Goal: Task Accomplishment & Management: Manage account settings

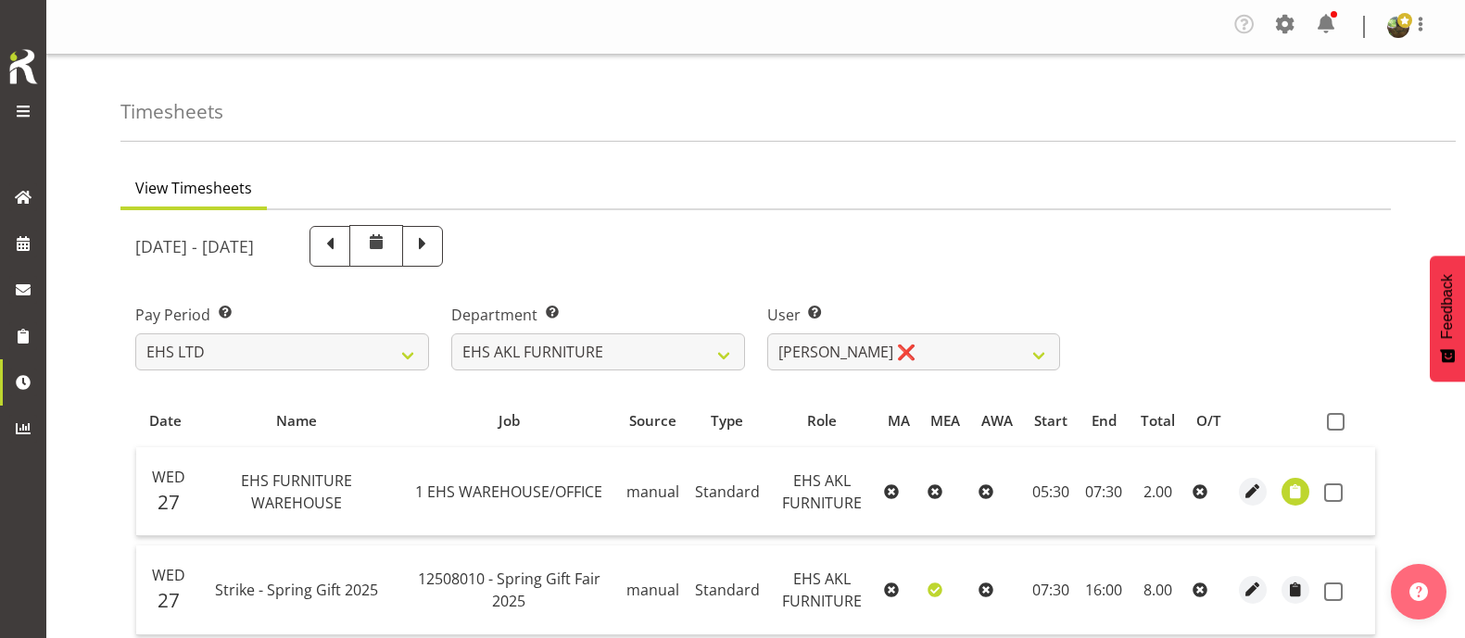
select select "7"
click at [977, 349] on select "Daniel Tini ❌ Filipo Iupeli ❌ Harley Wongpayuk ✔ Malae Toleafoa ✔ Manase Ward ✔…" at bounding box center [914, 352] width 294 height 37
click at [1249, 222] on div "[DATE] - [DATE]" at bounding box center [755, 246] width 1263 height 64
click at [982, 349] on select "Daniel Tini ❌ Filipo Iupeli ❌ Harley Wongpayuk ✔ Malae Toleafoa ✔ Manase Ward ✔…" at bounding box center [914, 352] width 294 height 37
click at [767, 334] on select "Daniel Tini ❌ Filipo Iupeli ❌ Harley Wongpayuk ✔ Malae Toleafoa ✔ Manase Ward ✔…" at bounding box center [914, 352] width 294 height 37
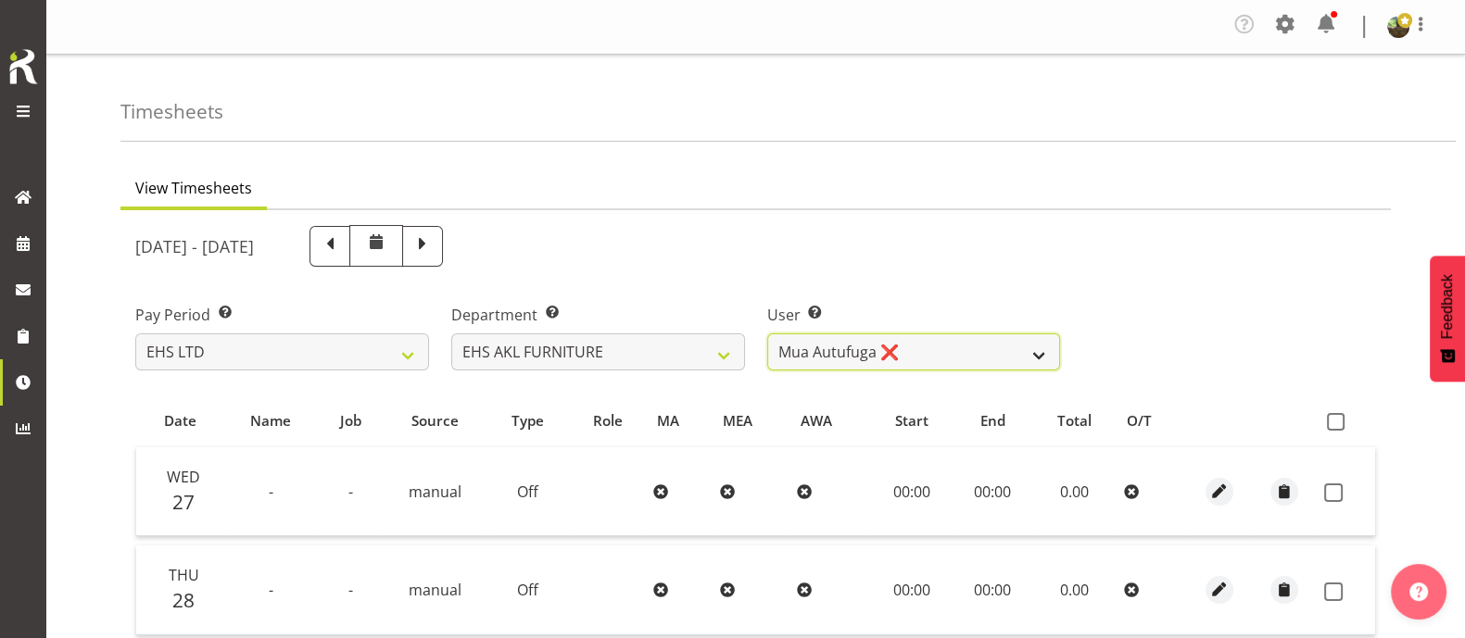
click at [982, 359] on select "Daniel Tini ❌ Filipo Iupeli ❌ Harley Wongpayuk ✔ Malae Toleafoa ✔ Manase Ward ✔…" at bounding box center [914, 352] width 294 height 37
click at [767, 334] on select "Daniel Tini ❌ Filipo Iupeli ❌ Harley Wongpayuk ✔ Malae Toleafoa ✔ Manase Ward ✔…" at bounding box center [914, 352] width 294 height 37
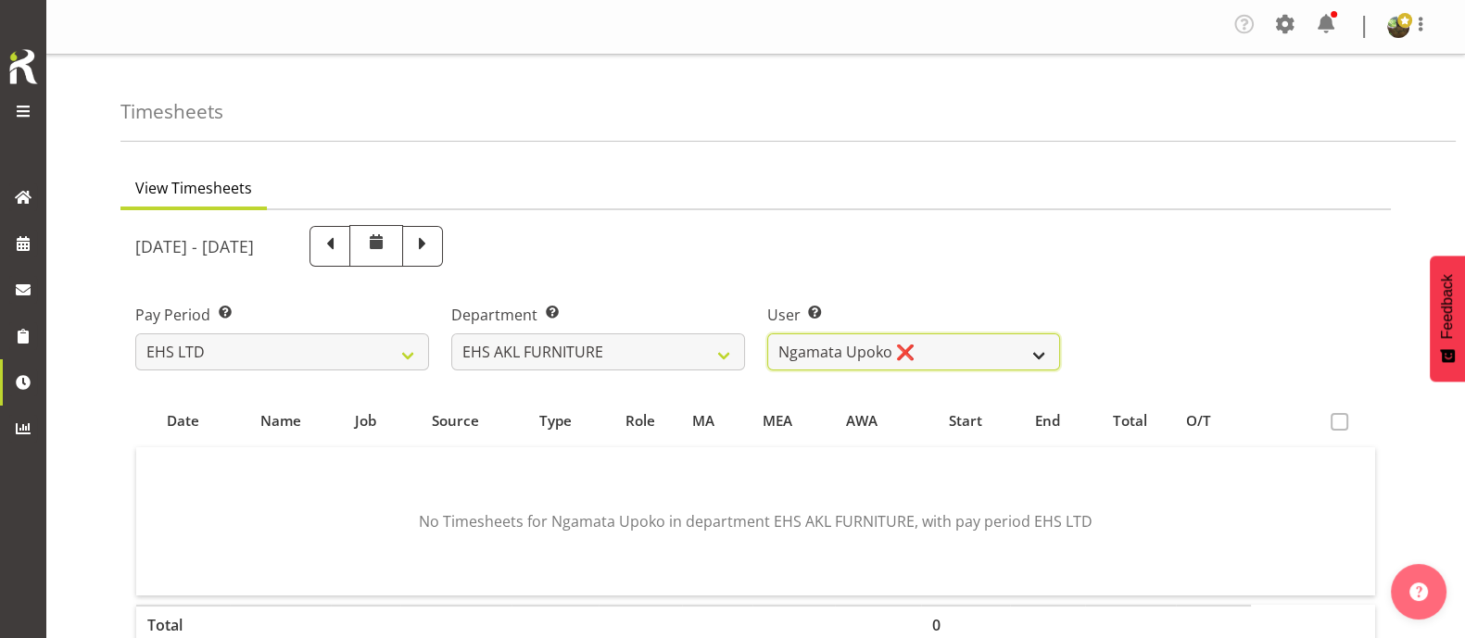
click at [973, 358] on select "Daniel Tini ❌ Filipo Iupeli ❌ Harley Wongpayuk ✔ Malae Toleafoa ✔ Manase Ward ✔…" at bounding box center [914, 352] width 294 height 37
click at [767, 334] on select "Daniel Tini ❌ Filipo Iupeli ❌ Harley Wongpayuk ✔ Malae Toleafoa ✔ Manase Ward ✔…" at bounding box center [914, 352] width 294 height 37
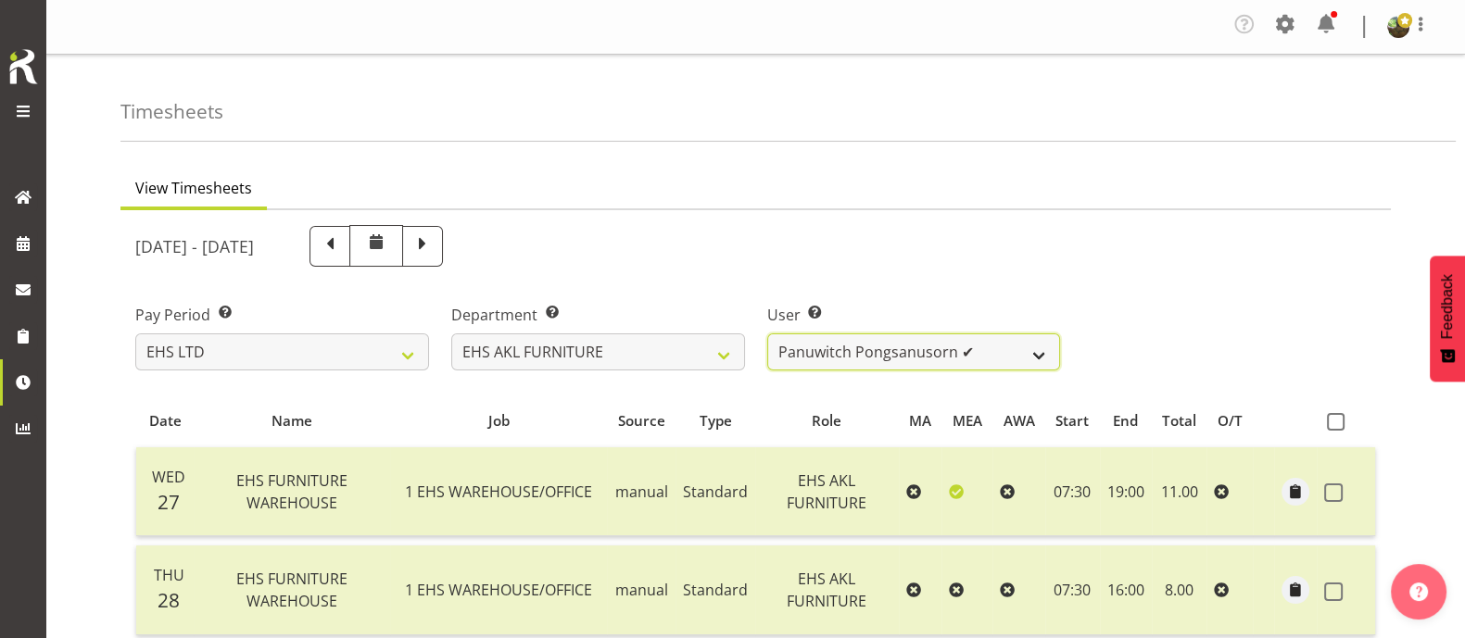
click at [981, 359] on select "Daniel Tini ❌ Filipo Iupeli ❌ Harley Wongpayuk ✔ Malae Toleafoa ✔ Manase Ward ✔…" at bounding box center [914, 352] width 294 height 37
click at [767, 334] on select "Daniel Tini ❌ Filipo Iupeli ❌ Harley Wongpayuk ✔ Malae Toleafoa ✔ Manase Ward ✔…" at bounding box center [914, 352] width 294 height 37
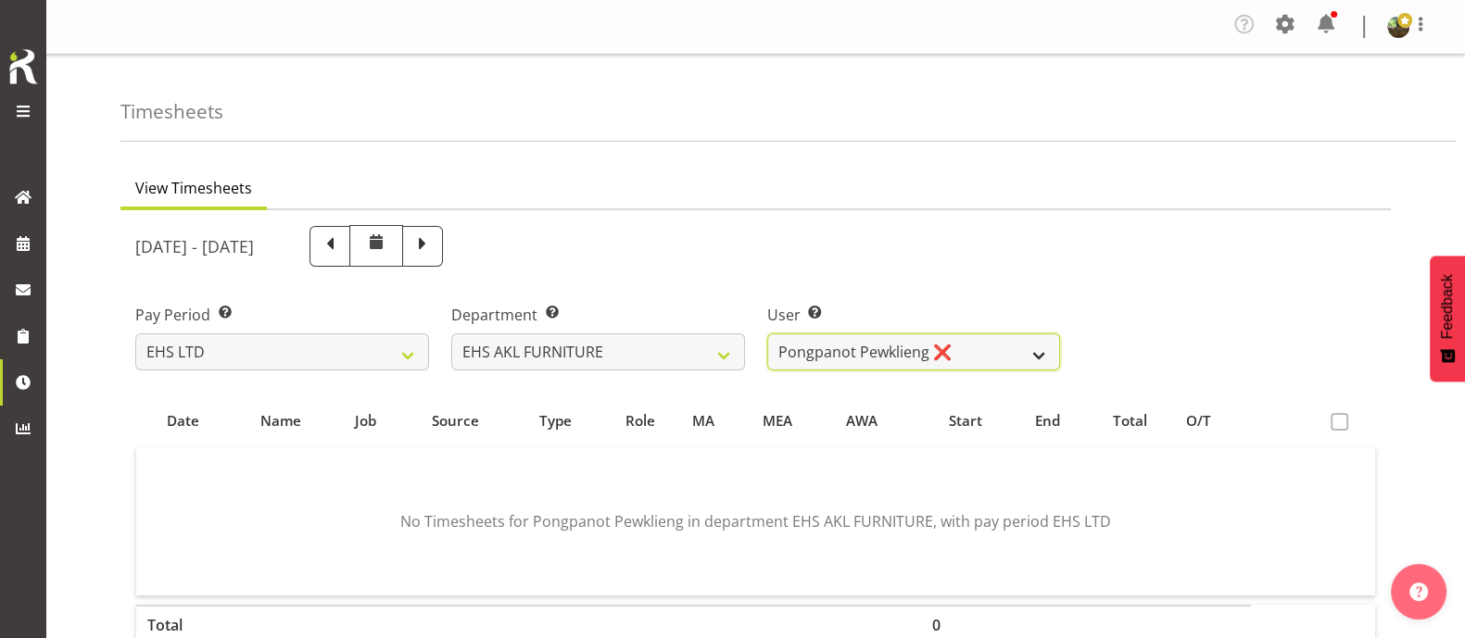
click at [983, 354] on select "Daniel Tini ❌ Filipo Iupeli ❌ Harley Wongpayuk ✔ Malae Toleafoa ✔ Manase Ward ✔…" at bounding box center [914, 352] width 294 height 37
click at [767, 334] on select "Daniel Tini ❌ Filipo Iupeli ❌ Harley Wongpayuk ✔ Malae Toleafoa ✔ Manase Ward ✔…" at bounding box center [914, 352] width 294 height 37
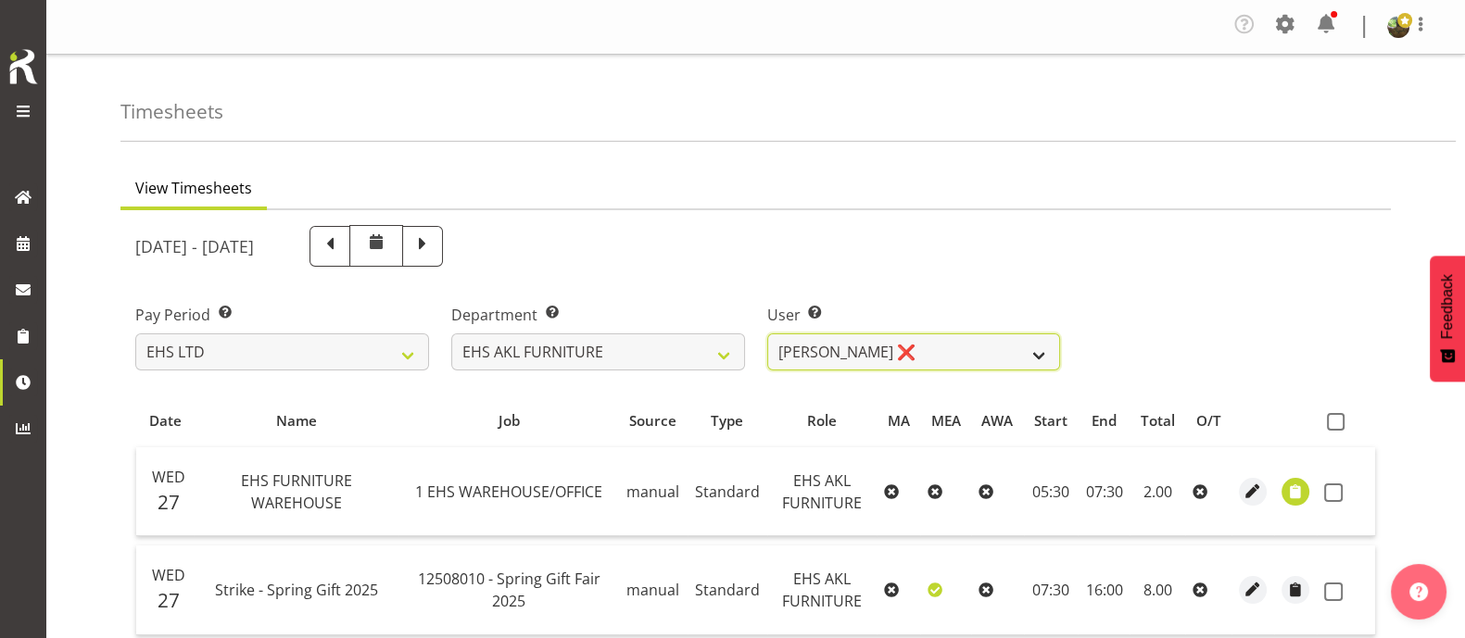
click at [1013, 358] on select "Daniel Tini ❌ Filipo Iupeli ❌ Harley Wongpayuk ✔ Malae Toleafoa ✔ Manase Ward ✔…" at bounding box center [914, 352] width 294 height 37
select select "1116"
click at [767, 334] on select "Daniel Tini ❌ Filipo Iupeli ❌ Harley Wongpayuk ✔ Malae Toleafoa ✔ Manase Ward ✔…" at bounding box center [914, 352] width 294 height 37
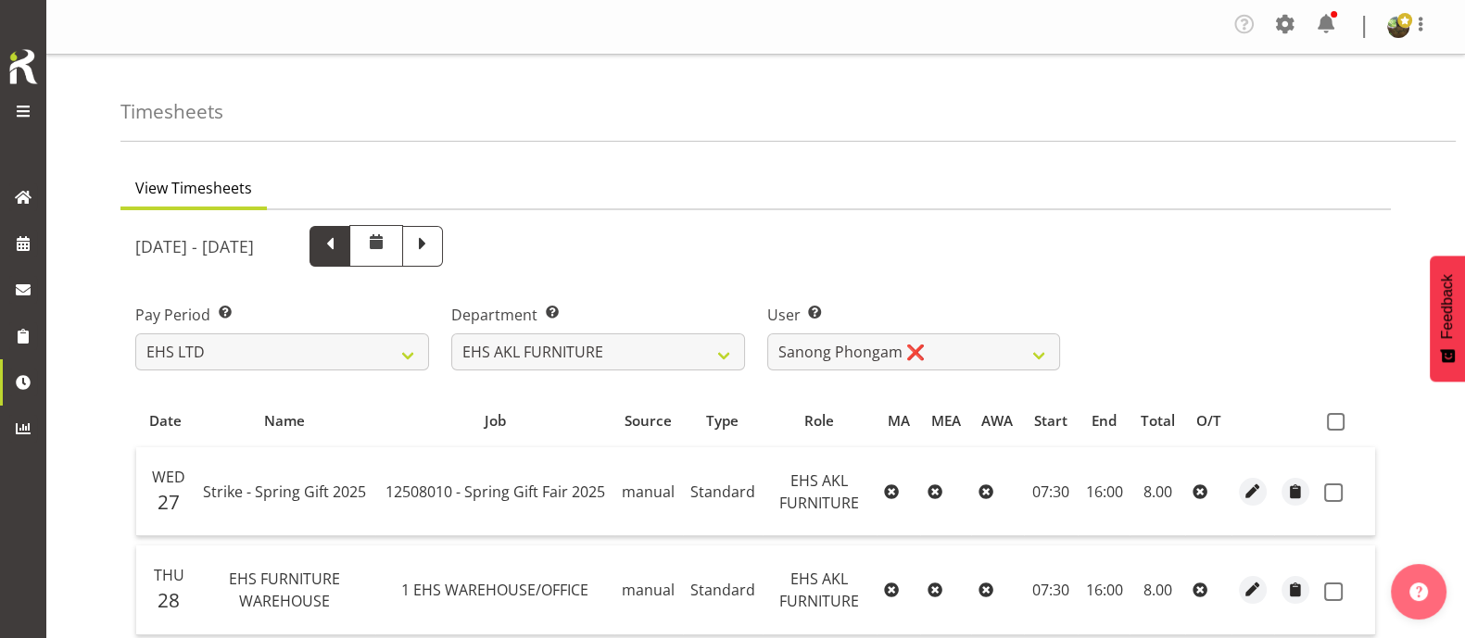
click at [342, 246] on span at bounding box center [330, 245] width 24 height 24
select select
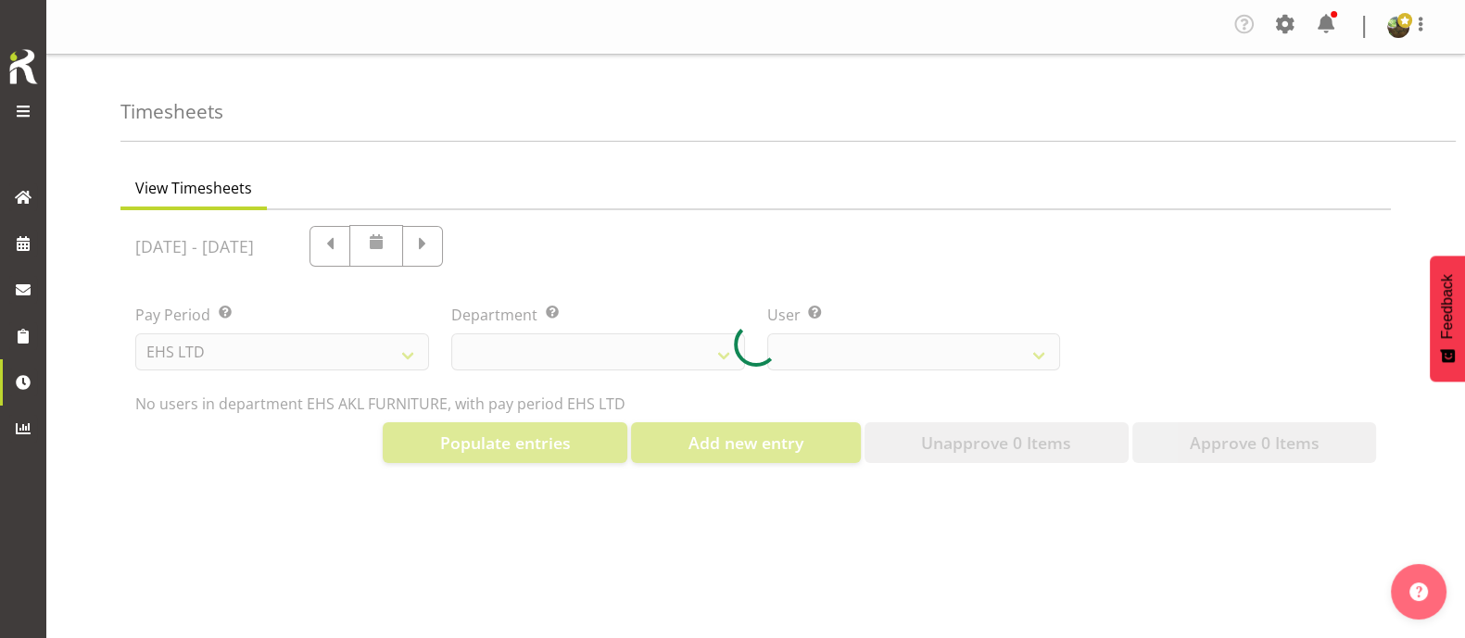
select select "1116"
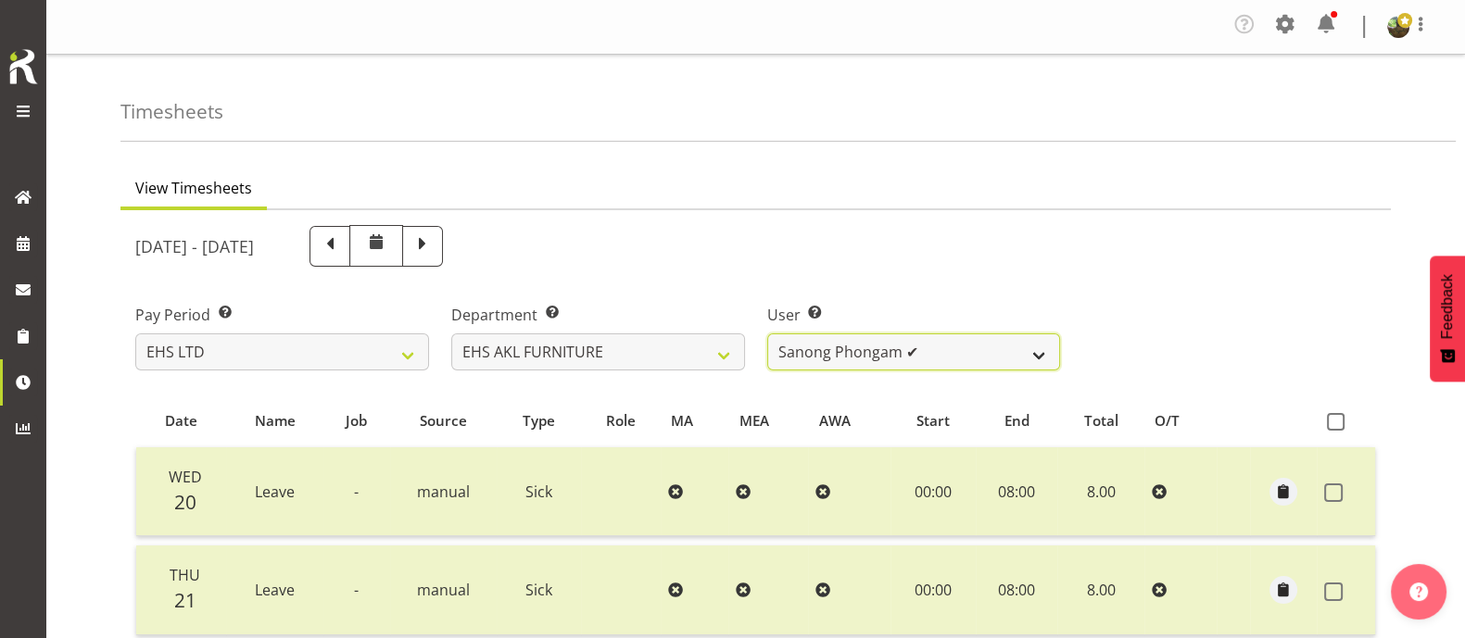
click at [971, 337] on select "Daniel Tini ✔ Filipo Iupeli ✔ Harley Wongpayuk ✔ Malae Toleafoa ✔ Manase Ward ✔…" at bounding box center [914, 352] width 294 height 37
click at [712, 232] on div "August 20th - August 26th 2025" at bounding box center [597, 246] width 925 height 42
click at [435, 236] on span at bounding box center [422, 245] width 24 height 24
select select
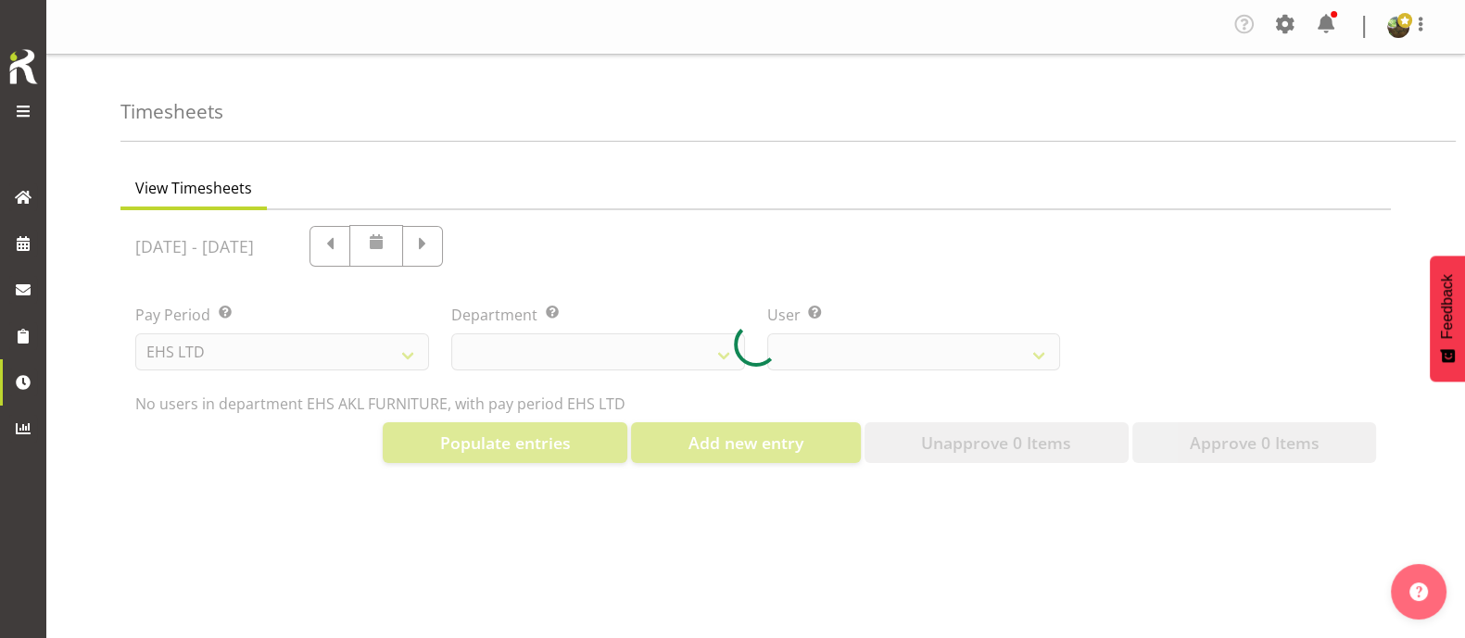
select select "1116"
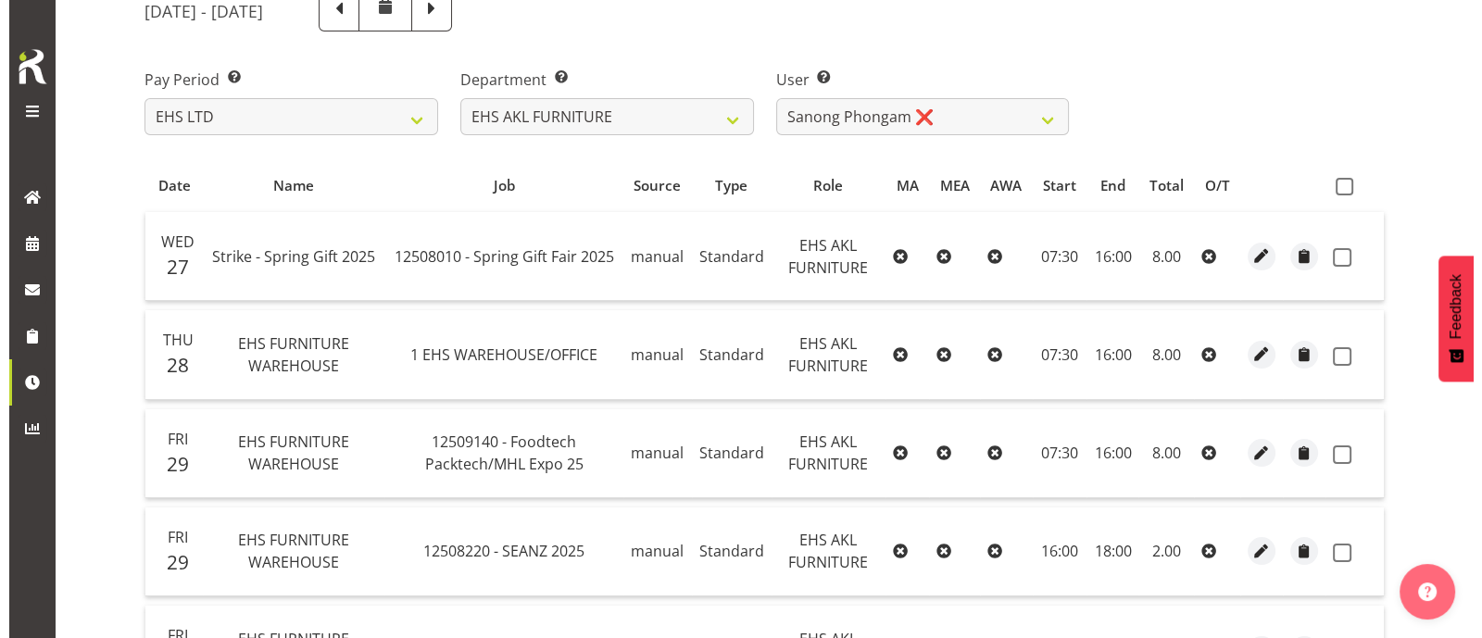
scroll to position [351, 0]
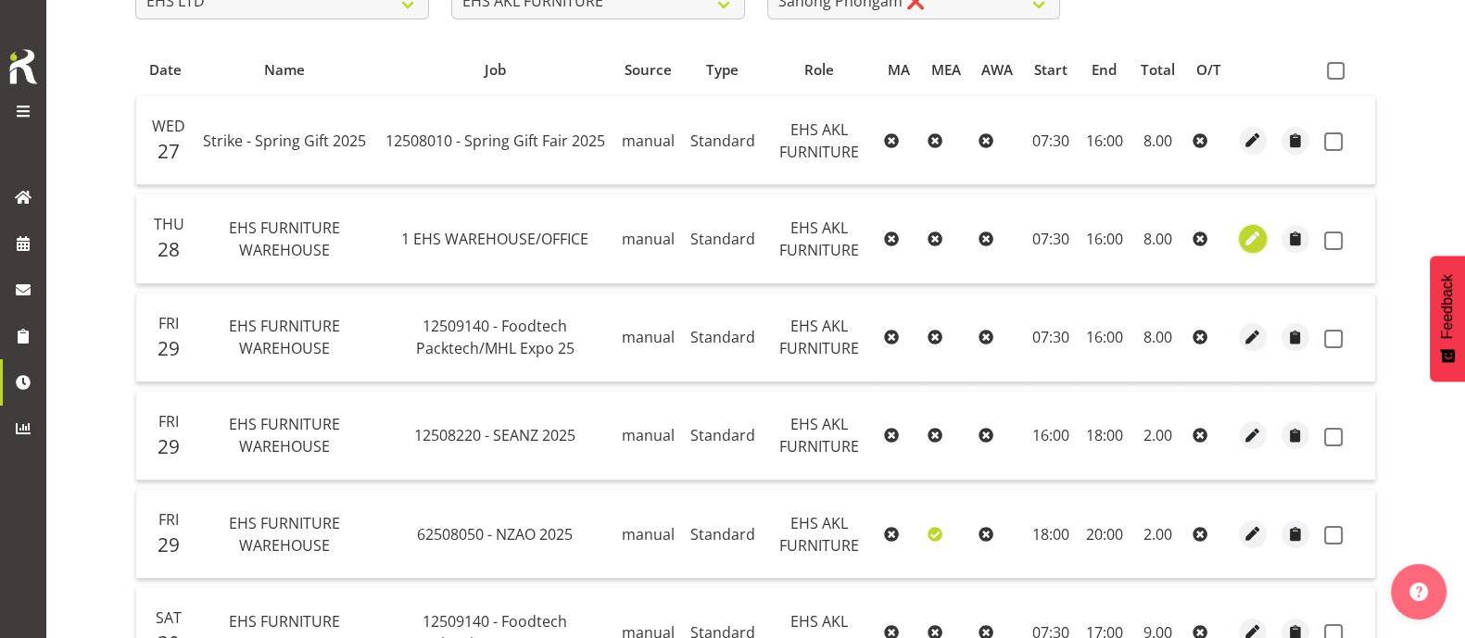
click at [1248, 235] on span "button" at bounding box center [1252, 238] width 21 height 21
select select "Standard"
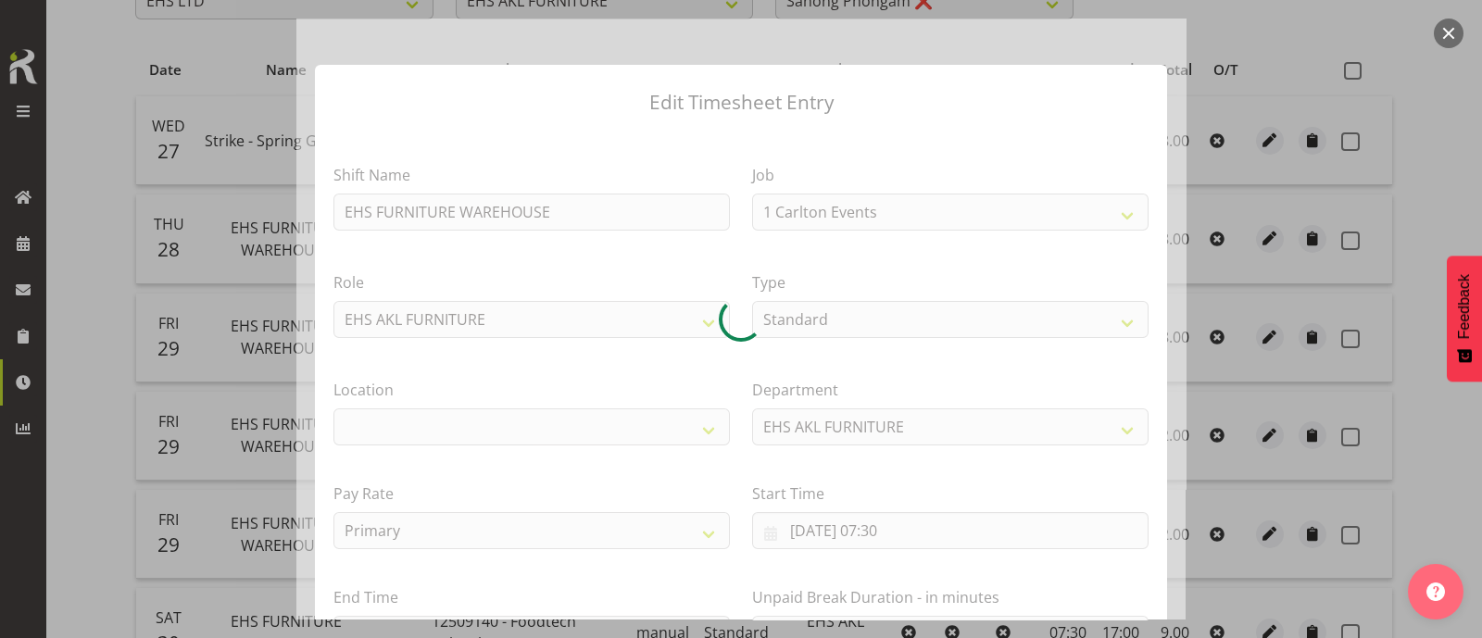
select select "69"
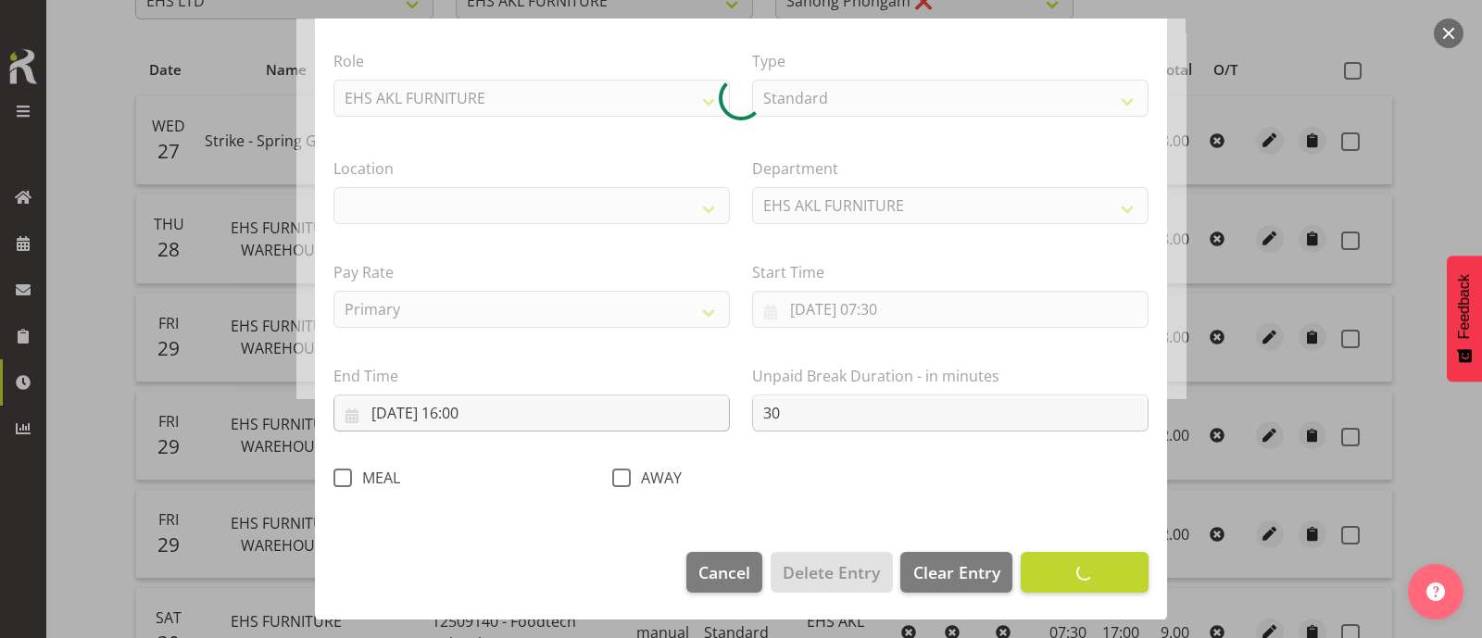
select select "35"
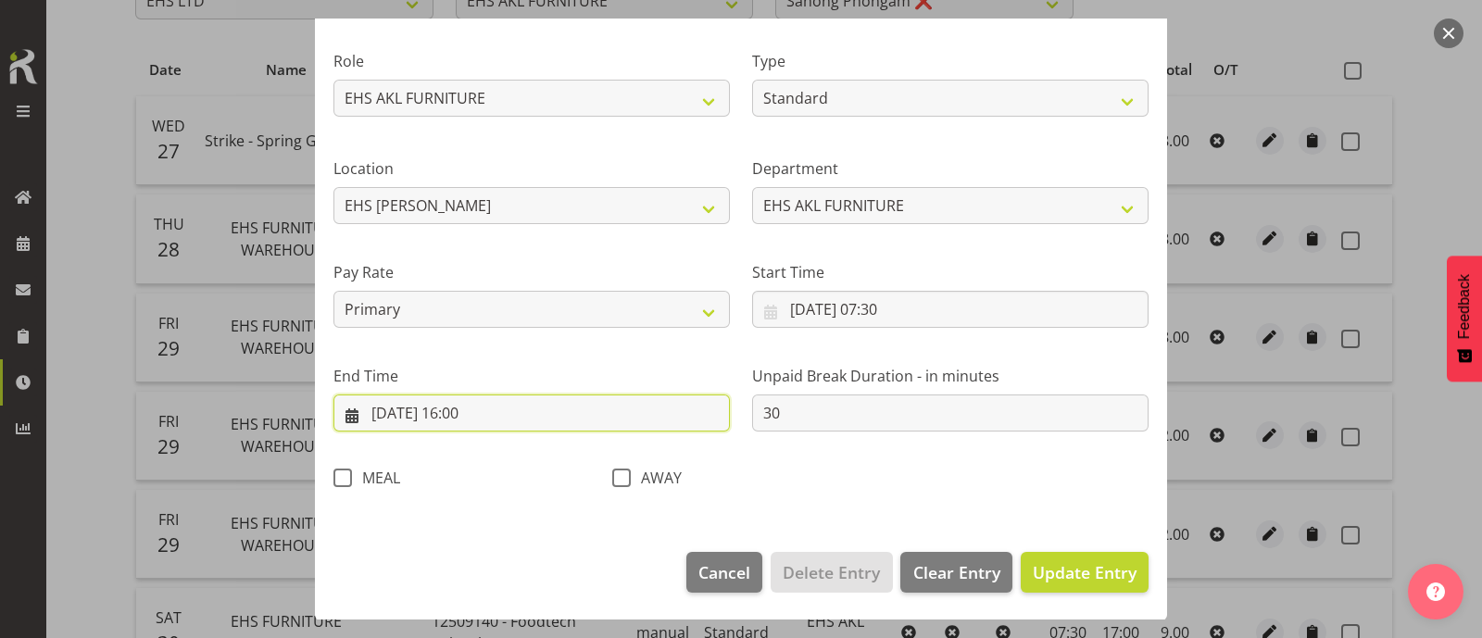
click at [477, 412] on input "28/08/2025, 16:00" at bounding box center [532, 413] width 397 height 37
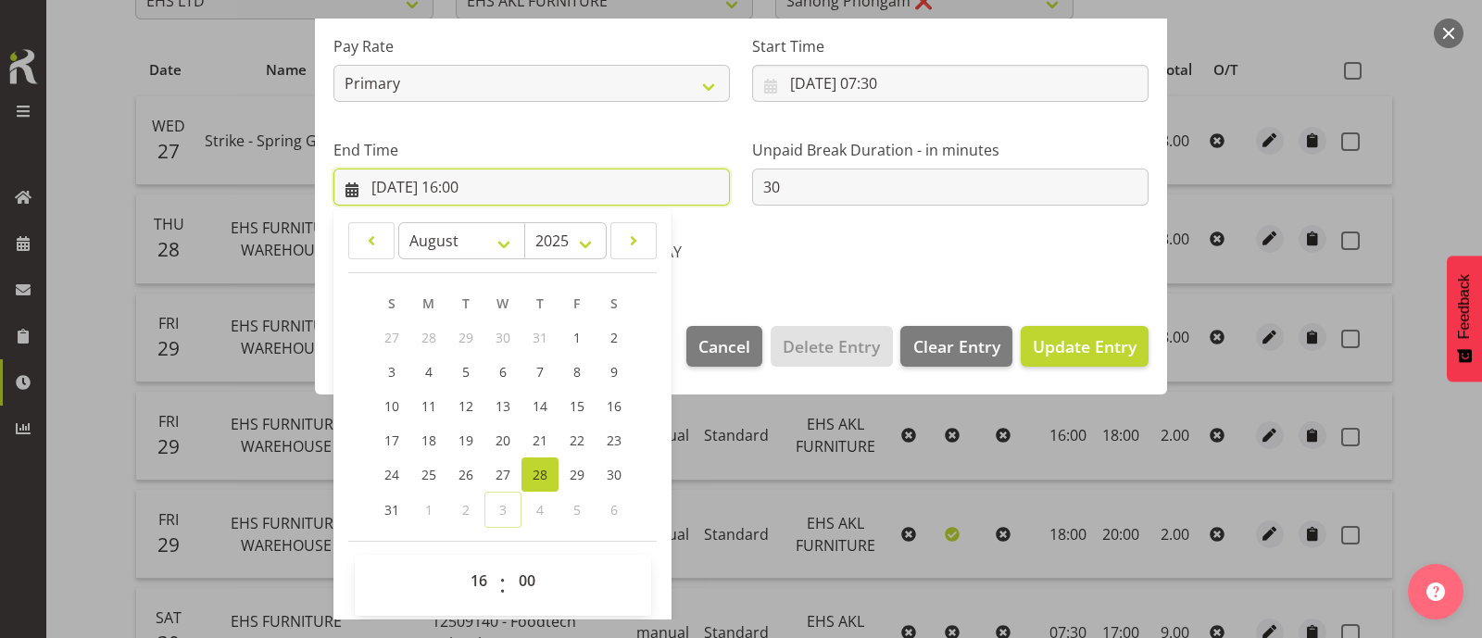
scroll to position [455, 0]
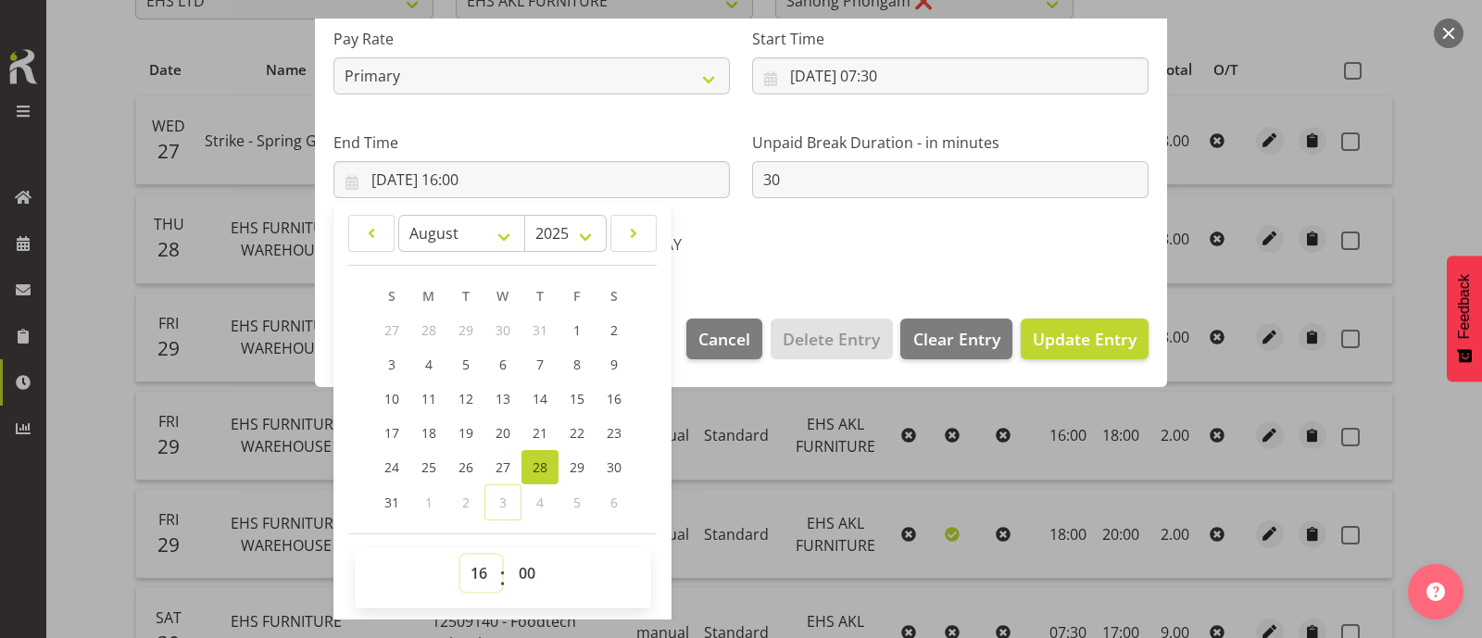
click at [482, 568] on select "00 01 02 03 04 05 06 07 08 09 10 11 12 13 14 15 16 17 18 19 20 21 22 23" at bounding box center [481, 573] width 42 height 37
select select "8"
click at [460, 555] on select "00 01 02 03 04 05 06 07 08 09 10 11 12 13 14 15 16 17 18 19 20 21 22 23" at bounding box center [481, 573] width 42 height 37
type input "28/08/2025, 08:00"
click at [532, 567] on select "00 01 02 03 04 05 06 07 08 09 10 11 12 13 14 15 16 17 18 19 20 21 22 23 24 25 2…" at bounding box center [530, 573] width 42 height 37
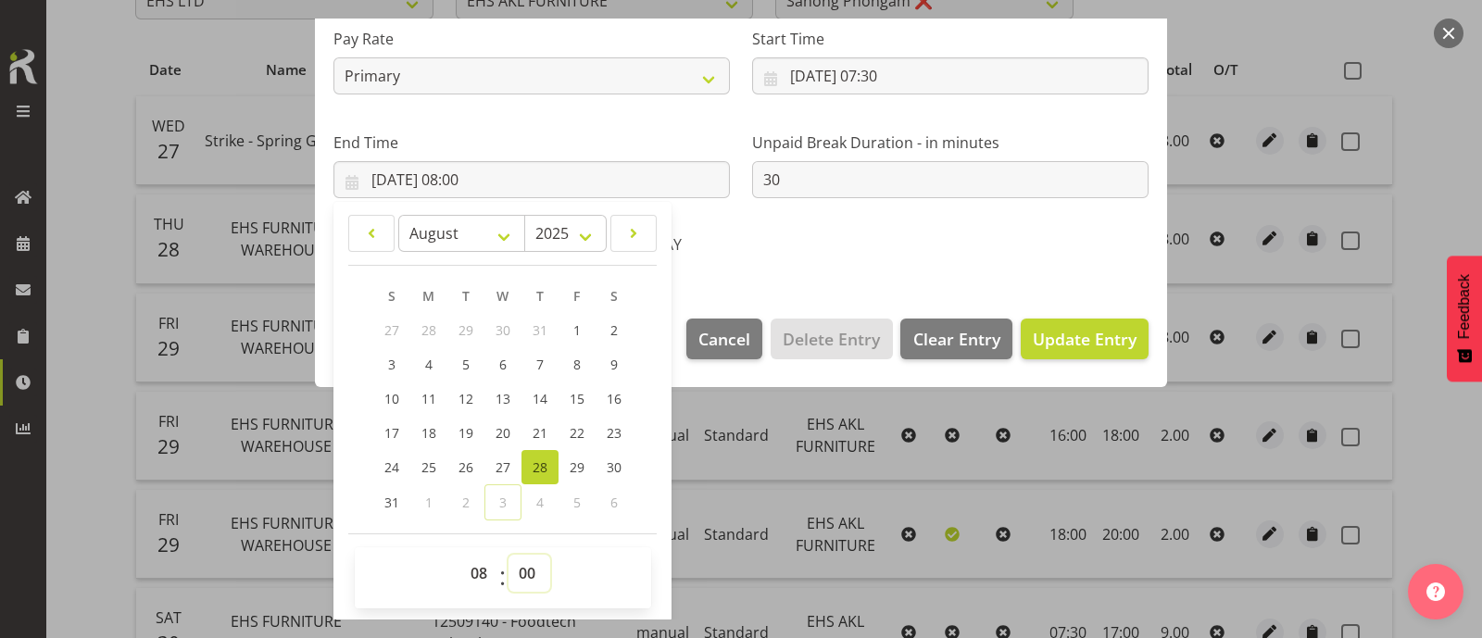
select select "30"
click at [509, 555] on select "00 01 02 03 04 05 06 07 08 09 10 11 12 13 14 15 16 17 18 19 20 21 22 23 24 25 2…" at bounding box center [530, 573] width 42 height 37
type input "28/08/2025, 08:30"
click at [1065, 344] on span "Update Entry" at bounding box center [1085, 339] width 104 height 22
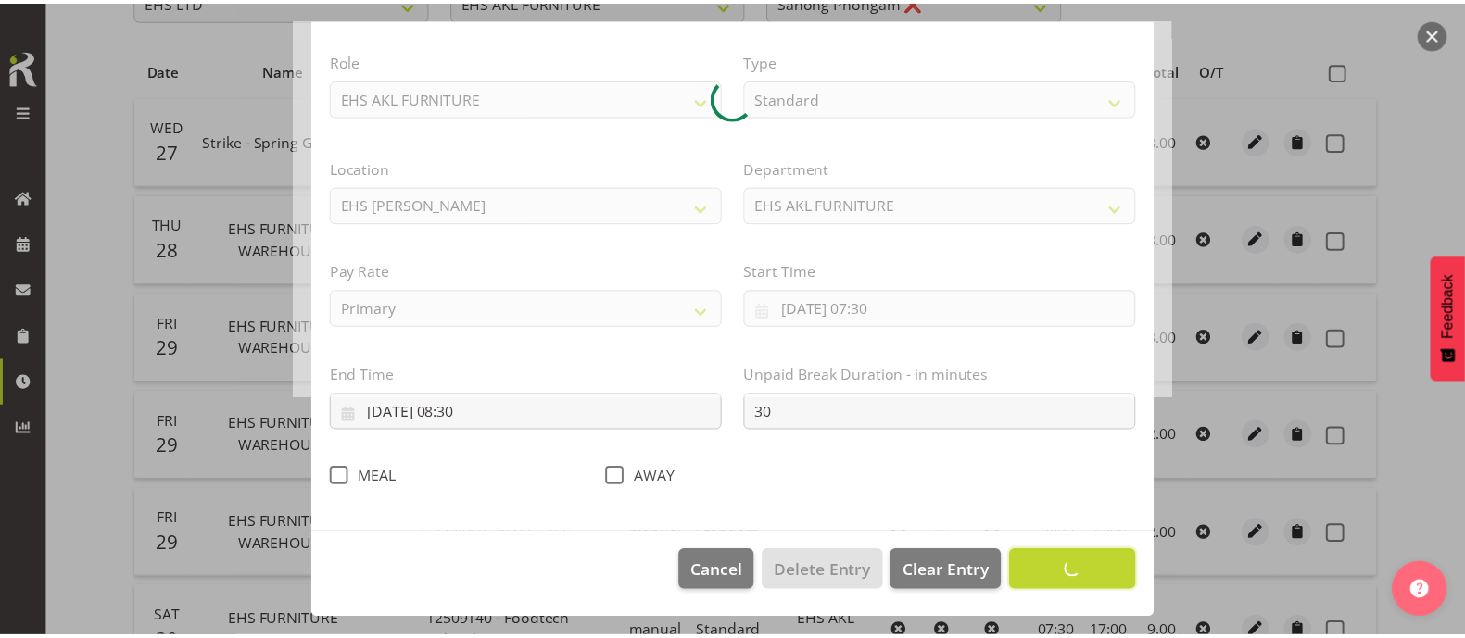
scroll to position [221, 0]
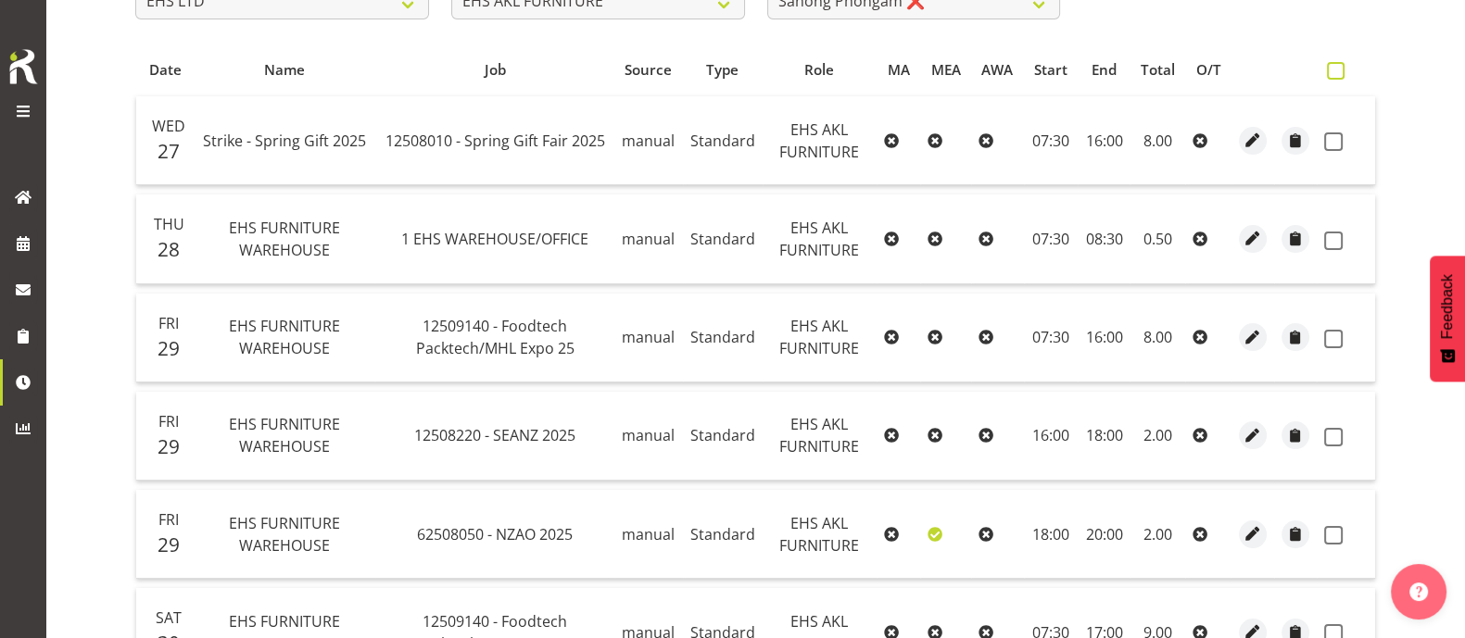
click at [1328, 69] on span at bounding box center [1336, 71] width 18 height 18
click at [1328, 69] on input "checkbox" at bounding box center [1333, 71] width 12 height 12
checkbox input "true"
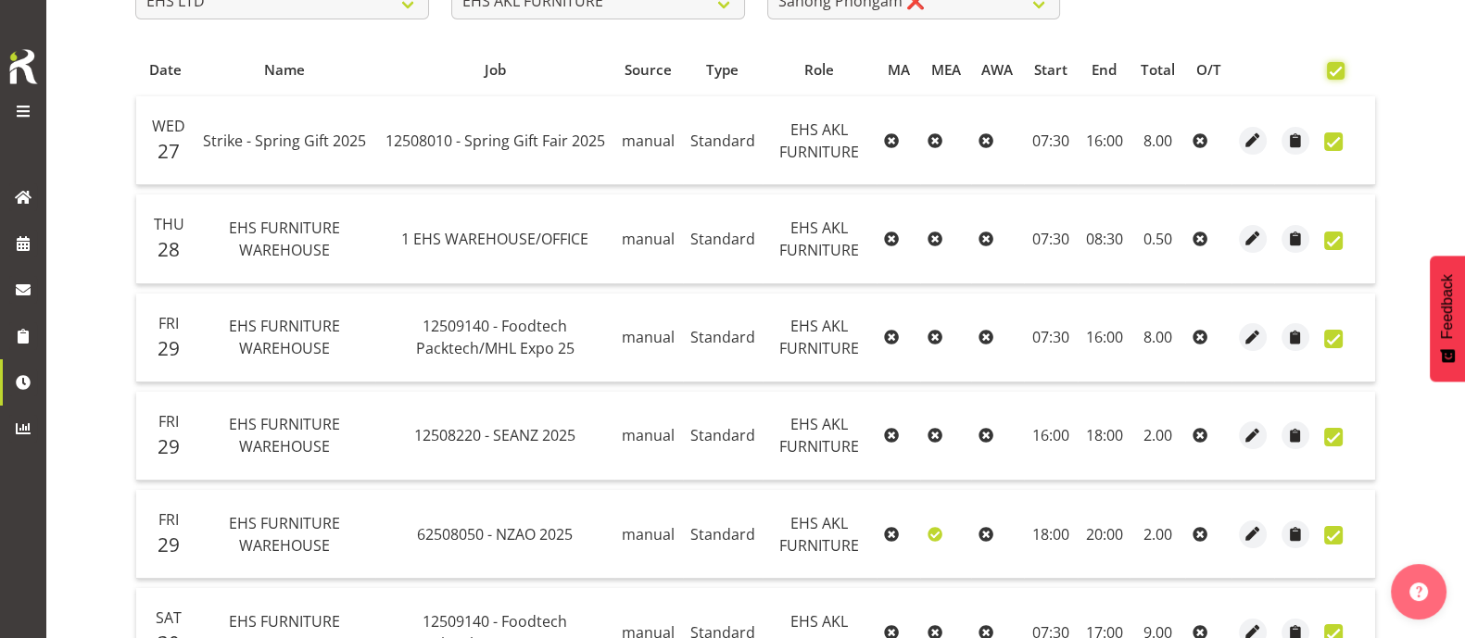
checkbox input "true"
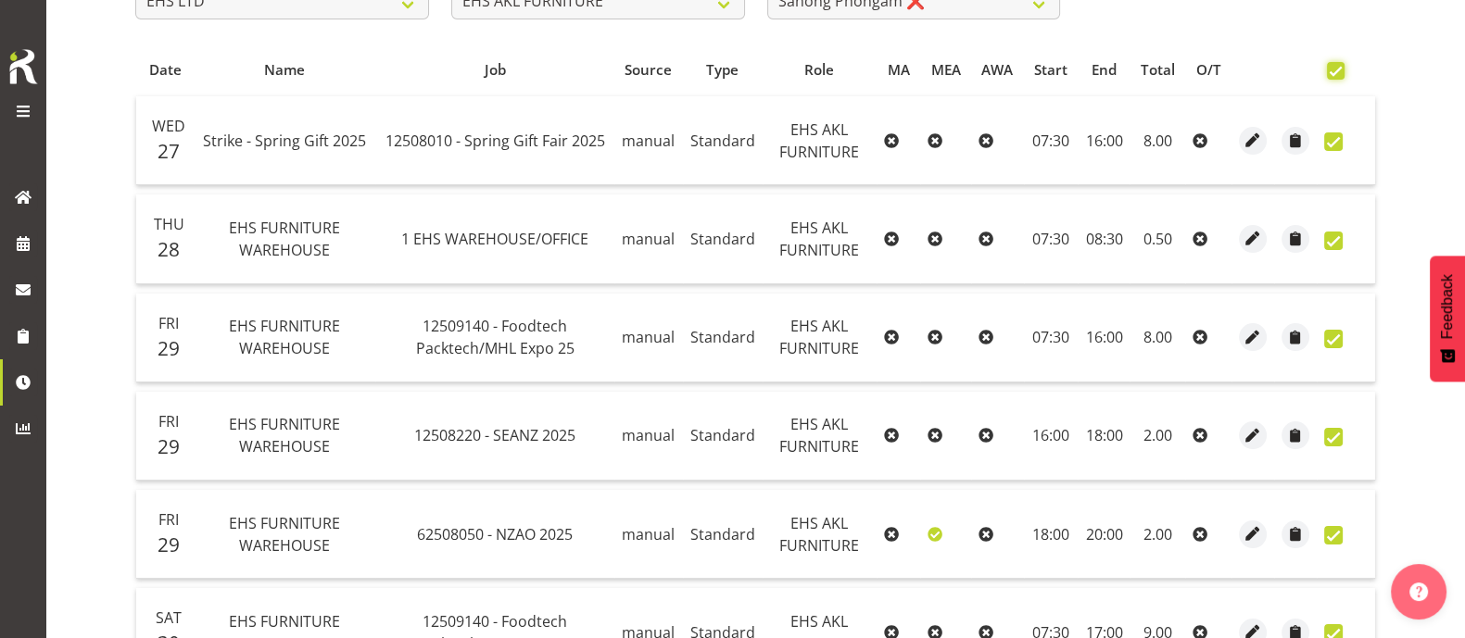
checkbox input "true"
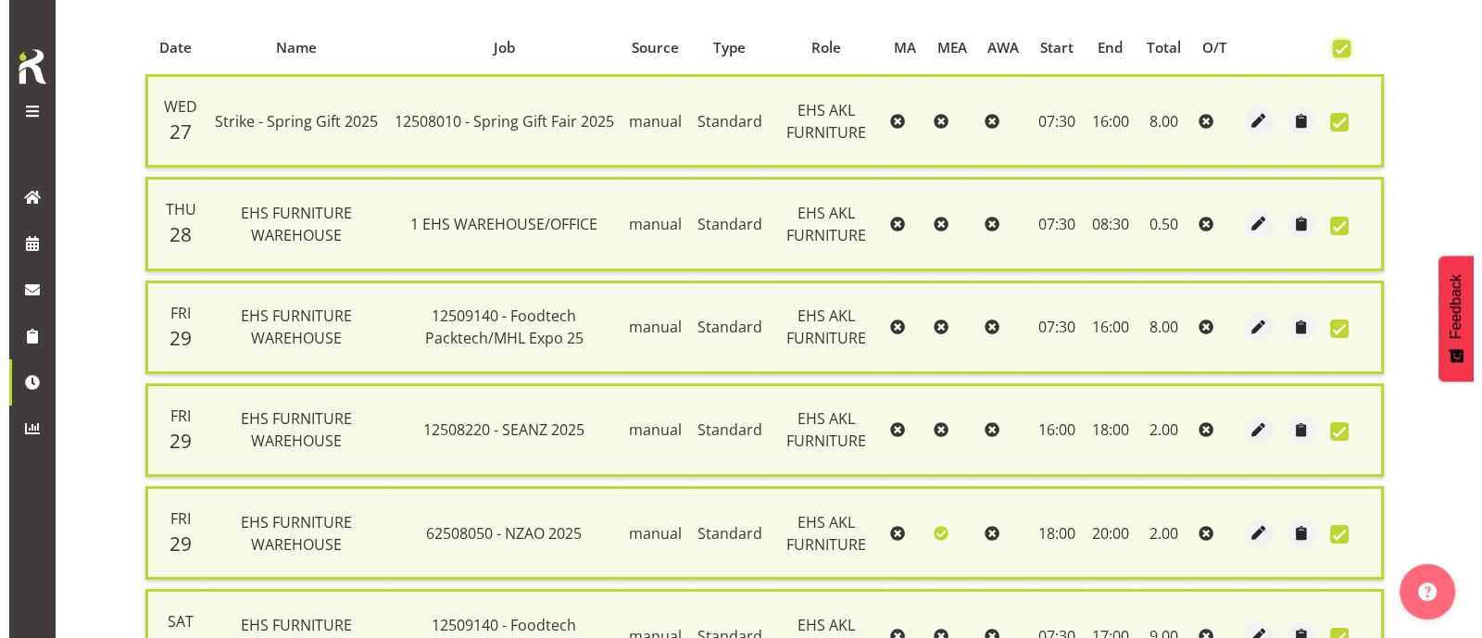
scroll to position [276, 0]
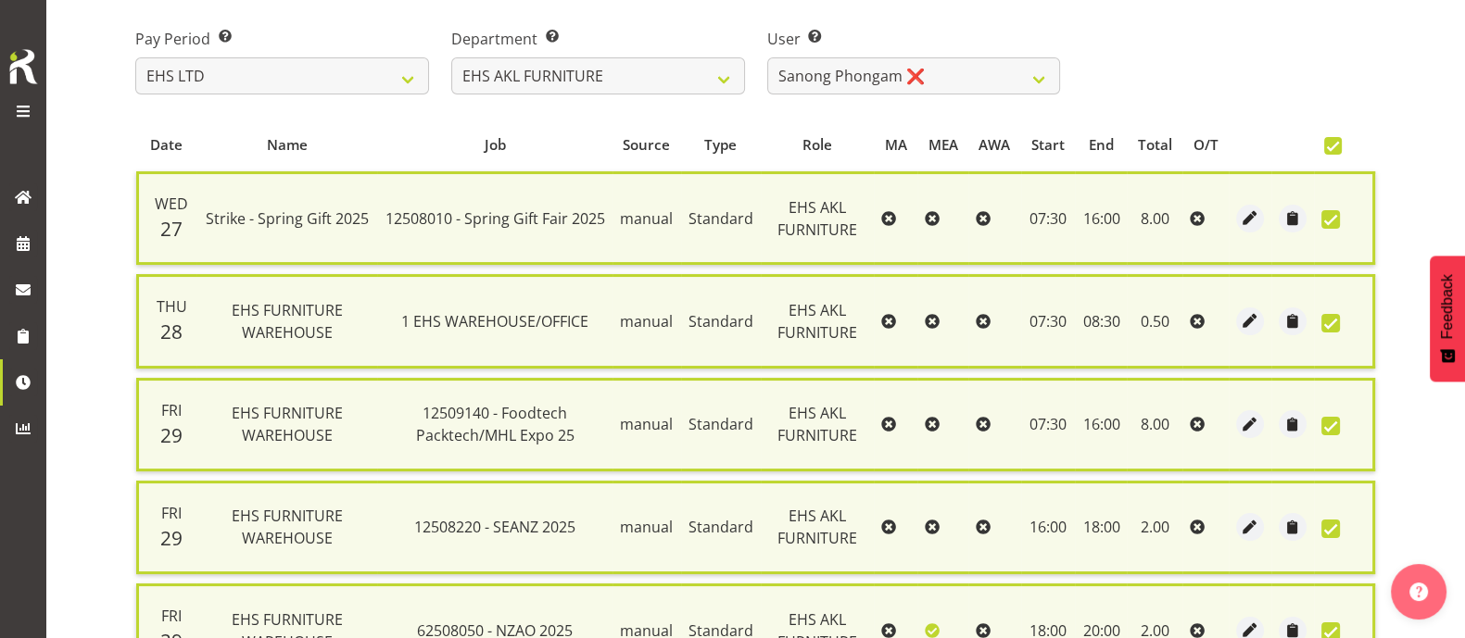
click at [1338, 141] on span at bounding box center [1333, 146] width 18 height 18
click at [1336, 141] on input "checkbox" at bounding box center [1330, 146] width 12 height 12
checkbox input "false"
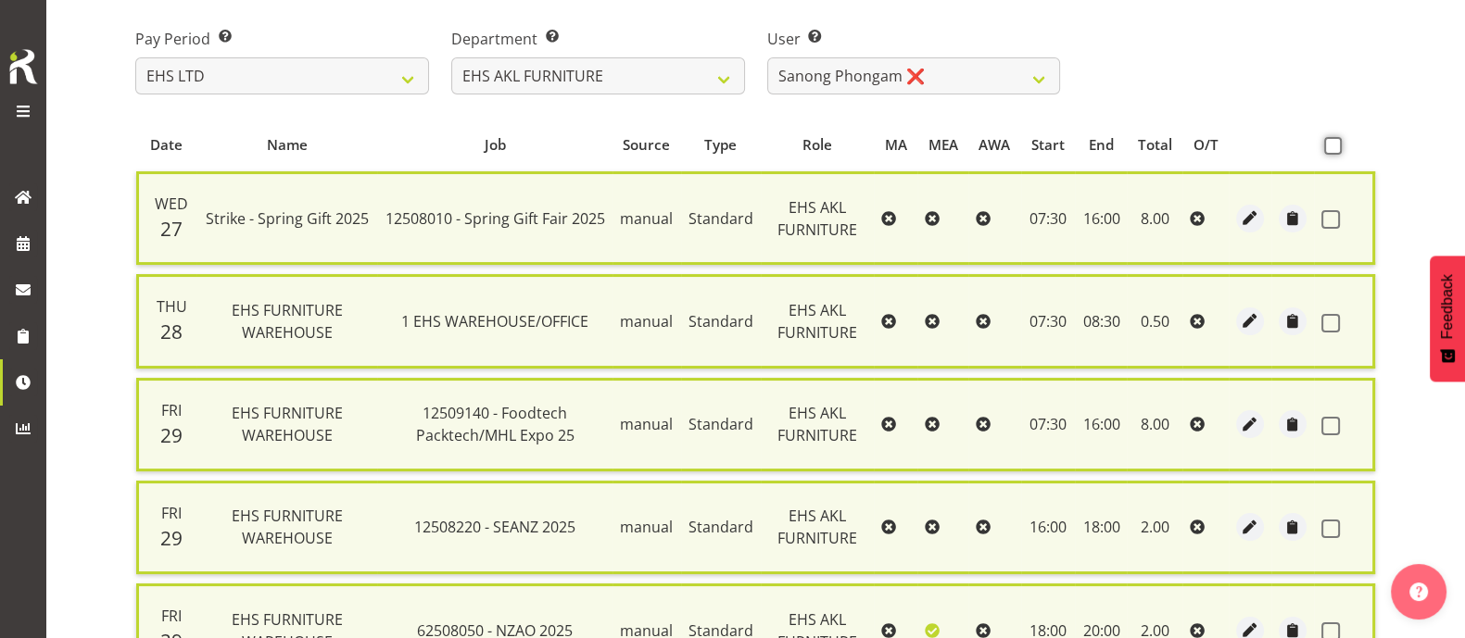
checkbox input "false"
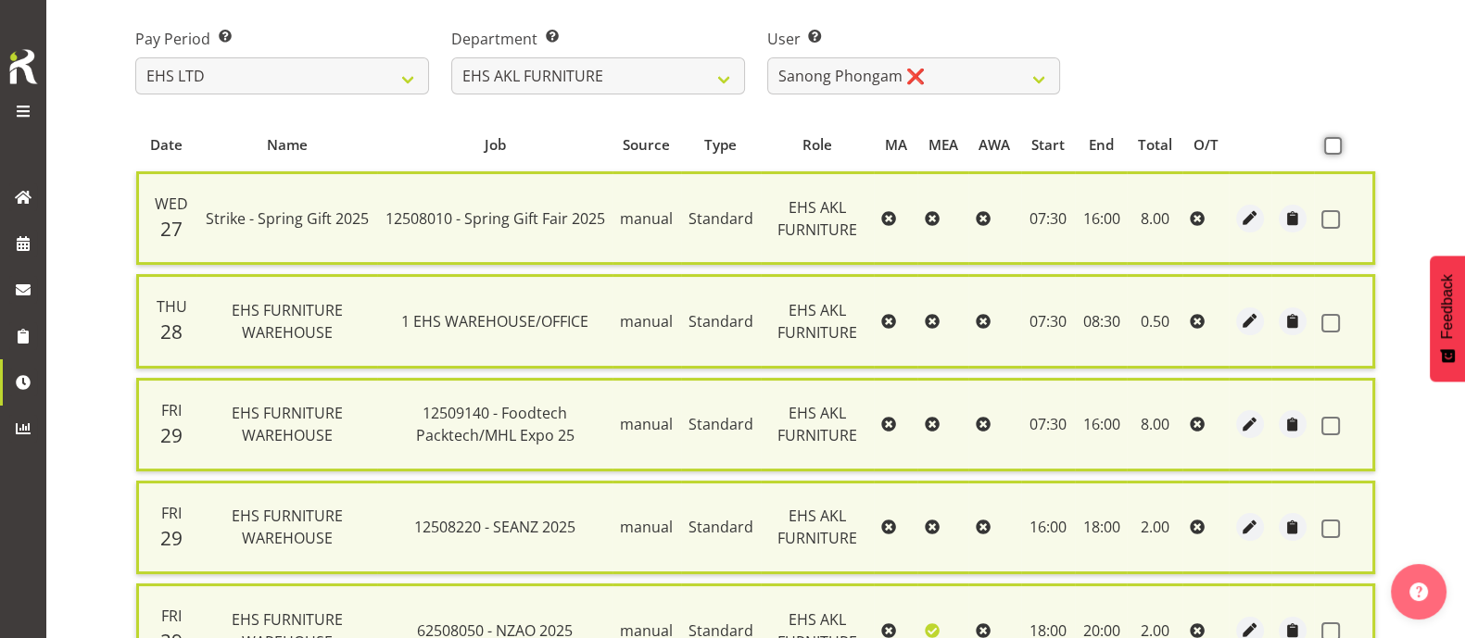
checkbox input "false"
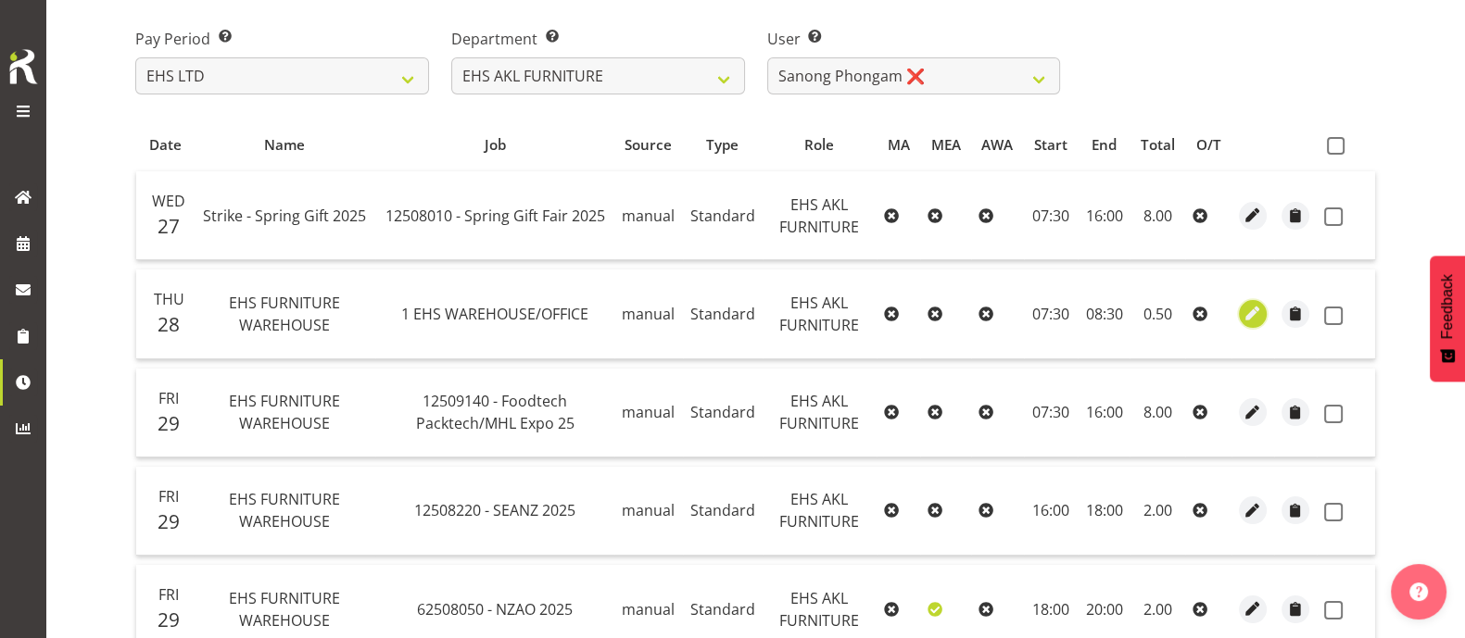
click at [1260, 310] on span "button" at bounding box center [1252, 313] width 21 height 21
select select "Standard"
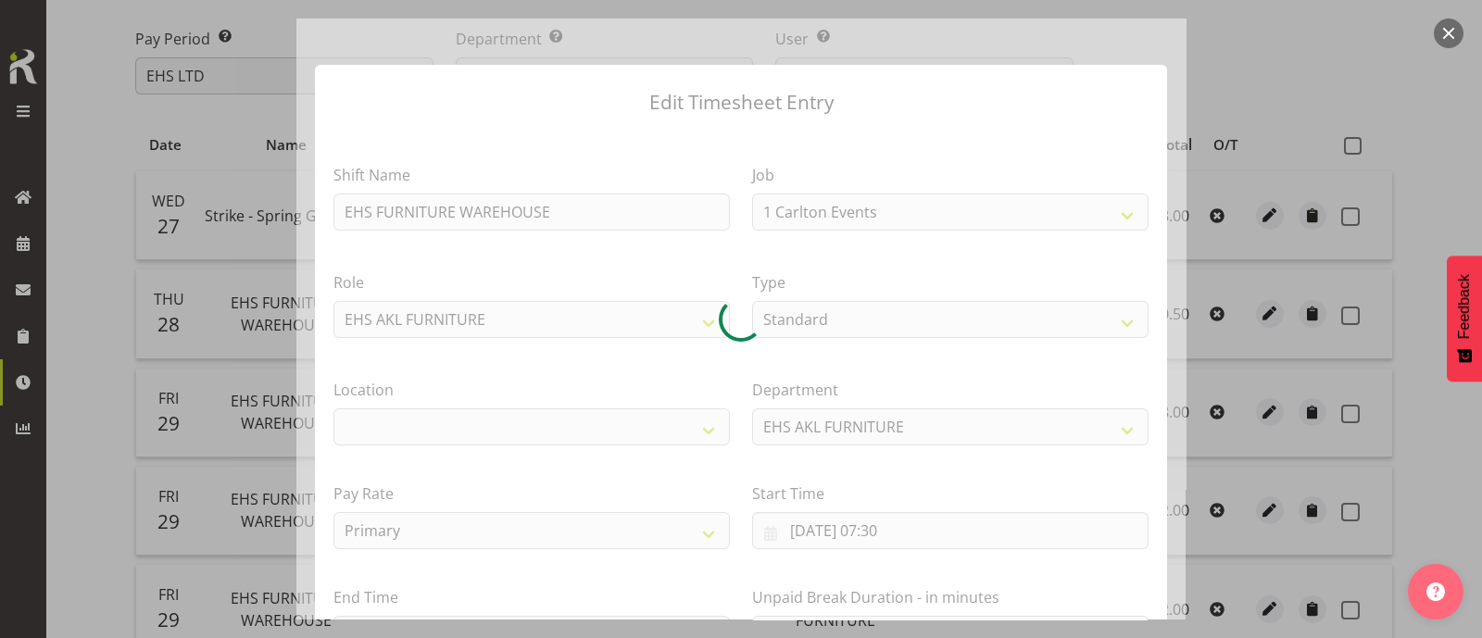
select select "69"
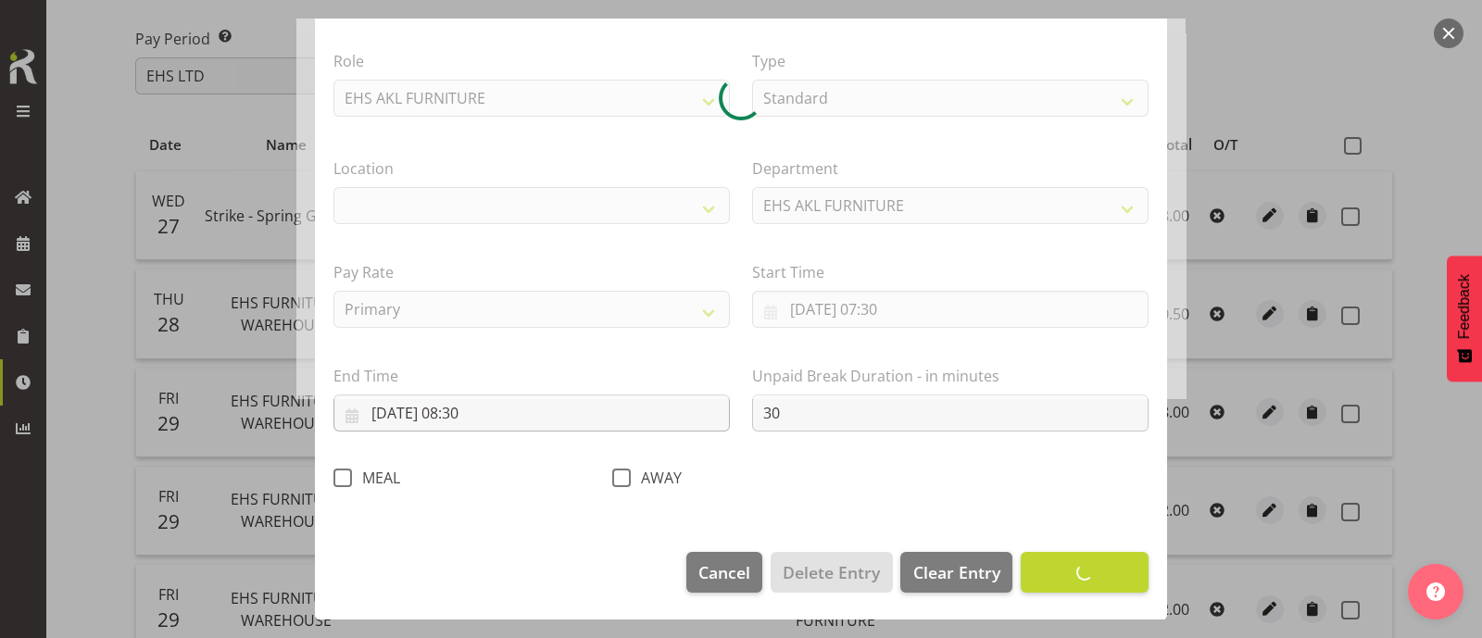
select select "35"
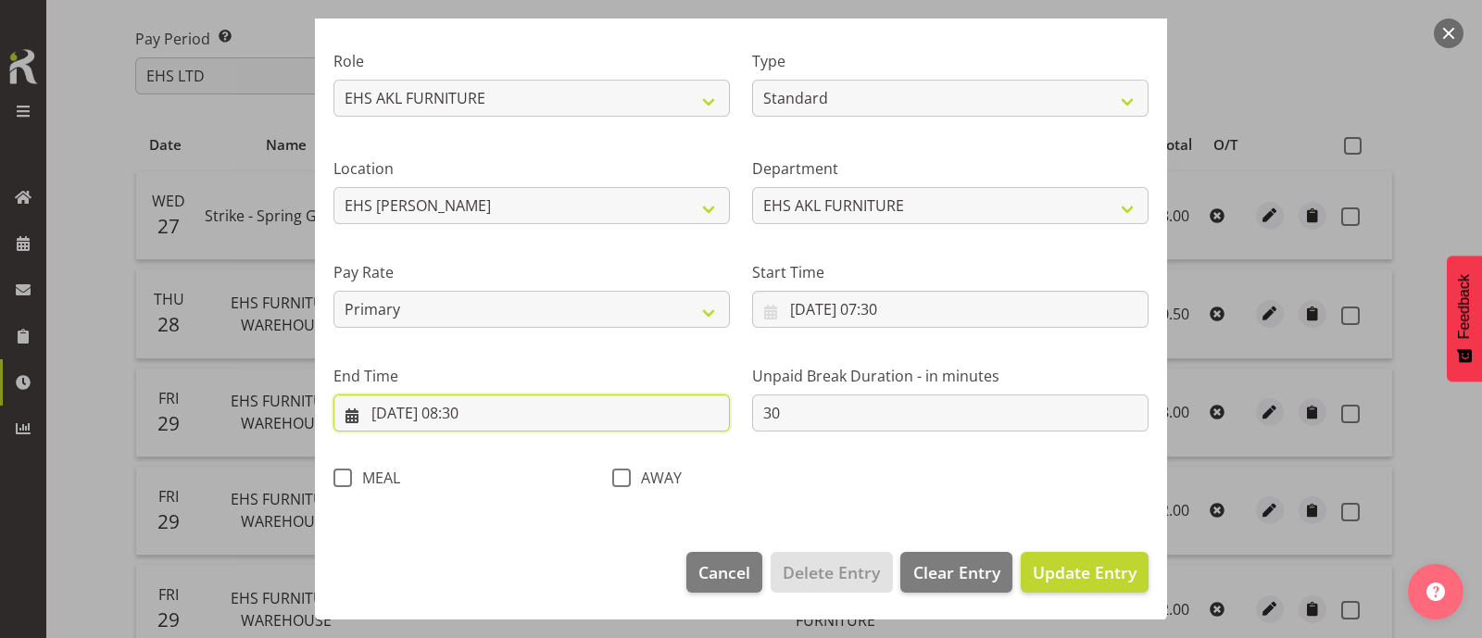
click at [485, 416] on input "28/08/2025, 08:30" at bounding box center [532, 413] width 397 height 37
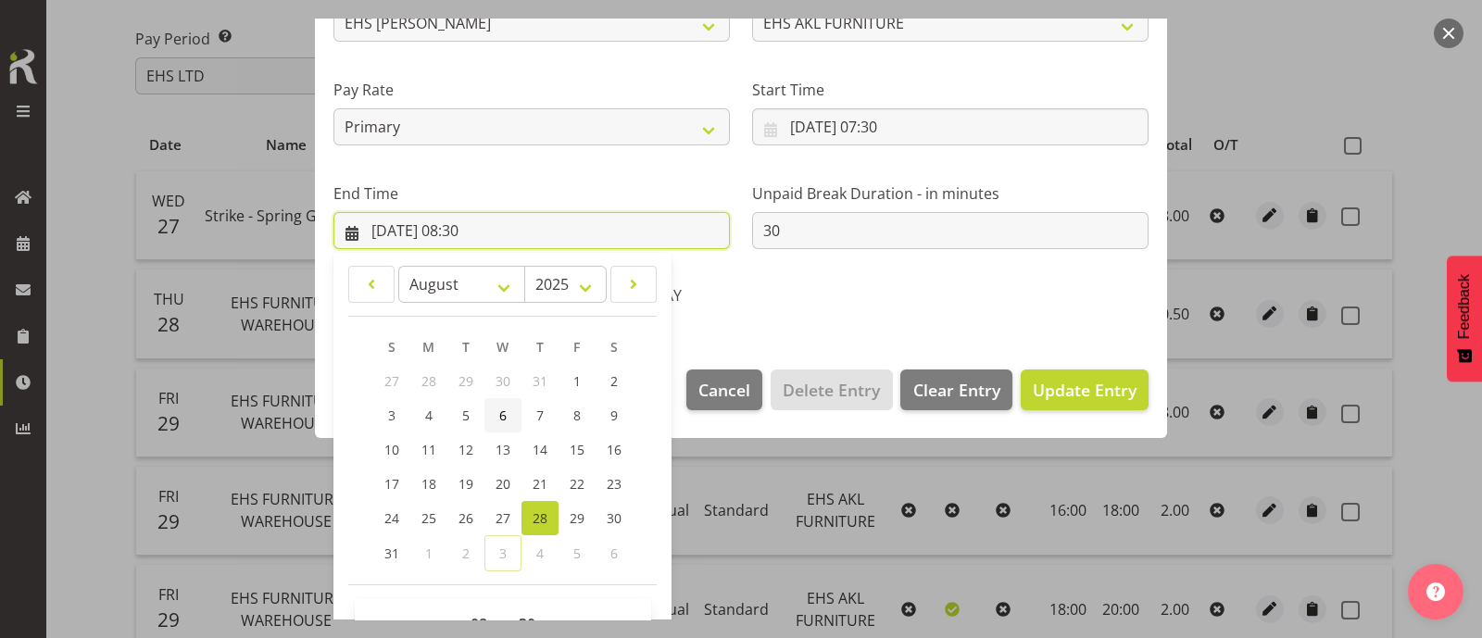
scroll to position [453, 0]
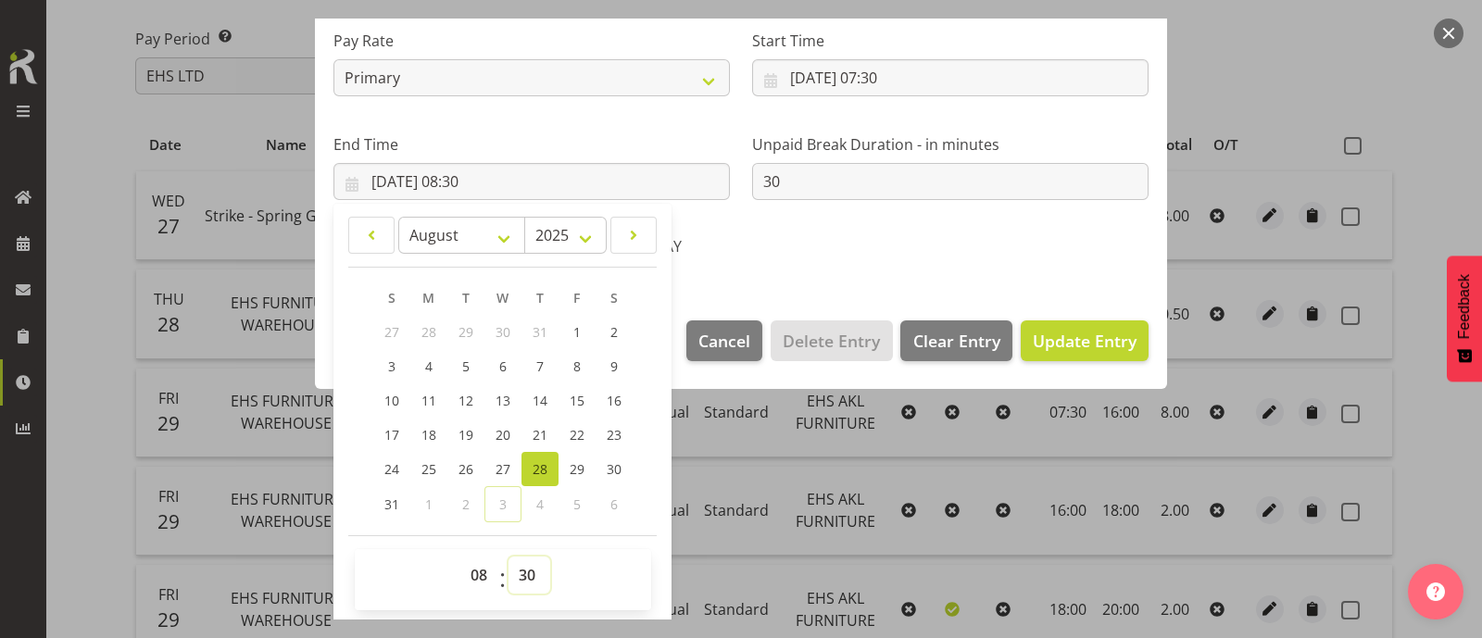
click at [523, 572] on select "00 01 02 03 04 05 06 07 08 09 10 11 12 13 14 15 16 17 18 19 20 21 22 23 24 25 2…" at bounding box center [530, 575] width 42 height 37
select select "0"
click at [509, 557] on select "00 01 02 03 04 05 06 07 08 09 10 11 12 13 14 15 16 17 18 19 20 21 22 23 24 25 2…" at bounding box center [530, 575] width 42 height 37
type input "28/08/2025, 08:00"
click at [478, 569] on select "00 01 02 03 04 05 06 07 08 09 10 11 12 13 14 15 16 17 18 19 20 21 22 23" at bounding box center [481, 575] width 42 height 37
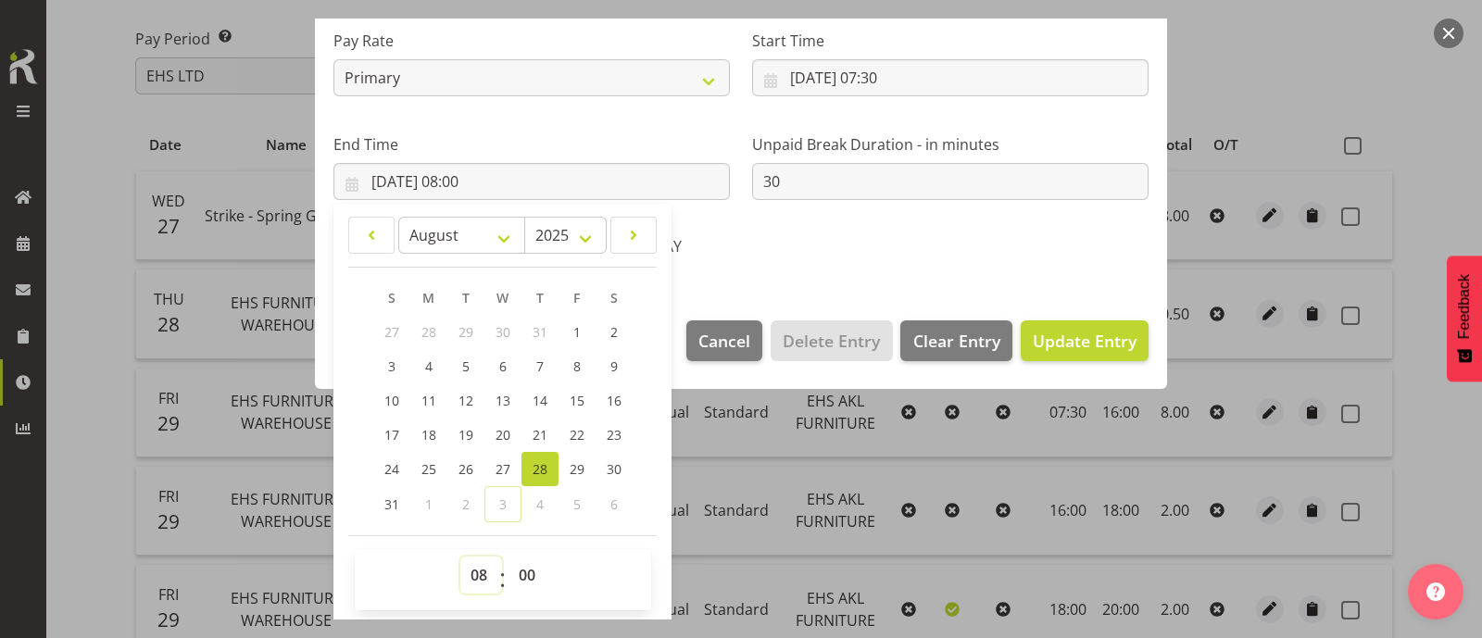
select select "9"
click at [460, 557] on select "00 01 02 03 04 05 06 07 08 09 10 11 12 13 14 15 16 17 18 19 20 21 22 23" at bounding box center [481, 575] width 42 height 37
type input "28/08/2025, 09:00"
click at [784, 190] on input "30" at bounding box center [950, 181] width 397 height 37
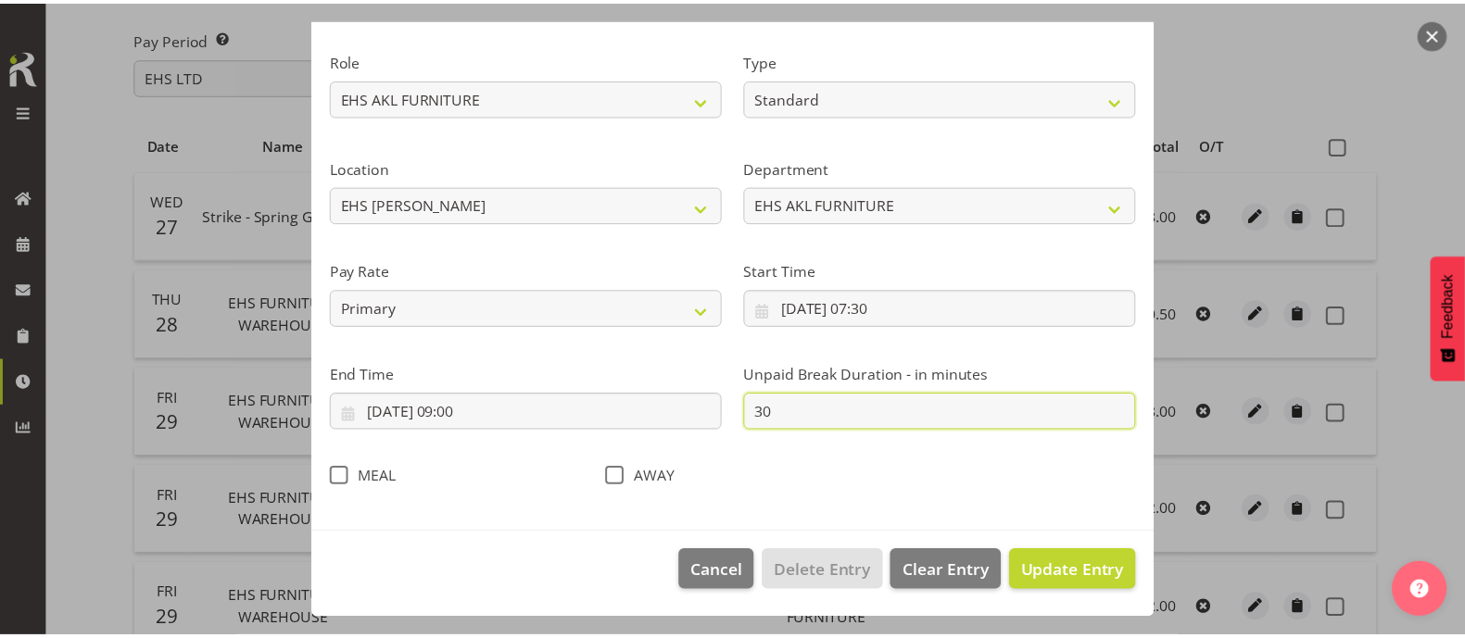
scroll to position [221, 0]
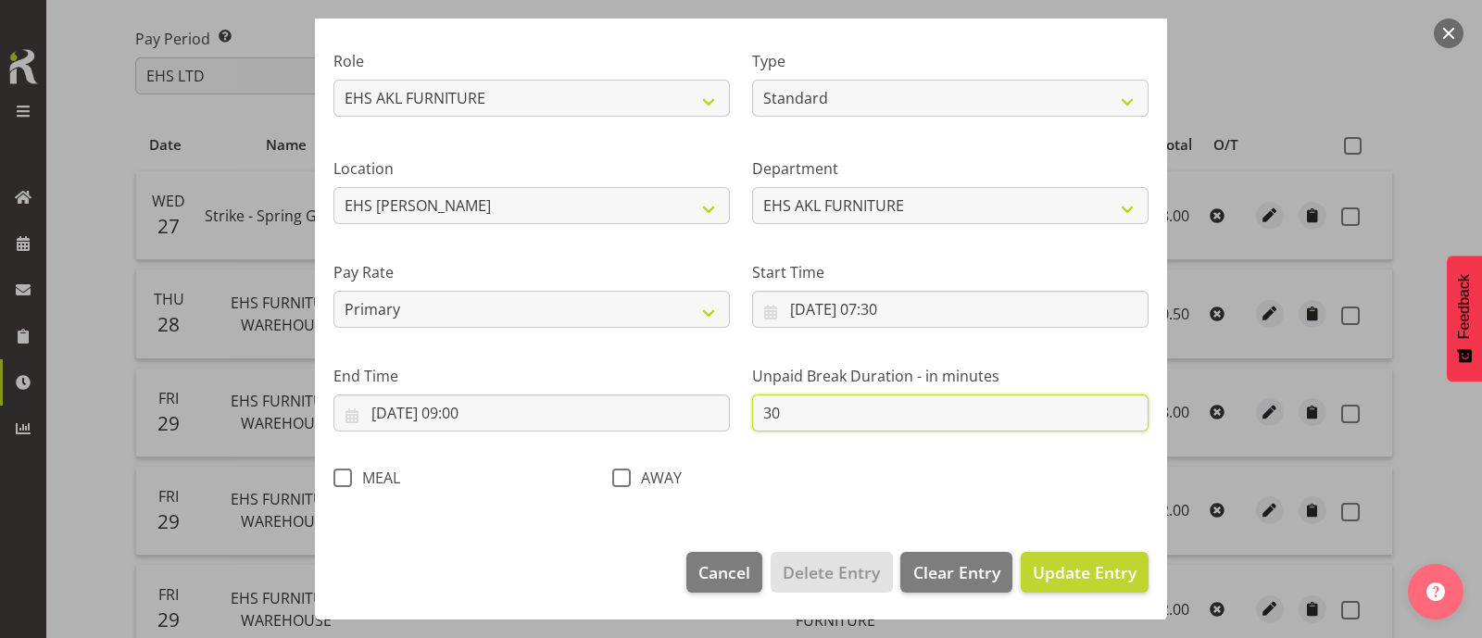
type input "3"
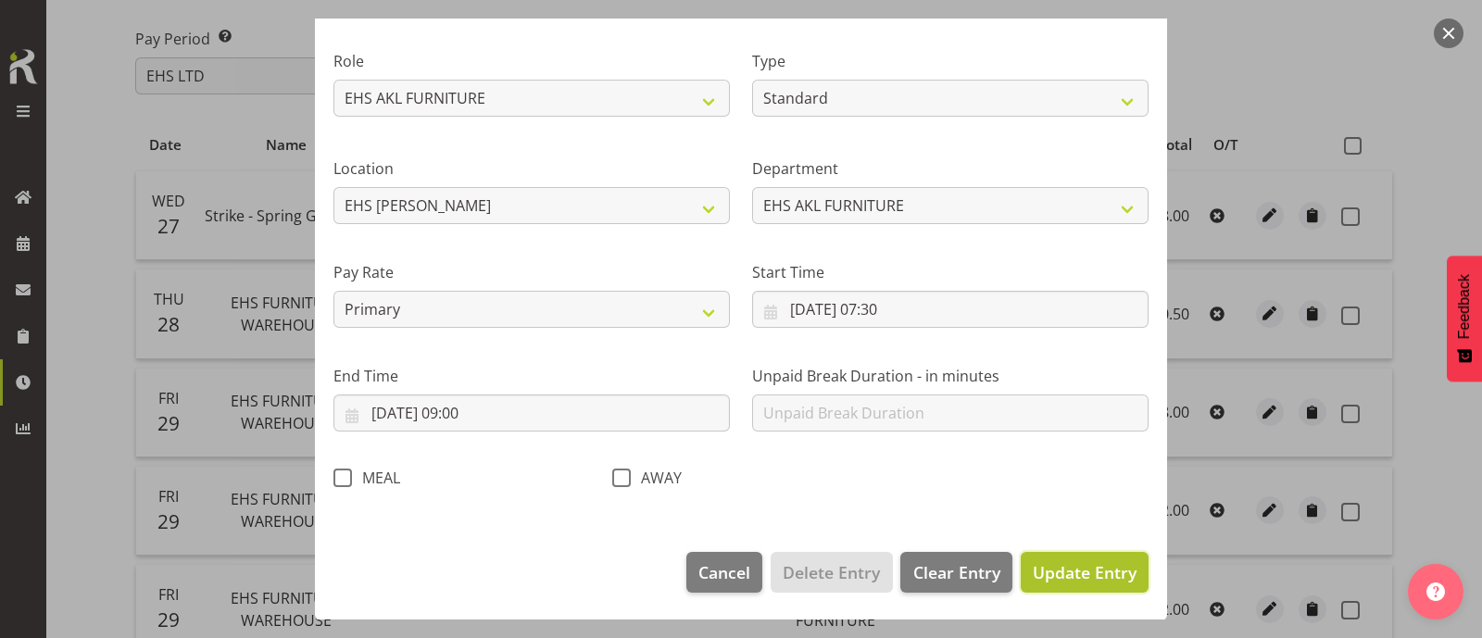
click at [1057, 573] on span "Update Entry" at bounding box center [1085, 572] width 104 height 22
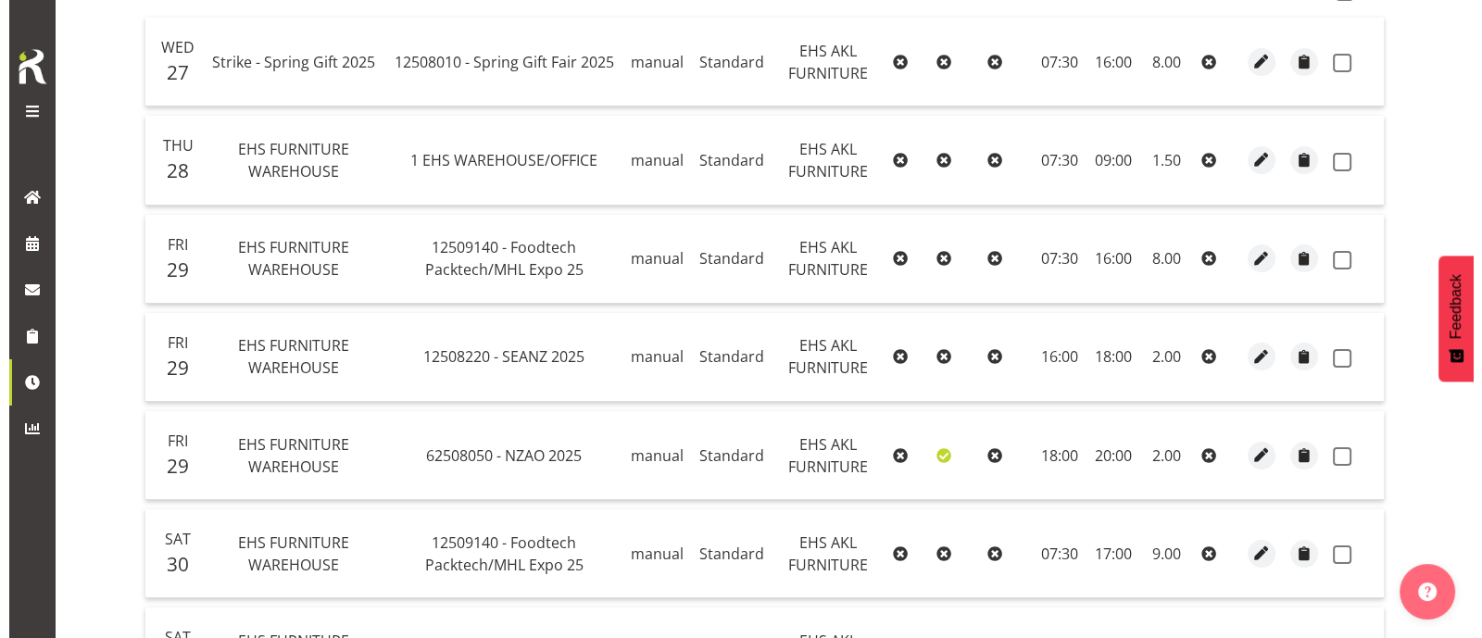
scroll to position [351, 0]
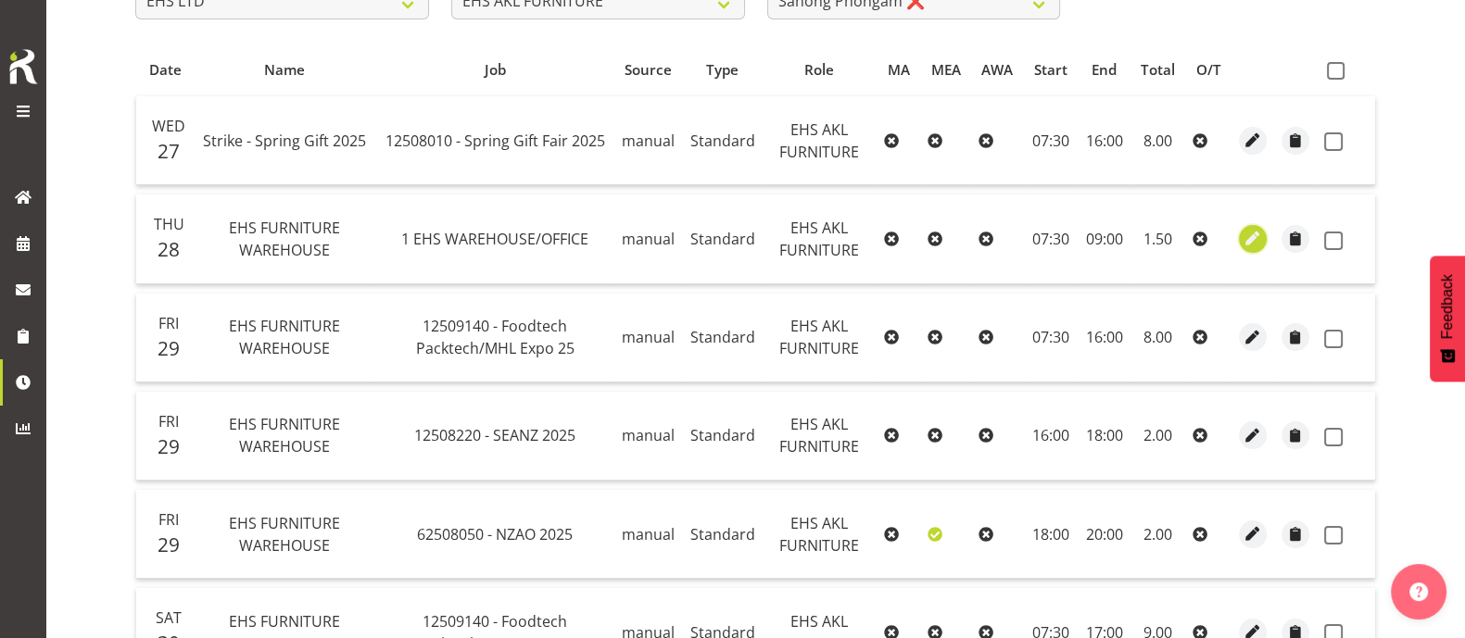
click at [1254, 240] on span "button" at bounding box center [1252, 238] width 21 height 21
select select "Standard"
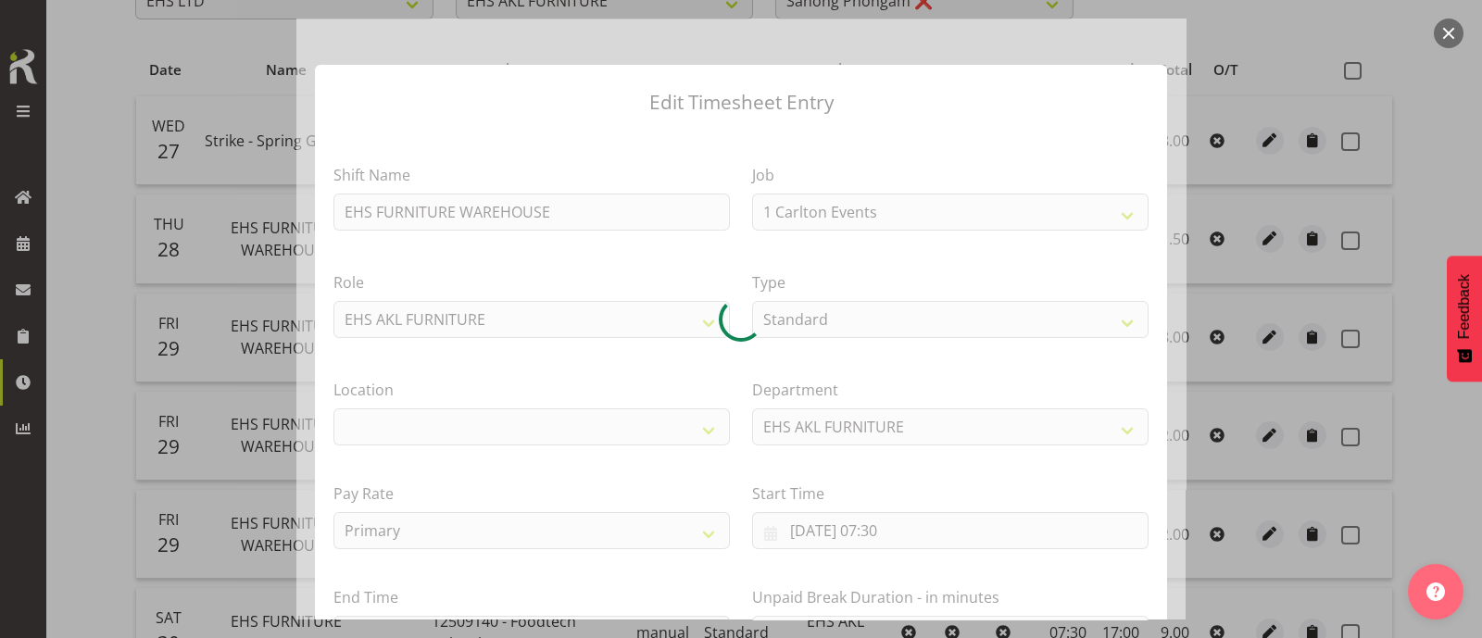
select select "69"
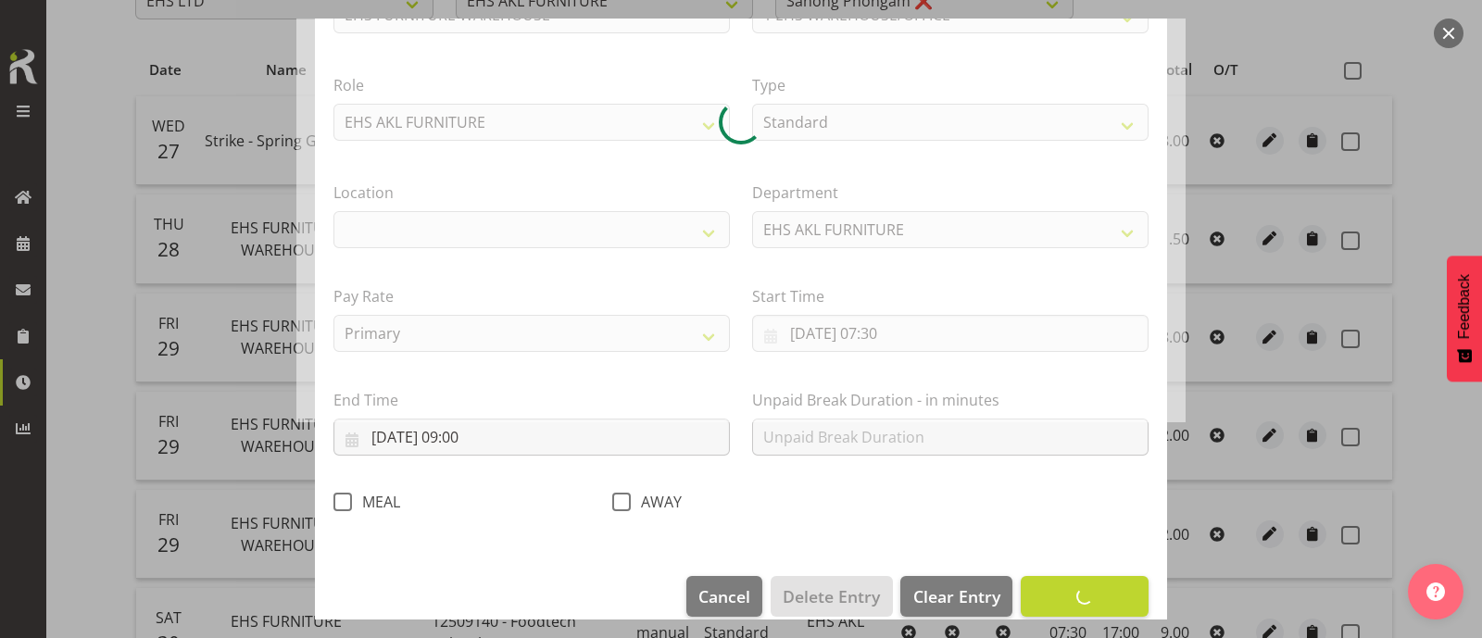
scroll to position [221, 0]
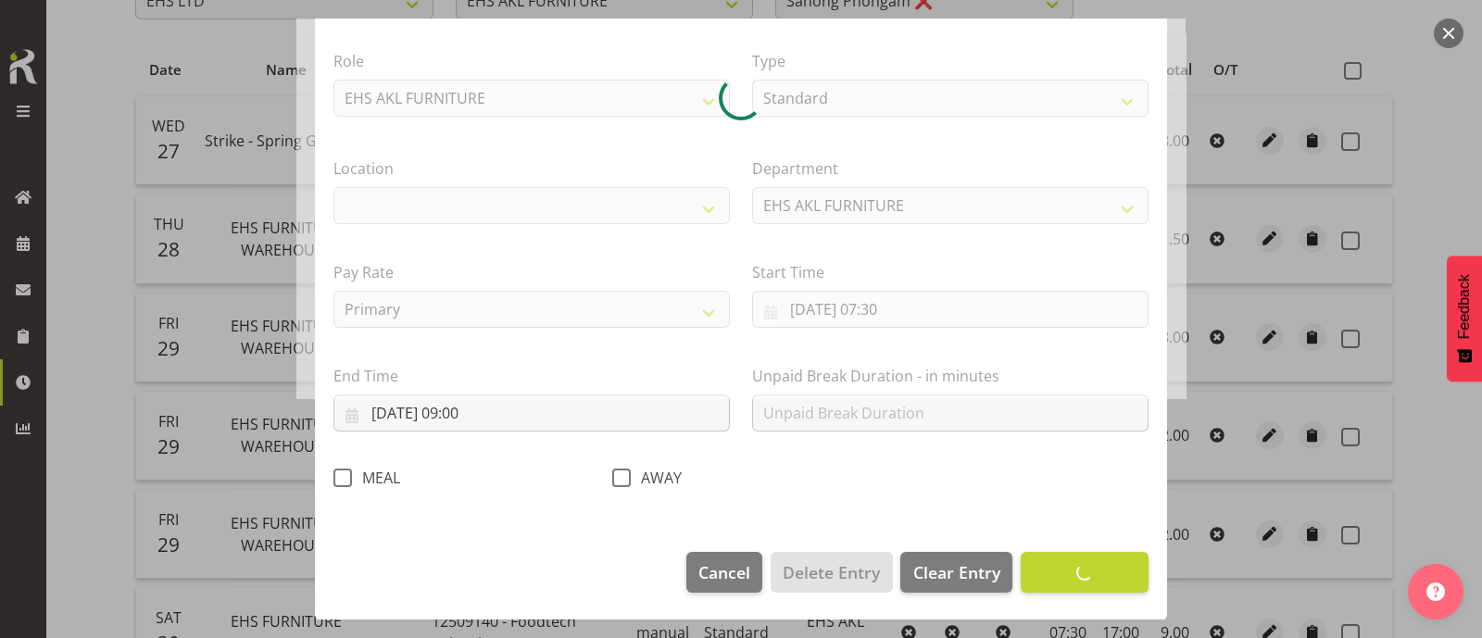
select select "35"
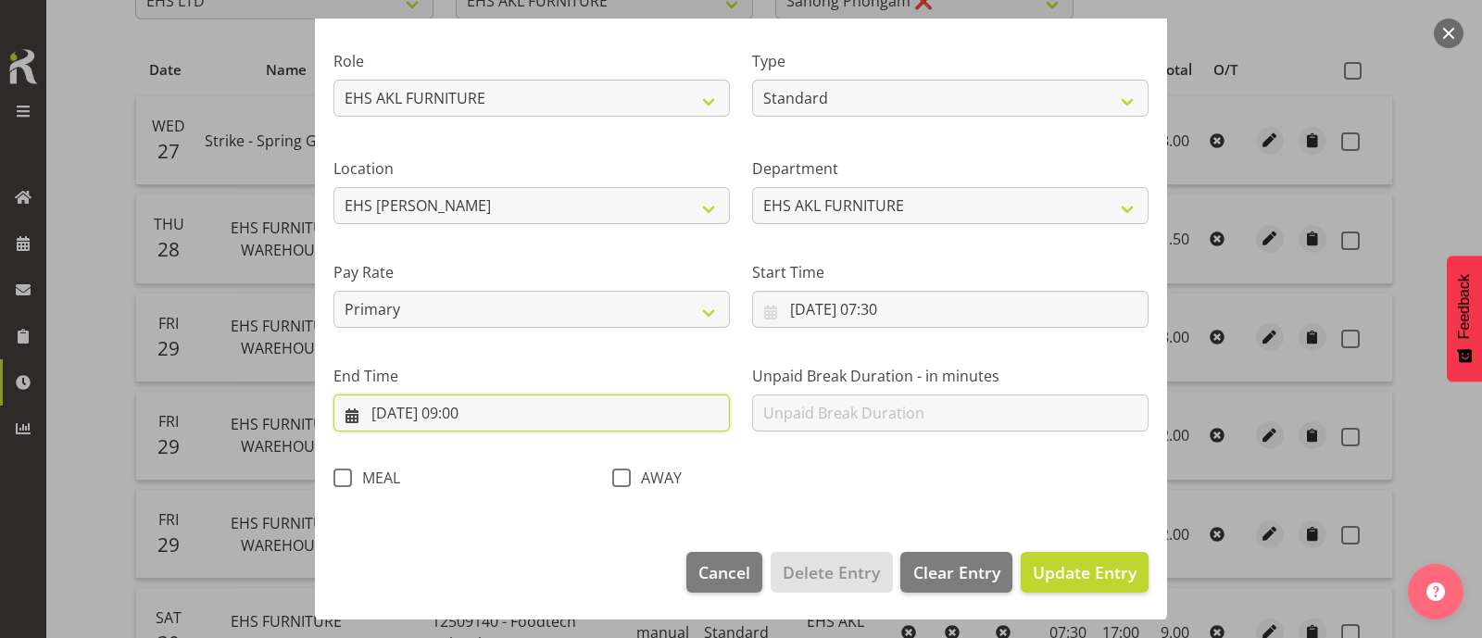
click at [469, 414] on input "28/08/2025, 09:00" at bounding box center [532, 413] width 397 height 37
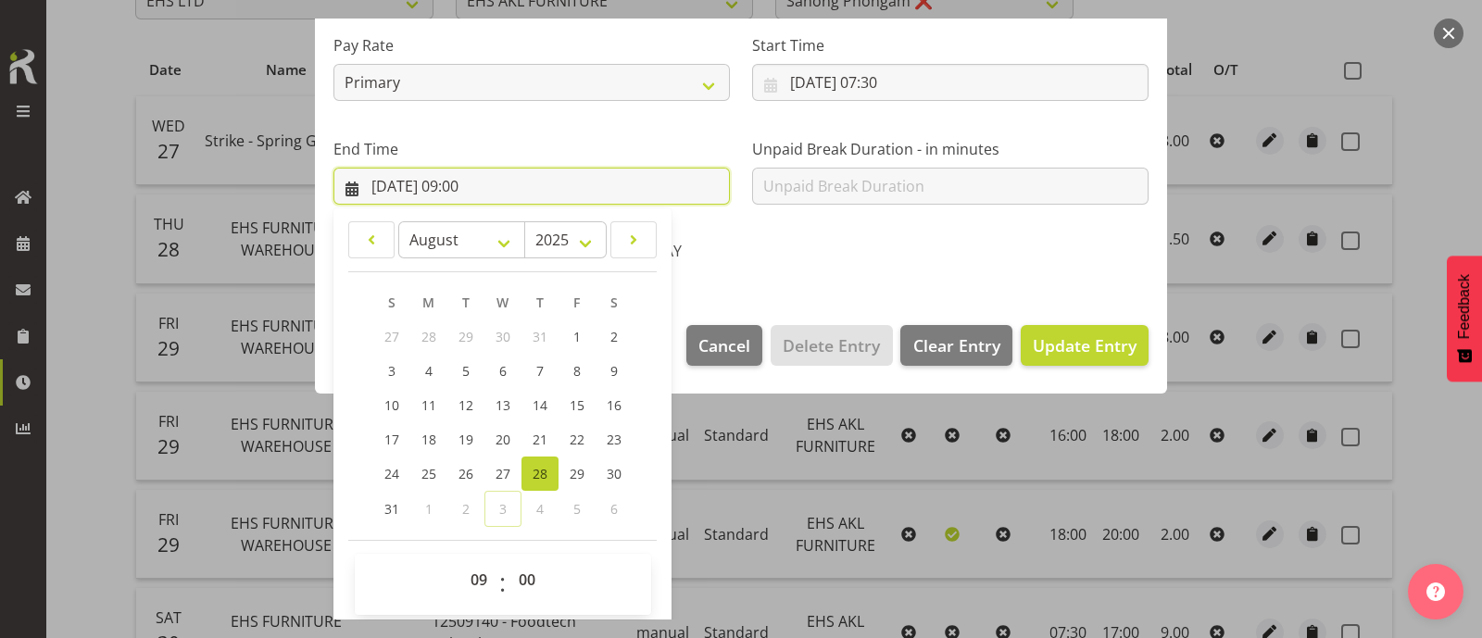
scroll to position [455, 0]
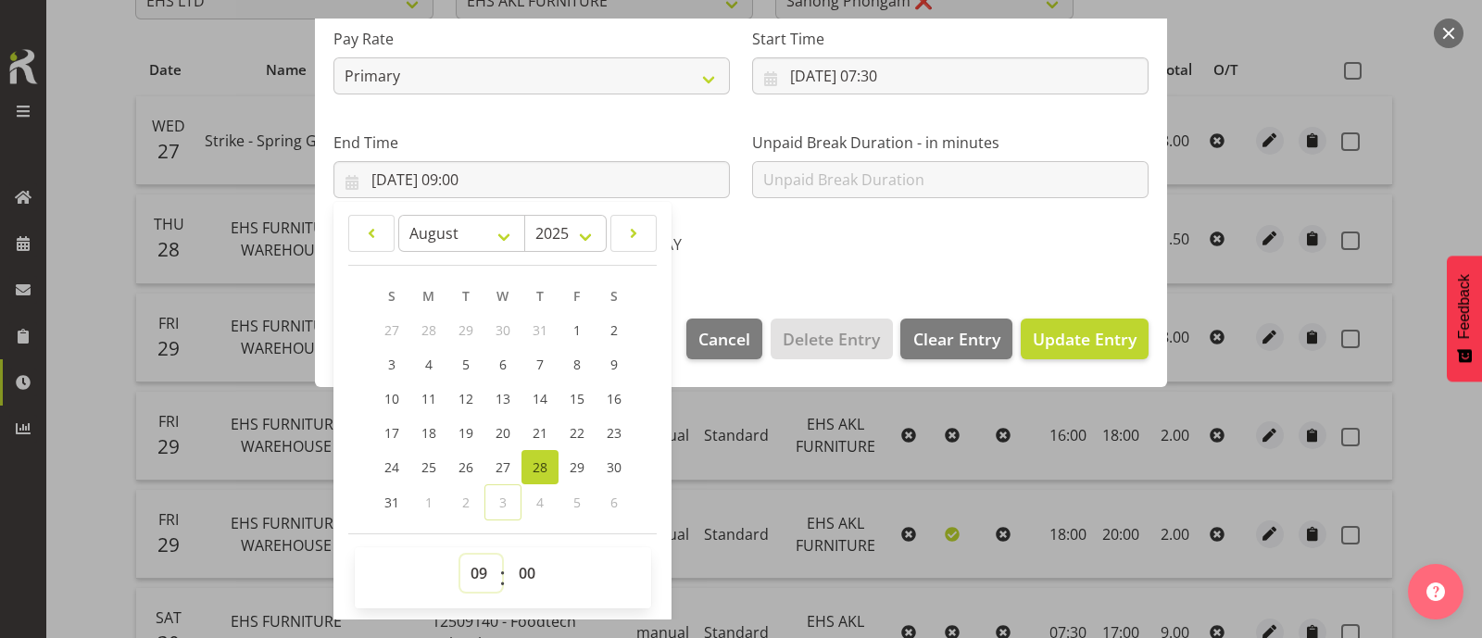
click at [475, 564] on select "00 01 02 03 04 05 06 07 08 09 10 11 12 13 14 15 16 17 18 19 20 21 22 23" at bounding box center [481, 573] width 42 height 37
select select "8"
click at [460, 555] on select "00 01 02 03 04 05 06 07 08 09 10 11 12 13 14 15 16 17 18 19 20 21 22 23" at bounding box center [481, 573] width 42 height 37
type input "28/08/2025, 08:00"
click at [523, 569] on select "00 01 02 03 04 05 06 07 08 09 10 11 12 13 14 15 16 17 18 19 20 21 22 23 24 25 2…" at bounding box center [530, 573] width 42 height 37
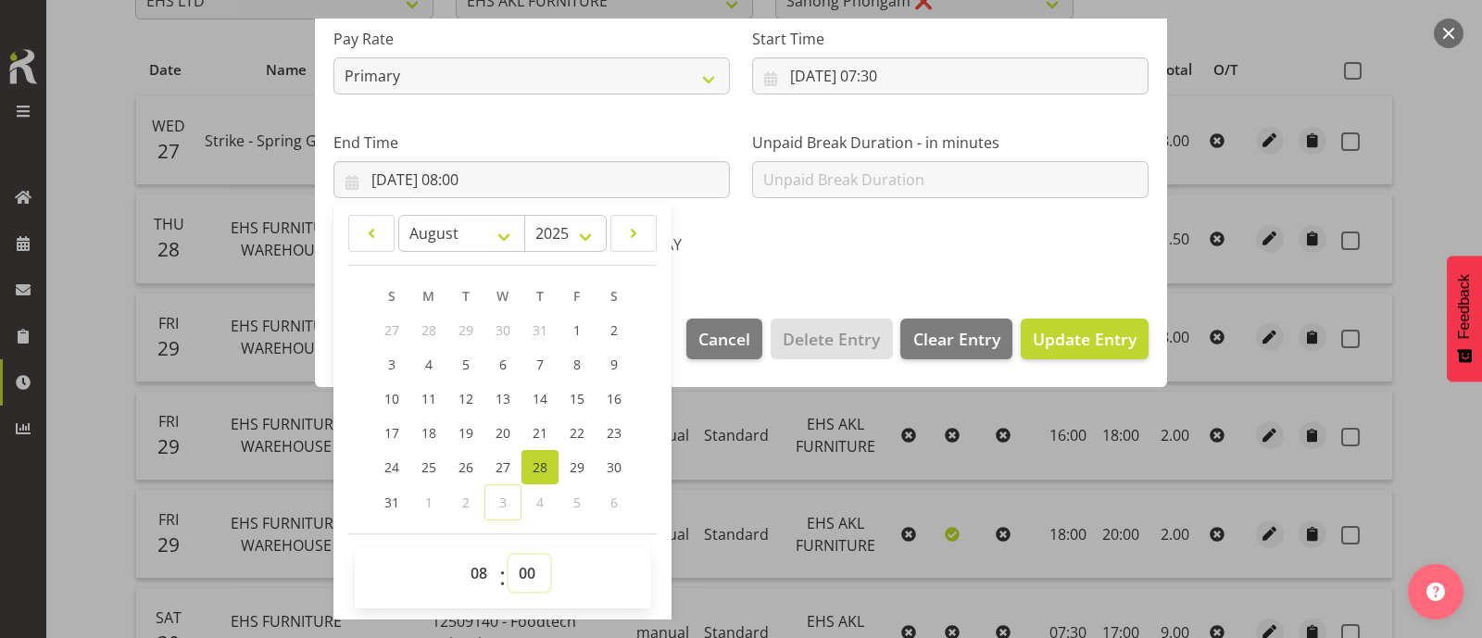
select select "30"
click at [509, 555] on select "00 01 02 03 04 05 06 07 08 09 10 11 12 13 14 15 16 17 18 19 20 21 22 23 24 25 2…" at bounding box center [530, 573] width 42 height 37
type input "28/08/2025, 08:30"
click at [1065, 328] on span "Update Entry" at bounding box center [1085, 339] width 104 height 22
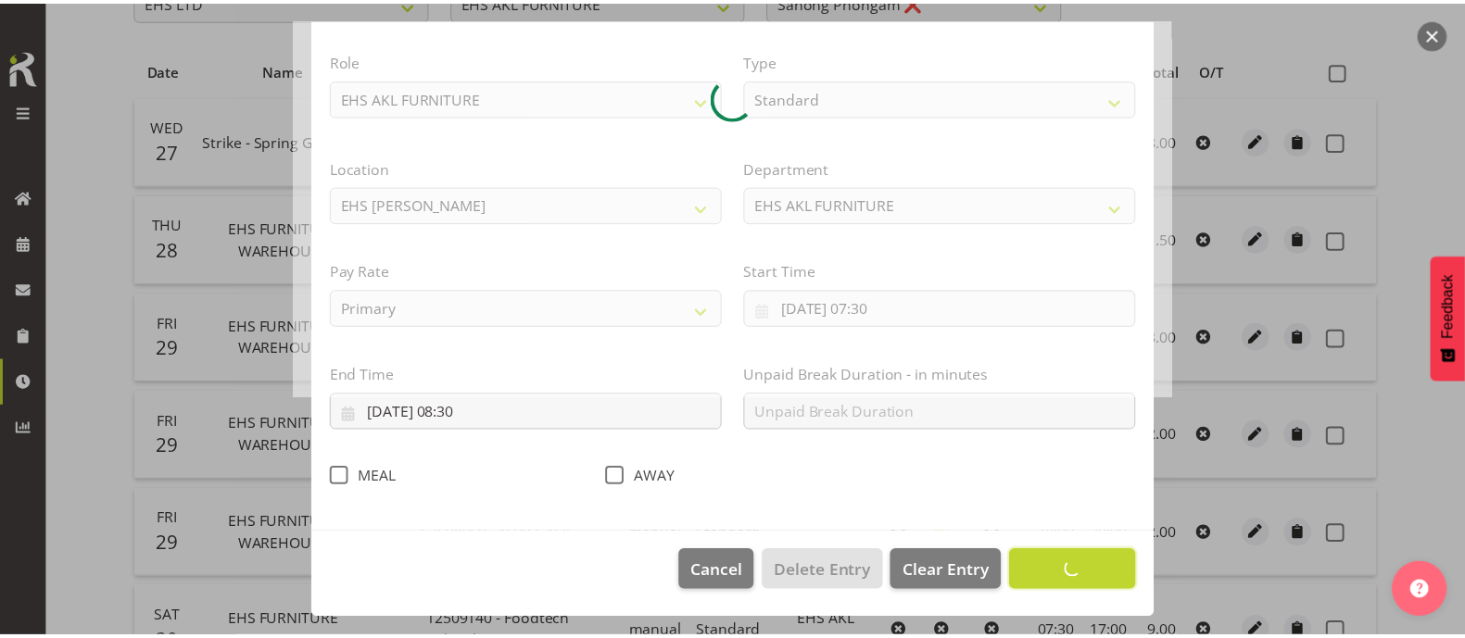
scroll to position [221, 0]
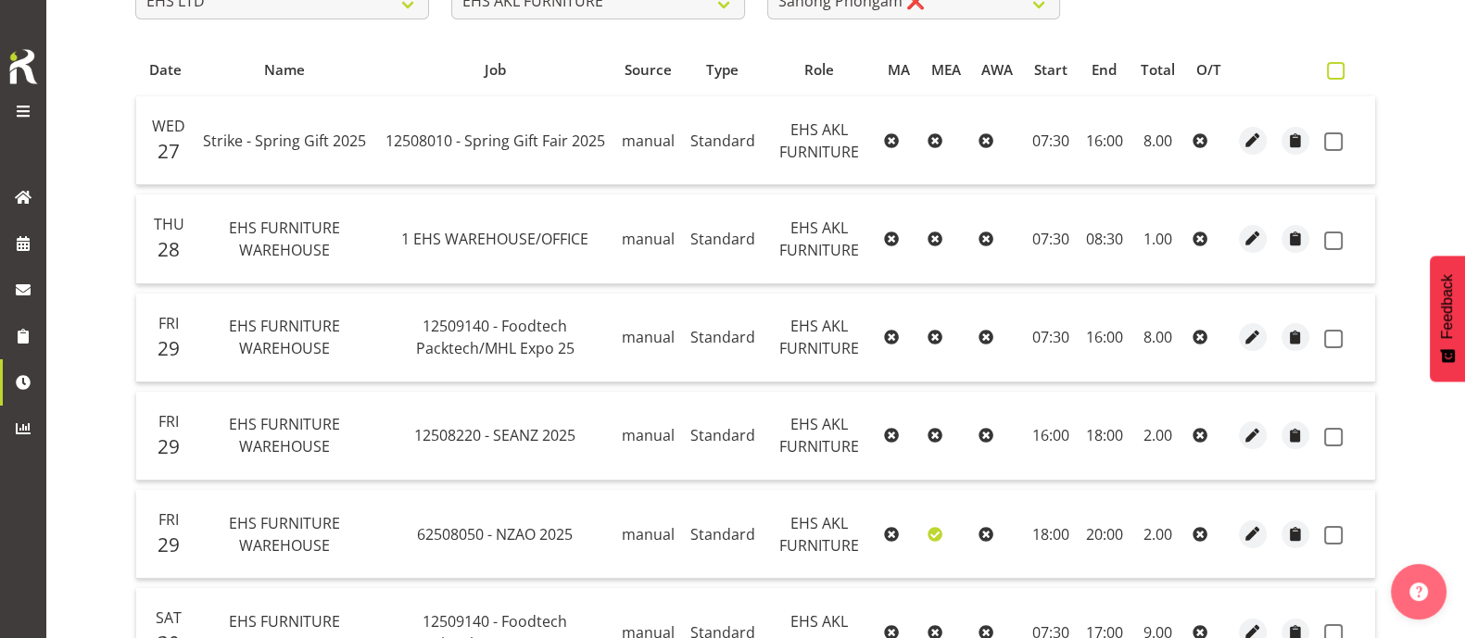
click at [1329, 67] on span at bounding box center [1336, 71] width 18 height 18
click at [1329, 67] on input "checkbox" at bounding box center [1333, 71] width 12 height 12
checkbox input "true"
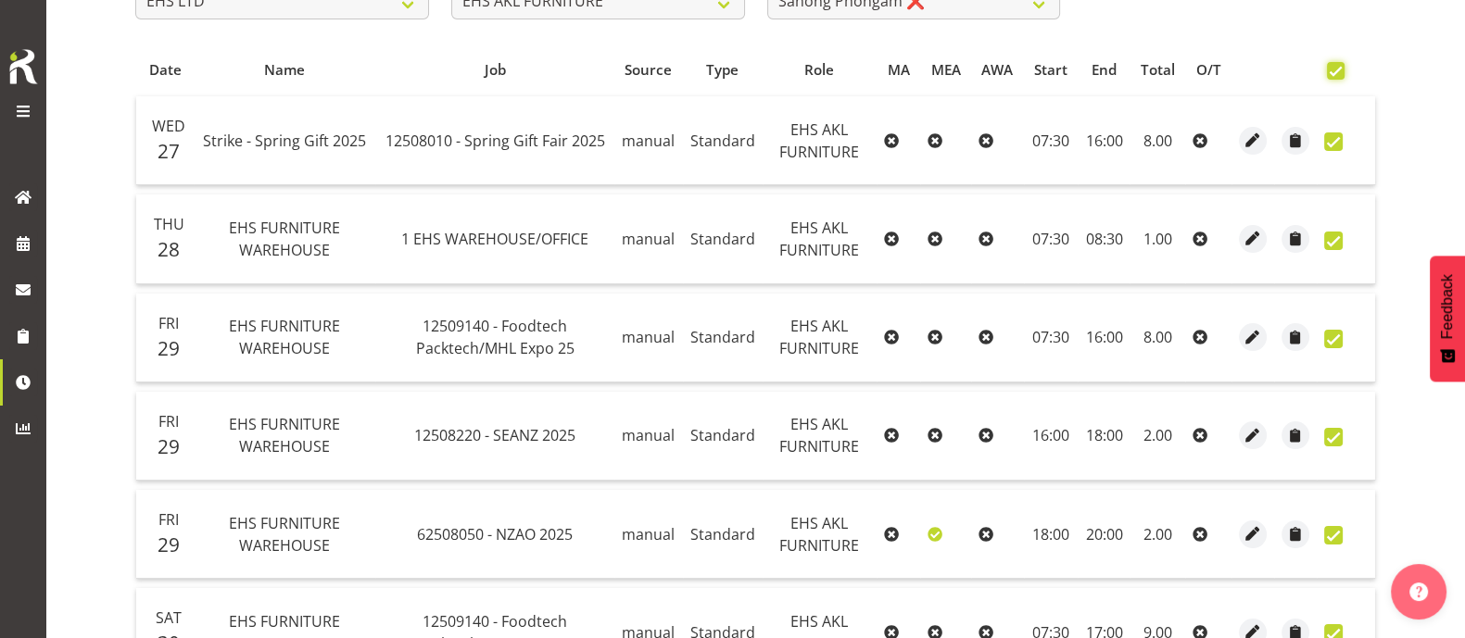
checkbox input "true"
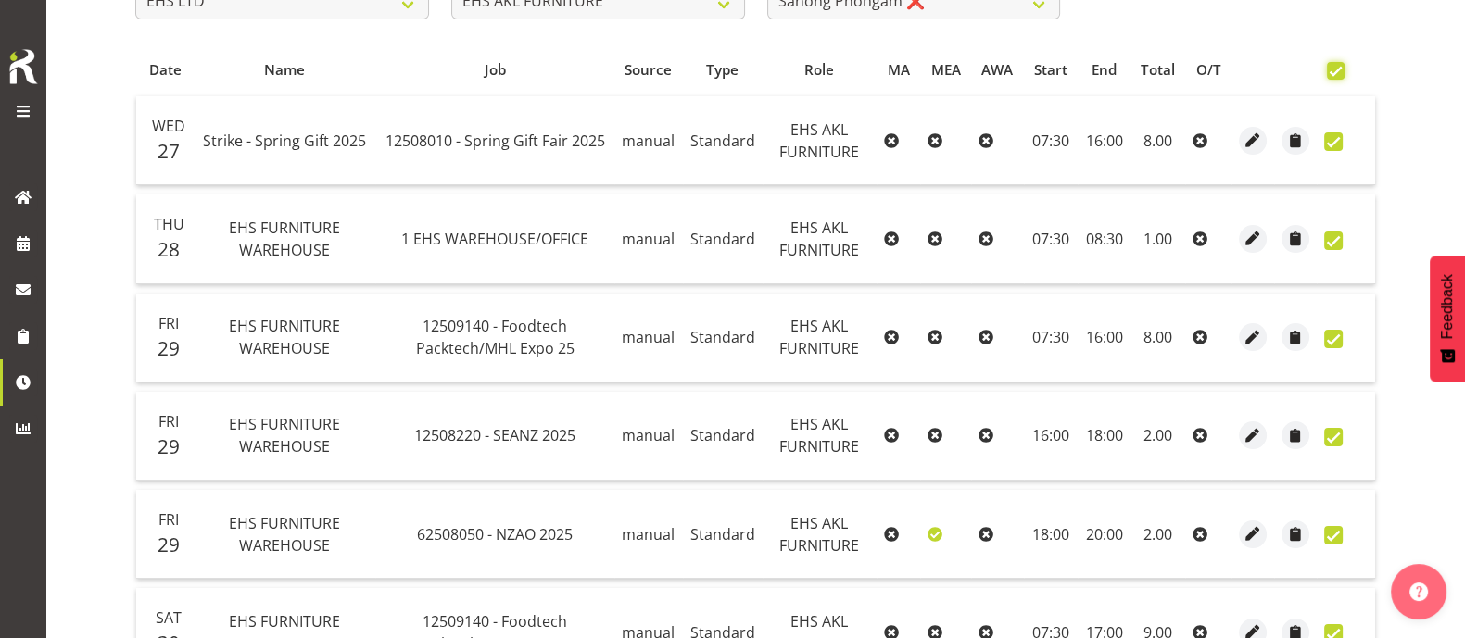
checkbox input "true"
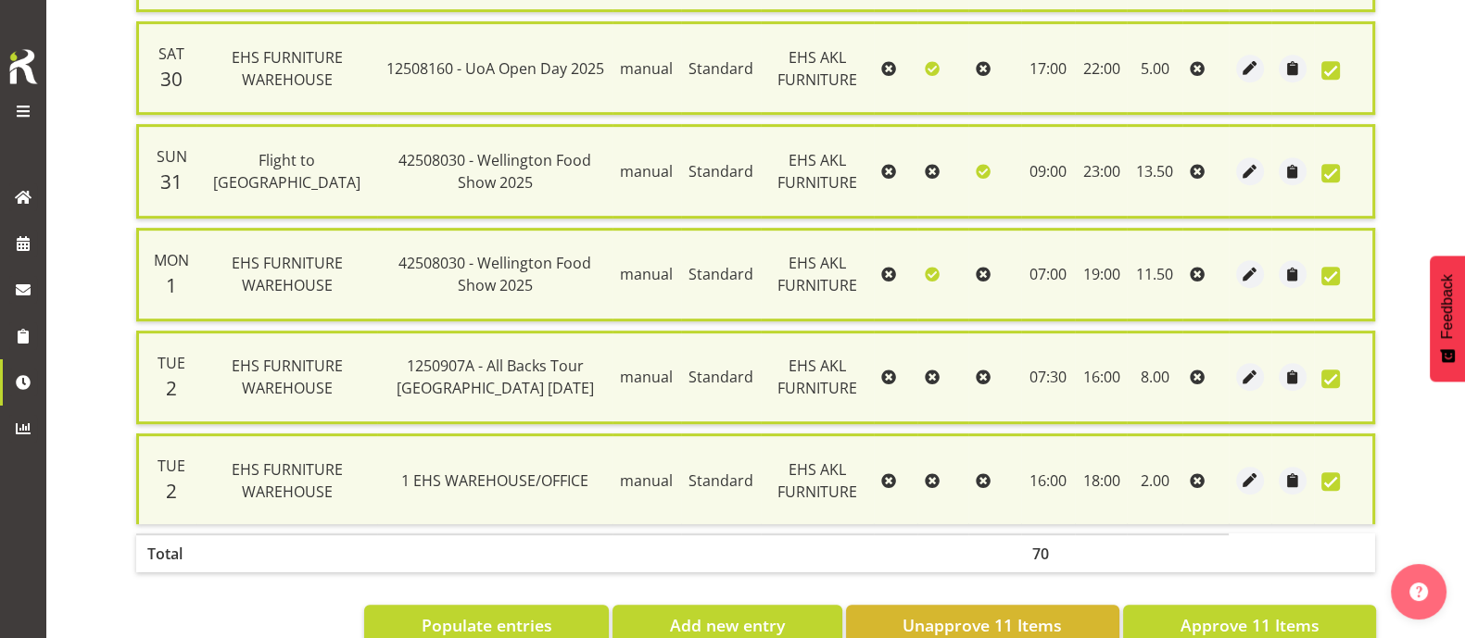
scroll to position [1087, 0]
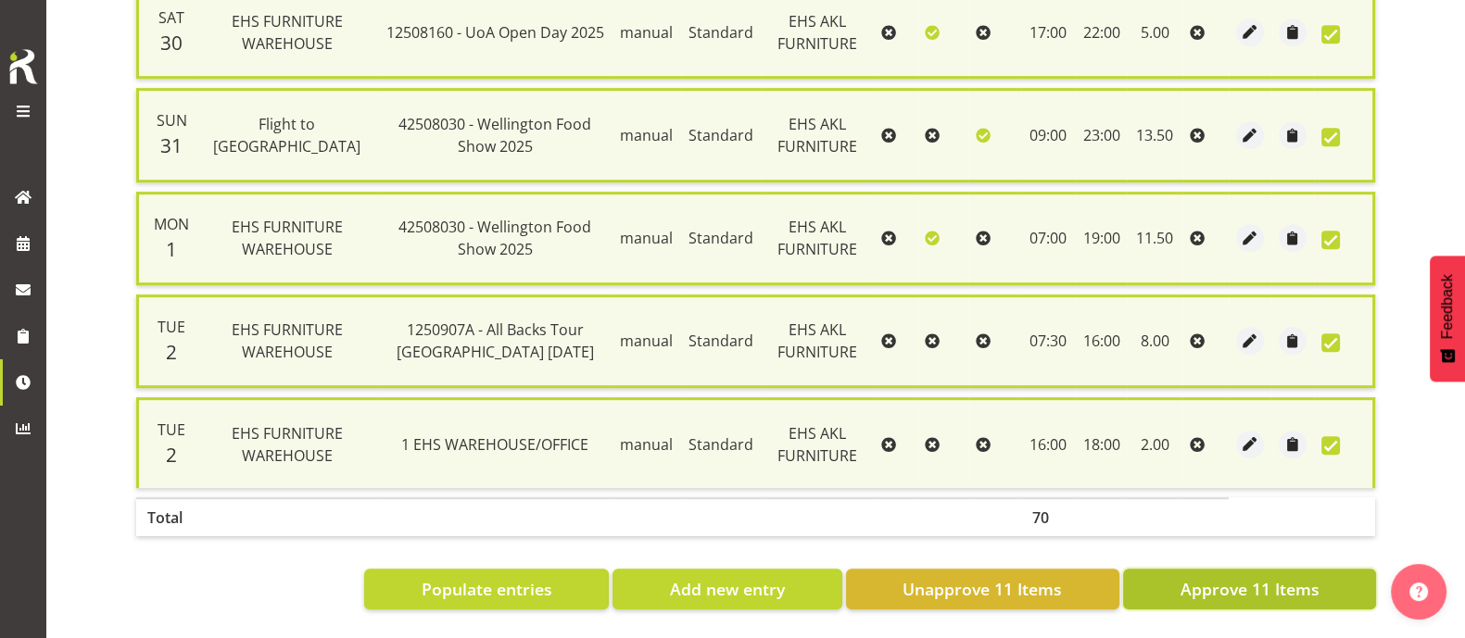
click at [1290, 577] on span "Approve 11 Items" at bounding box center [1248, 589] width 139 height 24
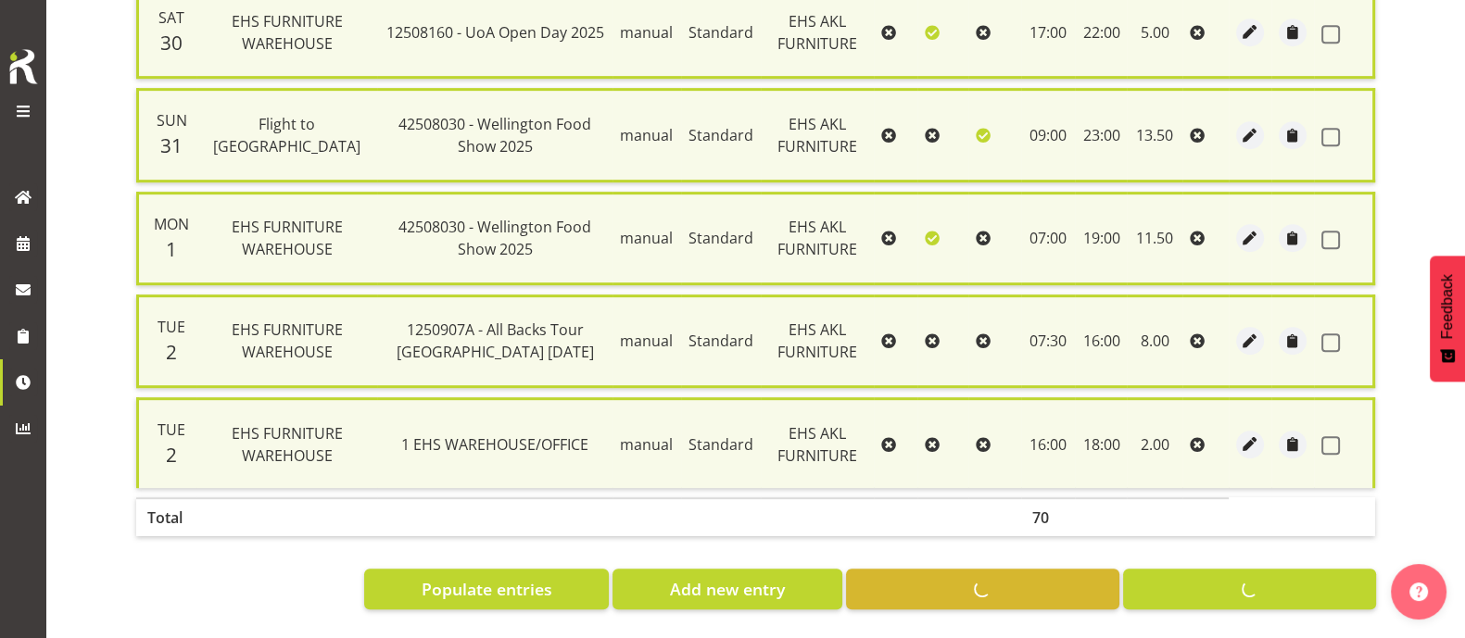
checkbox input "false"
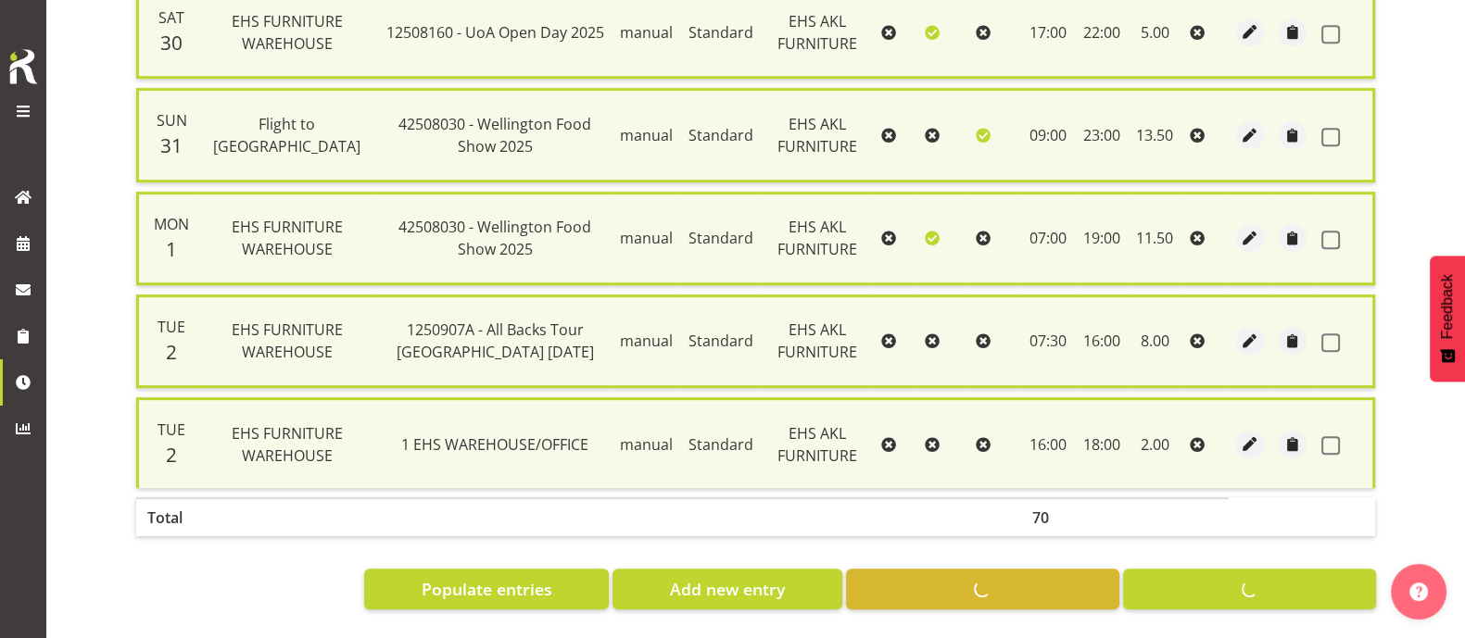
checkbox input "false"
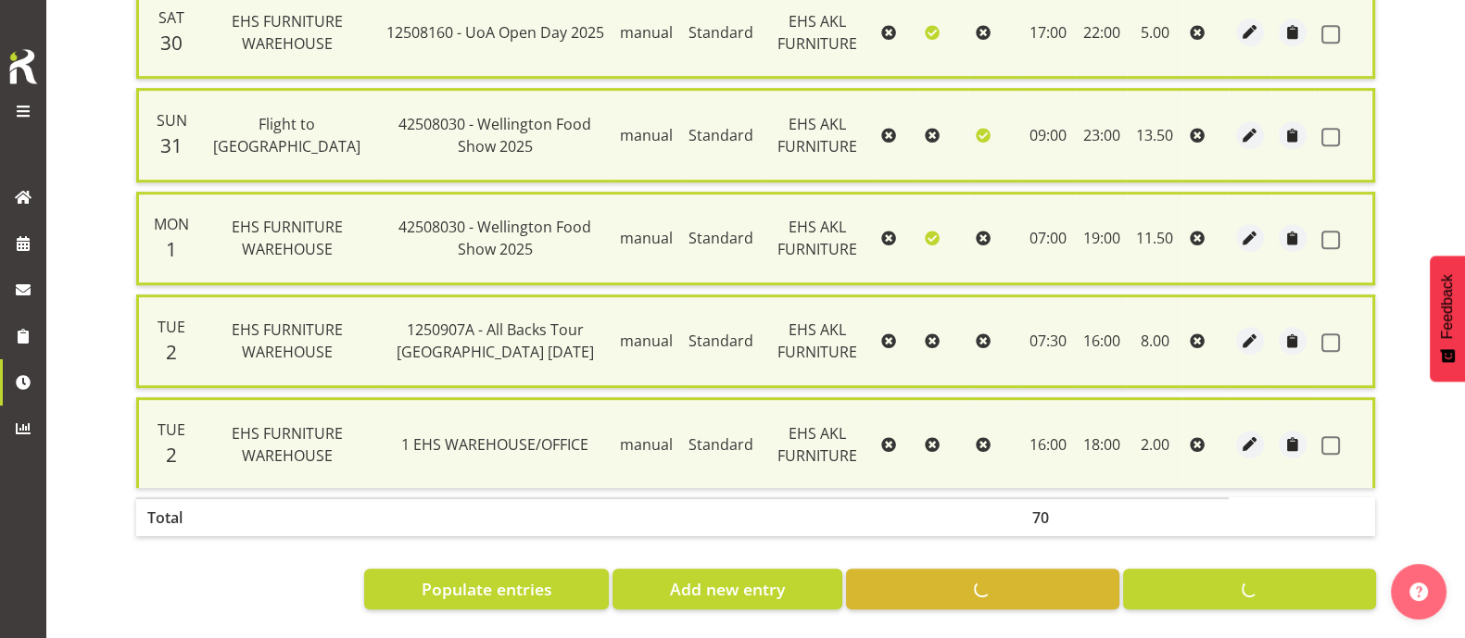
checkbox input "false"
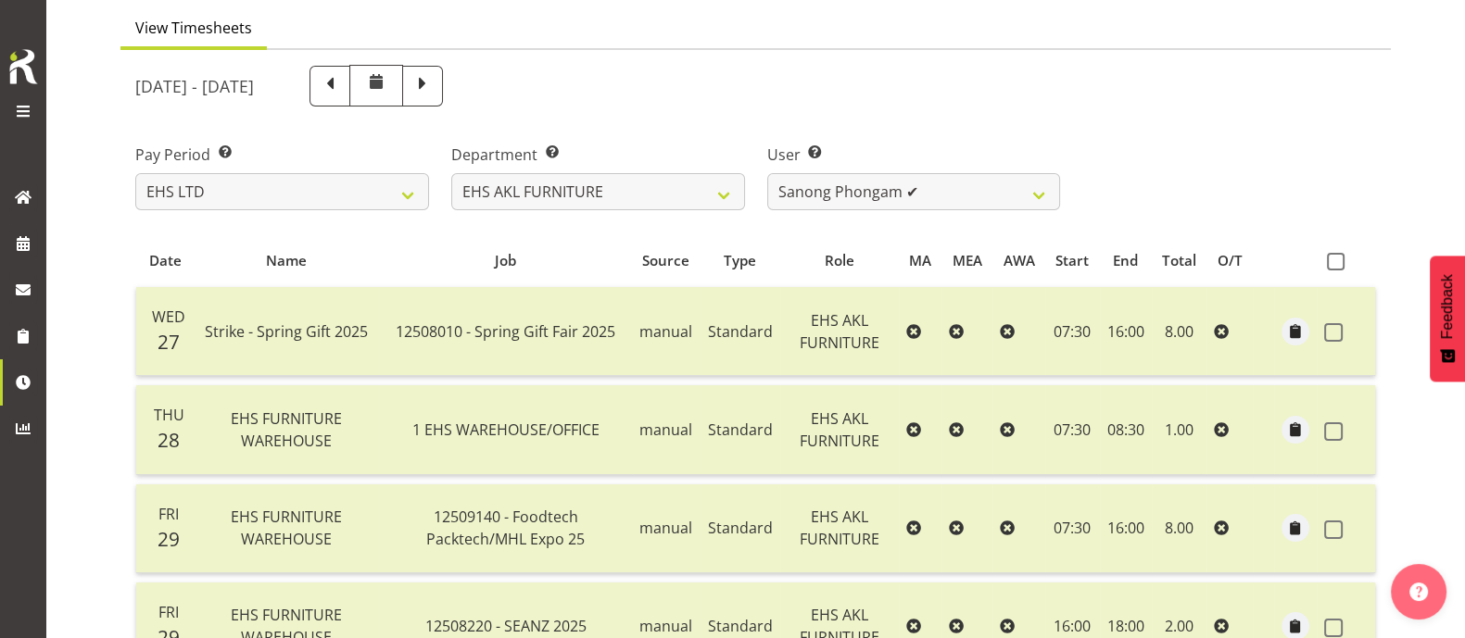
scroll to position [4, 0]
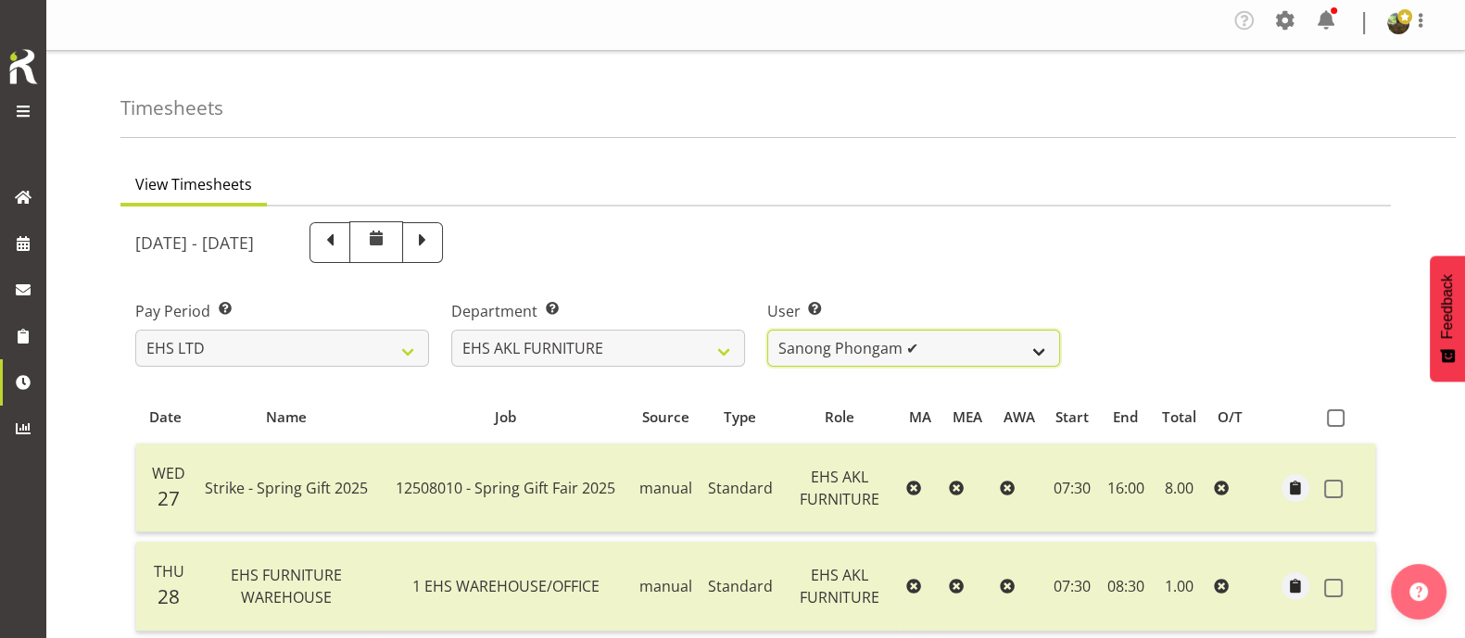
click at [972, 351] on select "Daniel Tini ❌ Filipo Iupeli ❌ Harley Wongpayuk ✔ Malae Toleafoa ✔ Manase Ward ✔…" at bounding box center [914, 348] width 294 height 37
select select "11397"
click at [767, 330] on select "Daniel Tini ❌ Filipo Iupeli ❌ Harley Wongpayuk ✔ Malae Toleafoa ✔ Manase Ward ✔…" at bounding box center [914, 348] width 294 height 37
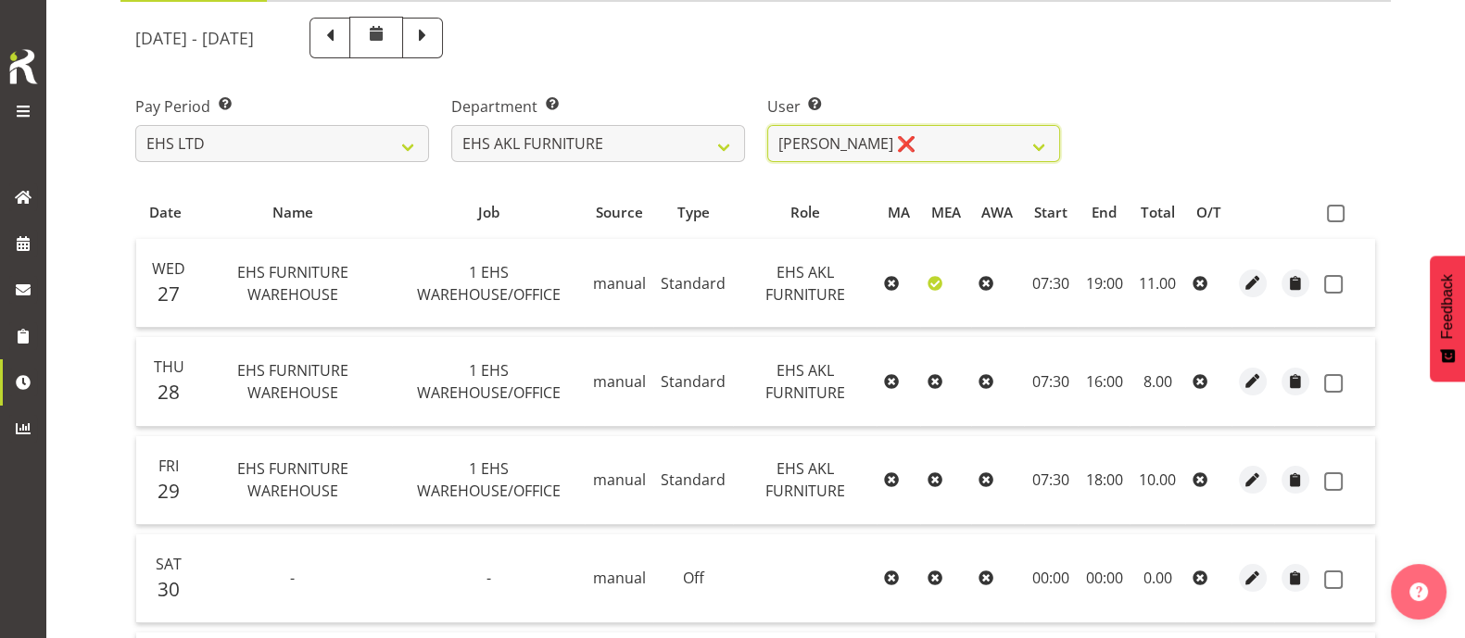
scroll to position [74, 0]
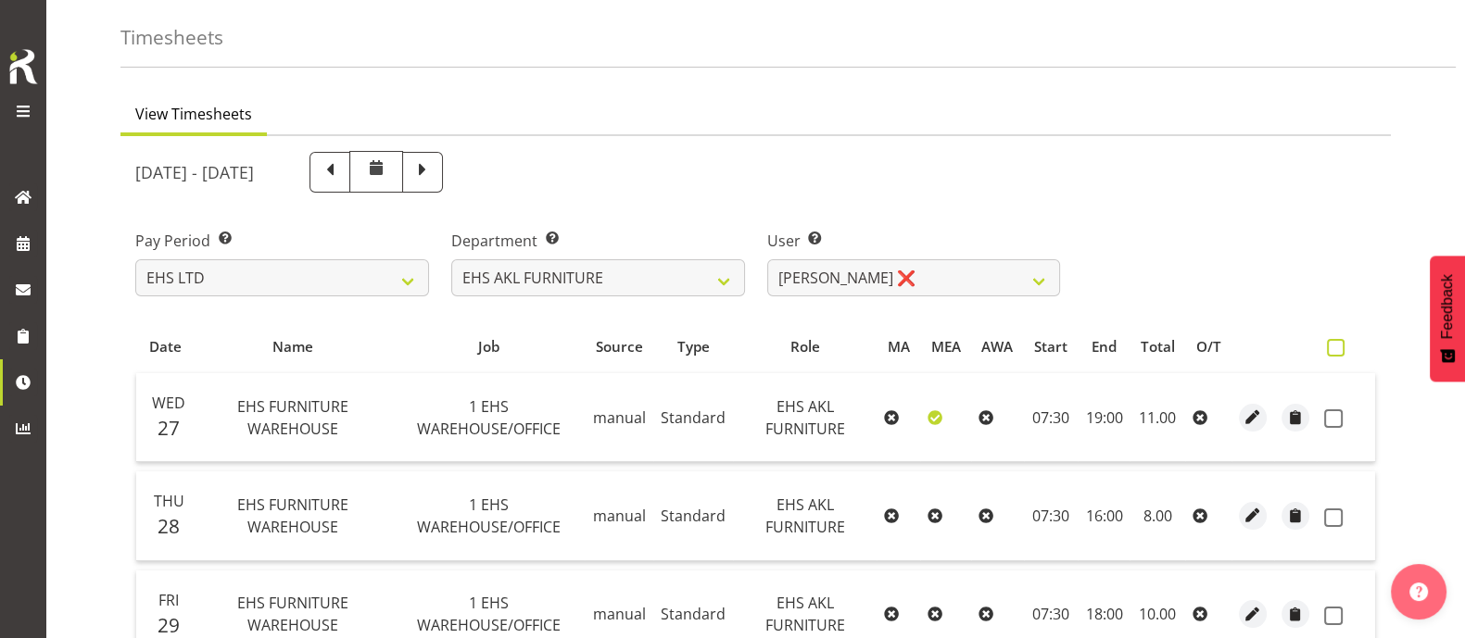
click at [1332, 345] on span at bounding box center [1336, 348] width 18 height 18
click at [1332, 345] on input "checkbox" at bounding box center [1333, 348] width 12 height 12
checkbox input "true"
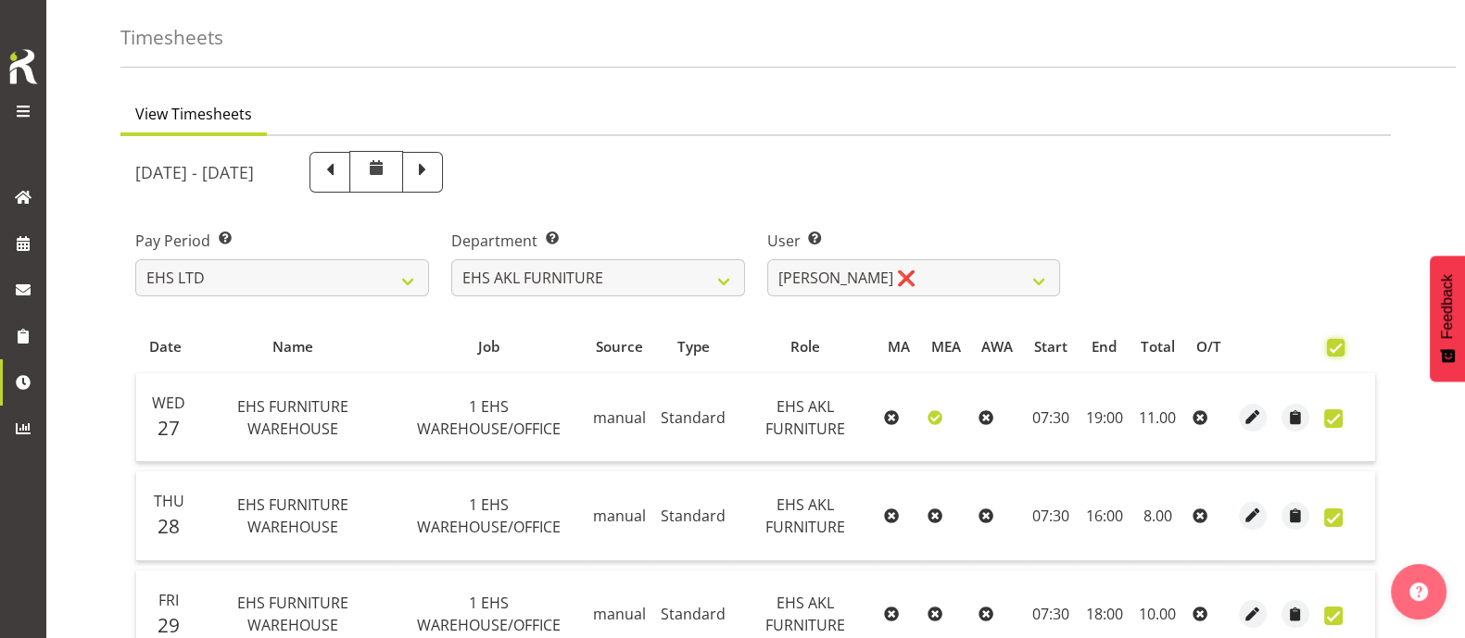
checkbox input "true"
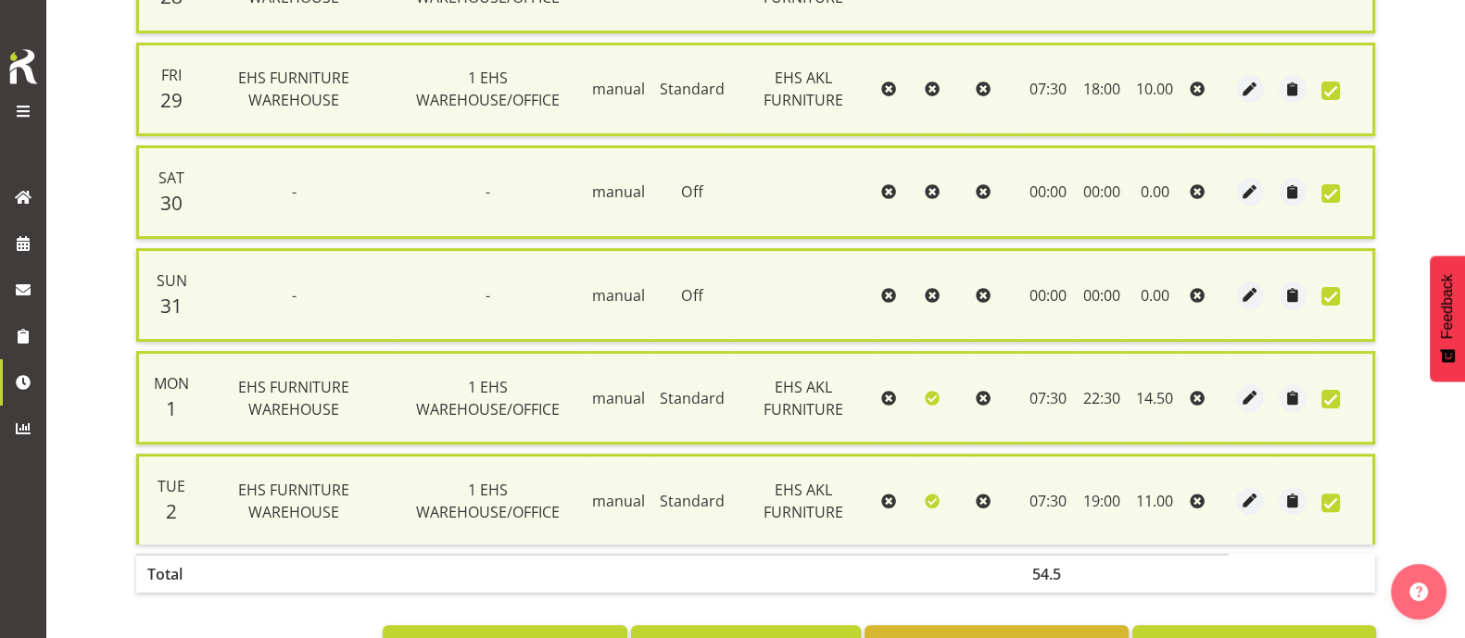
scroll to position [678, 0]
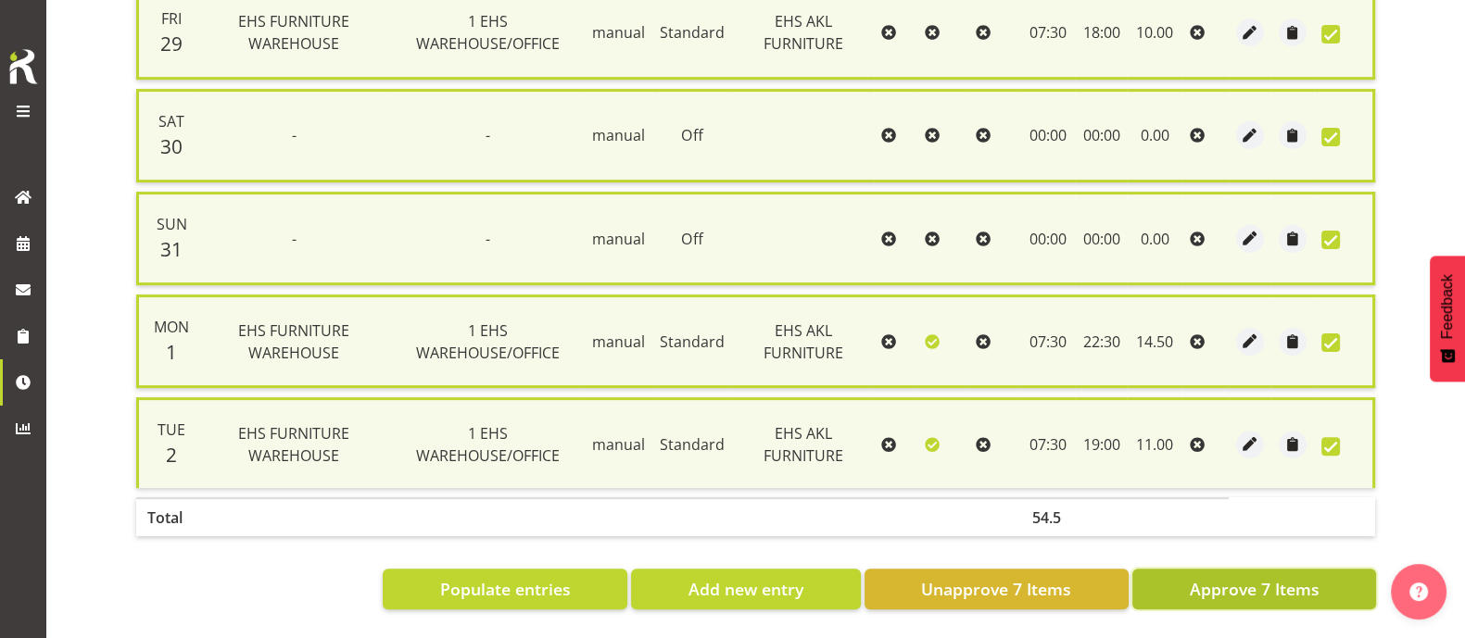
click at [1232, 577] on span "Approve 7 Items" at bounding box center [1254, 589] width 130 height 24
checkbox input "false"
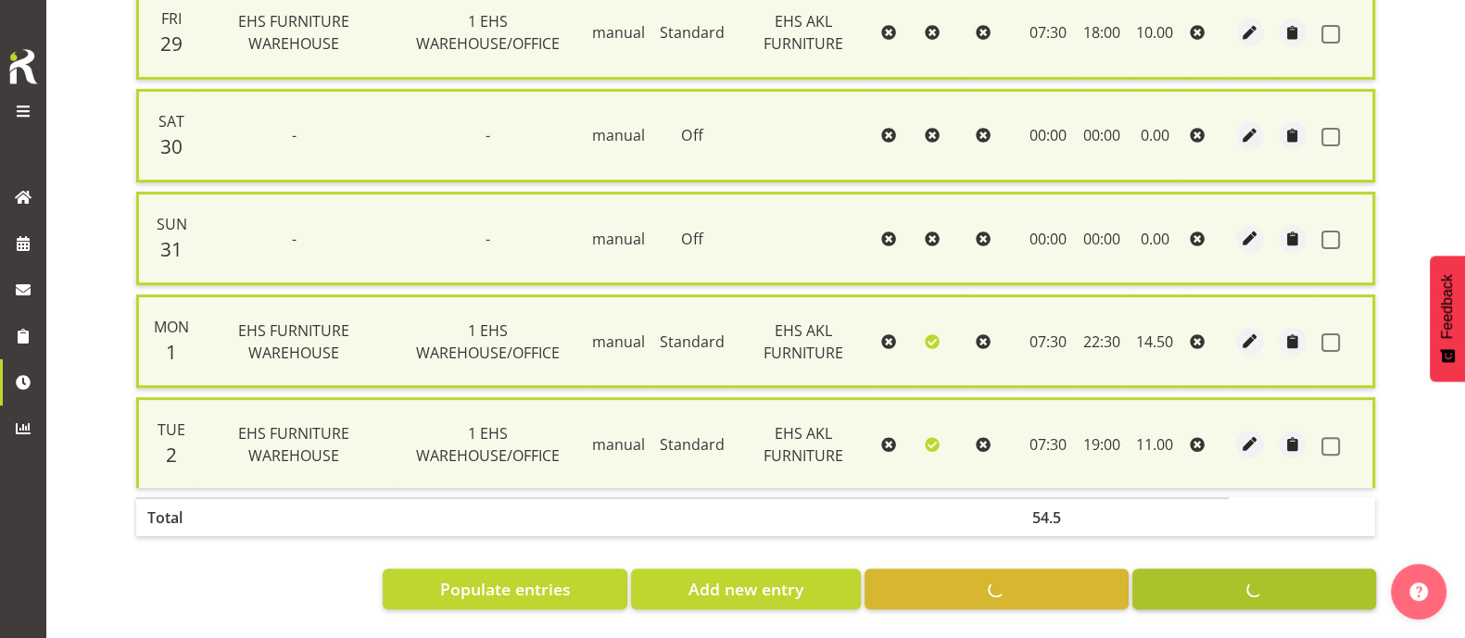
checkbox input "false"
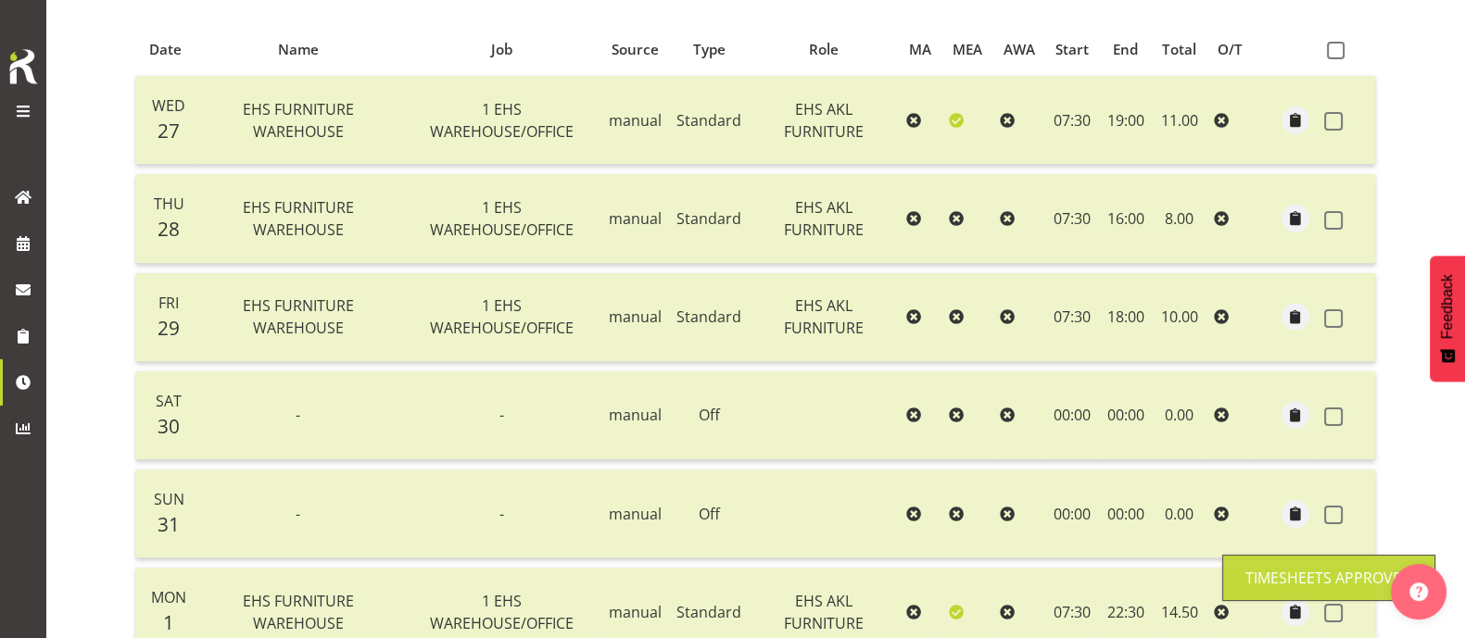
scroll to position [0, 0]
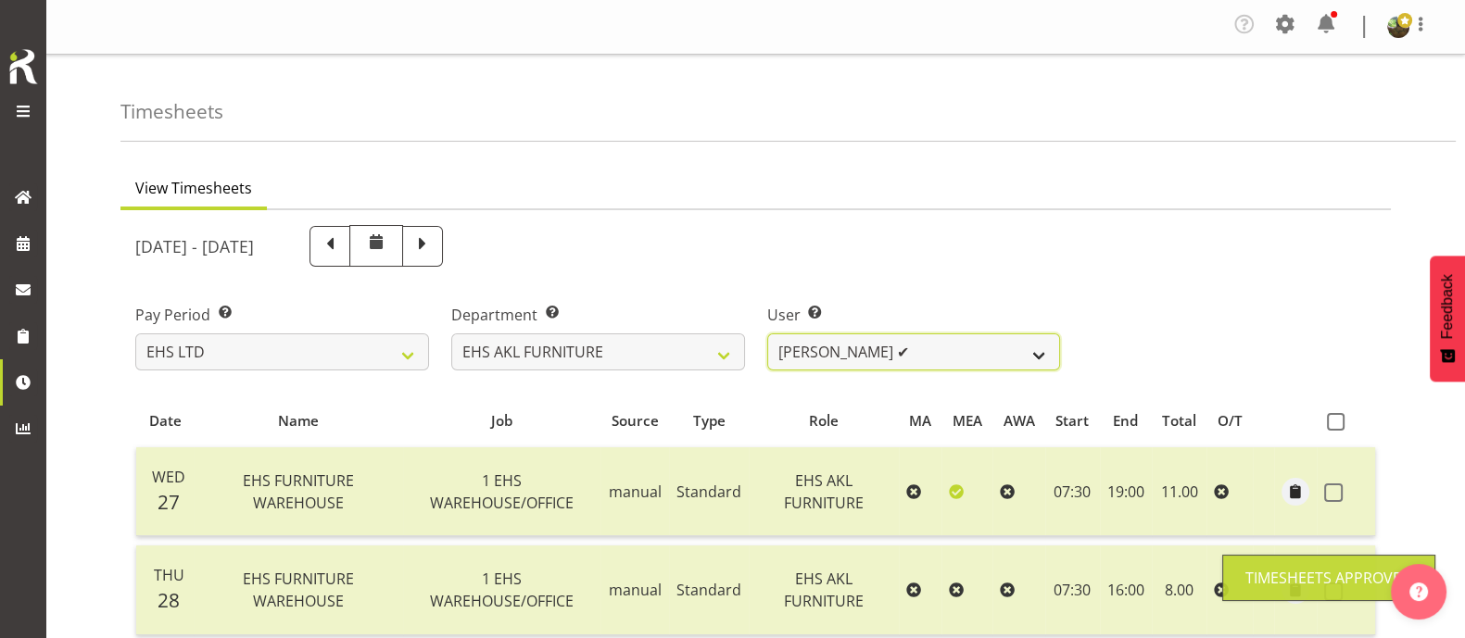
click at [919, 352] on select "[PERSON_NAME] ❌ [PERSON_NAME] ❌ [PERSON_NAME] ✔ [PERSON_NAME] ✔ [PERSON_NAME] ✔…" at bounding box center [914, 352] width 294 height 37
click at [767, 334] on select "[PERSON_NAME] ❌ [PERSON_NAME] ❌ [PERSON_NAME] ✔ [PERSON_NAME] ✔ [PERSON_NAME] ✔…" at bounding box center [914, 352] width 294 height 37
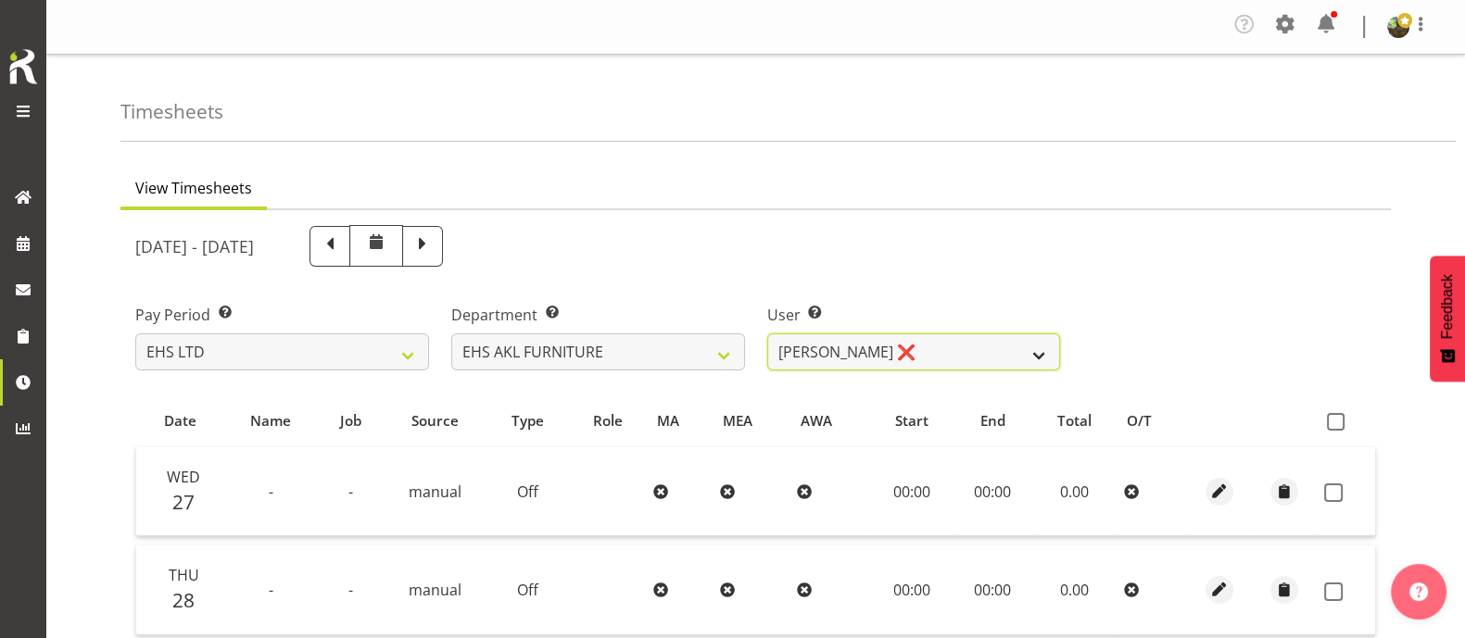
click at [1008, 345] on select "[PERSON_NAME] ❌ [PERSON_NAME] ❌ [PERSON_NAME] ✔ [PERSON_NAME] ✔ [PERSON_NAME] ✔…" at bounding box center [914, 352] width 294 height 37
select select "1118"
click at [767, 334] on select "[PERSON_NAME] ❌ [PERSON_NAME] ❌ [PERSON_NAME] ✔ [PERSON_NAME] ✔ [PERSON_NAME] ✔…" at bounding box center [914, 352] width 294 height 37
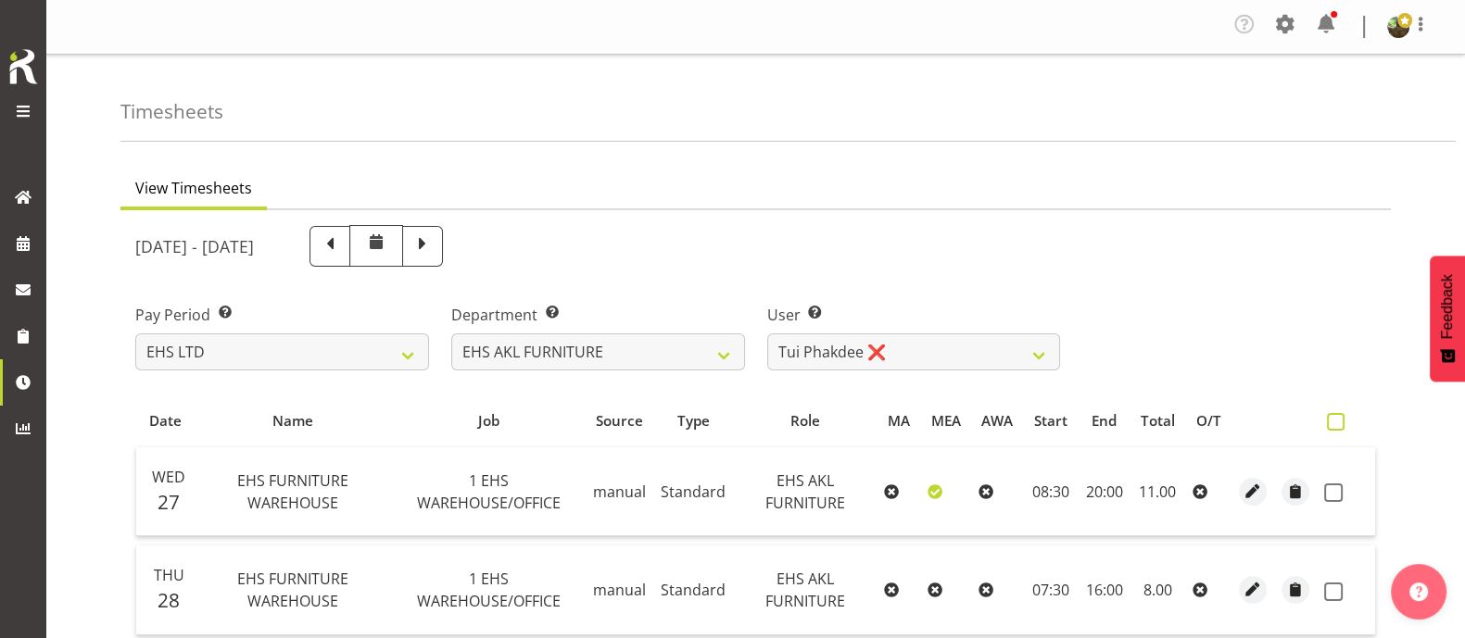
click at [1339, 417] on span at bounding box center [1336, 422] width 18 height 18
click at [1339, 417] on input "checkbox" at bounding box center [1333, 422] width 12 height 12
checkbox input "true"
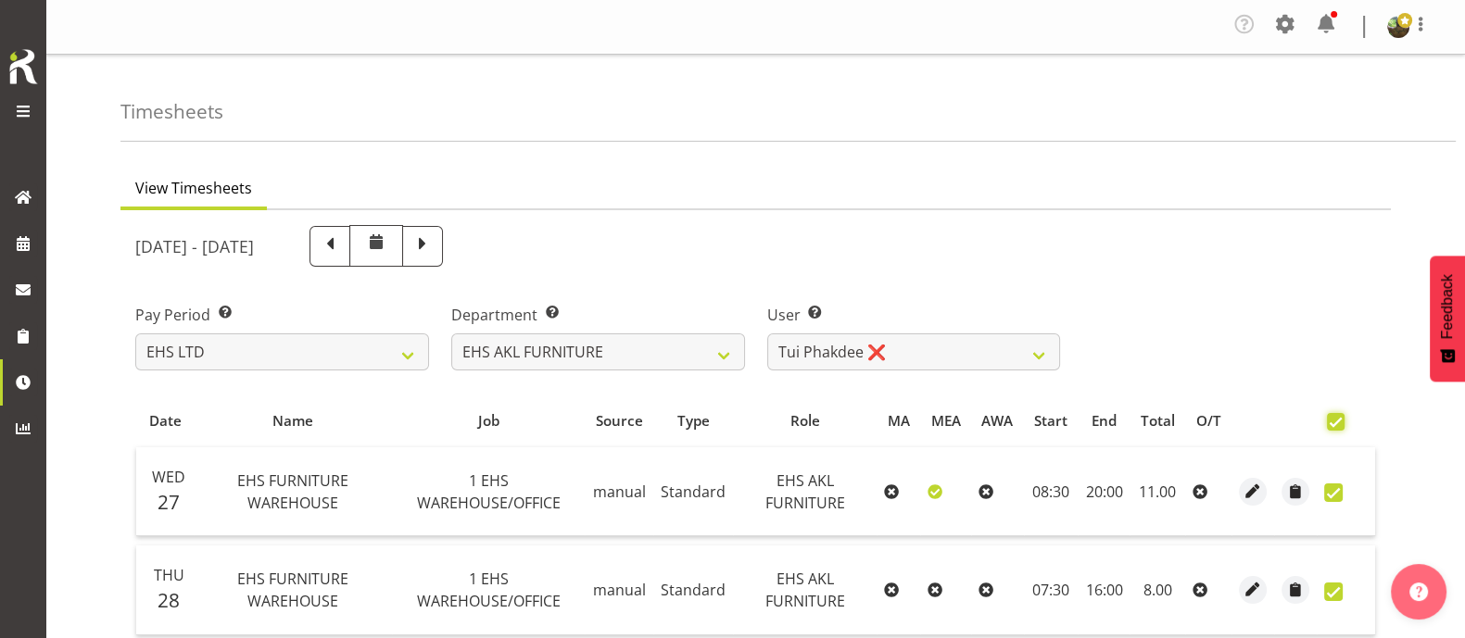
checkbox input "true"
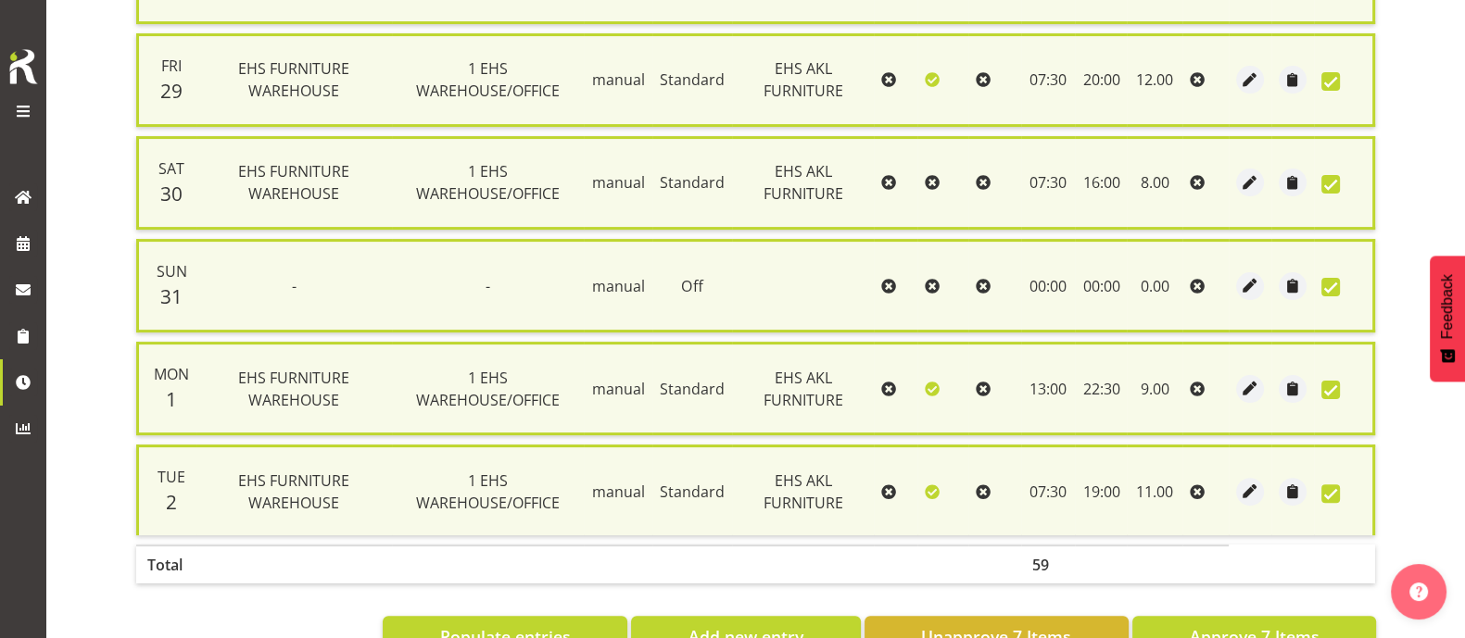
scroll to position [678, 0]
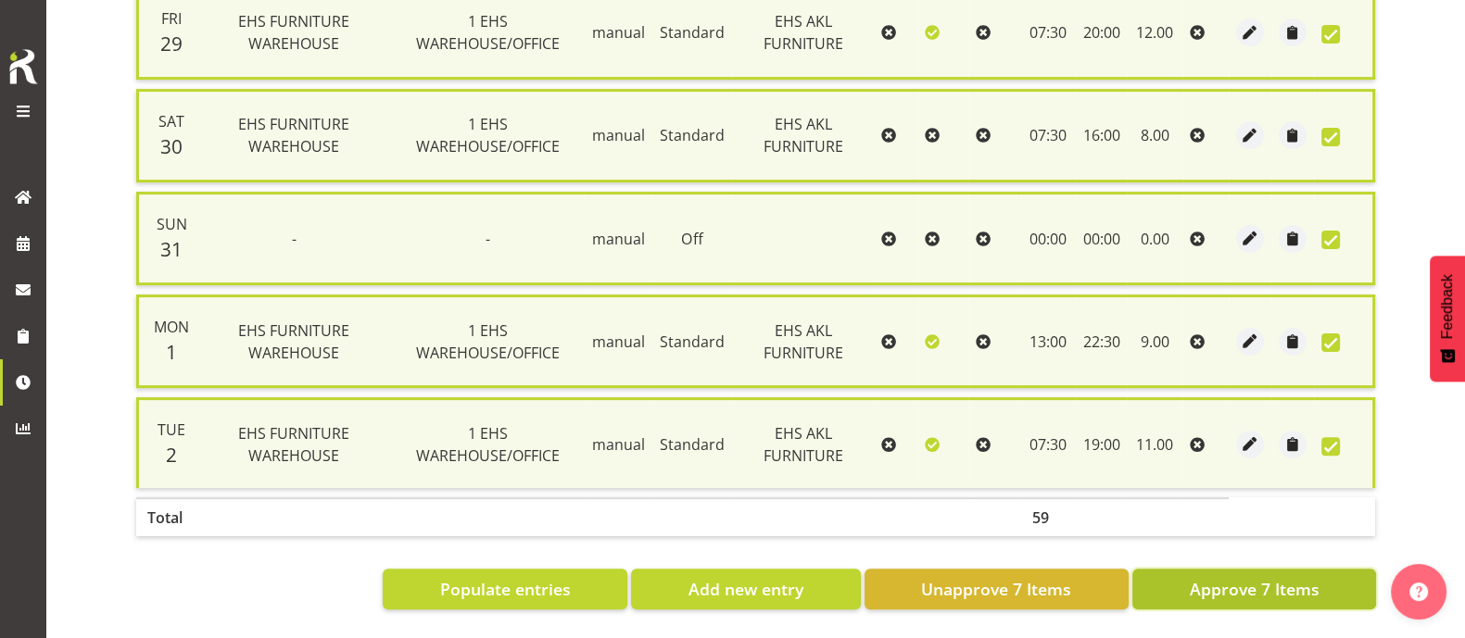
click at [1252, 577] on span "Approve 7 Items" at bounding box center [1254, 589] width 130 height 24
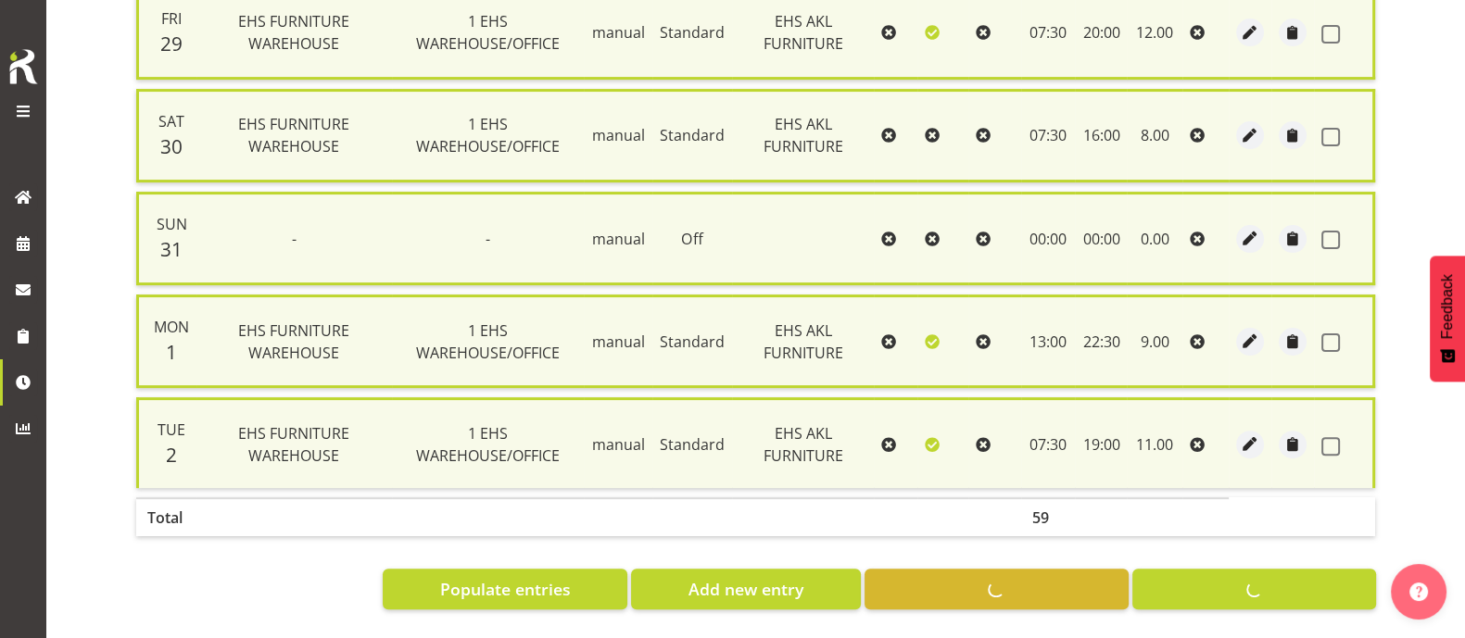
checkbox input "false"
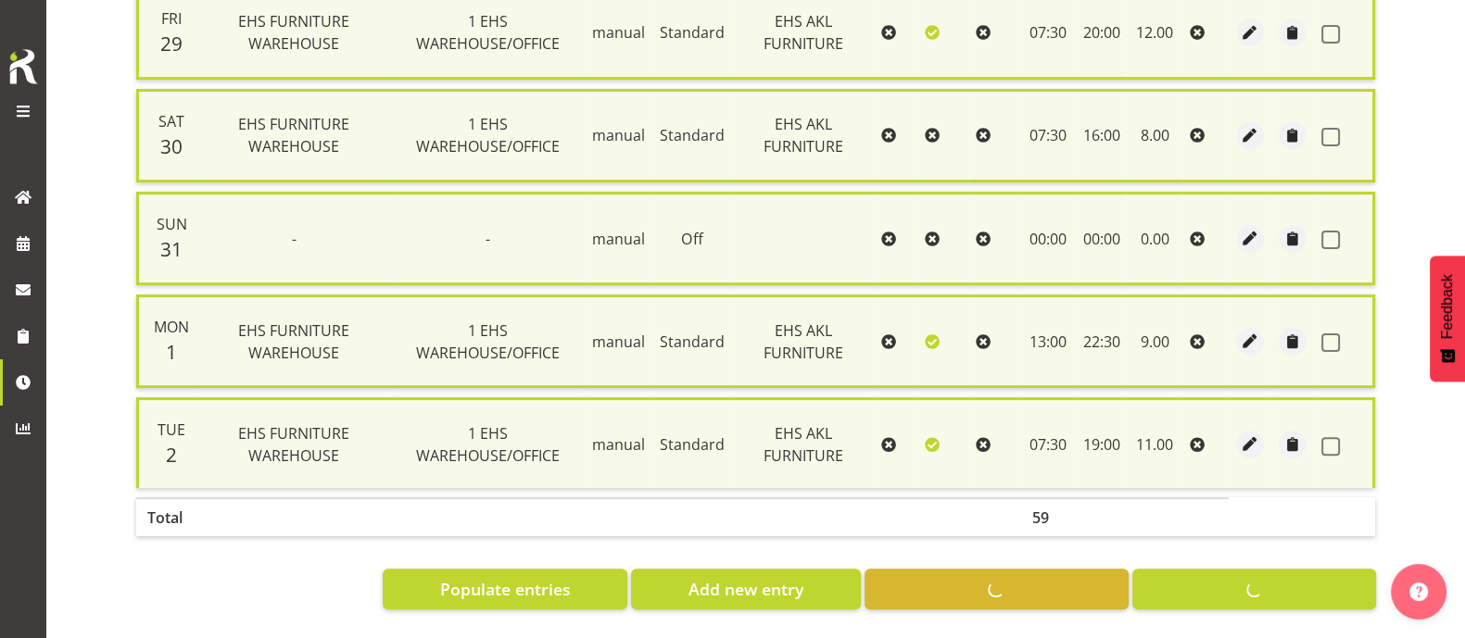
checkbox input "false"
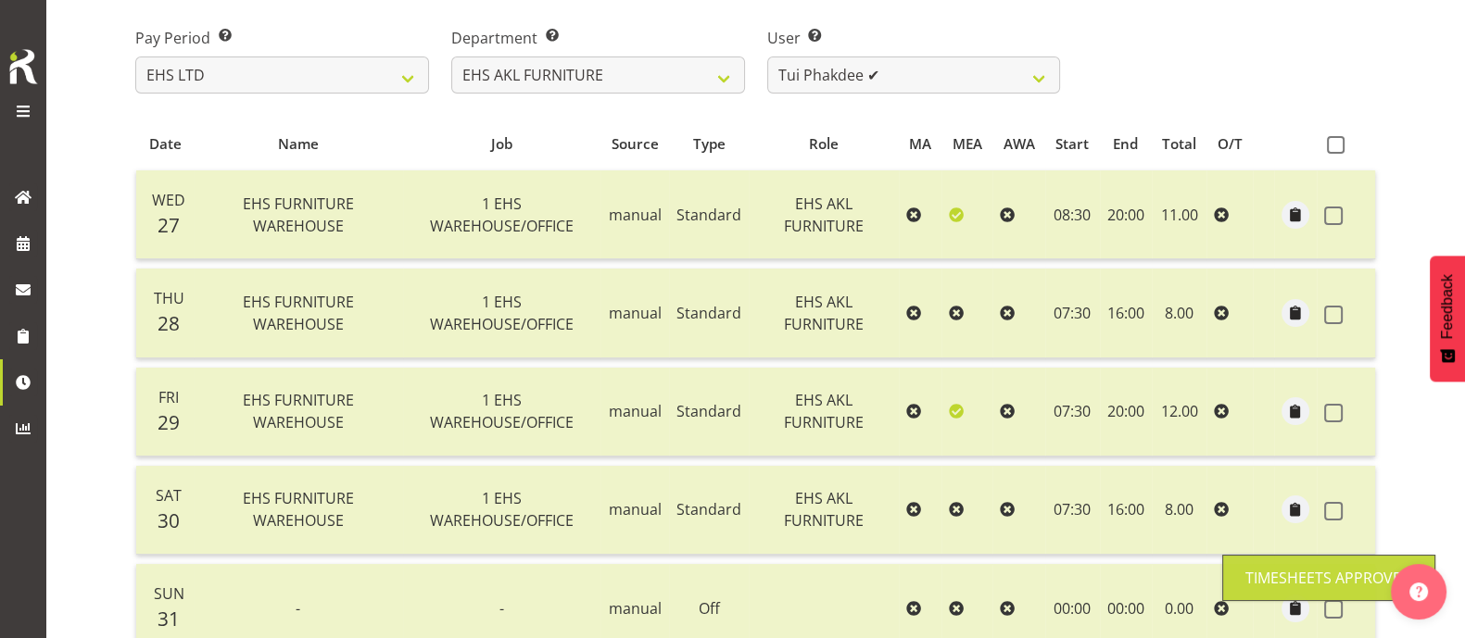
scroll to position [0, 0]
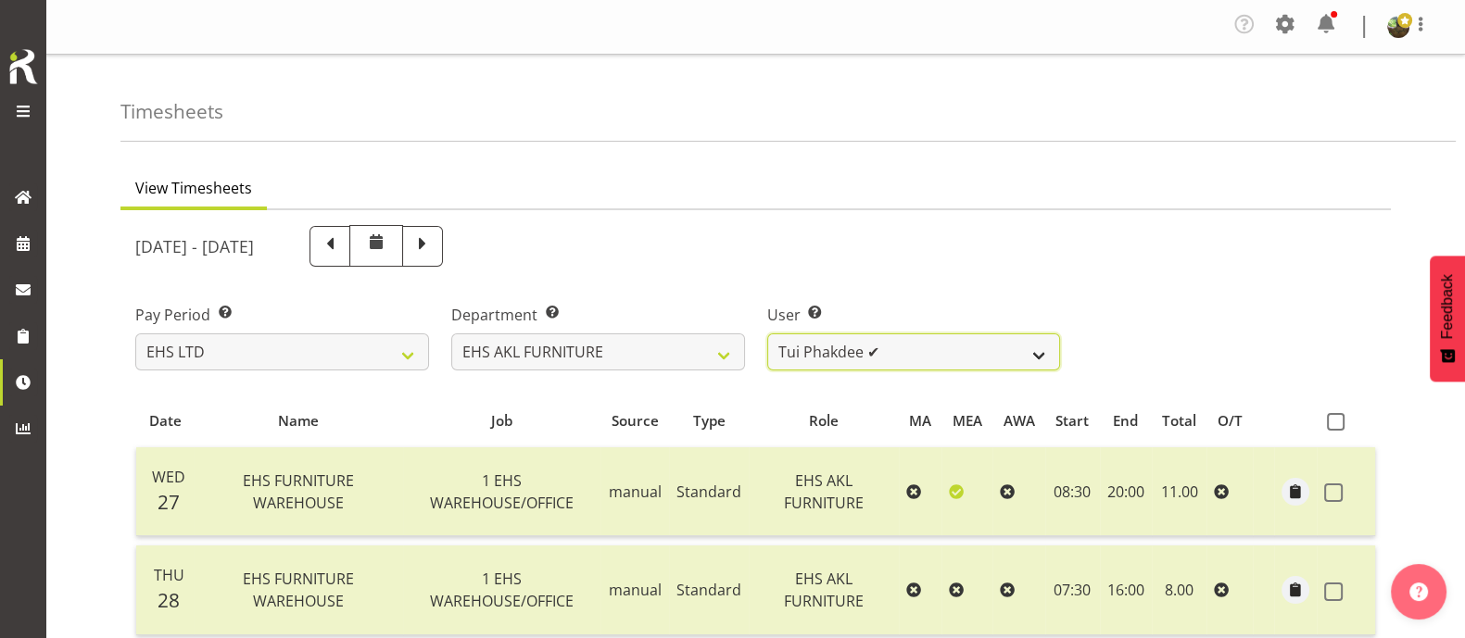
click at [990, 359] on select "[PERSON_NAME] ❌ [PERSON_NAME] ❌ [PERSON_NAME] ✔ [PERSON_NAME] ✔ [PERSON_NAME] ✔…" at bounding box center [914, 352] width 294 height 37
select select "8638"
click at [767, 334] on select "[PERSON_NAME] ❌ [PERSON_NAME] ❌ [PERSON_NAME] ✔ [PERSON_NAME] ✔ [PERSON_NAME] ✔…" at bounding box center [914, 352] width 294 height 37
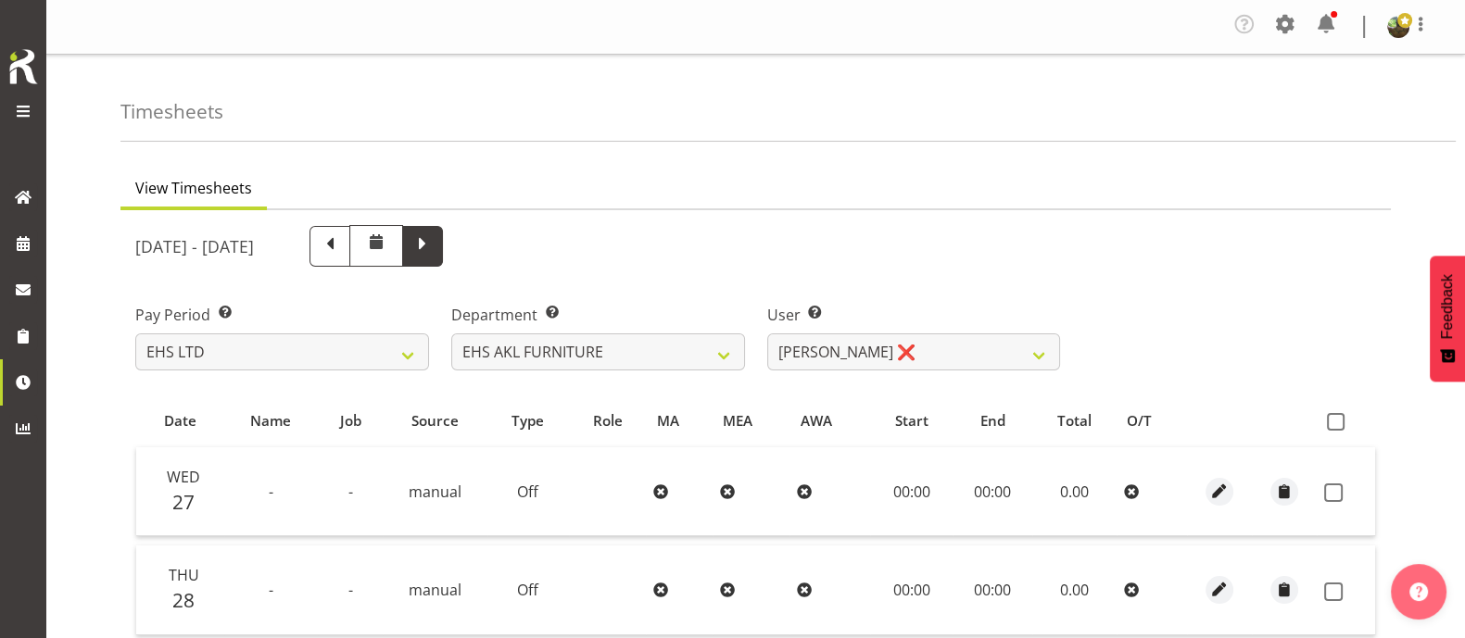
click at [435, 246] on span at bounding box center [422, 245] width 24 height 24
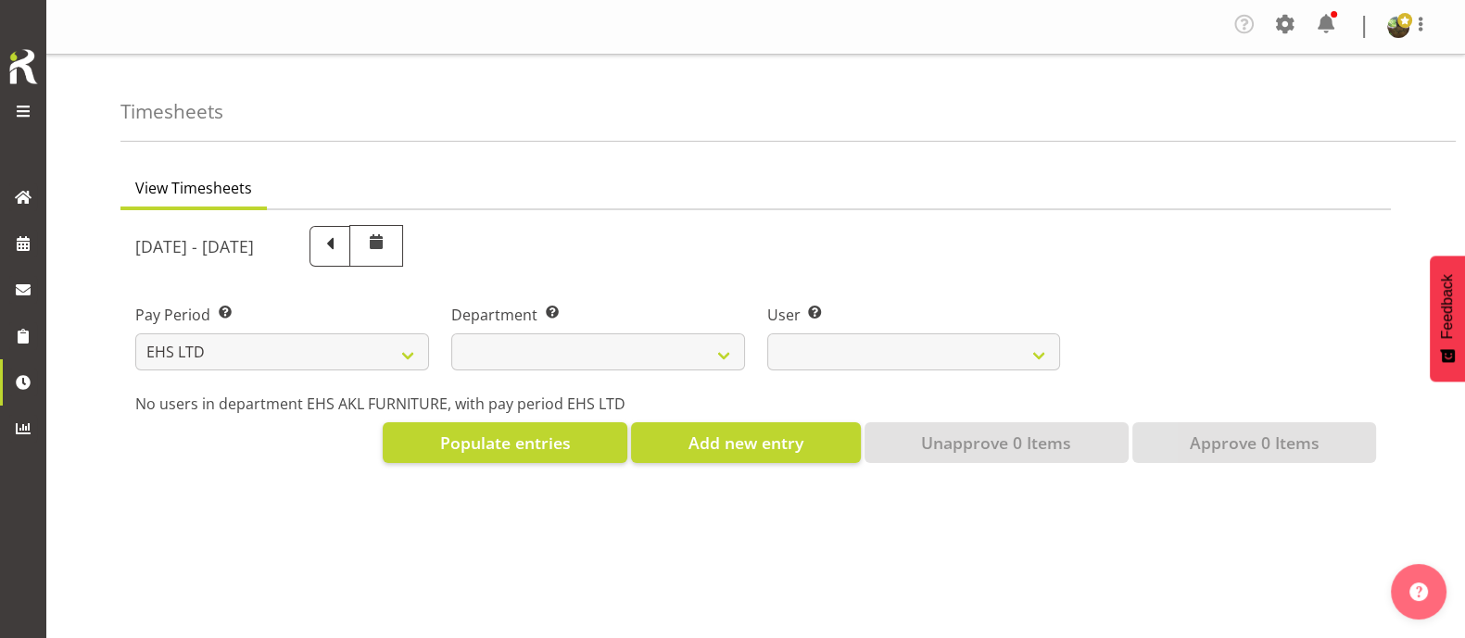
select select
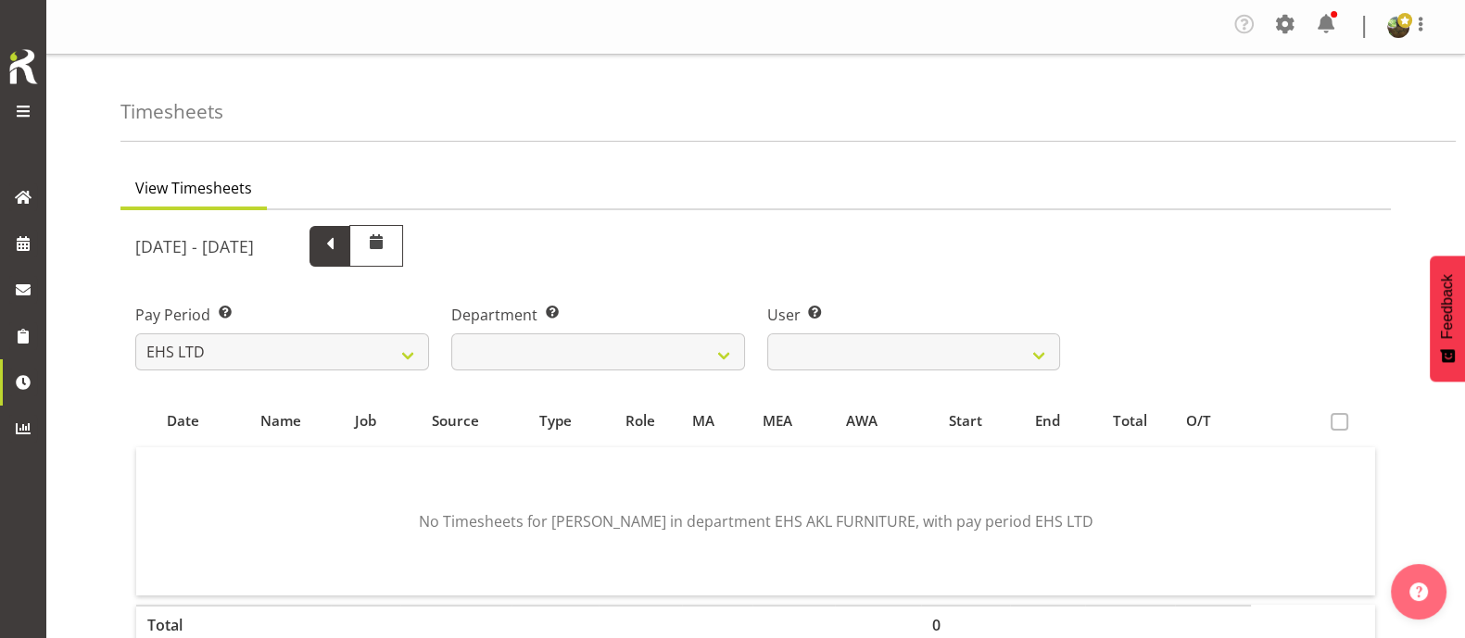
click at [342, 244] on span at bounding box center [330, 245] width 24 height 24
select select
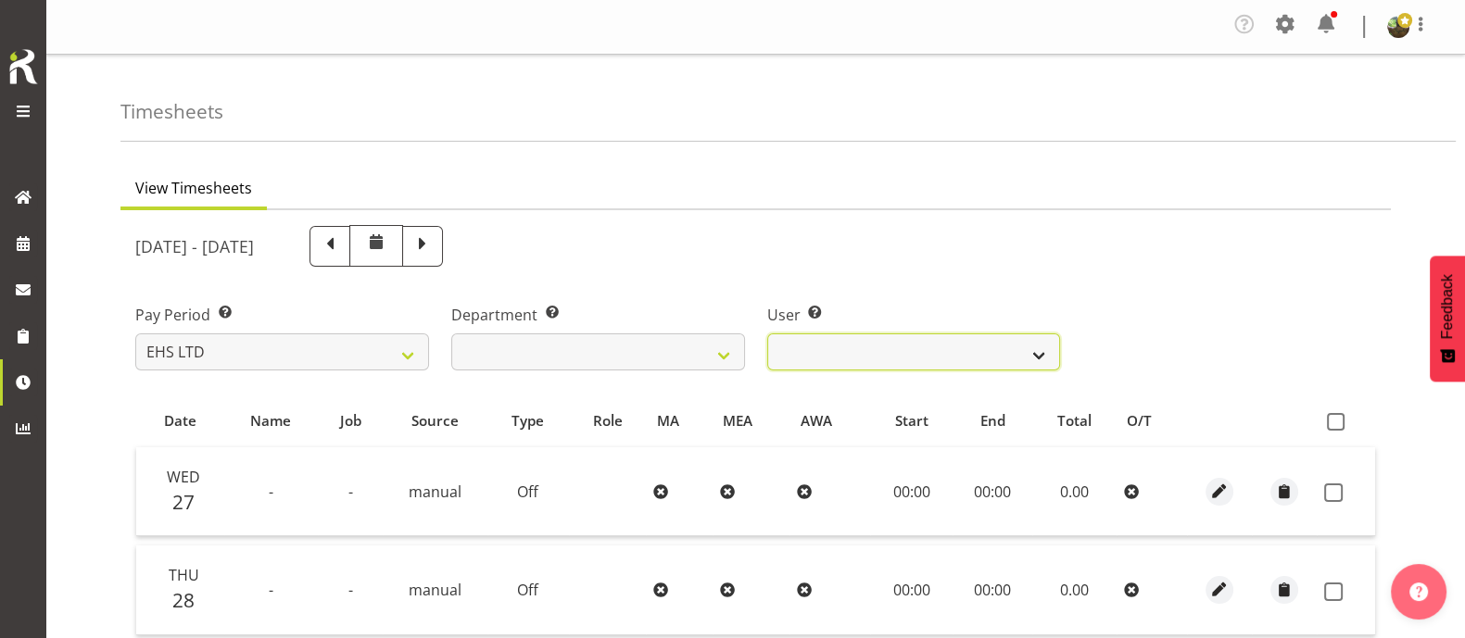
click at [1001, 342] on select "[PERSON_NAME] ❌ [PERSON_NAME] ❌ [PERSON_NAME] ✔ [PERSON_NAME] ✔ [PERSON_NAME] ✔…" at bounding box center [914, 352] width 294 height 37
select select "889"
click at [767, 334] on select "[PERSON_NAME] ❌ [PERSON_NAME] ❌ [PERSON_NAME] ✔ [PERSON_NAME] ✔ [PERSON_NAME] ✔…" at bounding box center [914, 352] width 294 height 37
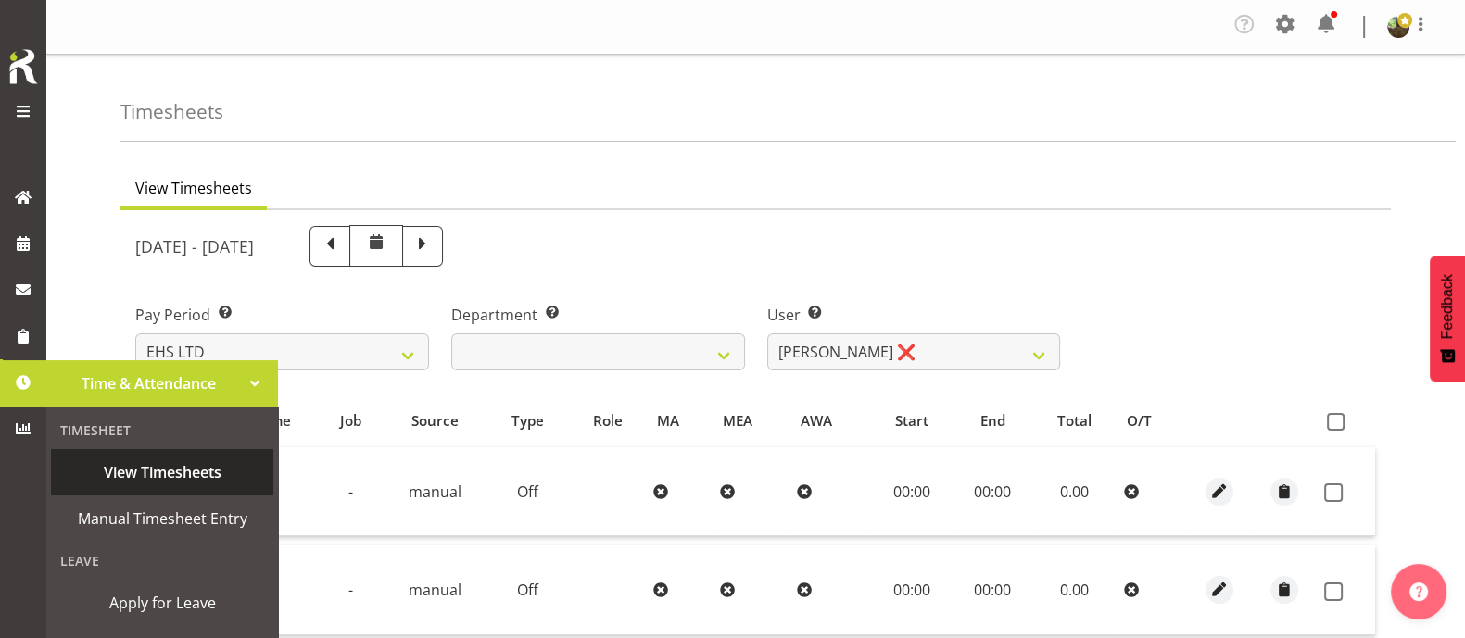
click at [148, 479] on span "View Timesheets" at bounding box center [162, 473] width 204 height 28
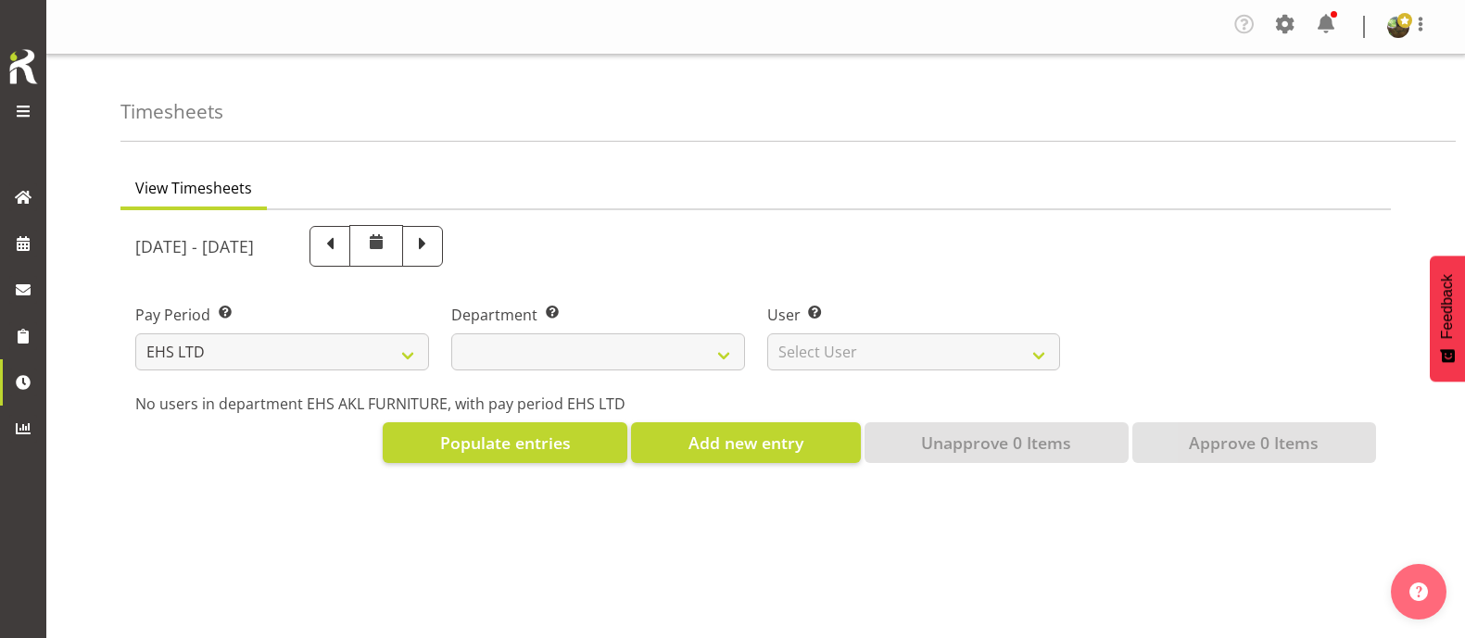
select select "7"
select select
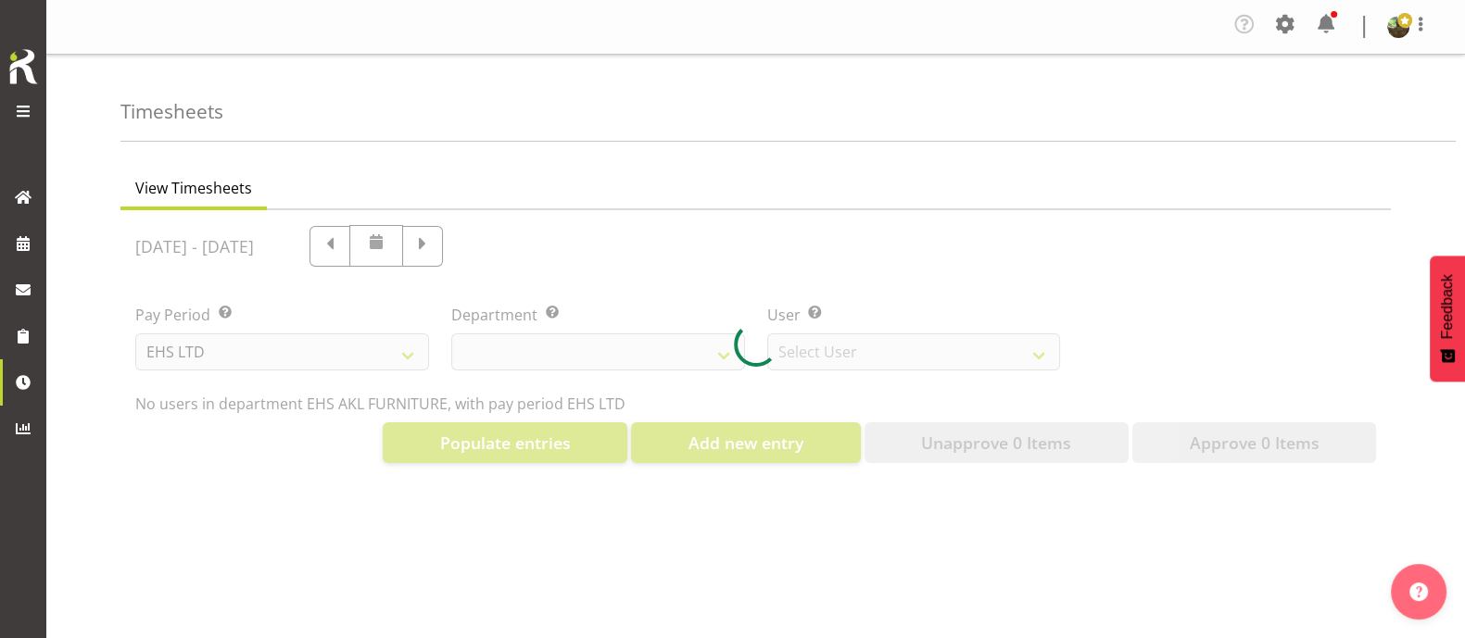
select select "8638"
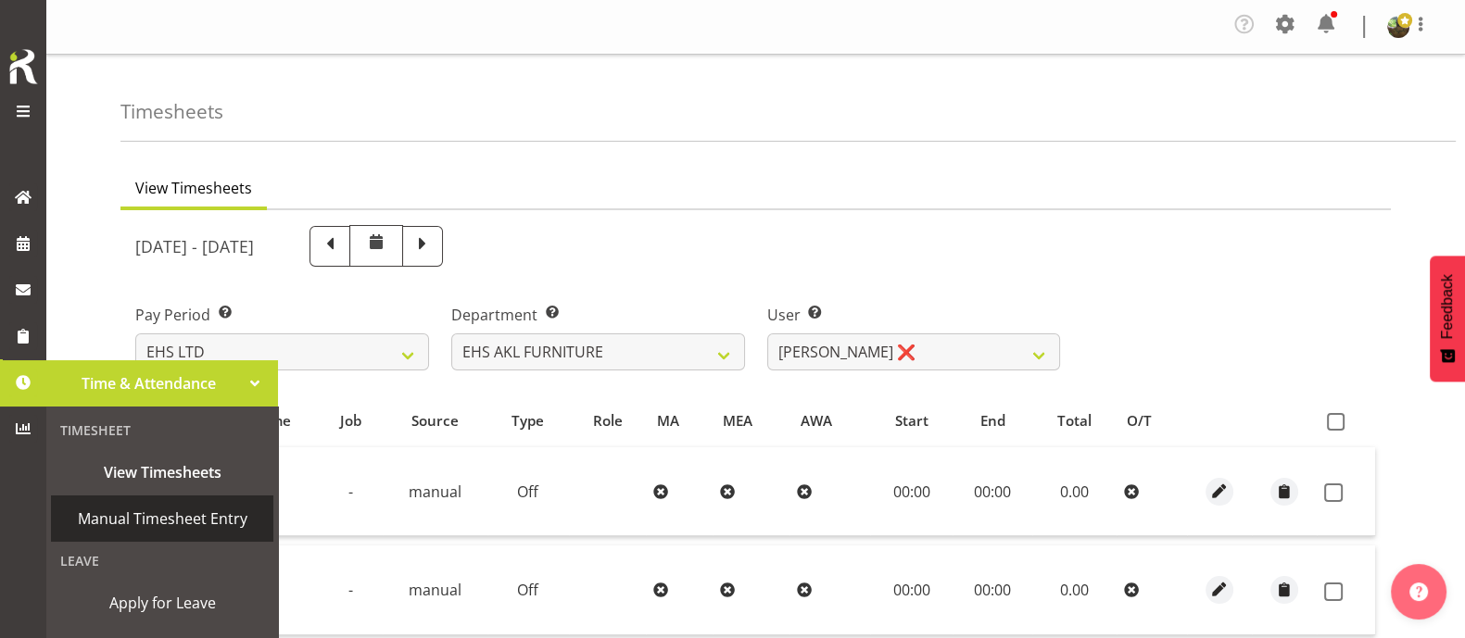
click at [131, 521] on span "Manual Timesheet Entry" at bounding box center [162, 519] width 204 height 28
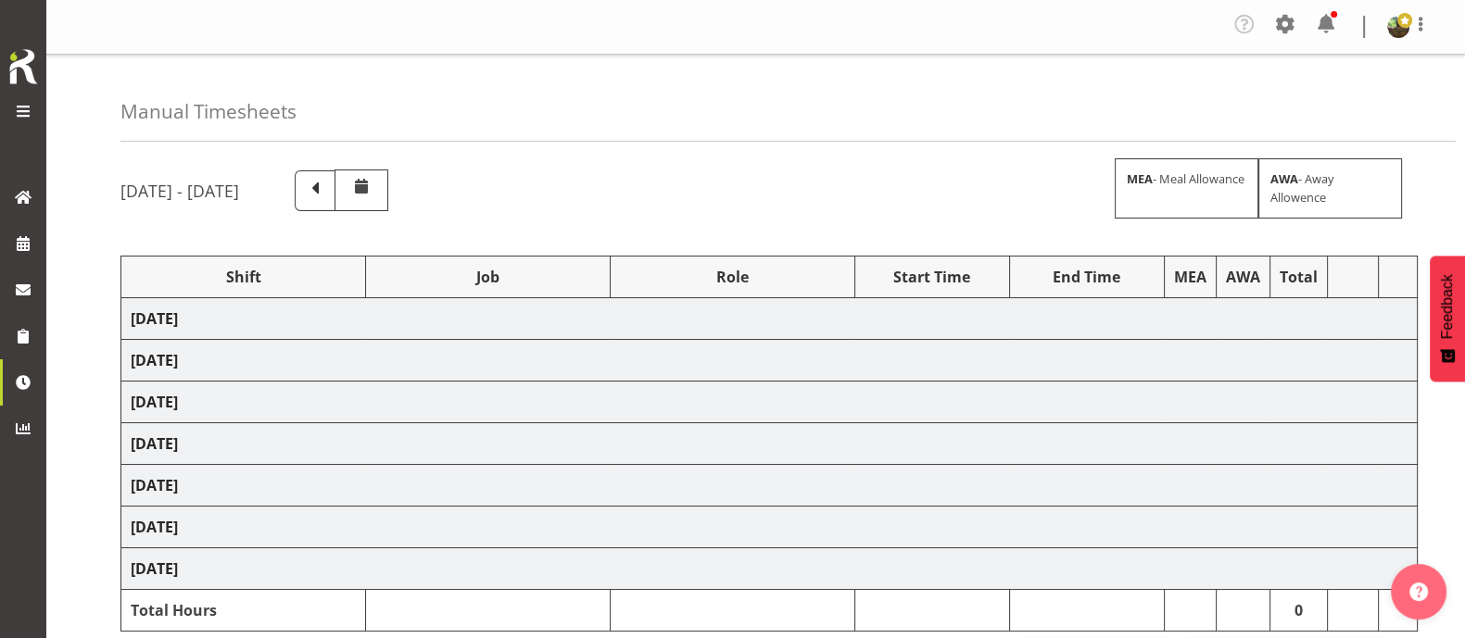
select select "1587"
select select "69"
select select "1587"
select select "69"
select select "1587"
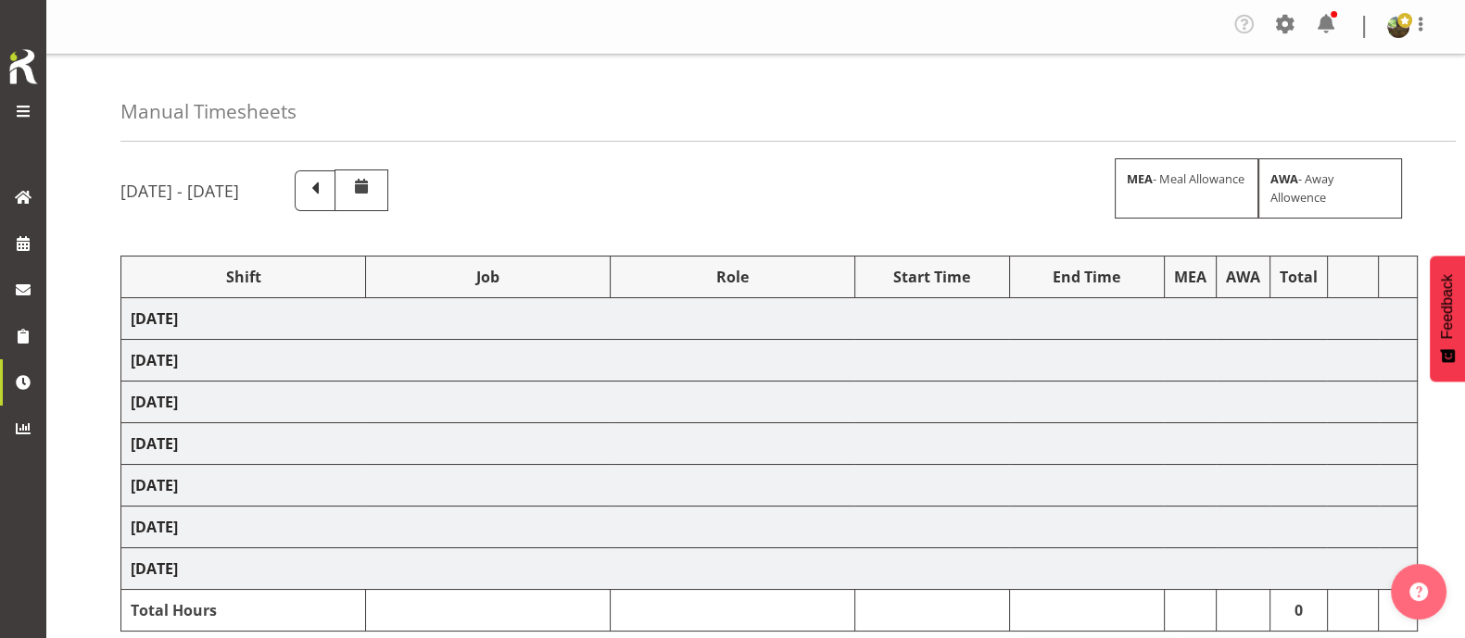
select select "69"
select select "1587"
select select "69"
select select "1587"
select select "69"
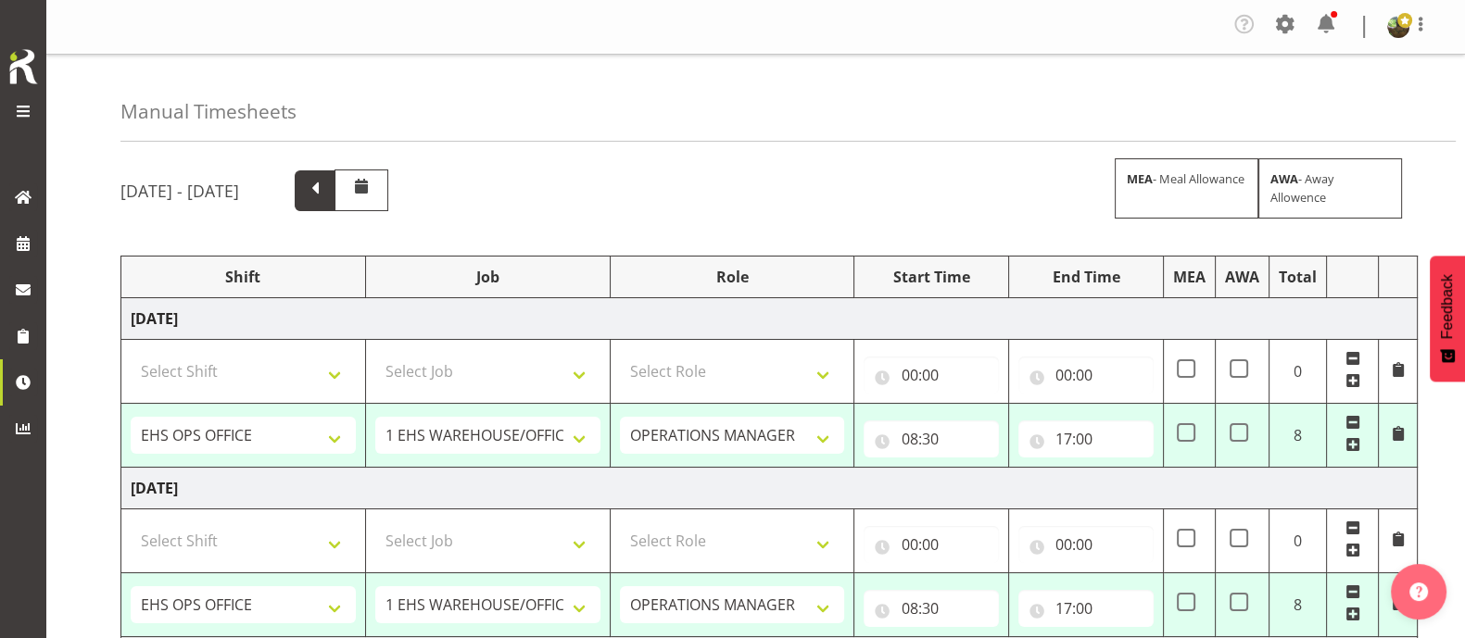
click at [327, 199] on span at bounding box center [315, 189] width 24 height 24
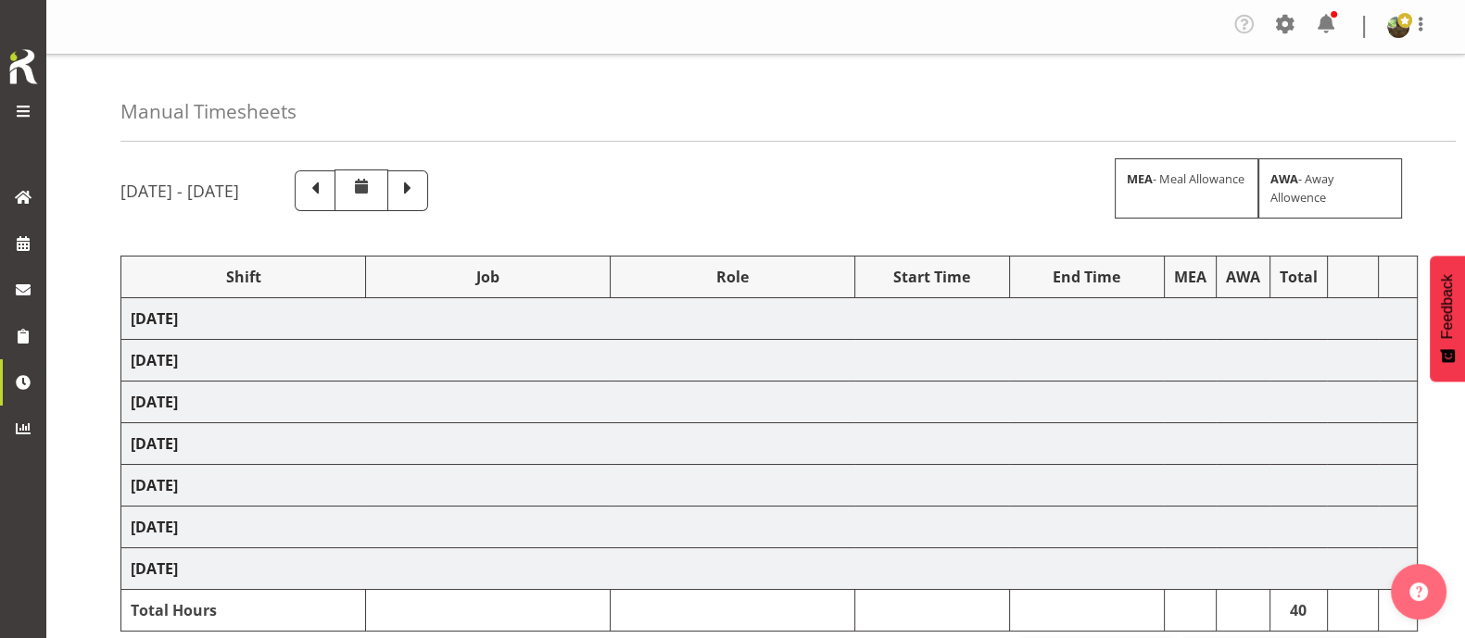
select select "81224"
select select "9198"
select select "81241"
select select "10251"
select select "1587"
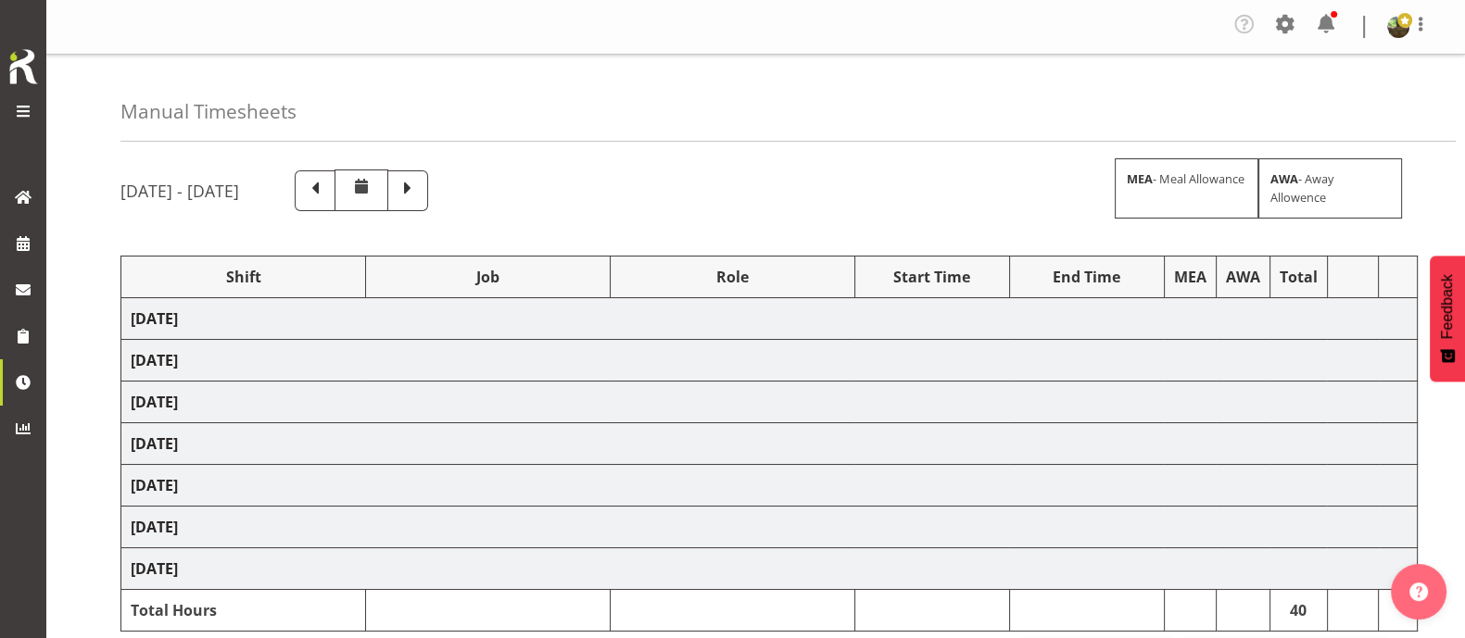
select select "69"
select select "1587"
select select "69"
select select "1587"
select select "69"
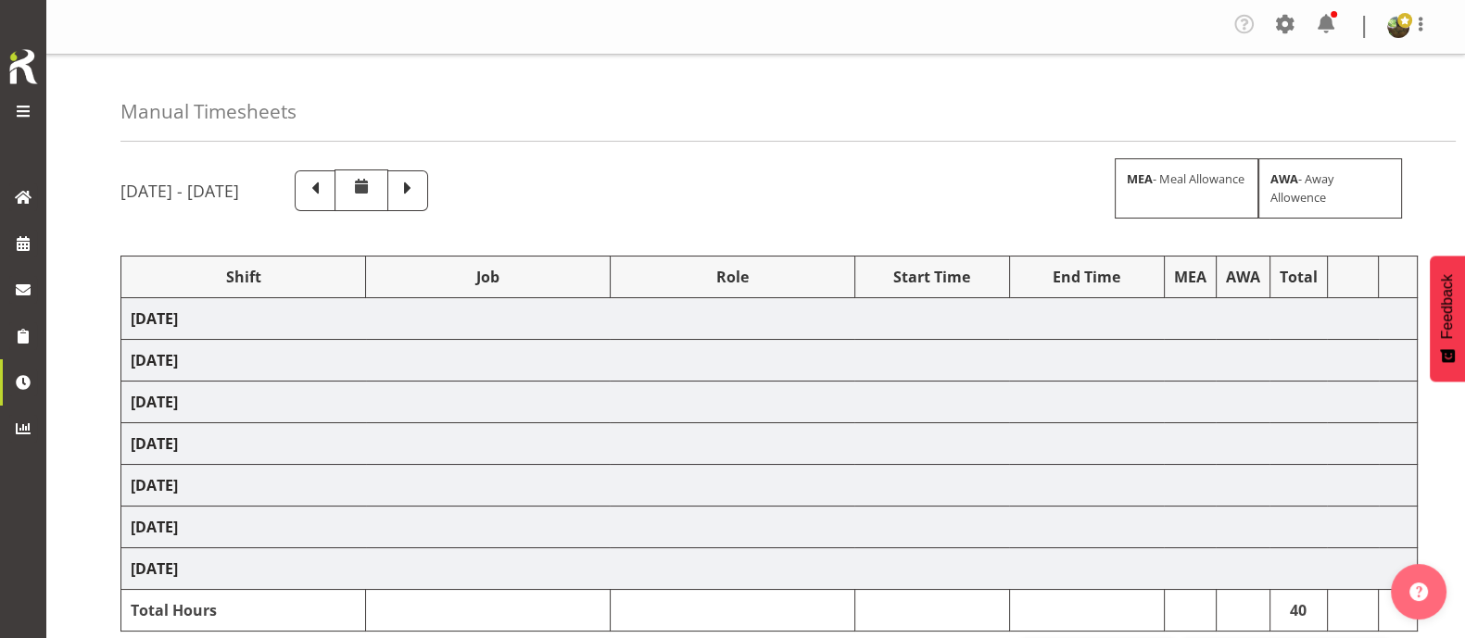
select select "1587"
select select "69"
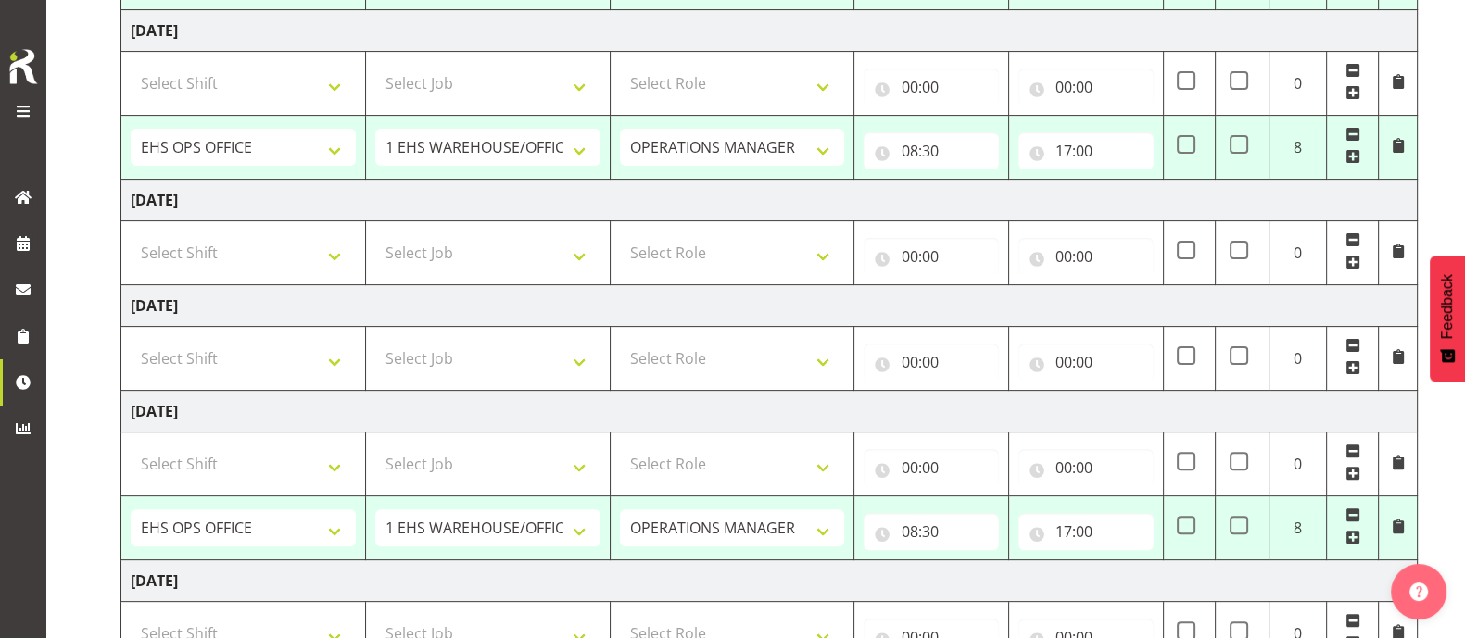
scroll to position [669, 0]
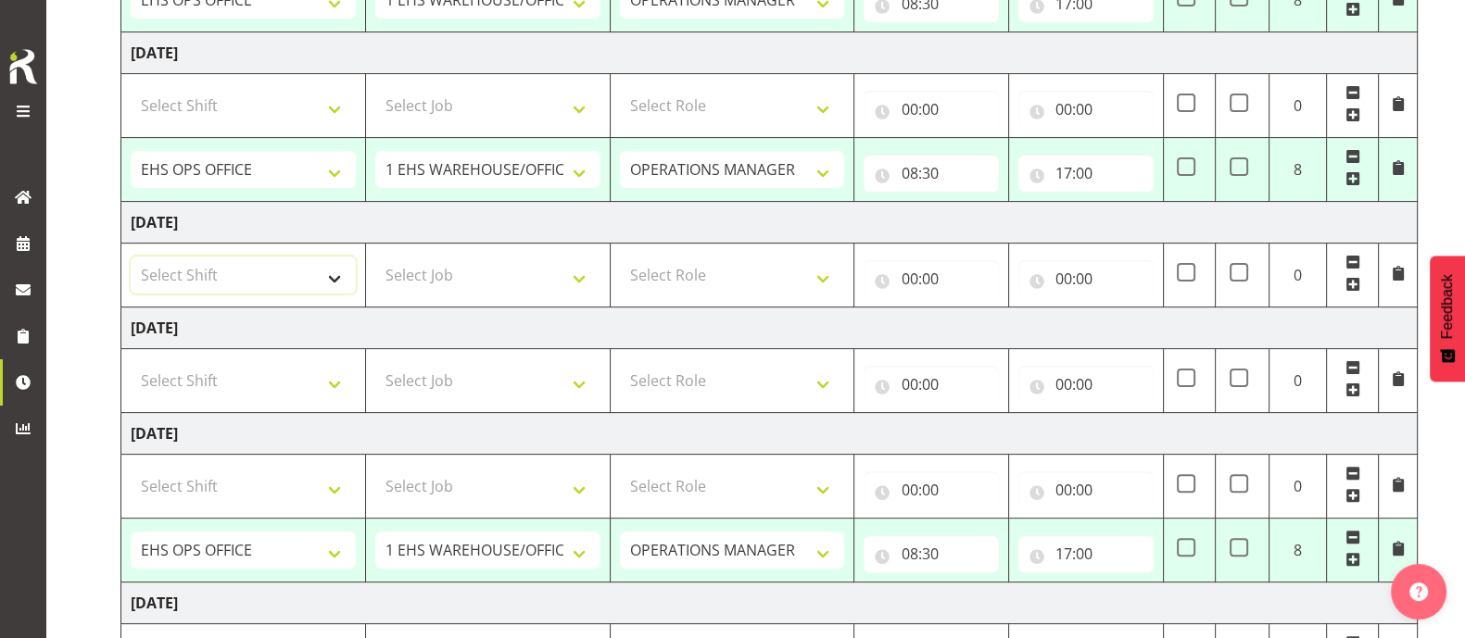
click at [352, 282] on select "Select Shift Assist Carlton EVents Assist Carlton EVents Assist Carlton Events …" at bounding box center [243, 275] width 225 height 37
select select "81459"
click at [131, 257] on select "Select Shift Assist Carlton EVents Assist Carlton EVents Assist Carlton Events …" at bounding box center [243, 275] width 225 height 37
click at [447, 270] on select "Select Job 1 Carlton Events 1 Carlton Hamilton 1 Carlton Wellington 1 EHS WAREH…" at bounding box center [487, 275] width 225 height 37
select select "9630"
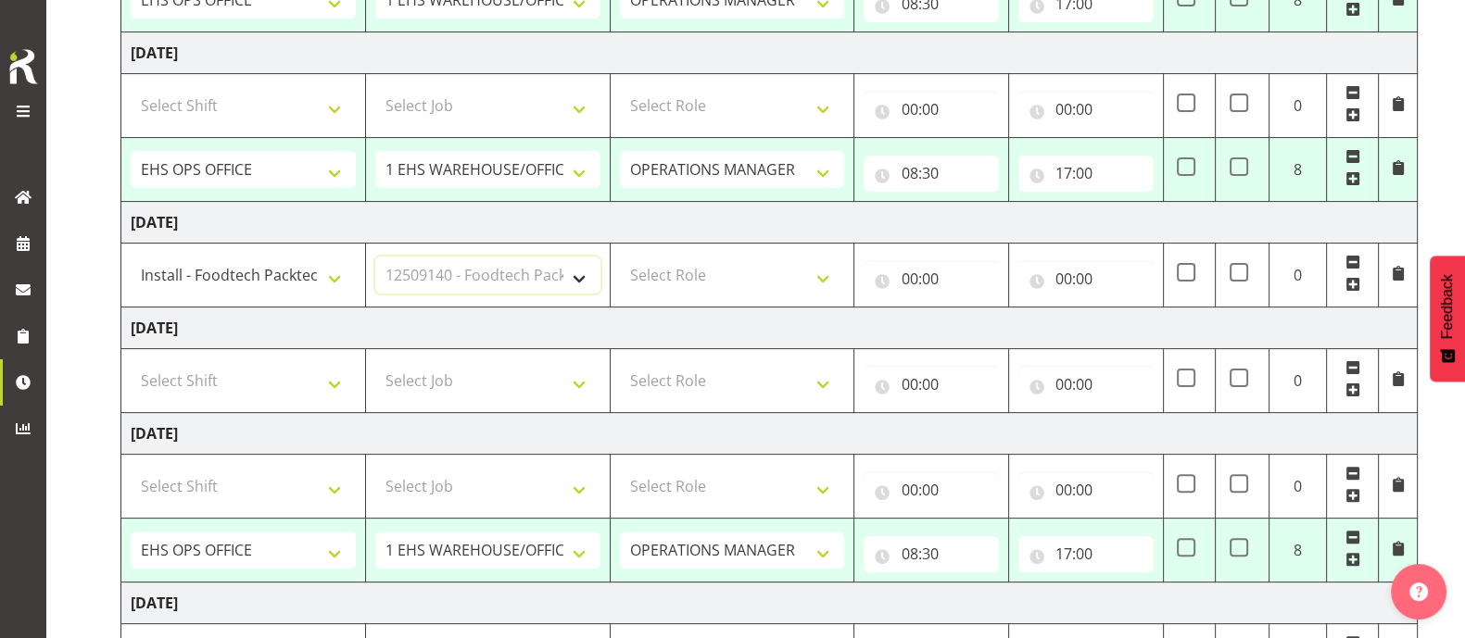
click at [375, 257] on select "Select Job 1 Carlton Events 1 Carlton Hamilton 1 Carlton Wellington 1 EHS WAREH…" at bounding box center [487, 275] width 225 height 37
click at [711, 280] on select "Select Role OPERATIONS MANAGER Operations Manager Operations Manager Operations…" at bounding box center [732, 275] width 225 height 37
select select "198"
click at [620, 257] on select "Select Role OPERATIONS MANAGER Operations Manager Operations Manager Operations…" at bounding box center [732, 275] width 225 height 37
click at [917, 274] on input "00:00" at bounding box center [930, 278] width 135 height 37
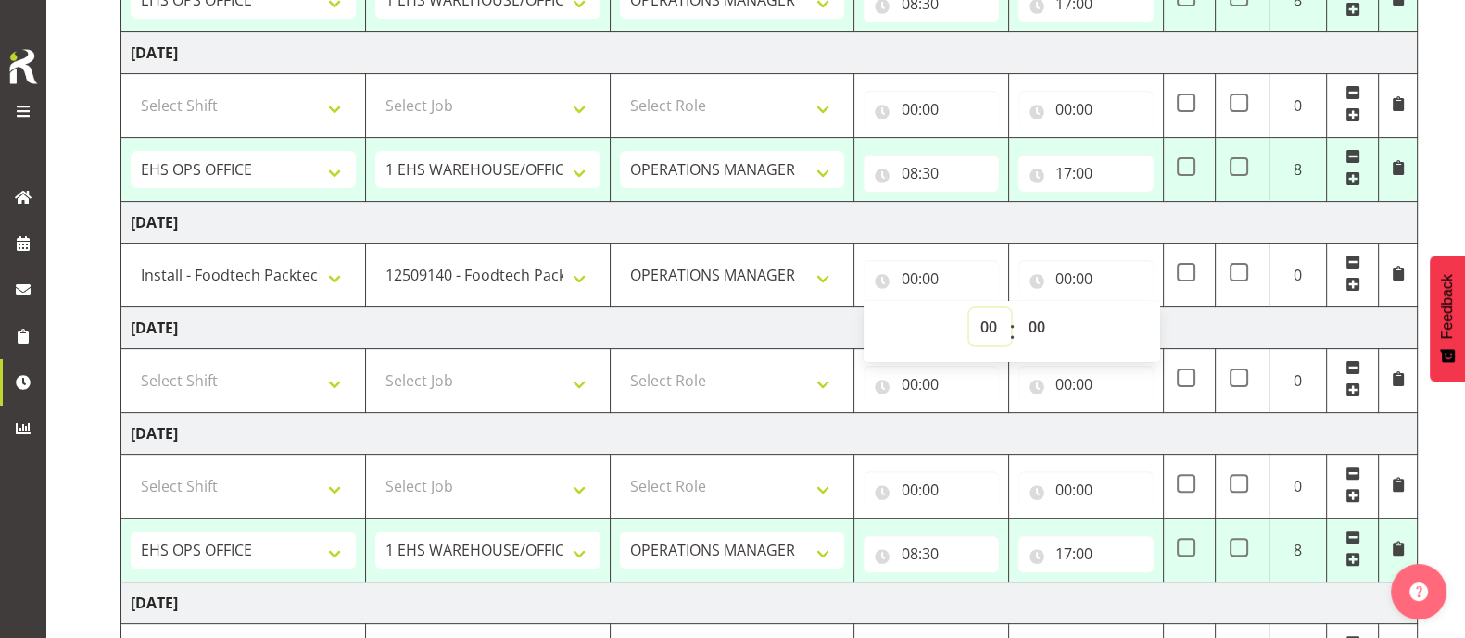
click at [987, 326] on select "00 01 02 03 04 05 06 07 08 09 10 11 12 13 14 15 16 17 18 19 20 21 22 23" at bounding box center [990, 327] width 42 height 37
select select "14"
click at [969, 309] on select "00 01 02 03 04 05 06 07 08 09 10 11 12 13 14 15 16 17 18 19 20 21 22 23" at bounding box center [990, 327] width 42 height 37
type input "14:00"
click at [1070, 271] on input "00:00" at bounding box center [1085, 278] width 135 height 37
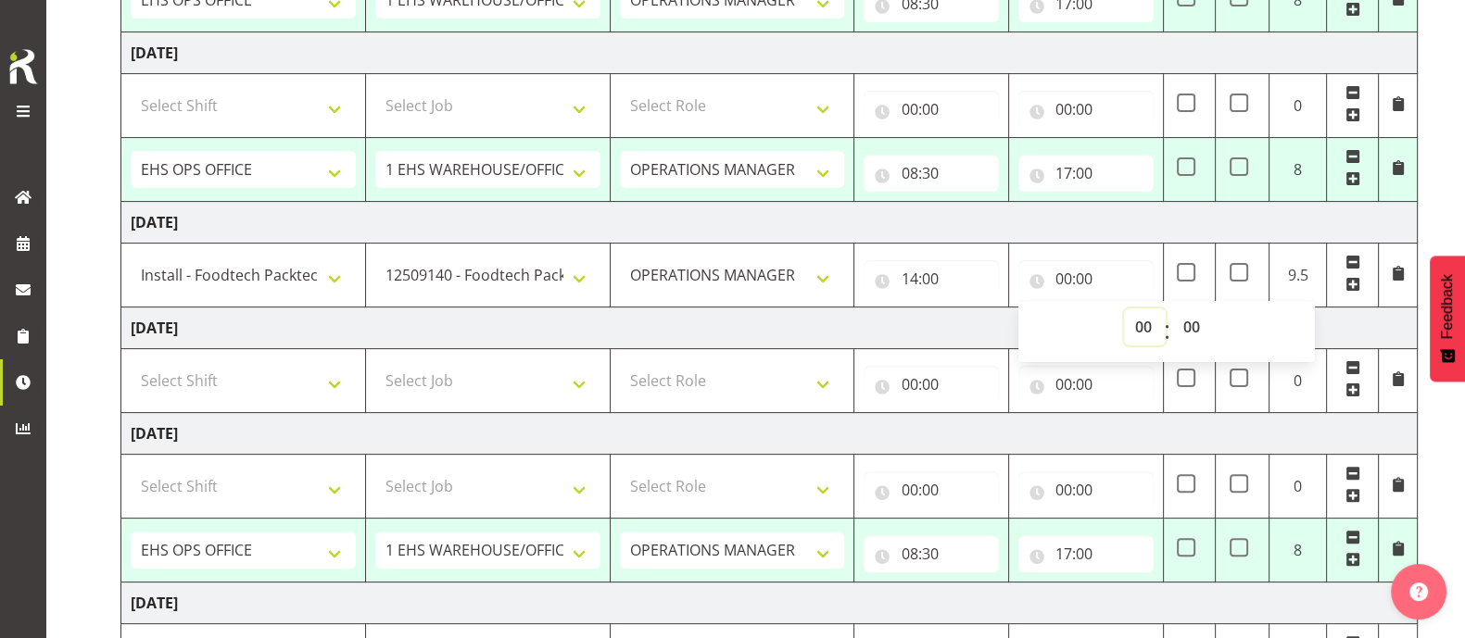
click at [1139, 325] on select "00 01 02 03 04 05 06 07 08 09 10 11 12 13 14 15 16 17 18 19 20 21 22 23" at bounding box center [1145, 327] width 42 height 37
select select "21"
click at [1124, 309] on select "00 01 02 03 04 05 06 07 08 09 10 11 12 13 14 15 16 17 18 19 20 21 22 23" at bounding box center [1145, 327] width 42 height 37
type input "21:00"
click at [963, 317] on td "Sunday 31st August 2025" at bounding box center [769, 329] width 1296 height 42
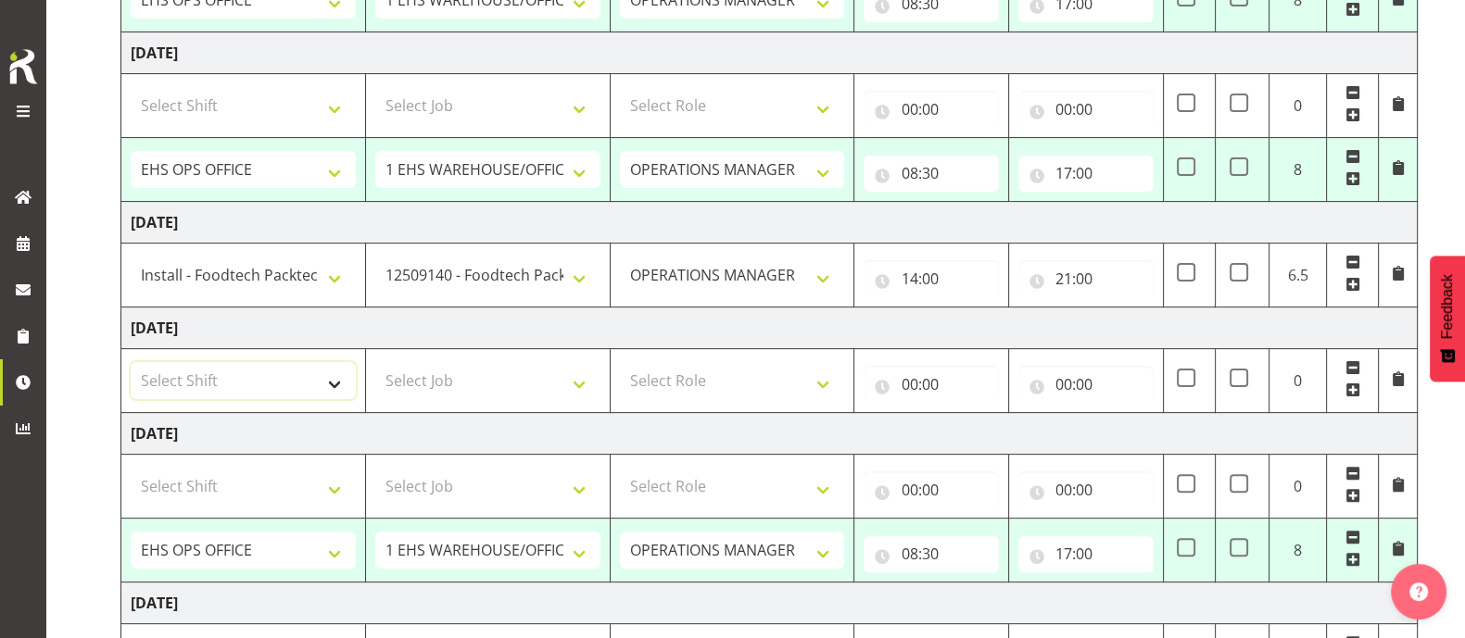
click at [311, 372] on select "Select Shift Assist Carlton EVents Assist Carlton EVents Assist Carlton Events …" at bounding box center [243, 380] width 225 height 37
select select "63317"
click at [131, 362] on select "Select Shift Assist Carlton EVents Assist Carlton EVents Assist Carlton Events …" at bounding box center [243, 380] width 225 height 37
click at [490, 372] on select "Select Job 1 Carlton Events 1 Carlton Hamilton 1 Carlton Wellington 1 EHS WAREH…" at bounding box center [487, 380] width 225 height 37
click at [514, 382] on select "Select Job 1 Carlton Events 1 Carlton Hamilton 1 Carlton Wellington 1 EHS WAREH…" at bounding box center [487, 380] width 225 height 37
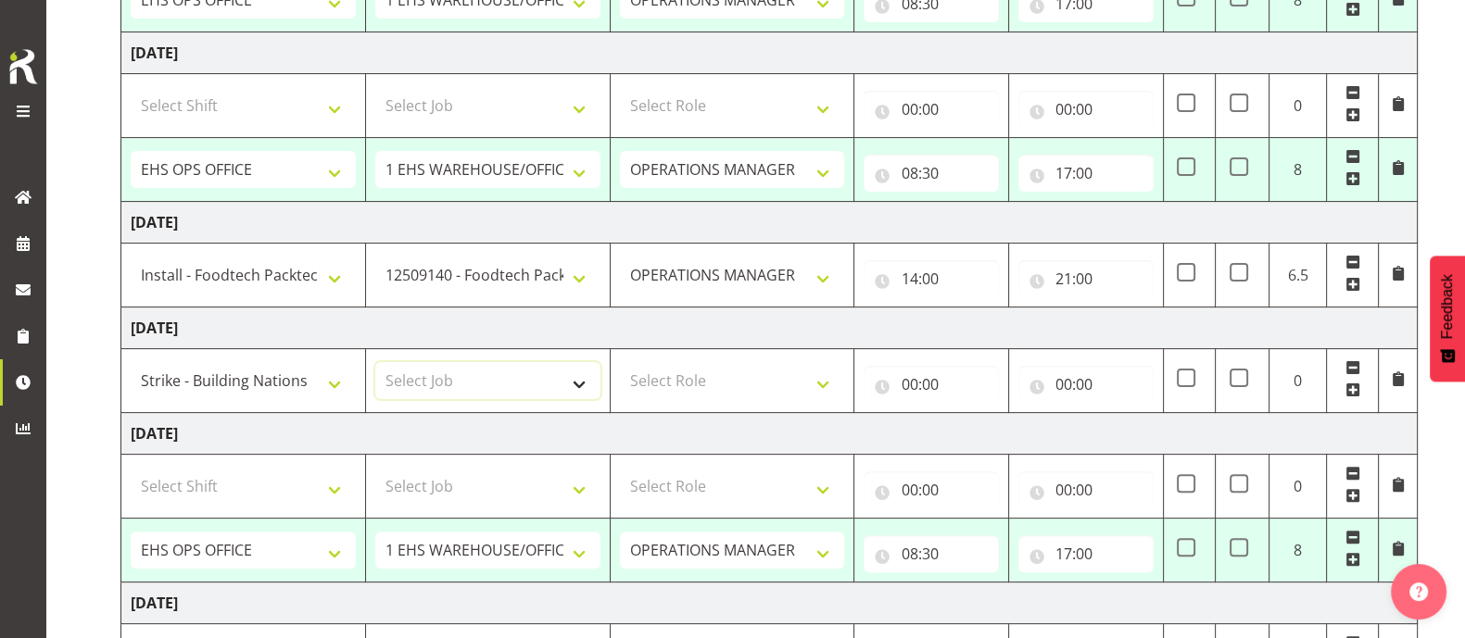
click at [514, 382] on select "Select Job 1 Carlton Events 1 Carlton Hamilton 1 Carlton Wellington 1 EHS WAREH…" at bounding box center [487, 380] width 225 height 37
click at [776, 413] on td "Monday 1st September 2025" at bounding box center [769, 434] width 1296 height 42
click at [491, 386] on select "Select Job 1 Carlton Events 1 Carlton Hamilton 1 Carlton Wellington 1 EHS WAREH…" at bounding box center [487, 380] width 225 height 37
select select "9138"
click at [375, 362] on select "Select Job 1 Carlton Events 1 Carlton Hamilton 1 Carlton Wellington 1 EHS WAREH…" at bounding box center [487, 380] width 225 height 37
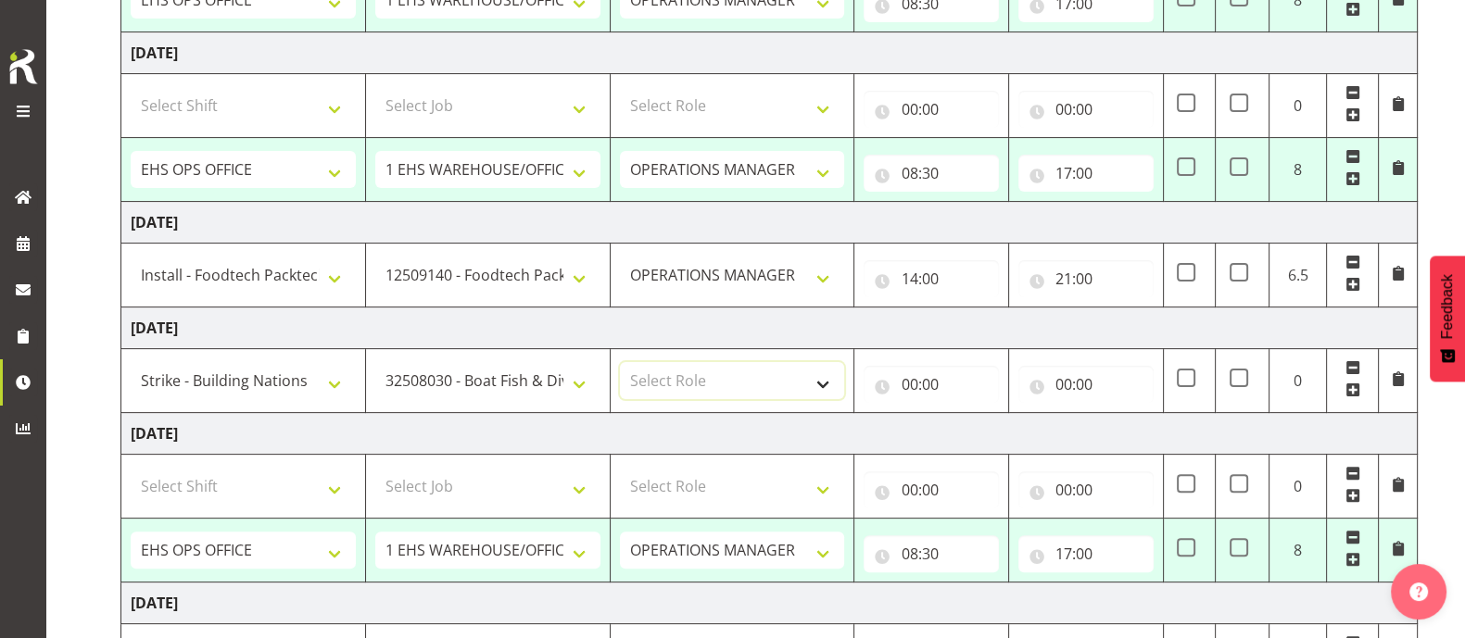
click at [748, 381] on select "Select Role OPERATIONS MANAGER Operations Manager Operations Manager Operations…" at bounding box center [732, 380] width 225 height 37
select select "198"
click at [620, 362] on select "Select Role OPERATIONS MANAGER Operations Manager Operations Manager Operations…" at bounding box center [732, 380] width 225 height 37
click at [907, 381] on input "00:00" at bounding box center [930, 384] width 135 height 37
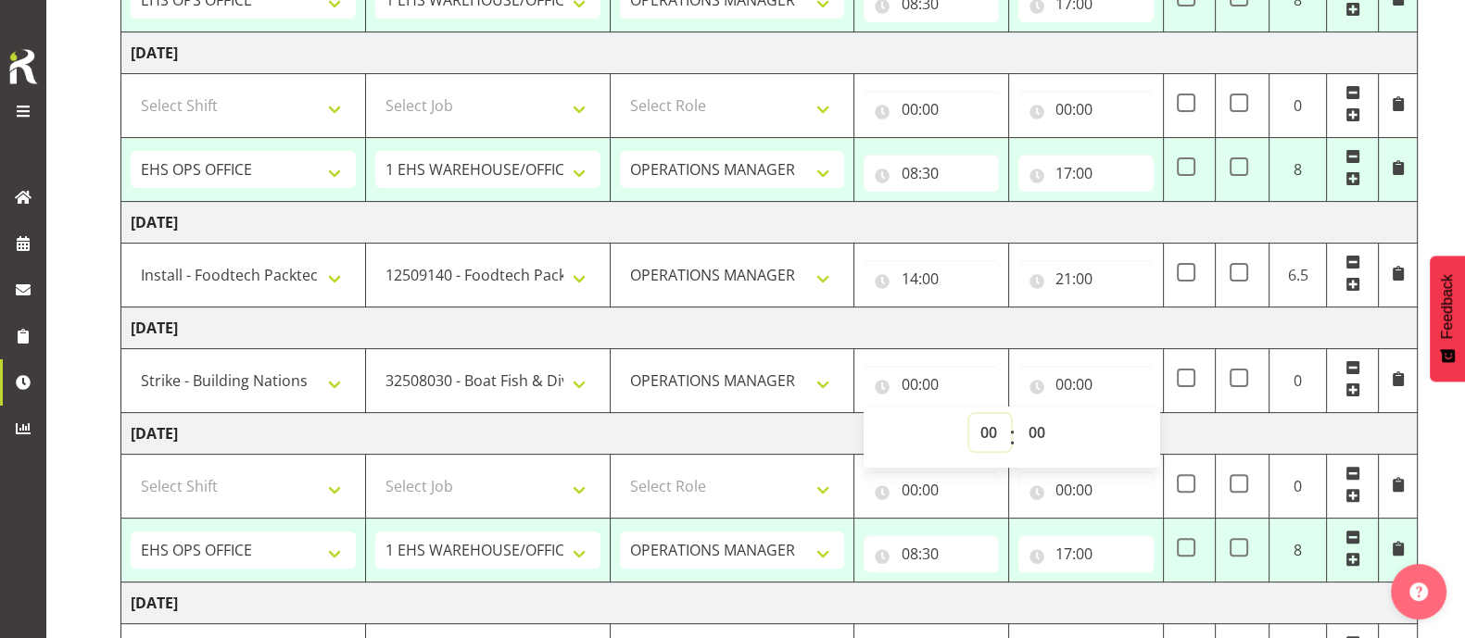
click at [979, 428] on select "00 01 02 03 04 05 06 07 08 09 10 11 12 13 14 15 16 17 18 19 20 21 22 23" at bounding box center [990, 432] width 42 height 37
select select "14"
click at [969, 414] on select "00 01 02 03 04 05 06 07 08 09 10 11 12 13 14 15 16 17 18 19 20 21 22 23" at bounding box center [990, 432] width 42 height 37
type input "14:00"
click at [1066, 379] on input "00:00" at bounding box center [1085, 384] width 135 height 37
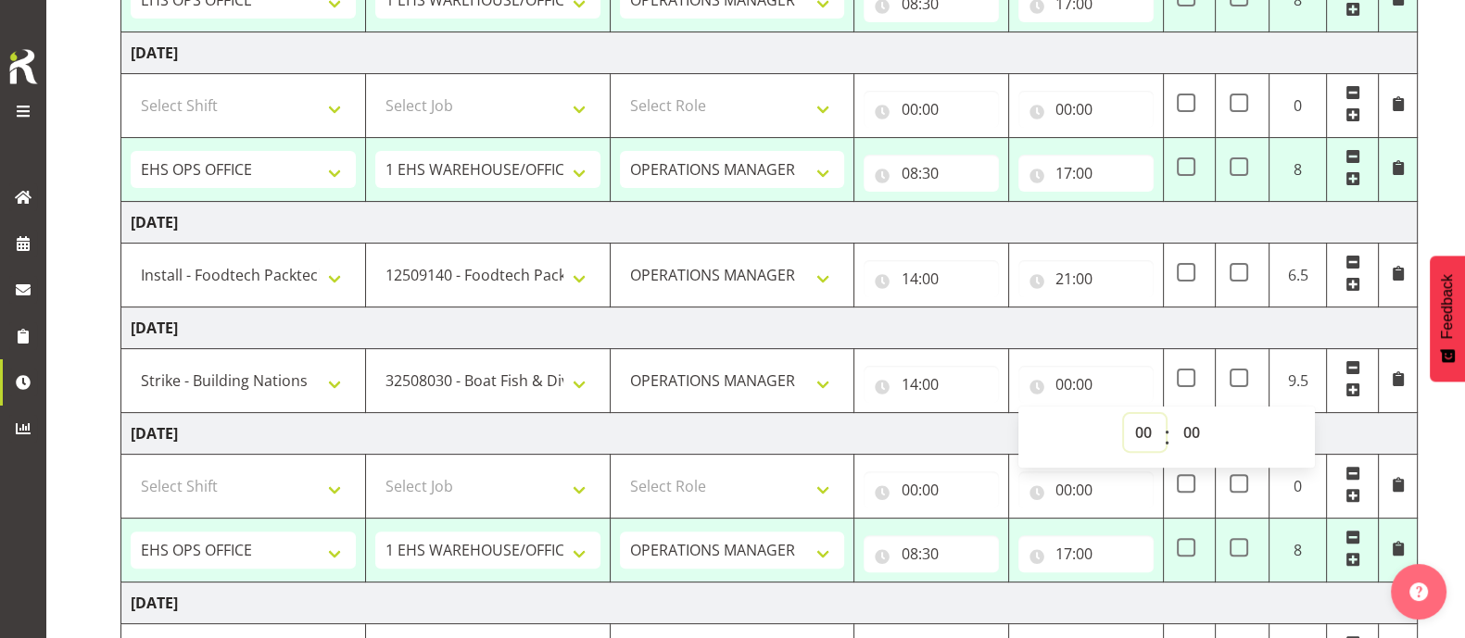
click at [1144, 436] on select "00 01 02 03 04 05 06 07 08 09 10 11 12 13 14 15 16 17 18 19 20 21 22 23" at bounding box center [1145, 432] width 42 height 37
select select "23"
click at [1124, 414] on select "00 01 02 03 04 05 06 07 08 09 10 11 12 13 14 15 16 17 18 19 20 21 22 23" at bounding box center [1145, 432] width 42 height 37
type input "23:00"
drag, startPoint x: 1190, startPoint y: 437, endPoint x: 1191, endPoint y: 422, distance: 15.9
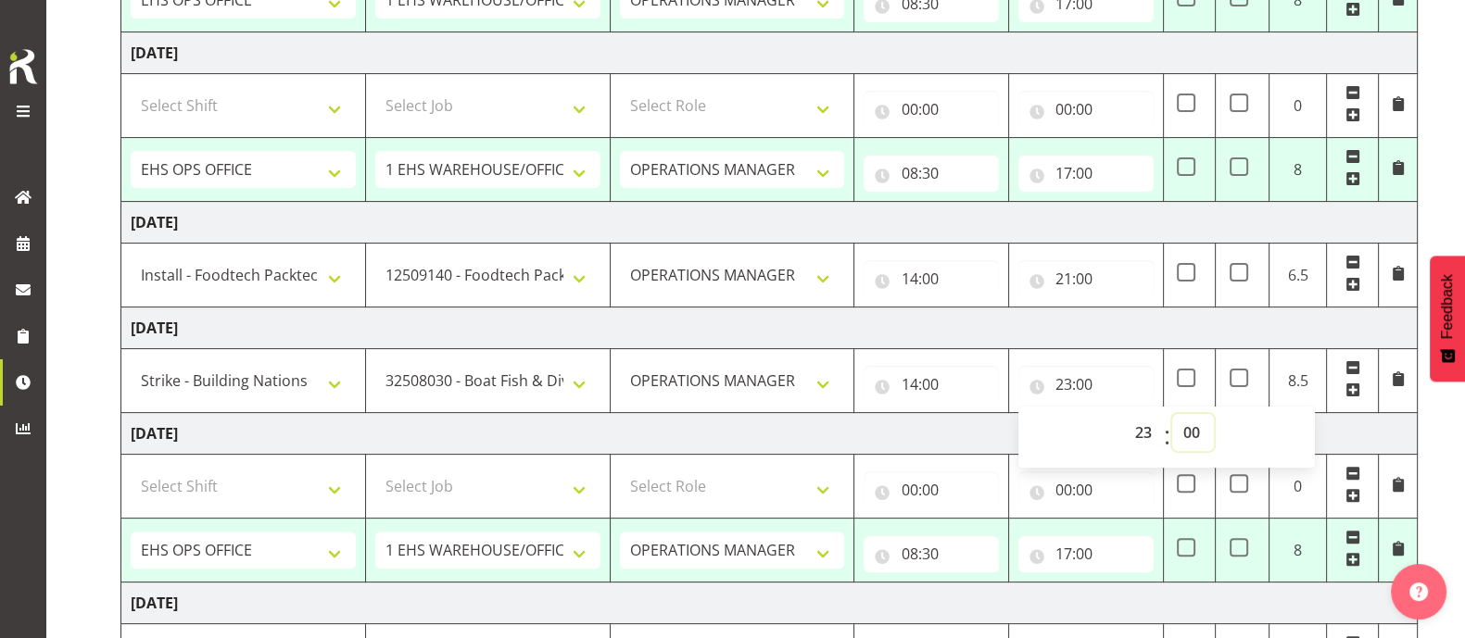
click at [1190, 437] on select "00 01 02 03 04 05 06 07 08 09 10 11 12 13 14 15 16 17 18 19 20 21 22 23 24 25 2…" at bounding box center [1193, 432] width 42 height 37
select select "30"
click at [1172, 414] on select "00 01 02 03 04 05 06 07 08 09 10 11 12 13 14 15 16 17 18 19 20 21 22 23 24 25 2…" at bounding box center [1193, 432] width 42 height 37
type input "23:30"
click at [895, 431] on td "Monday 1st September 2025" at bounding box center [769, 434] width 1296 height 42
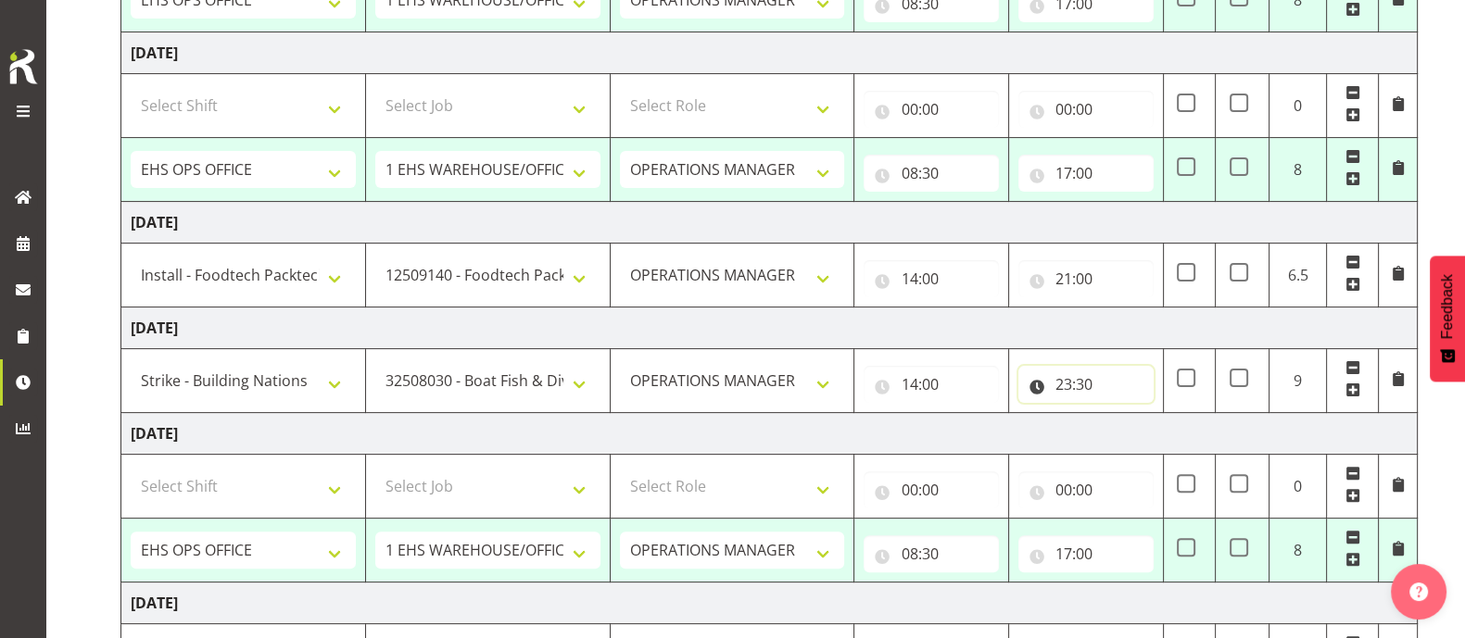
click at [1073, 386] on input "23:30" at bounding box center [1085, 384] width 135 height 37
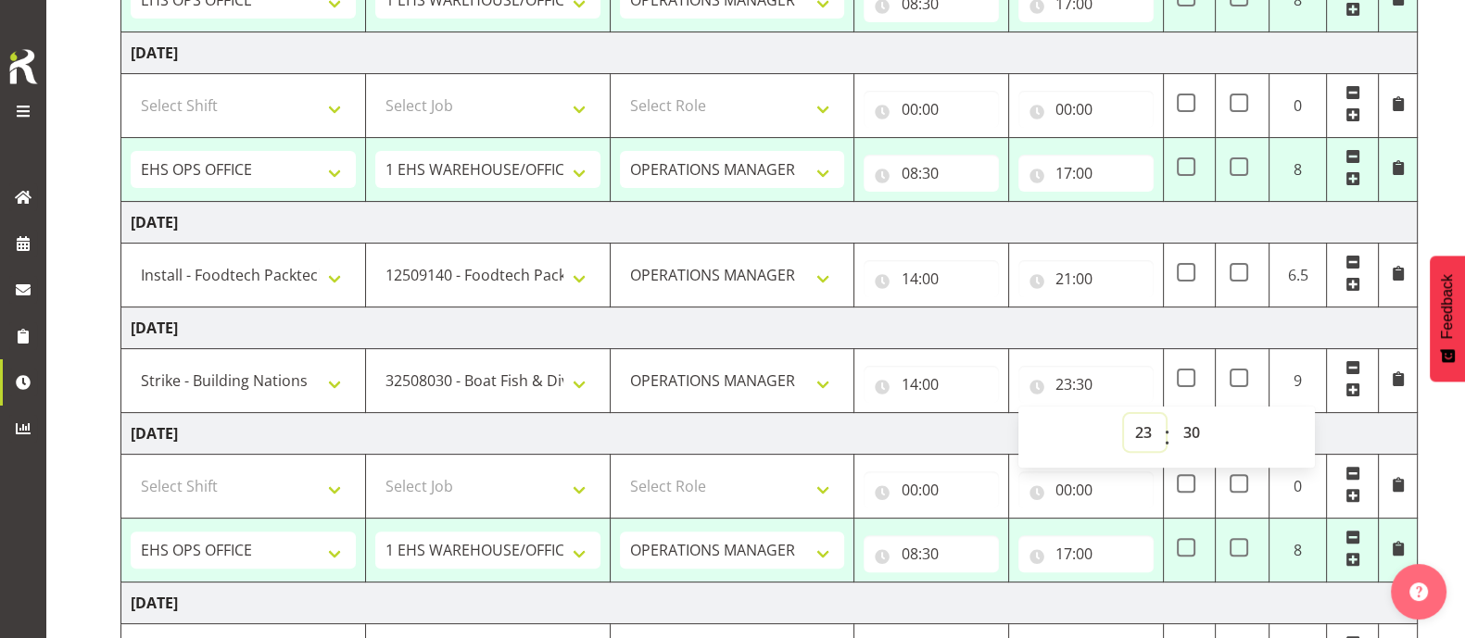
click at [1144, 423] on select "00 01 02 03 04 05 06 07 08 09 10 11 12 13 14 15 16 17 18 19 20 21 22 23" at bounding box center [1145, 432] width 42 height 37
select select "20"
click at [1124, 414] on select "00 01 02 03 04 05 06 07 08 09 10 11 12 13 14 15 16 17 18 19 20 21 22 23" at bounding box center [1145, 432] width 42 height 37
type input "20:30"
click at [1144, 426] on select "00 01 02 03 04 05 06 07 08 09 10 11 12 13 14 15 16 17 18 19 20 21 22 23" at bounding box center [1145, 432] width 42 height 37
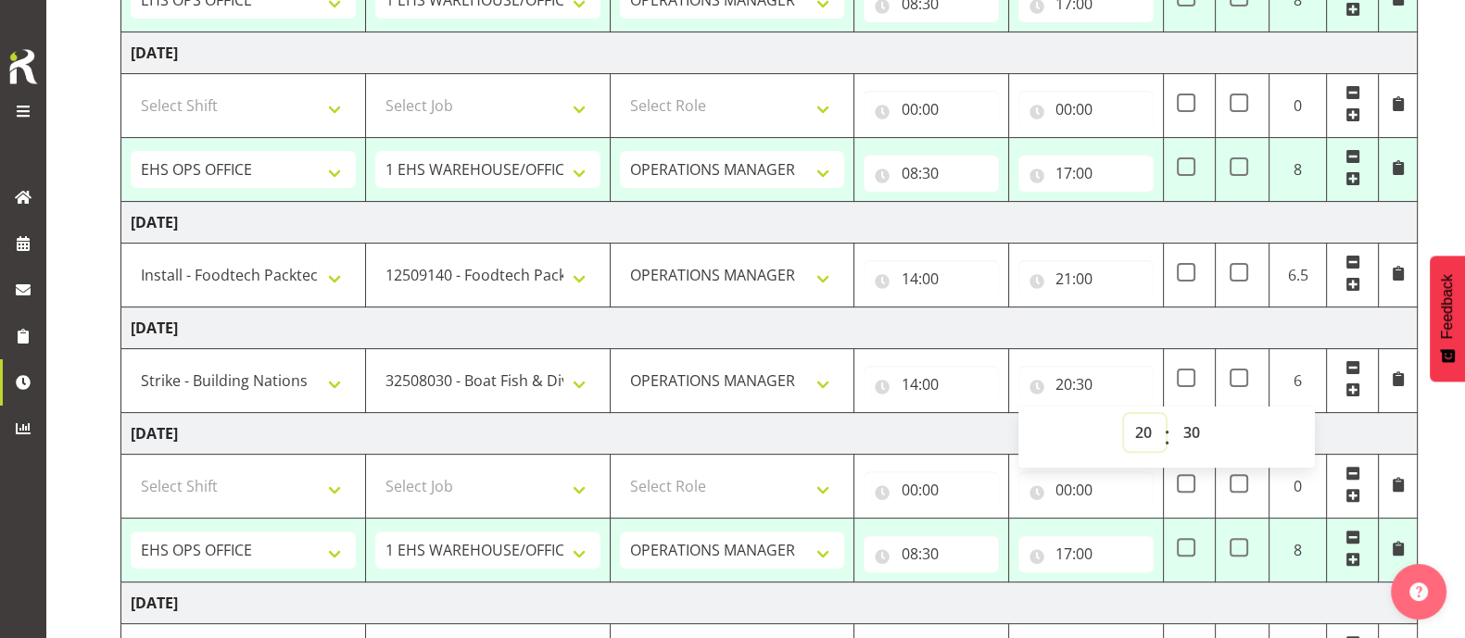
select select "22"
click at [1124, 414] on select "00 01 02 03 04 05 06 07 08 09 10 11 12 13 14 15 16 17 18 19 20 21 22 23" at bounding box center [1145, 432] width 42 height 37
type input "22:30"
click at [944, 414] on td "Monday 1st September 2025" at bounding box center [769, 434] width 1296 height 42
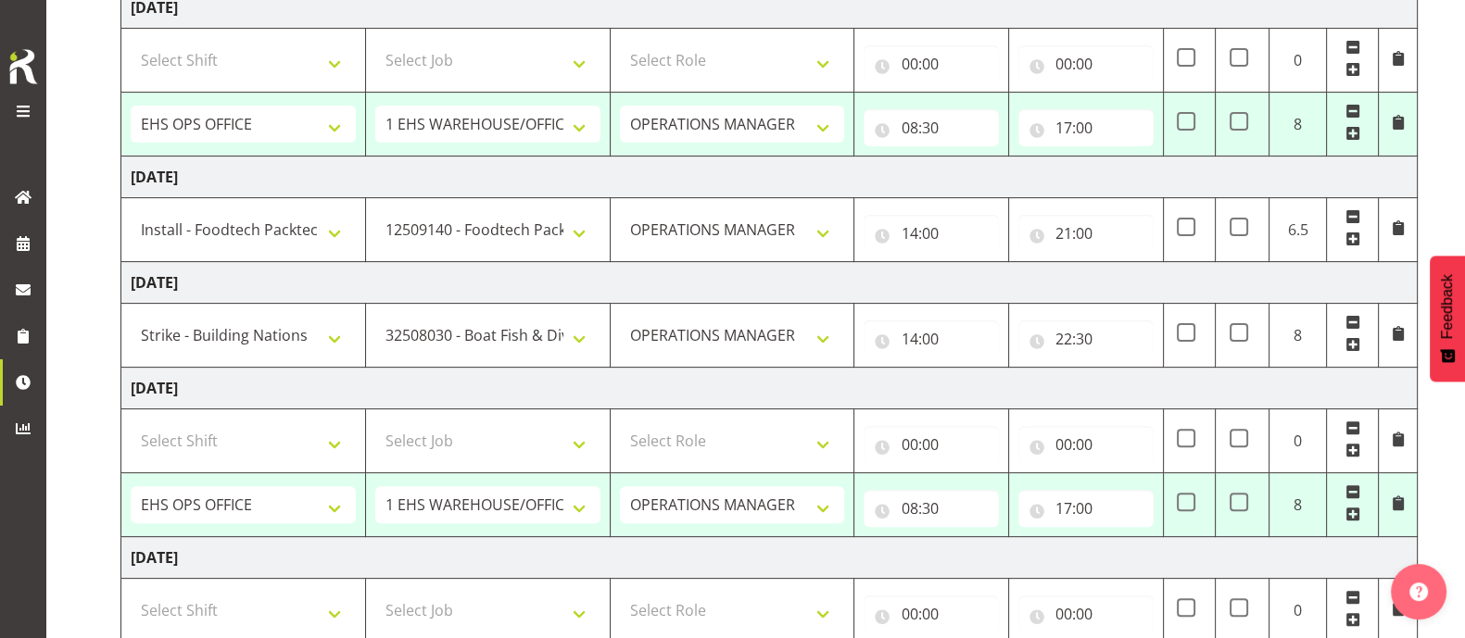
scroll to position [901, 0]
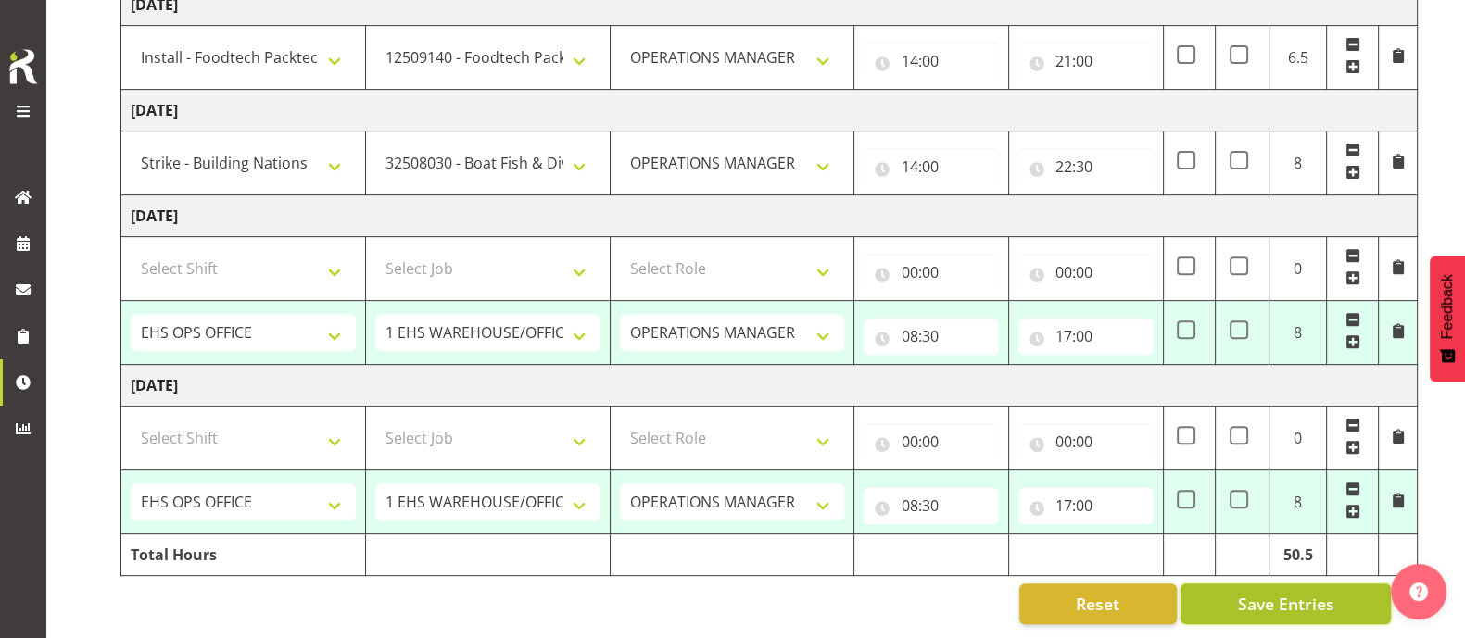
click at [1346, 584] on button "Save Entries" at bounding box center [1285, 604] width 210 height 41
select select "81224"
select select "9198"
type input "09:00"
type input "11:00"
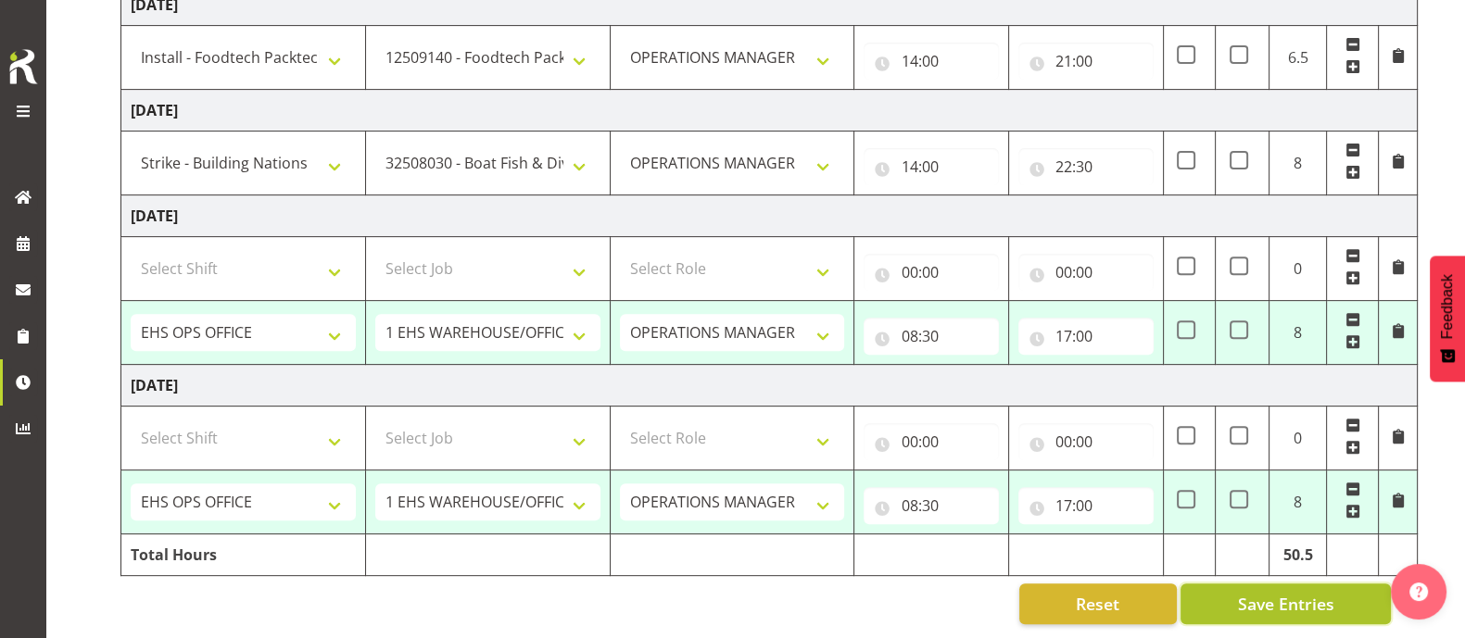
select select "81241"
select select "10251"
type input "11:00"
type input "13:00"
select select "1587"
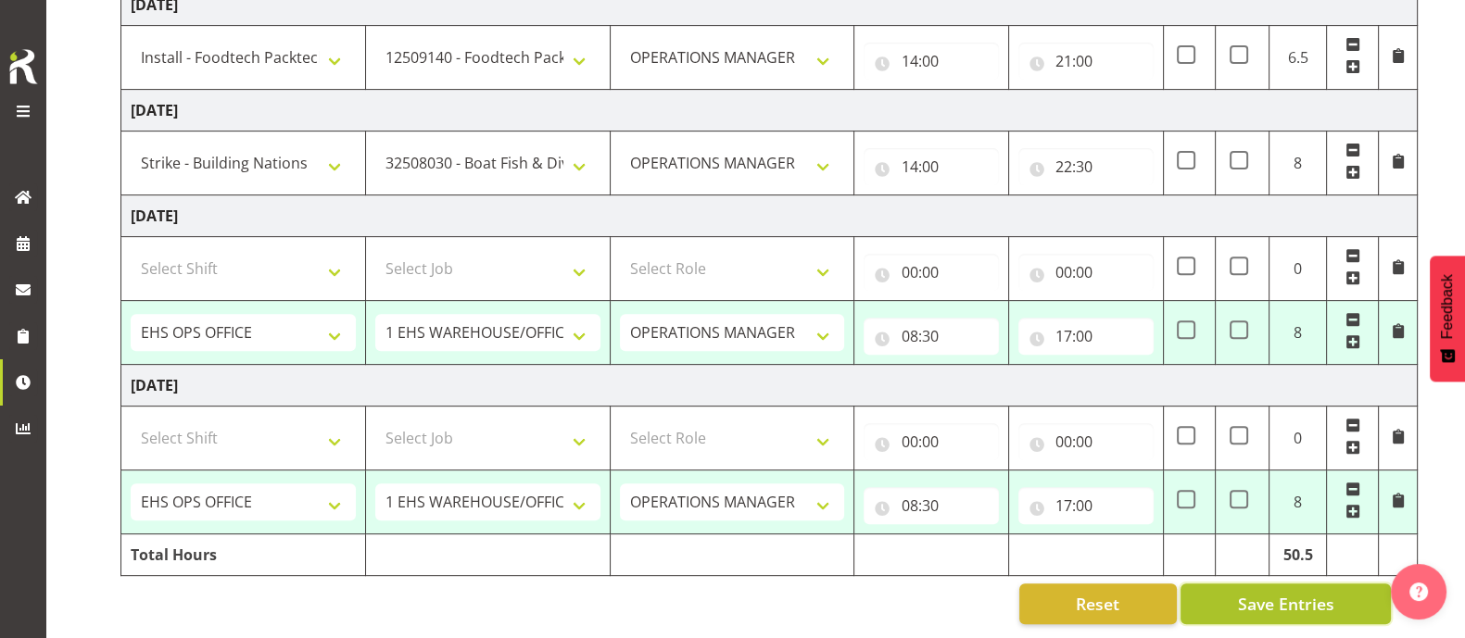
select select "69"
type input "08:30"
type input "17:00"
select select "1587"
select select "69"
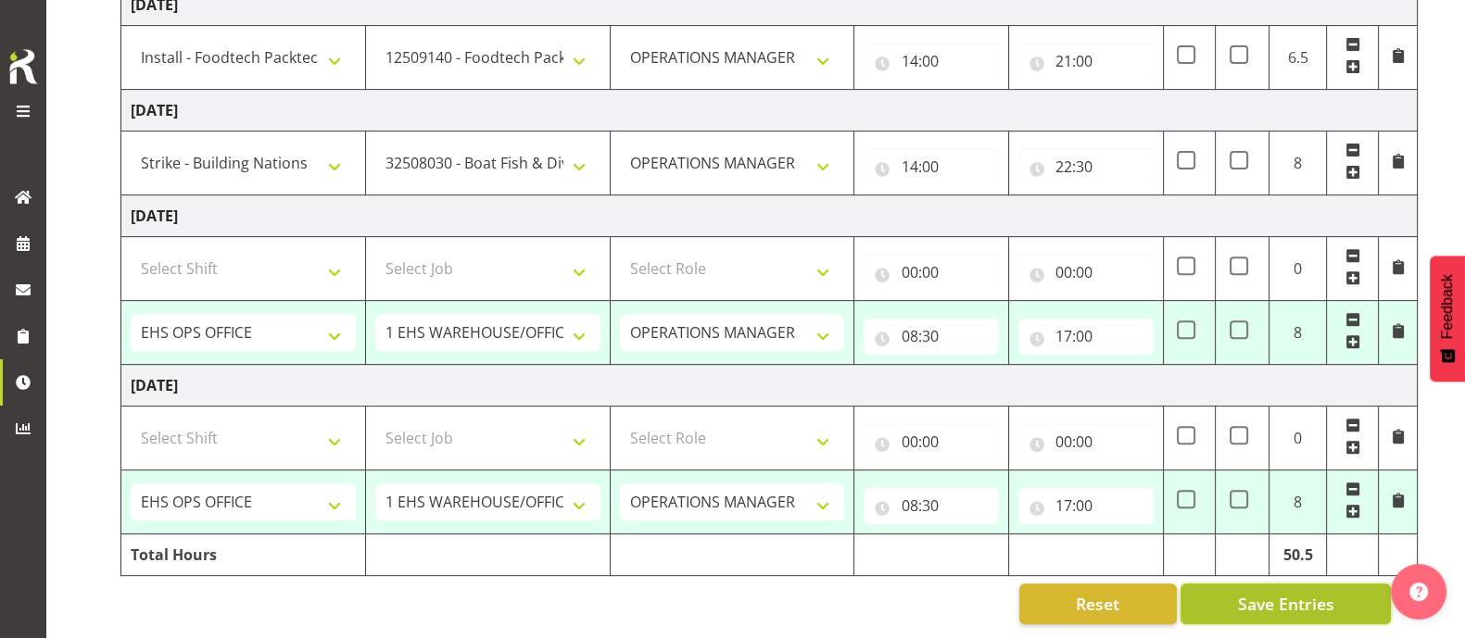
type input "08:30"
type input "17:00"
select select "1587"
select select "69"
type input "08:30"
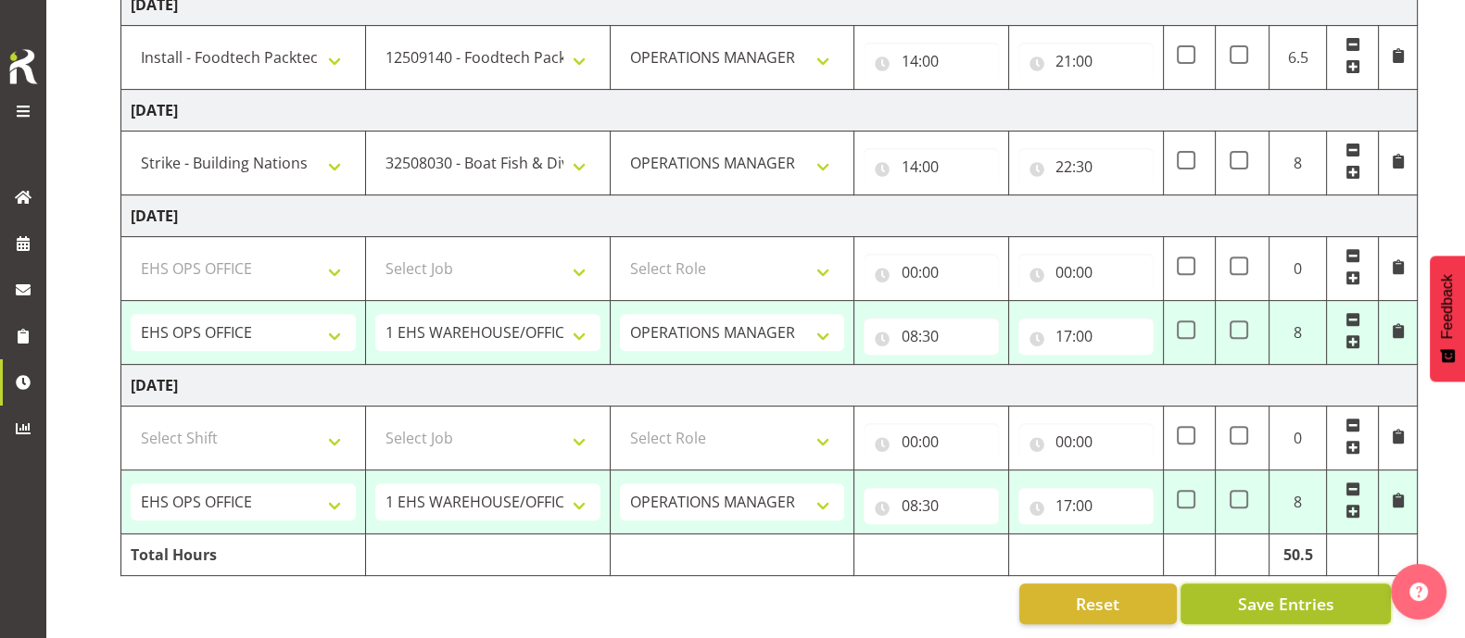
type input "17:00"
select select "1587"
select select "69"
type input "08:30"
type input "17:00"
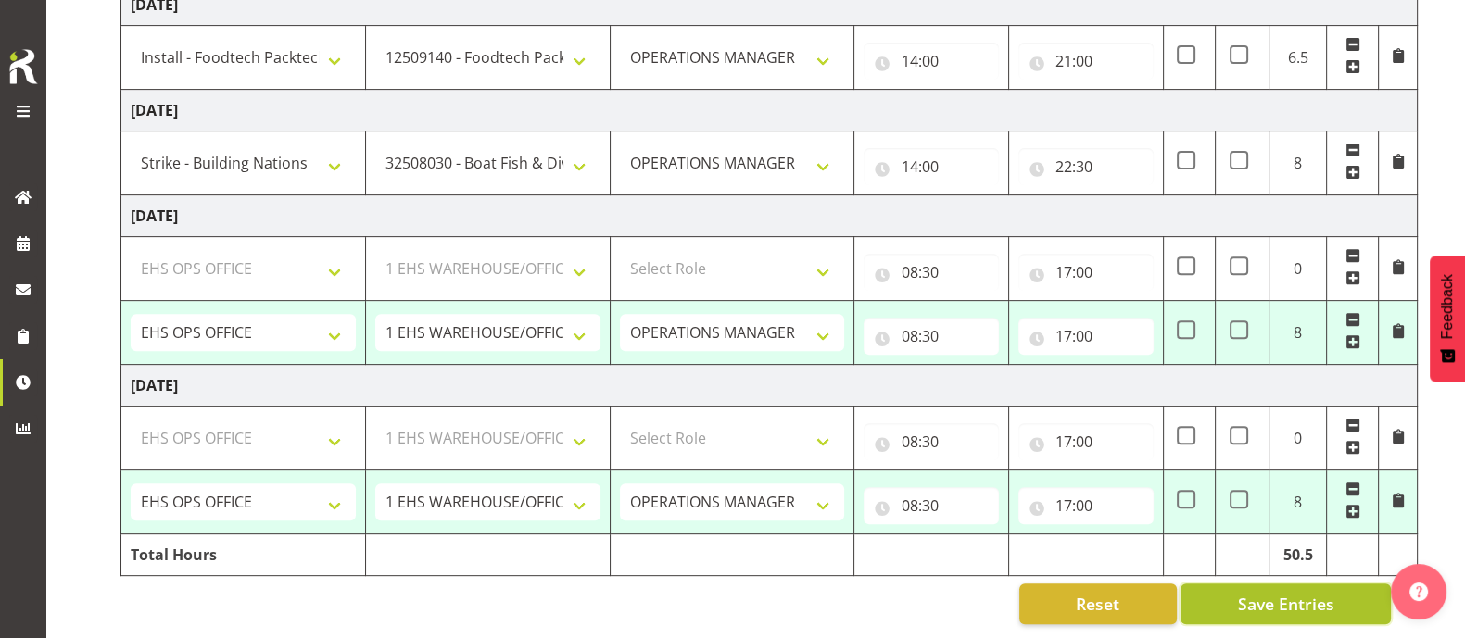
select select "1587"
select select "69"
select select "1587"
select select "69"
select select "81459"
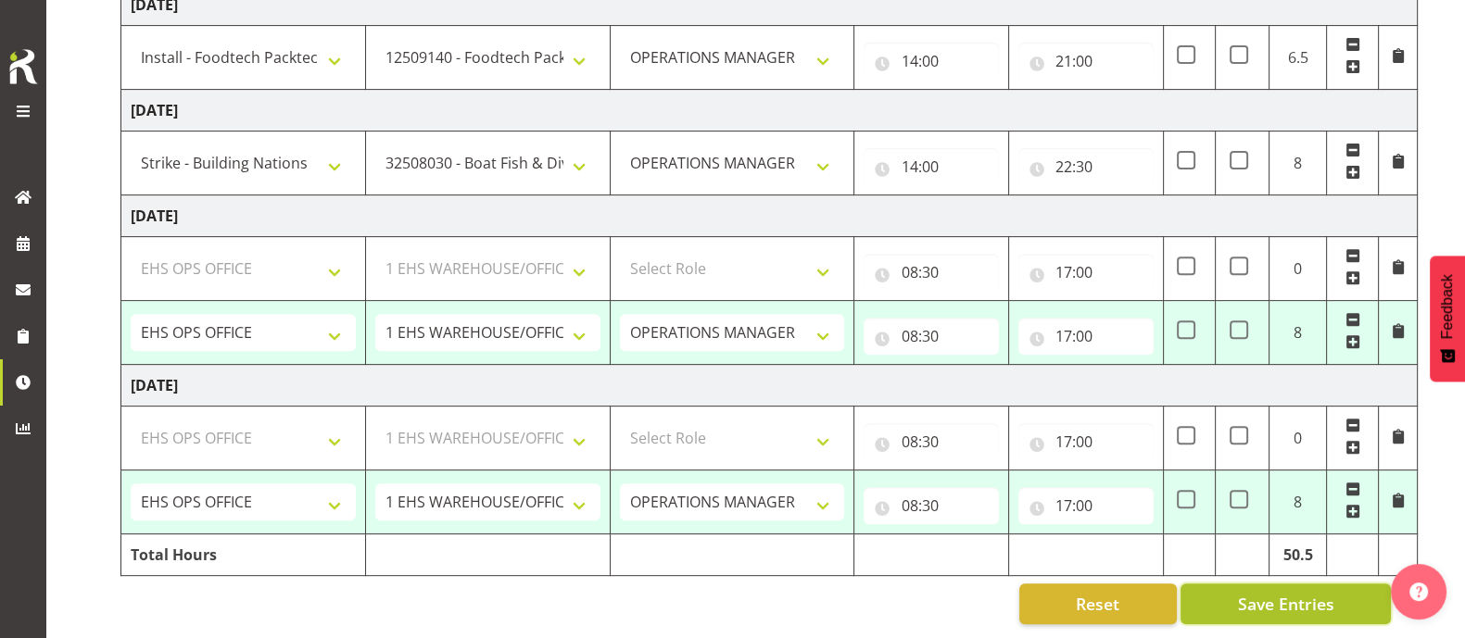
select select "9630"
select select "63317"
select select "9138"
select select "1587"
select select "69"
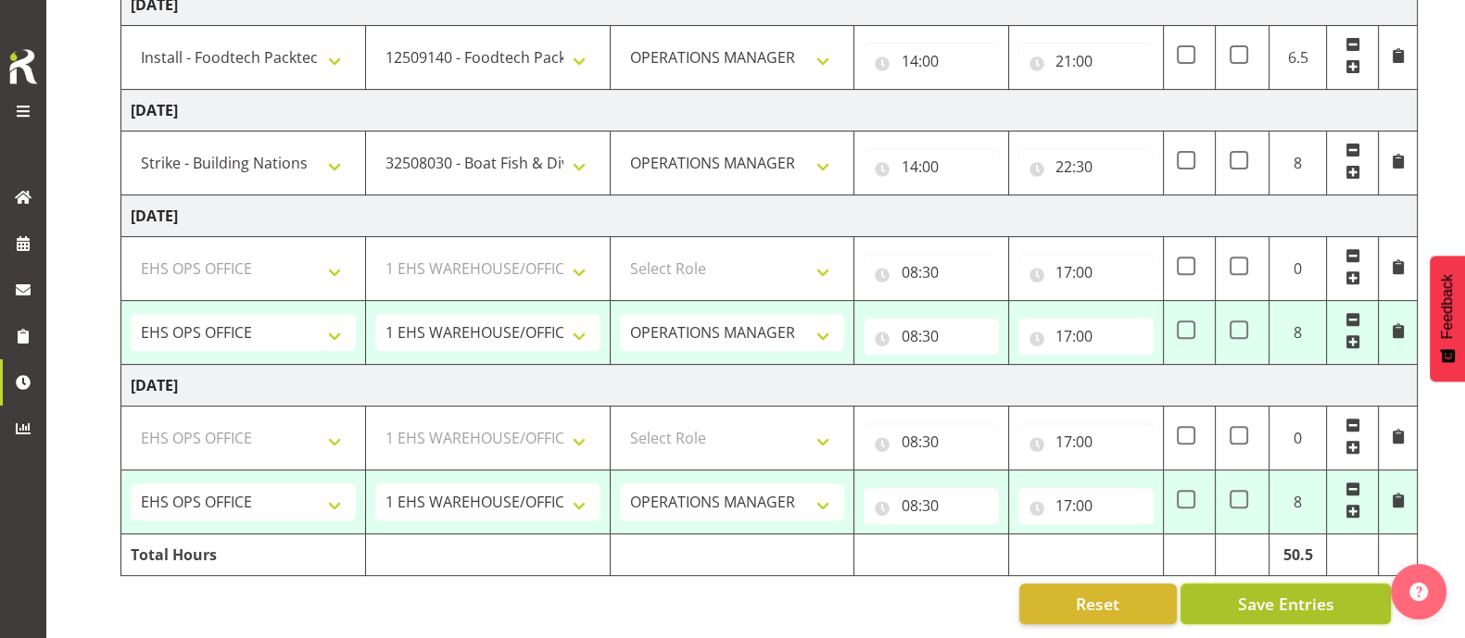
select select "1587"
select select "69"
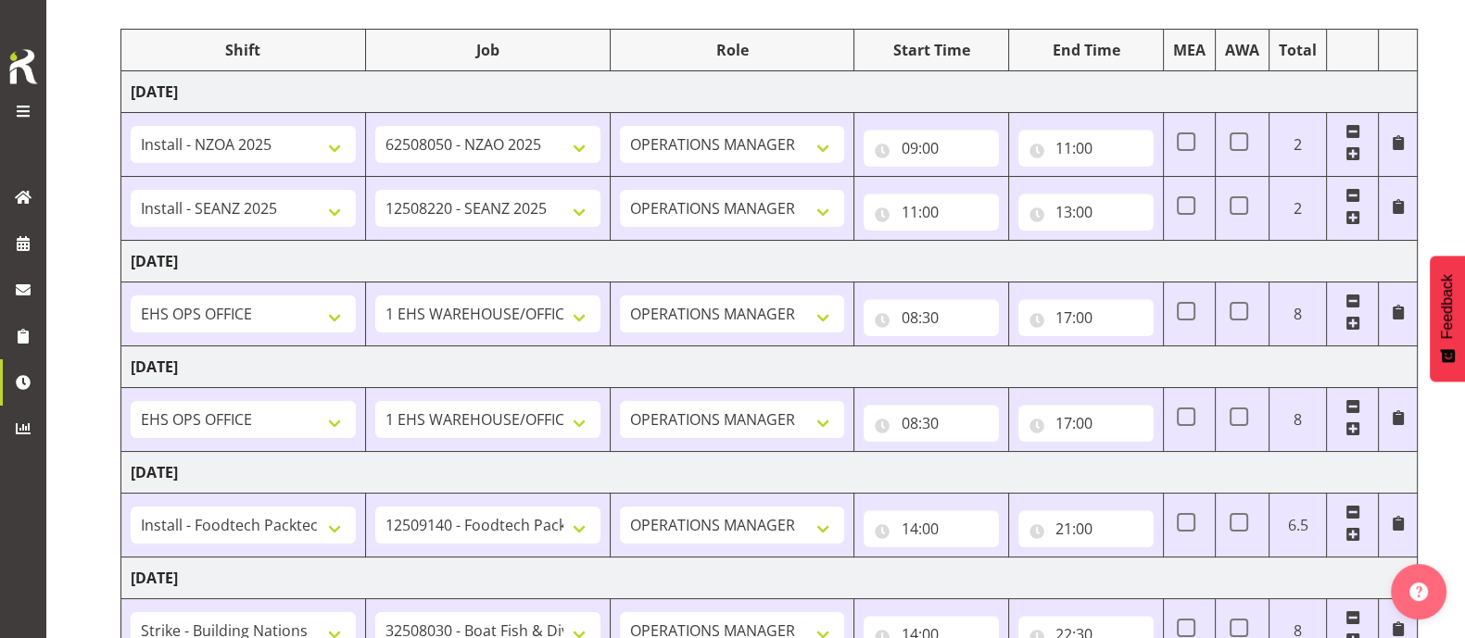
scroll to position [0, 0]
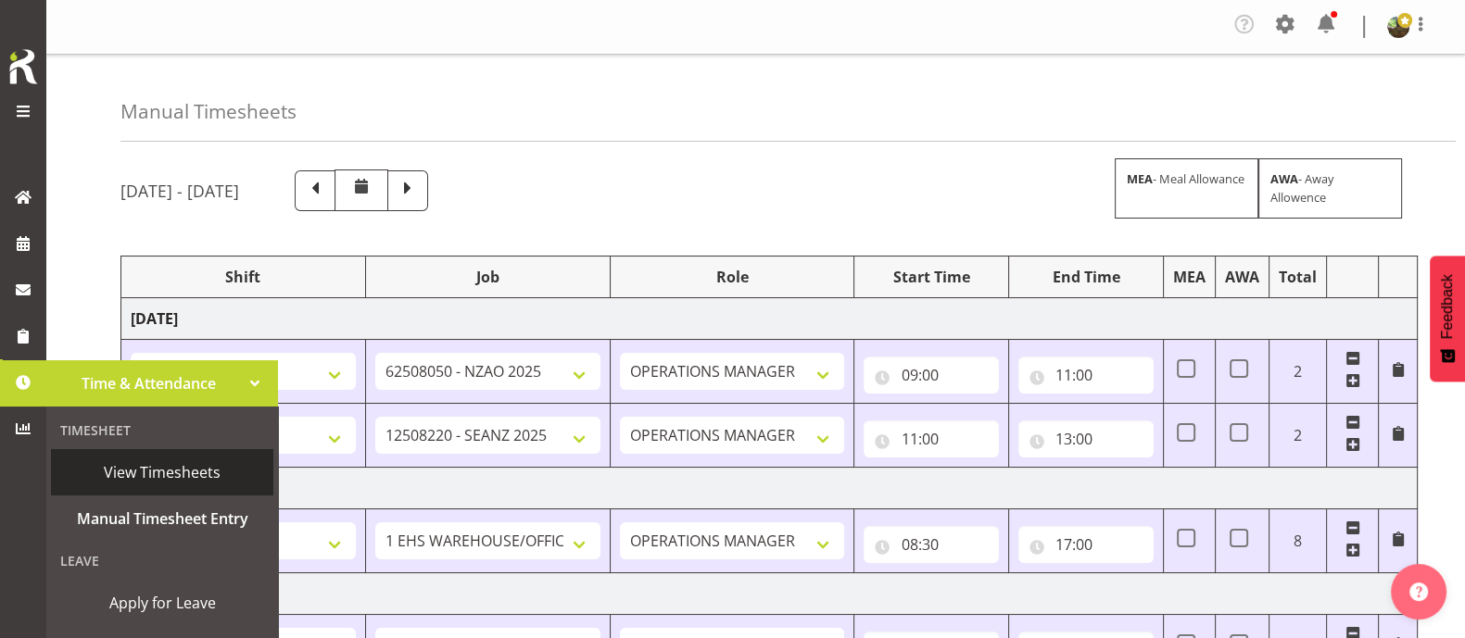
click at [162, 470] on span "View Timesheets" at bounding box center [162, 473] width 204 height 28
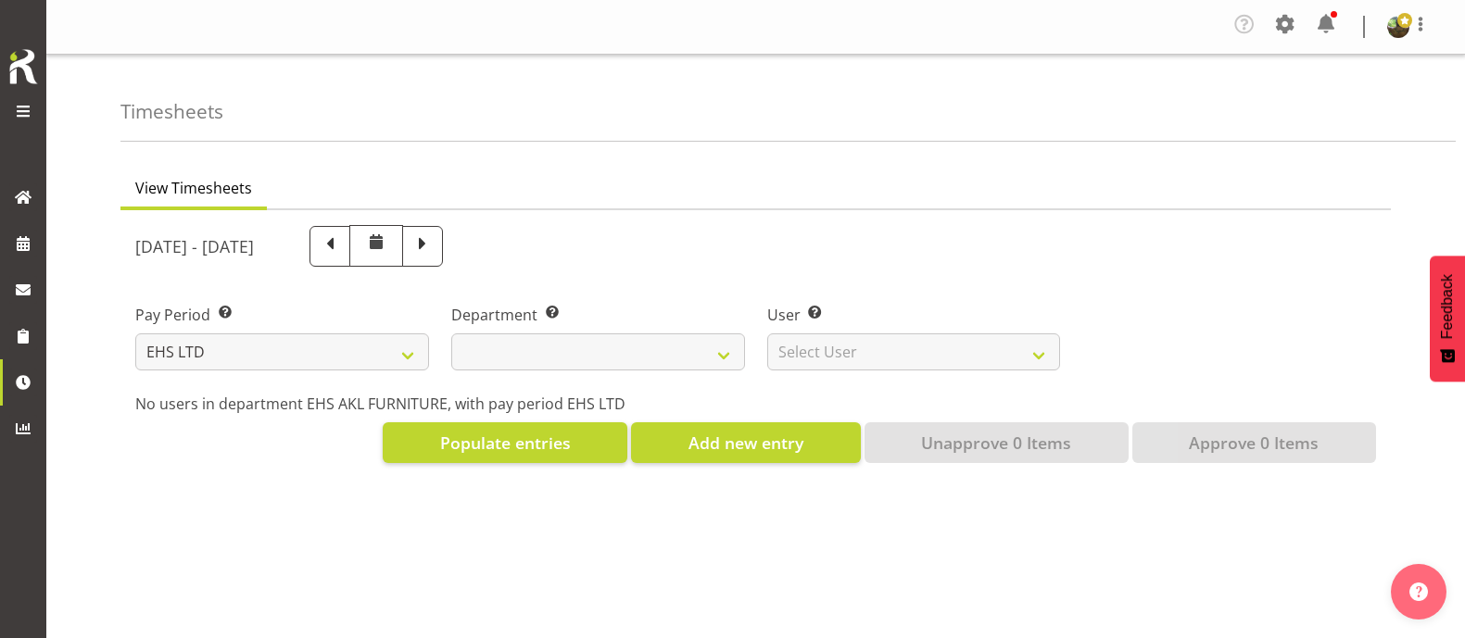
select select "7"
select select
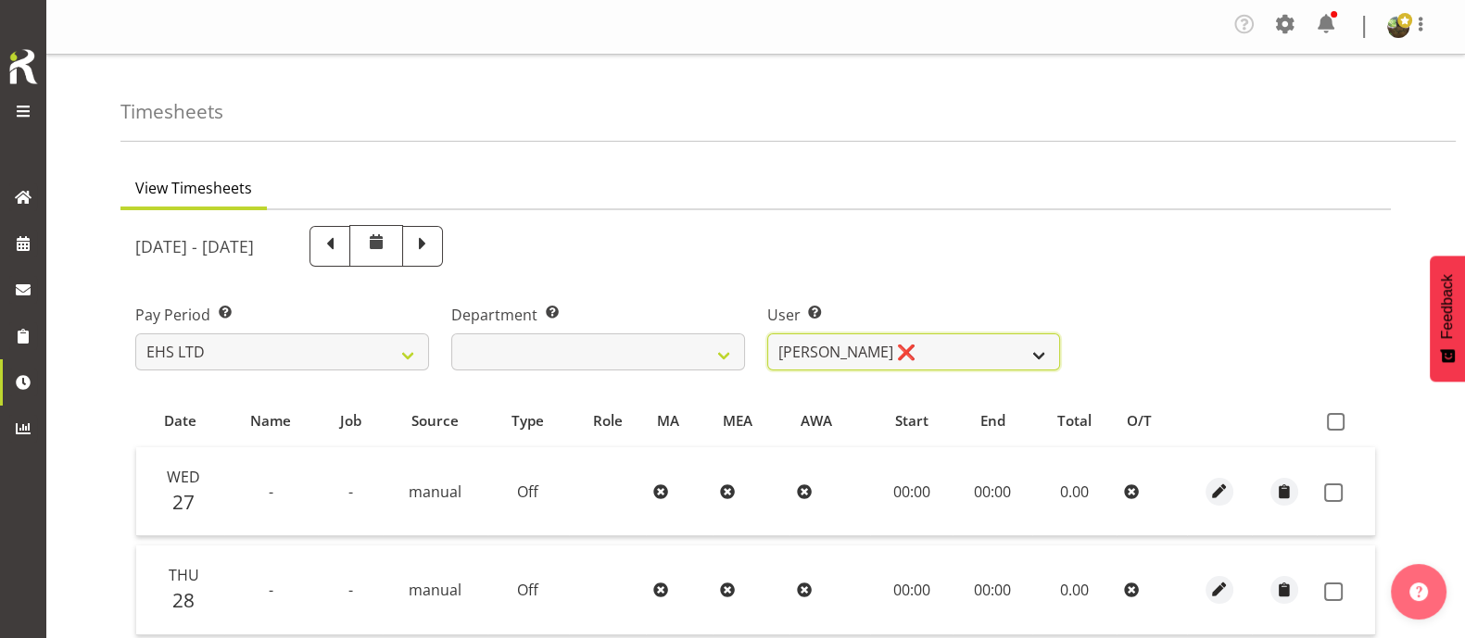
click at [939, 341] on select "[PERSON_NAME] ❌ [PERSON_NAME] ❌ [PERSON_NAME] ✔ [PERSON_NAME] ✔ [PERSON_NAME] ✔…" at bounding box center [914, 352] width 294 height 37
select select "889"
click at [767, 334] on select "Daniel Tini ❌ Filipo Iupeli ❌ Harley Wongpayuk ✔ Malae Toleafoa ✔ Manase Ward ✔…" at bounding box center [914, 352] width 294 height 37
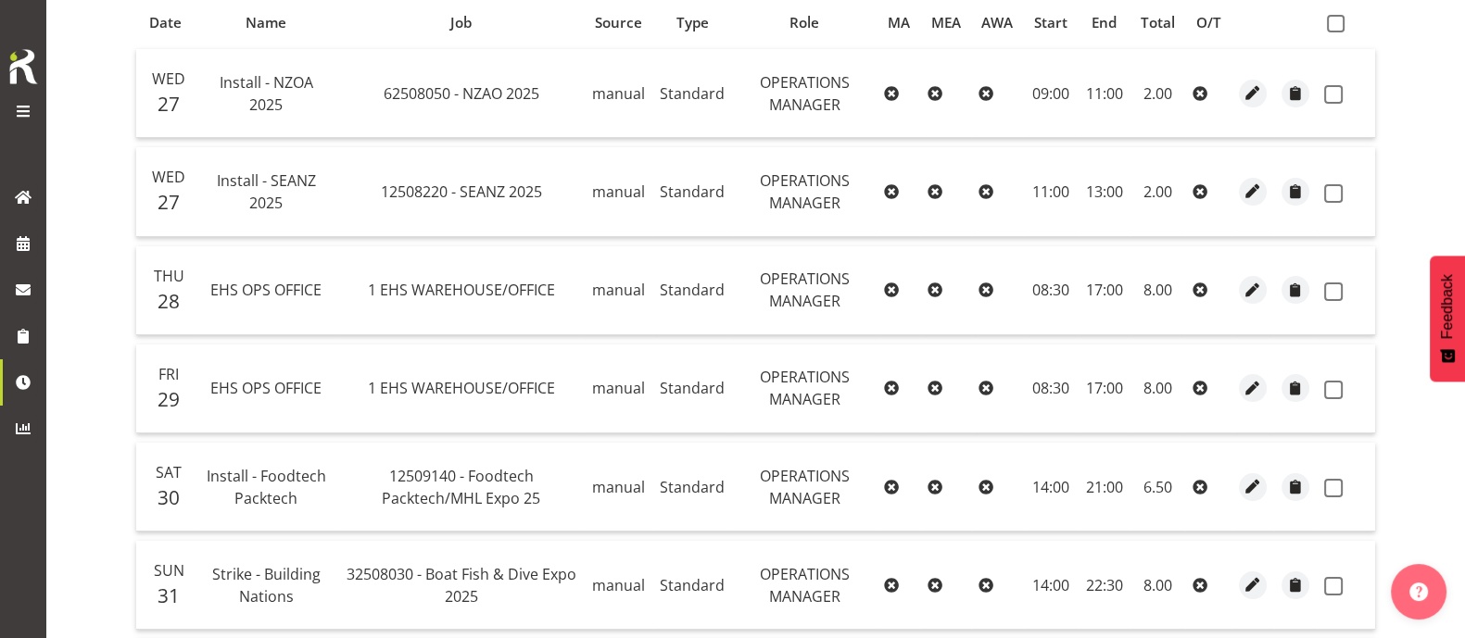
scroll to position [347, 0]
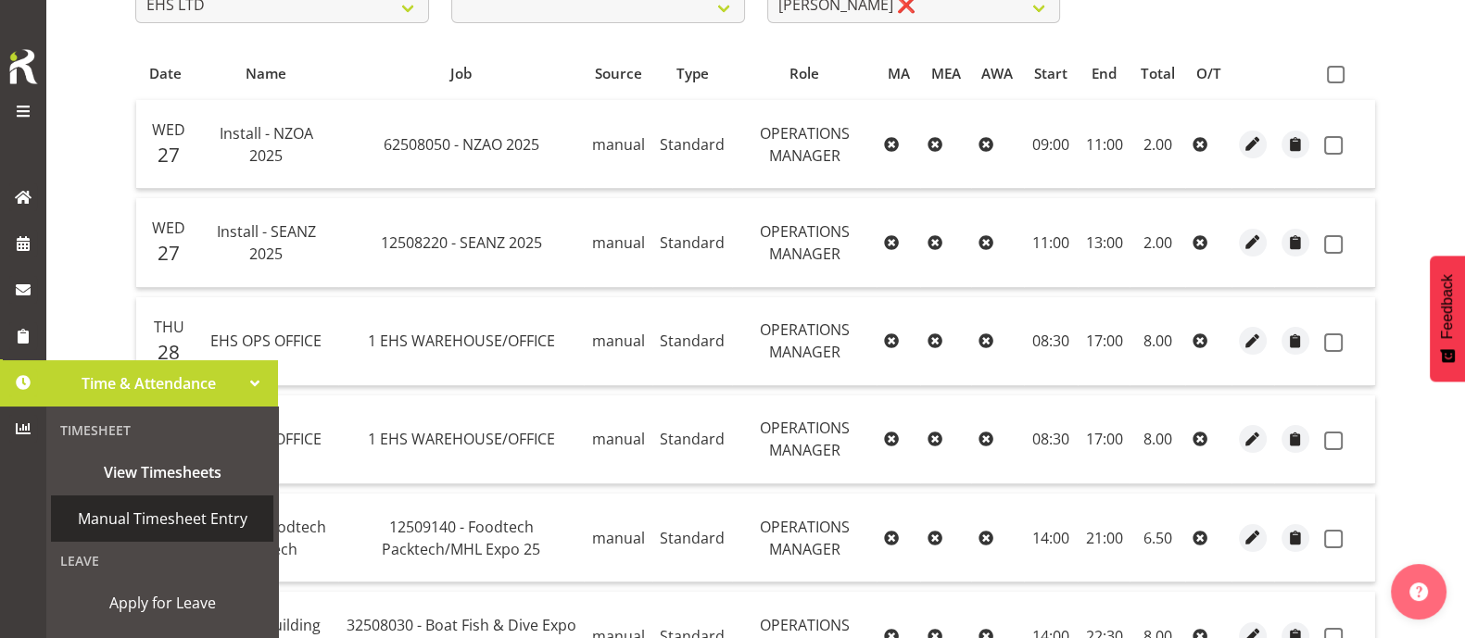
click at [132, 518] on span "Manual Timesheet Entry" at bounding box center [162, 519] width 204 height 28
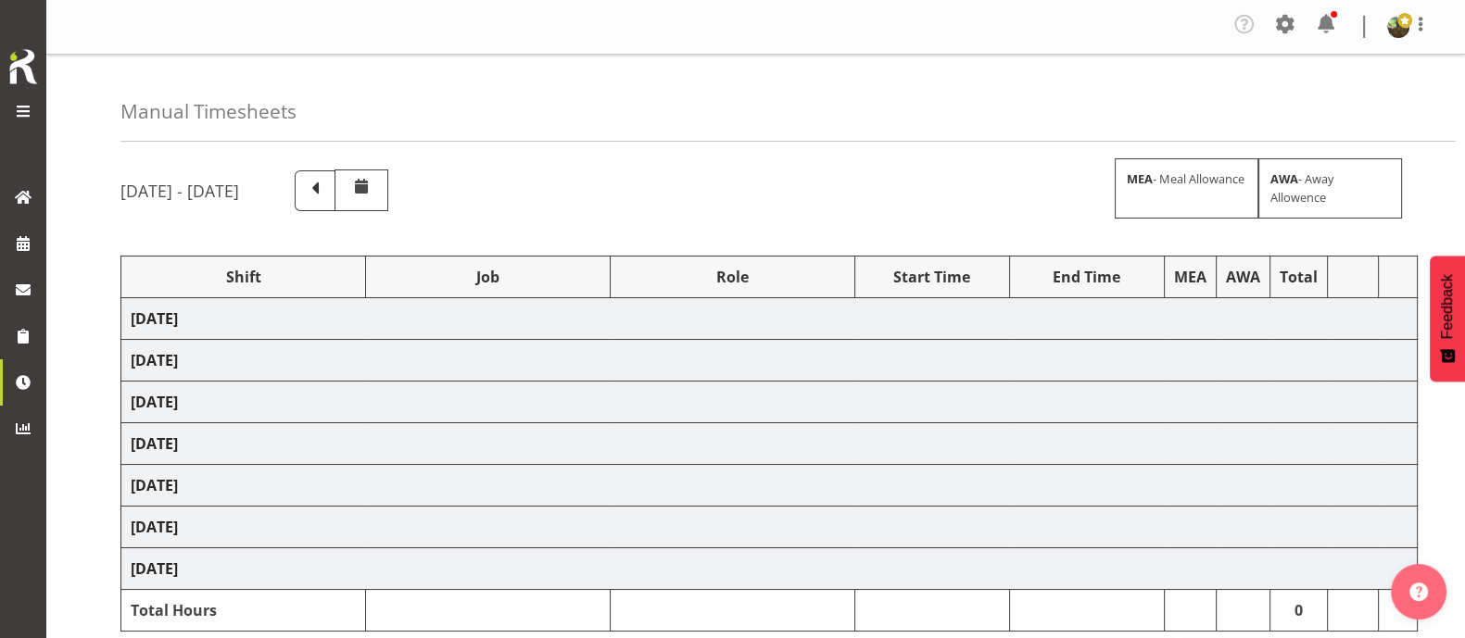
select select "1587"
select select "69"
select select "1587"
select select "69"
select select "1587"
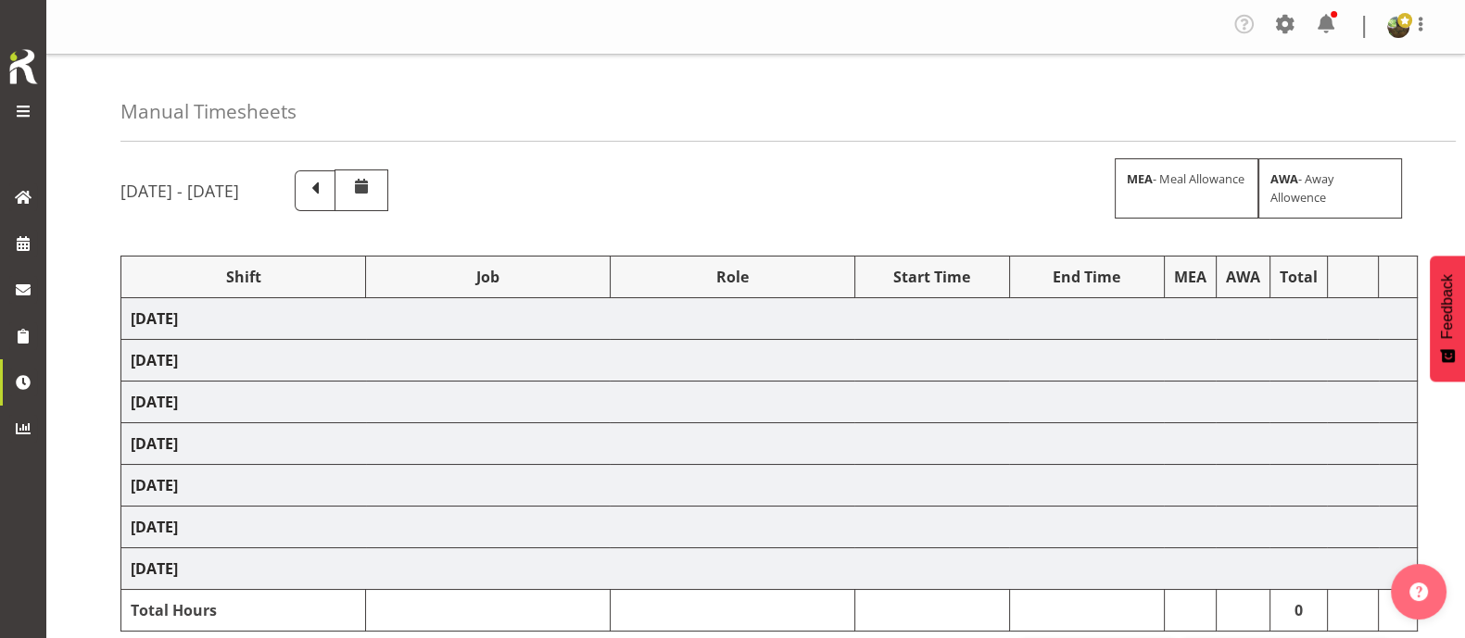
select select "69"
select select "1587"
select select "69"
select select "1587"
select select "69"
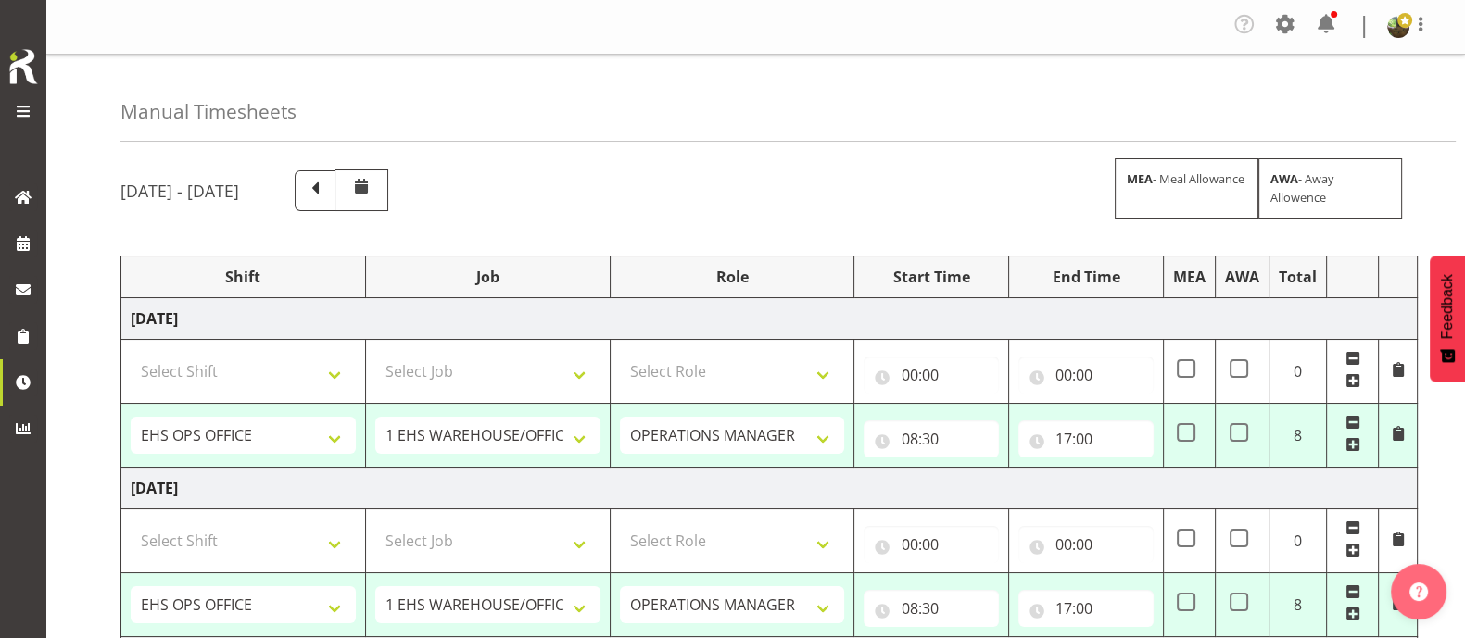
click at [335, 171] on span at bounding box center [315, 190] width 41 height 41
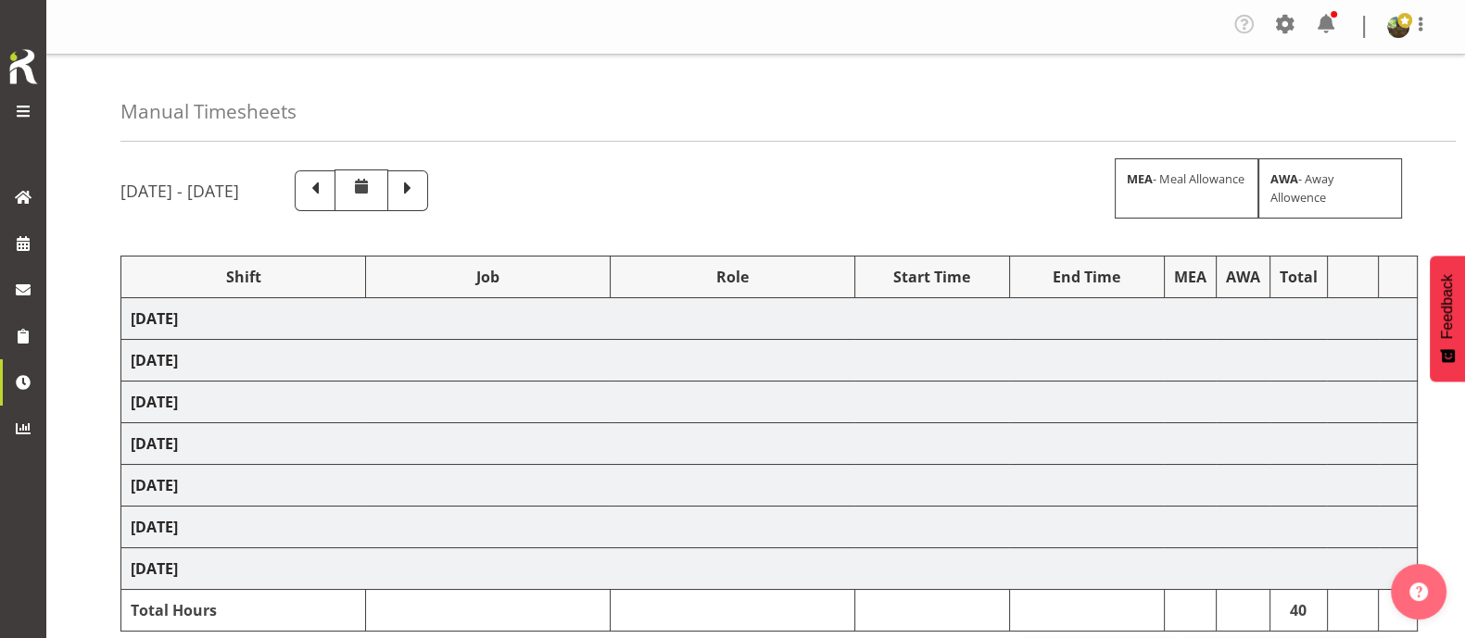
select select "81224"
select select "9198"
select select "81241"
select select "10251"
select select "1587"
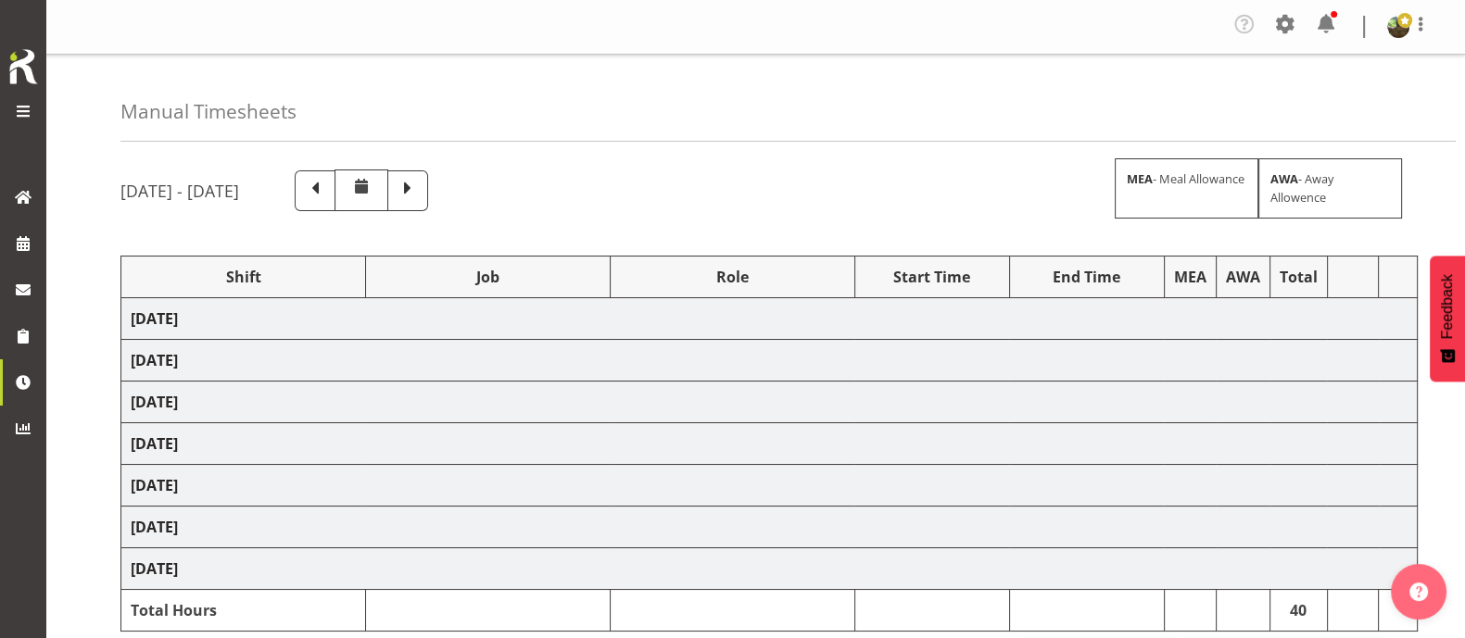
select select "69"
select select "1587"
select select "69"
select select "81459"
select select "9630"
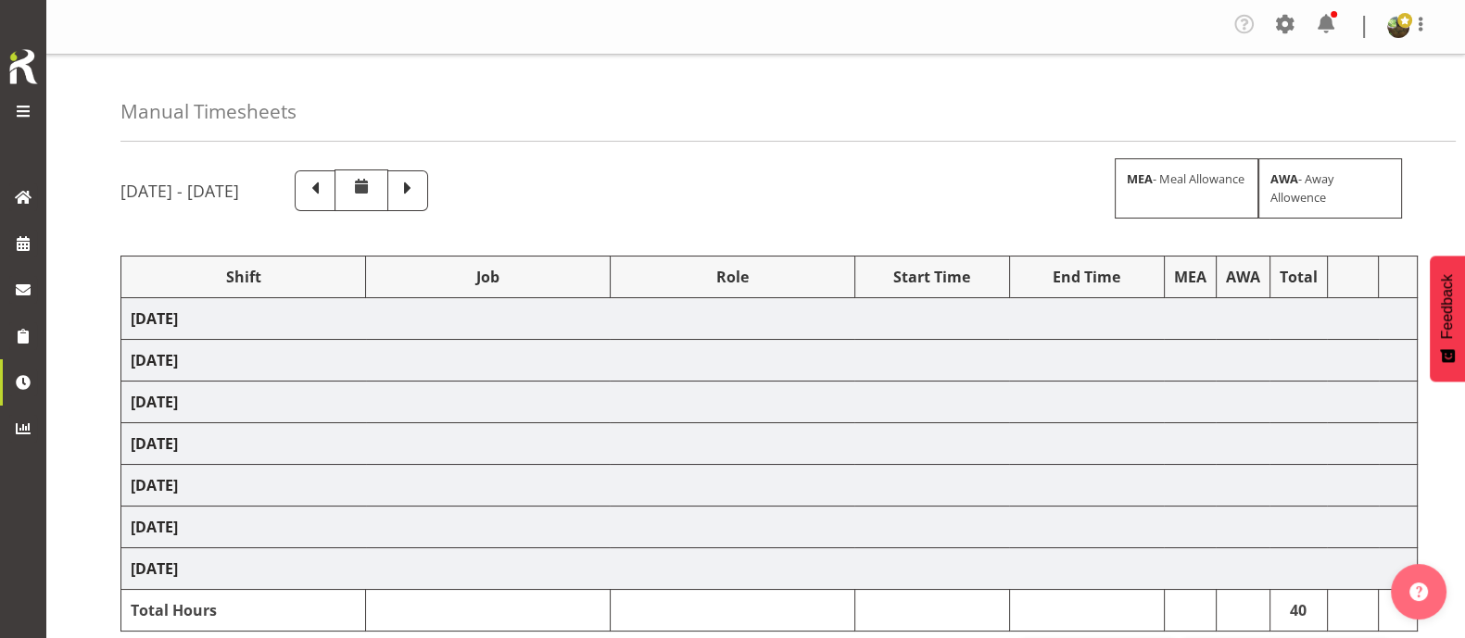
select select "63317"
select select "9138"
select select "1587"
select select "69"
select select "1587"
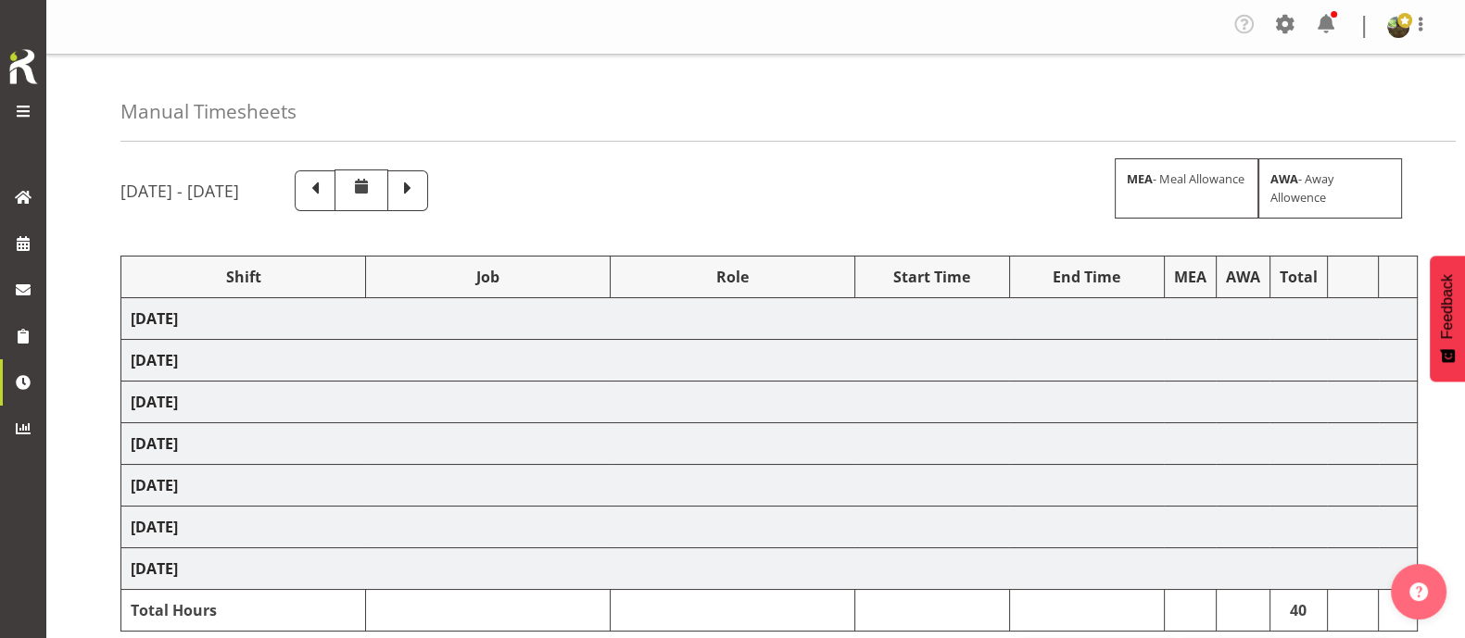
select select "69"
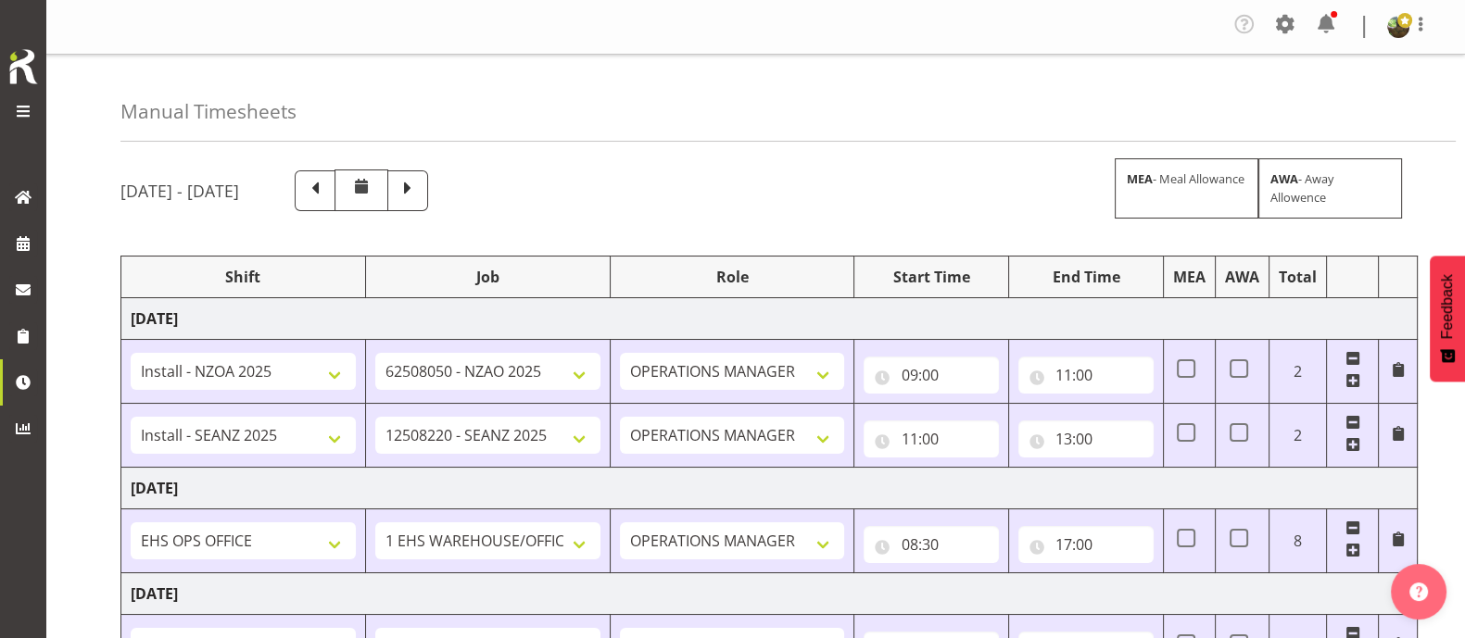
click at [1350, 442] on span at bounding box center [1352, 444] width 15 height 15
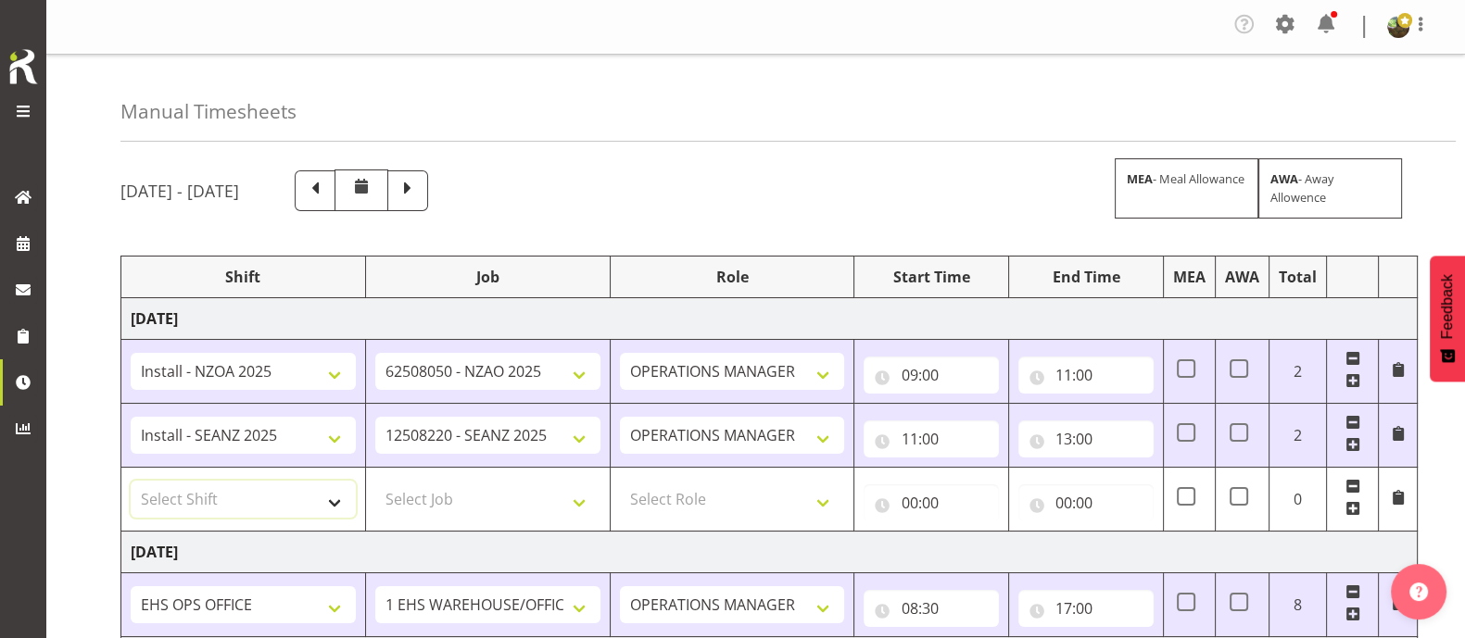
click at [338, 498] on select "Select Shift Assist Carlton EVents Assist Carlton EVents Assist Carlton Events …" at bounding box center [243, 499] width 225 height 37
select select "1587"
click at [131, 481] on select "Select Shift Assist Carlton EVents Assist Carlton EVents Assist Carlton Events …" at bounding box center [243, 499] width 225 height 37
click at [535, 497] on select "Select Job 1 Carlton Events 1 Carlton Hamilton 1 Carlton Wellington 1 EHS WAREH…" at bounding box center [487, 499] width 225 height 37
select select "69"
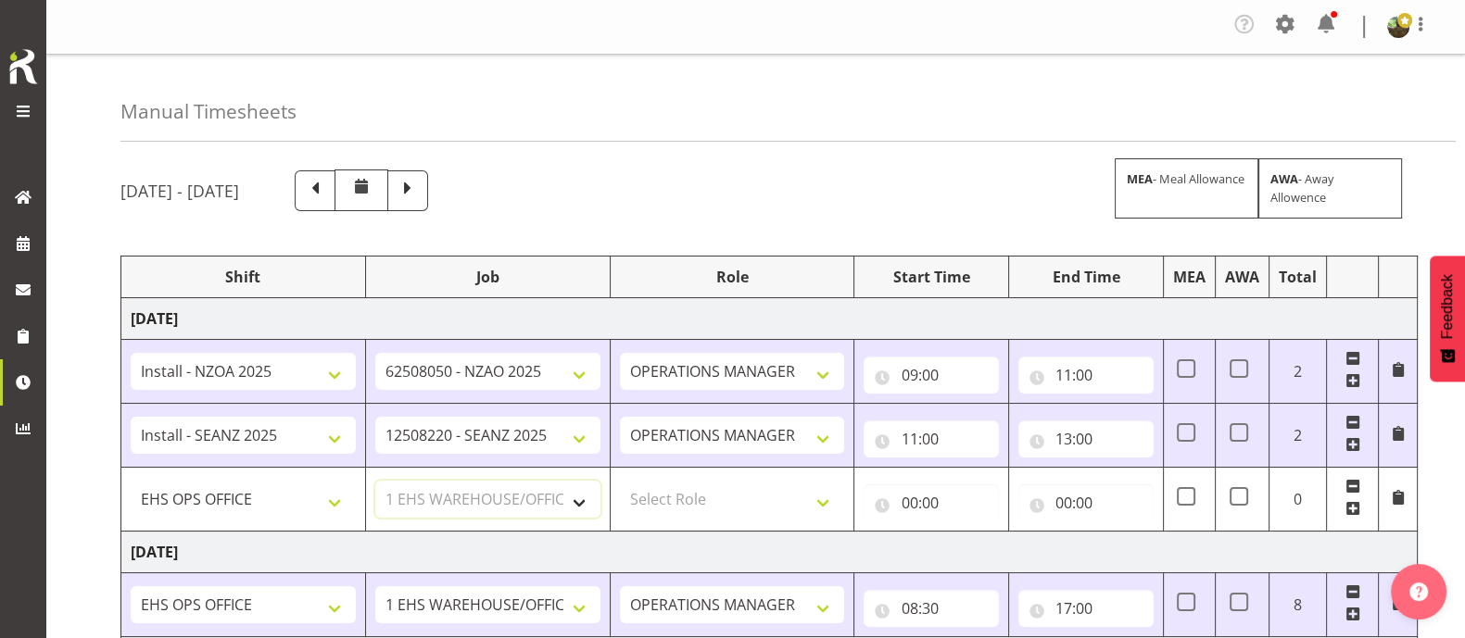
click at [375, 481] on select "Select Job 1 Carlton Events 1 Carlton Hamilton 1 Carlton Wellington 1 EHS WAREH…" at bounding box center [487, 499] width 225 height 37
click at [738, 507] on select "Select Role OPERATIONS MANAGER Operations Manager Operations Manager Operations…" at bounding box center [732, 499] width 225 height 37
select select "198"
click at [620, 481] on select "Select Role OPERATIONS MANAGER Operations Manager Operations Manager Operations…" at bounding box center [732, 499] width 225 height 37
click at [926, 513] on input "00:00" at bounding box center [930, 503] width 135 height 37
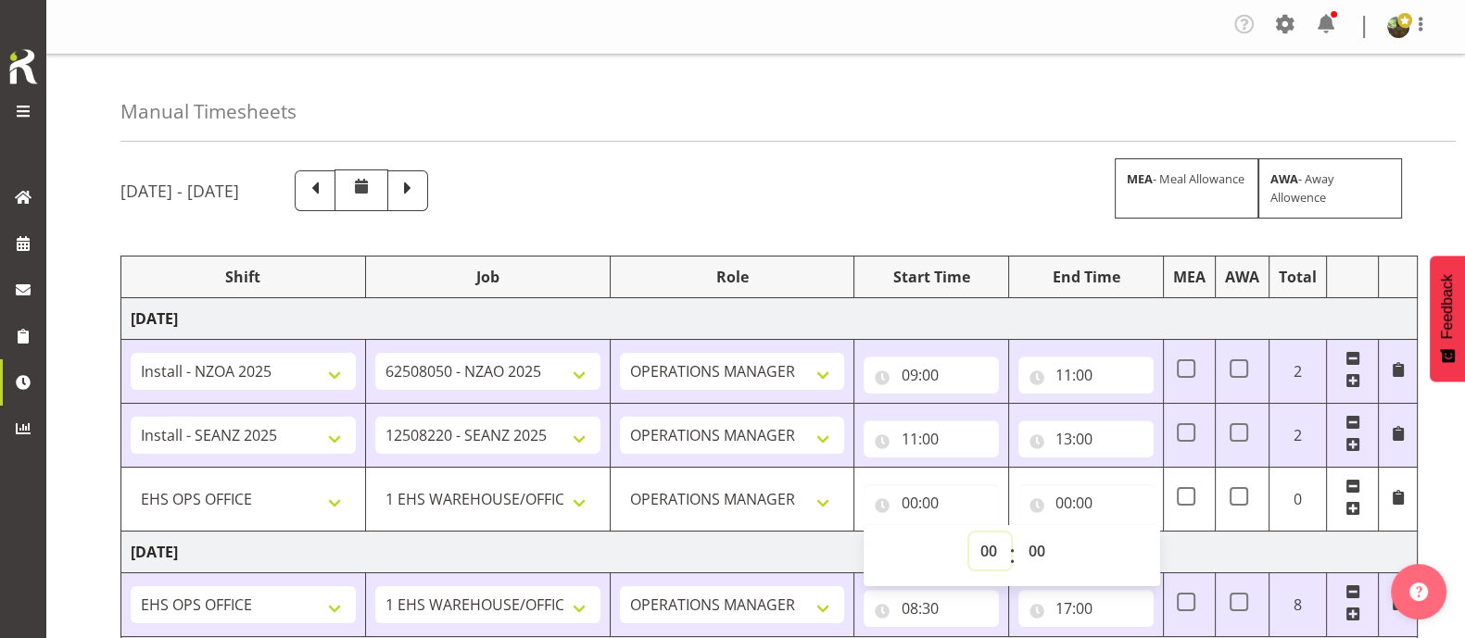
click at [985, 541] on select "00 01 02 03 04 05 06 07 08 09 10 11 12 13 14 15 16 17 18 19 20 21 22 23" at bounding box center [990, 551] width 42 height 37
select select "13"
click at [969, 533] on select "00 01 02 03 04 05 06 07 08 09 10 11 12 13 14 15 16 17 18 19 20 21 22 23" at bounding box center [990, 551] width 42 height 37
type input "13:00"
click at [1061, 503] on input "00:00" at bounding box center [1085, 503] width 135 height 37
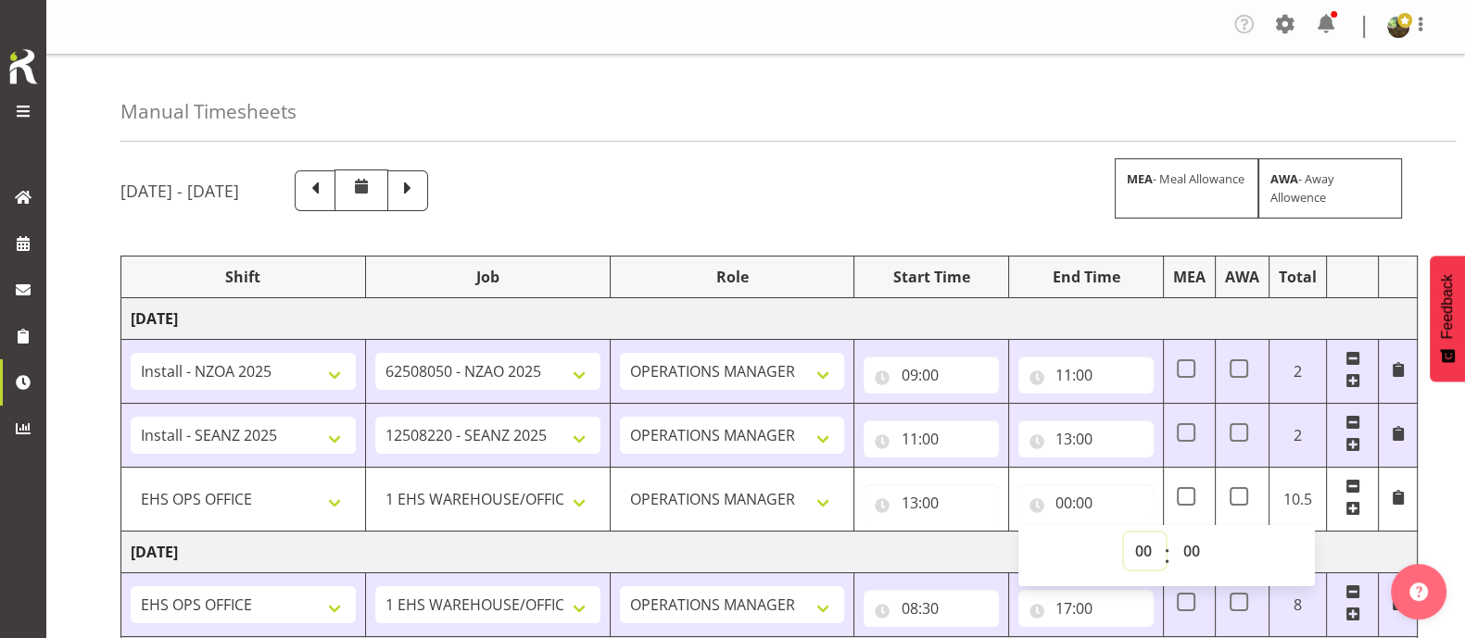
click at [1142, 549] on select "00 01 02 03 04 05 06 07 08 09 10 11 12 13 14 15 16 17 18 19 20 21 22 23" at bounding box center [1145, 551] width 42 height 37
select select "18"
click at [1124, 533] on select "00 01 02 03 04 05 06 07 08 09 10 11 12 13 14 15 16 17 18 19 20 21 22 23" at bounding box center [1145, 551] width 42 height 37
type input "18:00"
click at [1014, 206] on div "August 27th - September 2nd 2025 MEA - Meal Allowance AWA - Away Allowence" at bounding box center [755, 191] width 1270 height 42
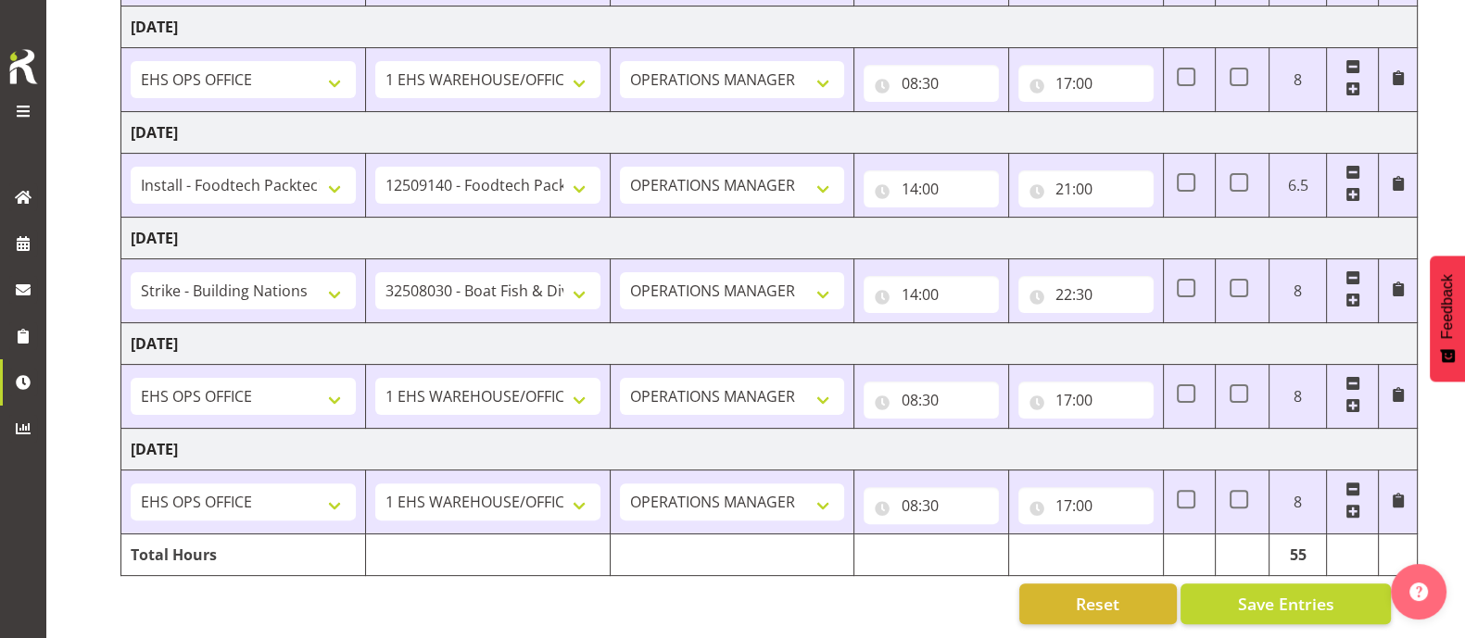
scroll to position [646, 0]
click at [922, 384] on input "08:30" at bounding box center [930, 400] width 135 height 37
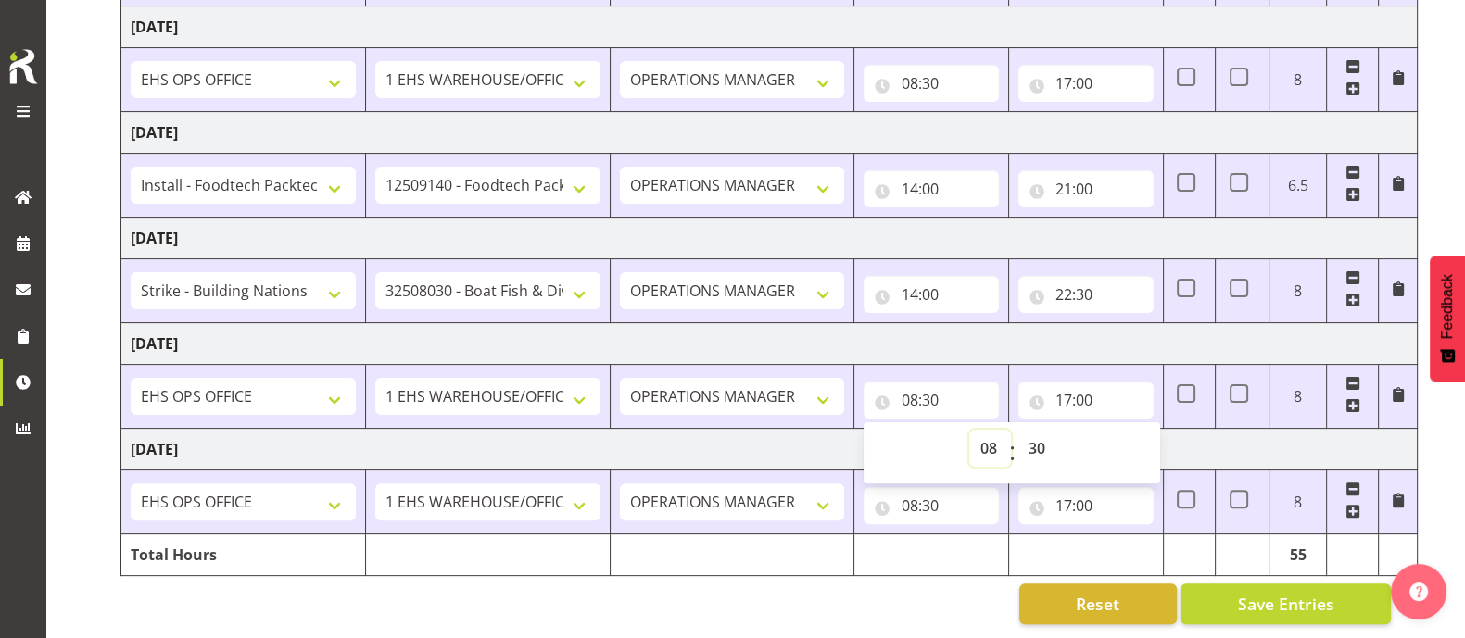
click at [989, 430] on select "00 01 02 03 04 05 06 07 08 09 10 11 12 13 14 15 16 17 18 19 20 21 22 23" at bounding box center [990, 448] width 42 height 37
select select "12"
click at [969, 430] on select "00 01 02 03 04 05 06 07 08 09 10 11 12 13 14 15 16 17 18 19 20 21 22 23" at bounding box center [990, 448] width 42 height 37
type input "12:30"
click at [1029, 430] on select "00 01 02 03 04 05 06 07 08 09 10 11 12 13 14 15 16 17 18 19 20 21 22 23 24 25 2…" at bounding box center [1038, 448] width 42 height 37
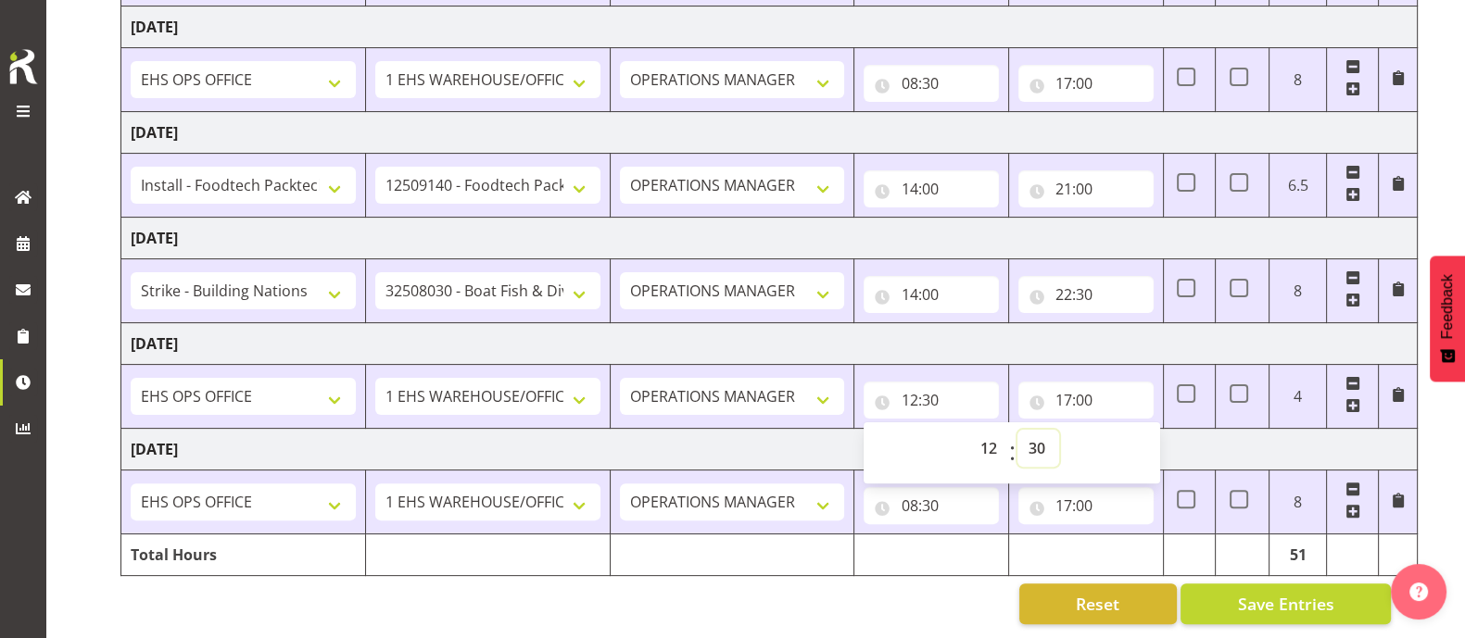
select select "0"
click at [1017, 430] on select "00 01 02 03 04 05 06 07 08 09 10 11 12 13 14 15 16 17 18 19 20 21 22 23 24 25 2…" at bounding box center [1038, 448] width 42 height 37
type input "12:00"
click at [1070, 382] on input "17:00" at bounding box center [1085, 400] width 135 height 37
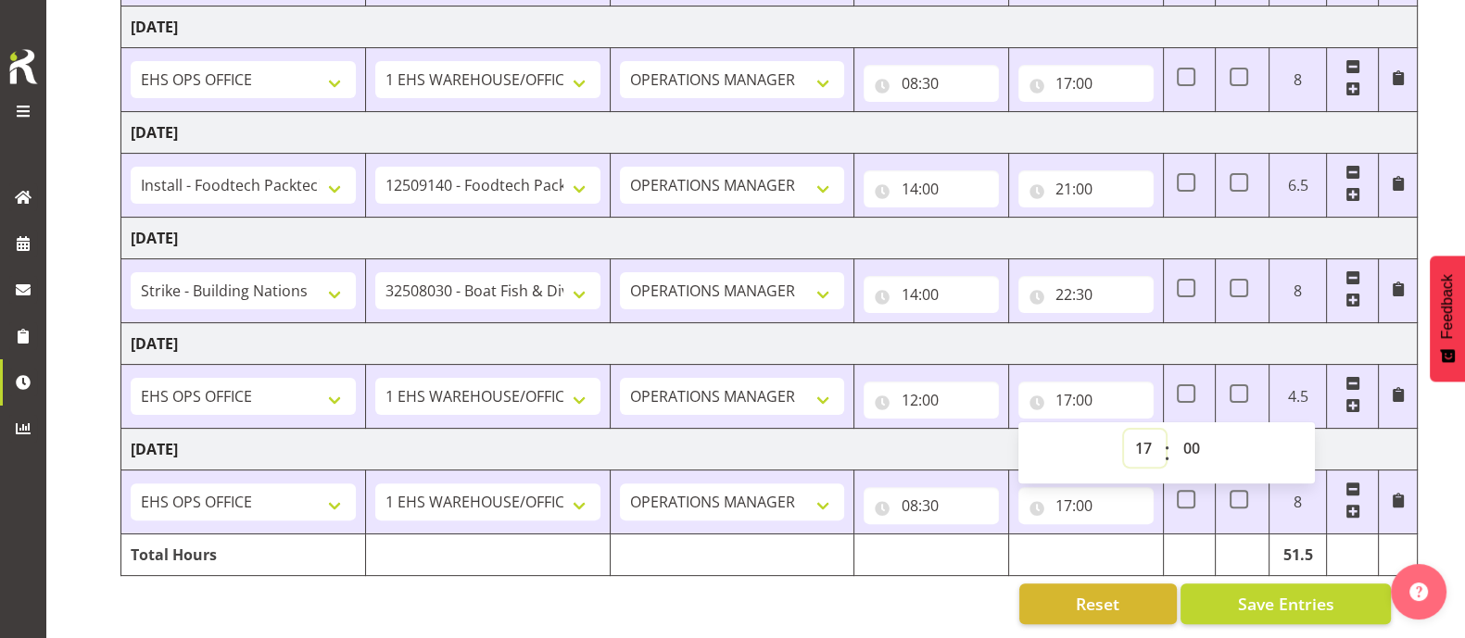
click at [1138, 437] on select "00 01 02 03 04 05 06 07 08 09 10 11 12 13 14 15 16 17 18 19 20 21 22 23" at bounding box center [1145, 448] width 42 height 37
select select "18"
click at [1124, 430] on select "00 01 02 03 04 05 06 07 08 09 10 11 12 13 14 15 16 17 18 19 20 21 22 23" at bounding box center [1145, 448] width 42 height 37
type input "18:00"
click at [914, 487] on input "08:30" at bounding box center [930, 505] width 135 height 37
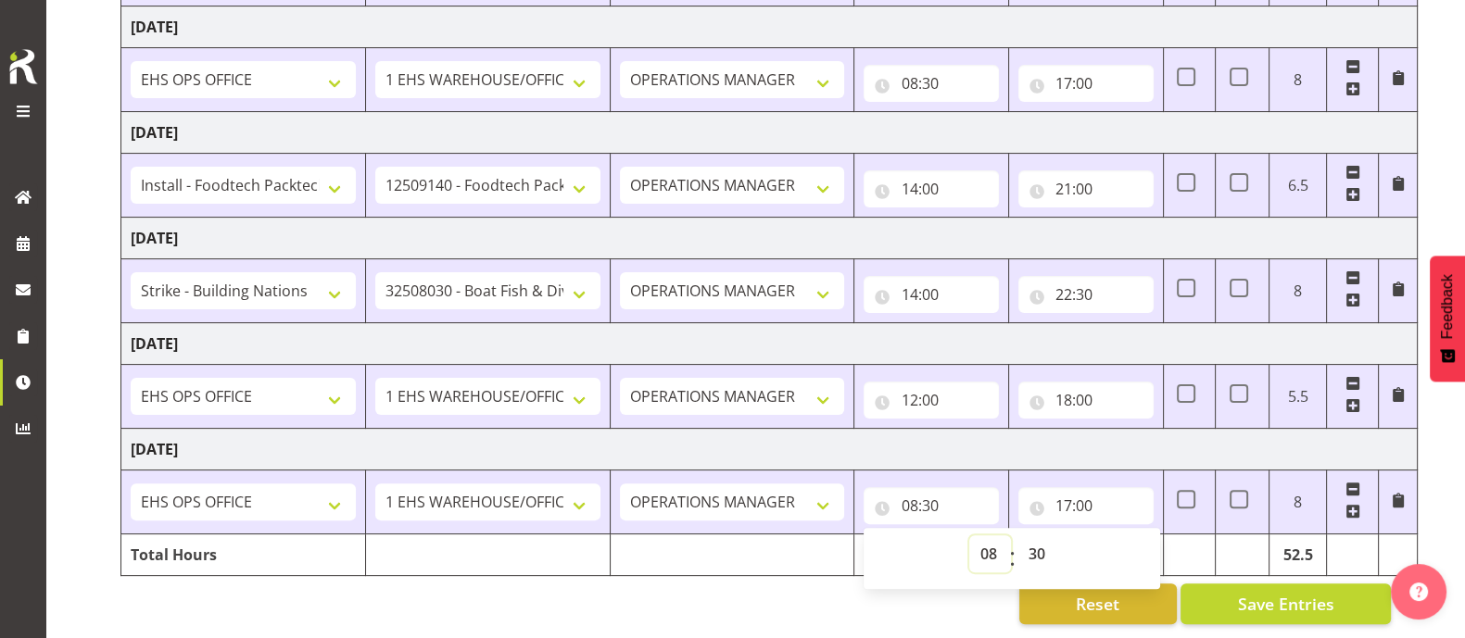
click at [988, 538] on select "00 01 02 03 04 05 06 07 08 09 10 11 12 13 14 15 16 17 18 19 20 21 22 23" at bounding box center [990, 554] width 42 height 37
select select "12"
click at [969, 536] on select "00 01 02 03 04 05 06 07 08 09 10 11 12 13 14 15 16 17 18 19 20 21 22 23" at bounding box center [990, 554] width 42 height 37
type input "12:30"
click at [1037, 537] on select "00 01 02 03 04 05 06 07 08 09 10 11 12 13 14 15 16 17 18 19 20 21 22 23 24 25 2…" at bounding box center [1038, 554] width 42 height 37
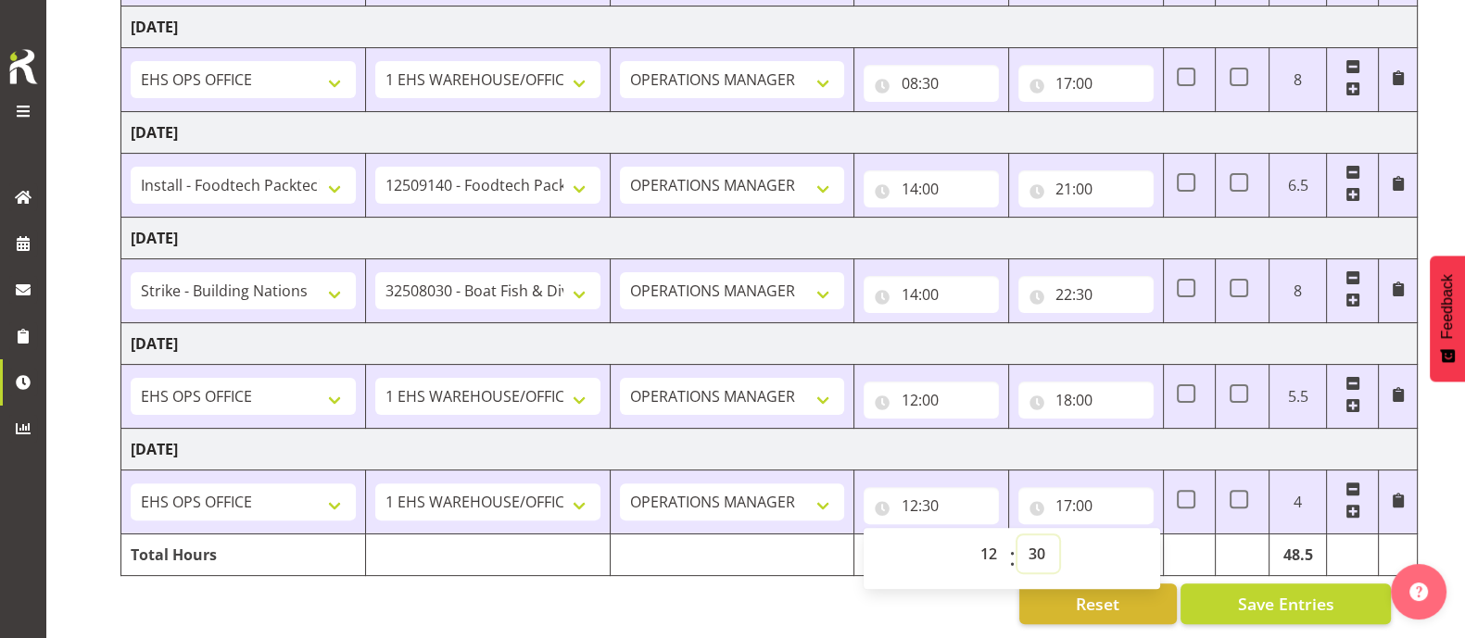
select select "0"
click at [1017, 536] on select "00 01 02 03 04 05 06 07 08 09 10 11 12 13 14 15 16 17 18 19 20 21 22 23 24 25 2…" at bounding box center [1038, 554] width 42 height 37
type input "12:00"
click at [1080, 491] on input "17:00" at bounding box center [1085, 505] width 135 height 37
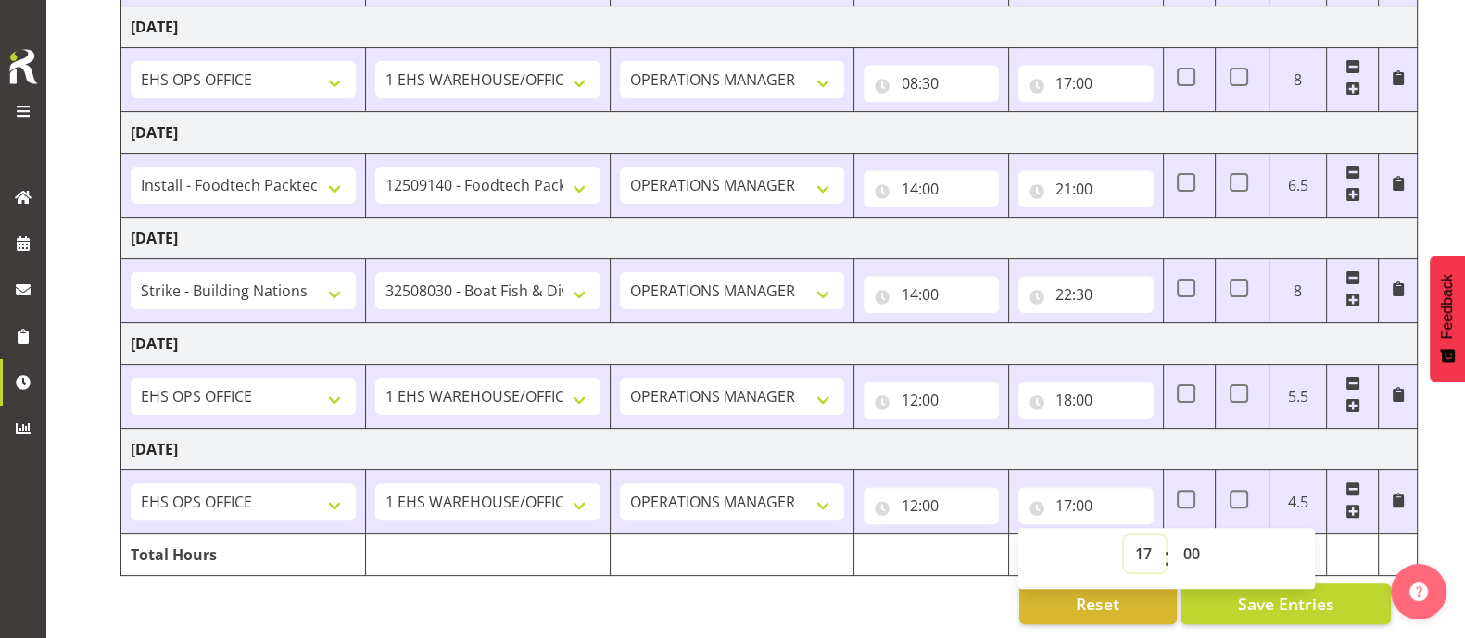
click at [1142, 536] on select "00 01 02 03 04 05 06 07 08 09 10 11 12 13 14 15 16 17 18 19 20 21 22 23" at bounding box center [1145, 554] width 42 height 37
select select "18"
click at [1124, 536] on select "00 01 02 03 04 05 06 07 08 09 10 11 12 13 14 15 16 17 18 19 20 21 22 23" at bounding box center [1145, 554] width 42 height 37
type input "18:00"
click at [1056, 429] on td "Tuesday 2nd September 2025" at bounding box center [769, 450] width 1296 height 42
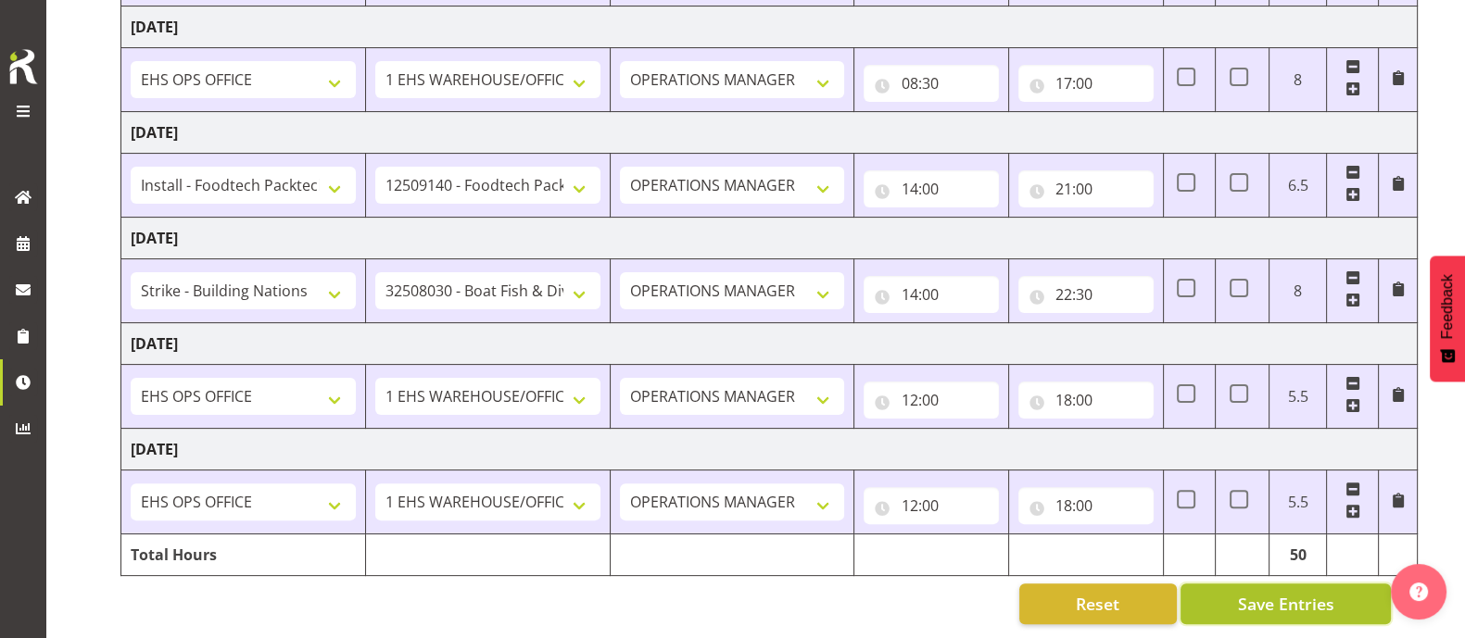
click at [1288, 592] on span "Save Entries" at bounding box center [1285, 604] width 96 height 24
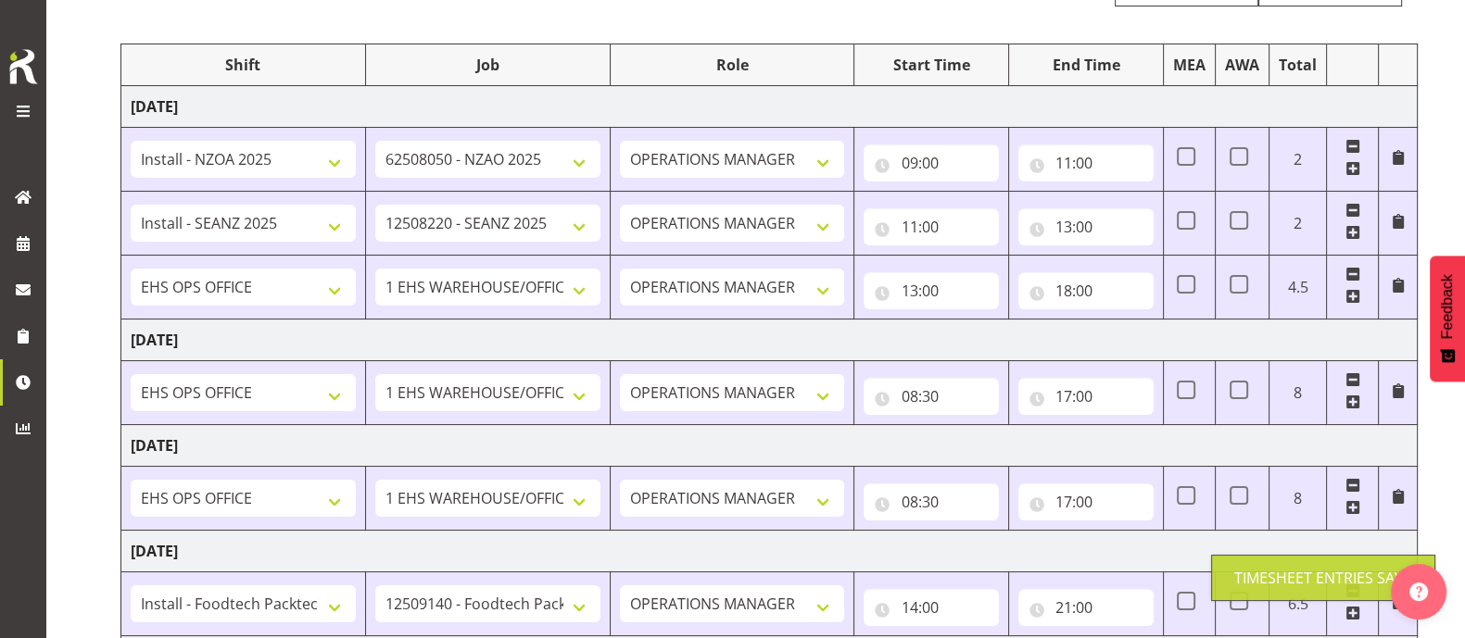
scroll to position [0, 0]
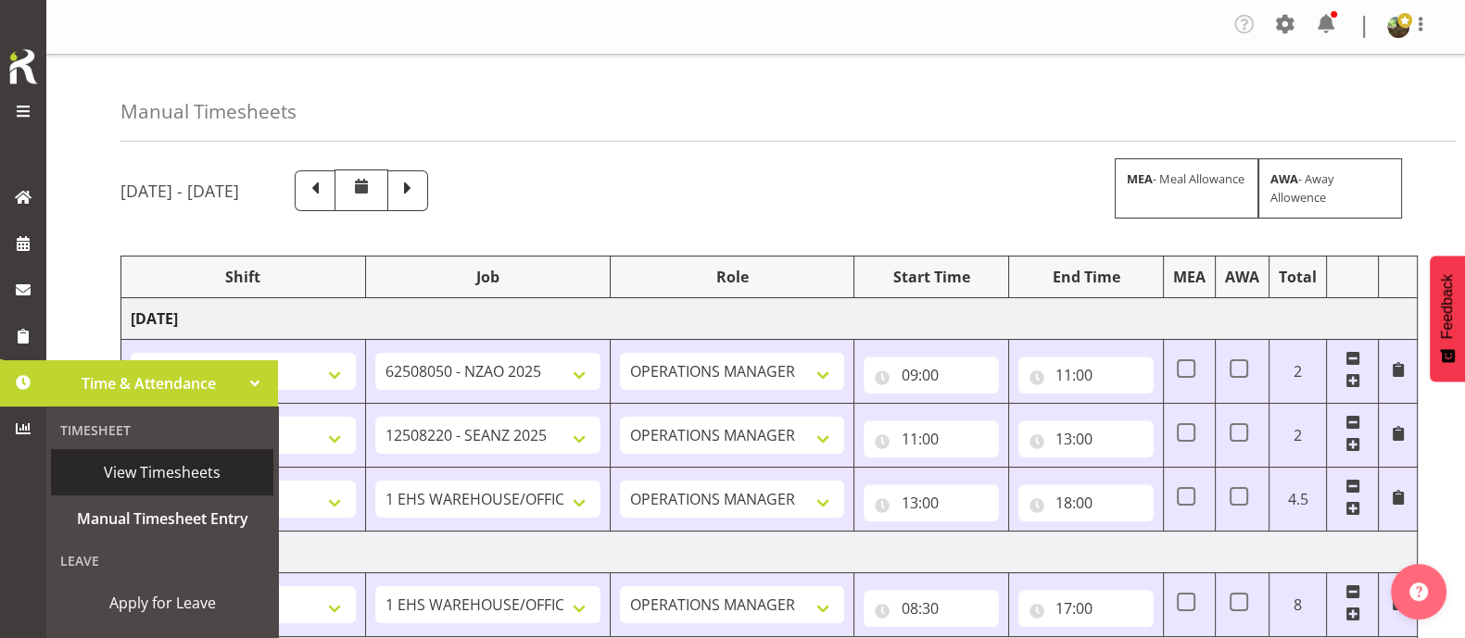
click at [163, 473] on span "View Timesheets" at bounding box center [162, 473] width 204 height 28
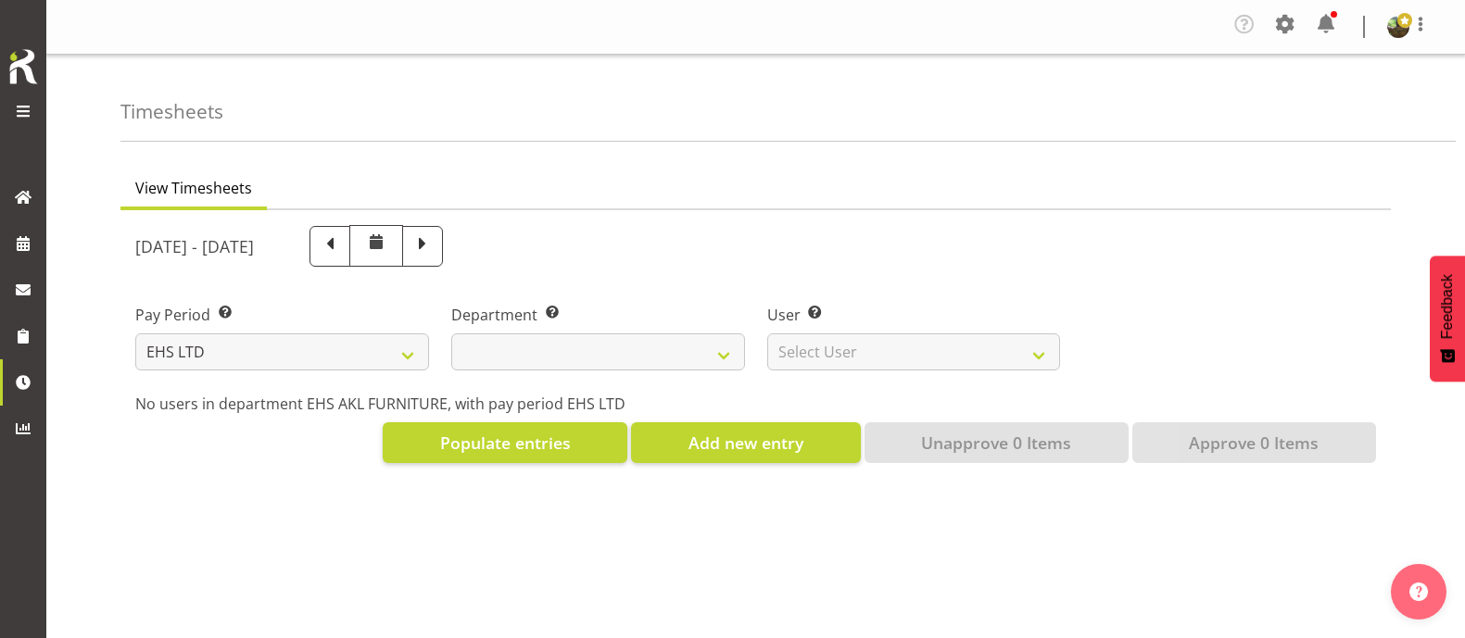
select select "7"
select select
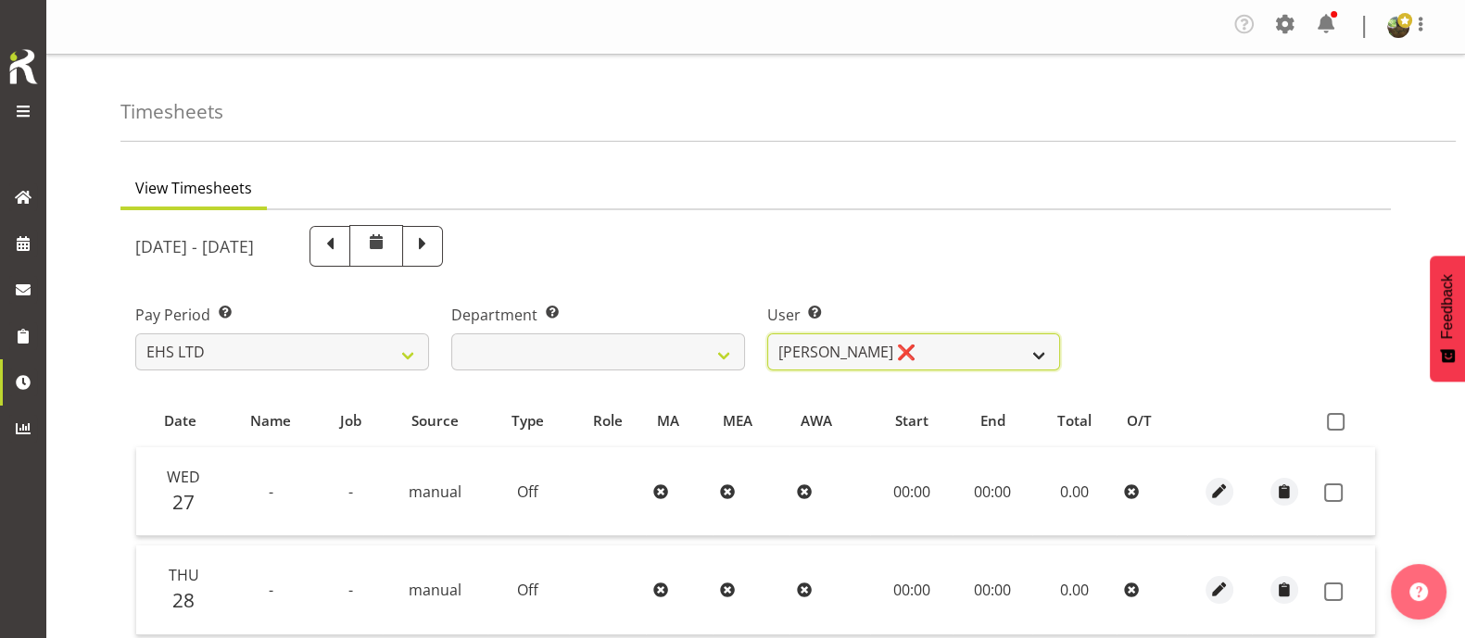
click at [1019, 353] on select "[PERSON_NAME] ❌ [PERSON_NAME] ❌ [PERSON_NAME] ✔ [PERSON_NAME] ✔ [PERSON_NAME] ✔…" at bounding box center [914, 352] width 294 height 37
select select "889"
click at [767, 334] on select "[PERSON_NAME] ❌ [PERSON_NAME] ❌ [PERSON_NAME] ✔ [PERSON_NAME] ✔ [PERSON_NAME] ✔…" at bounding box center [914, 352] width 294 height 37
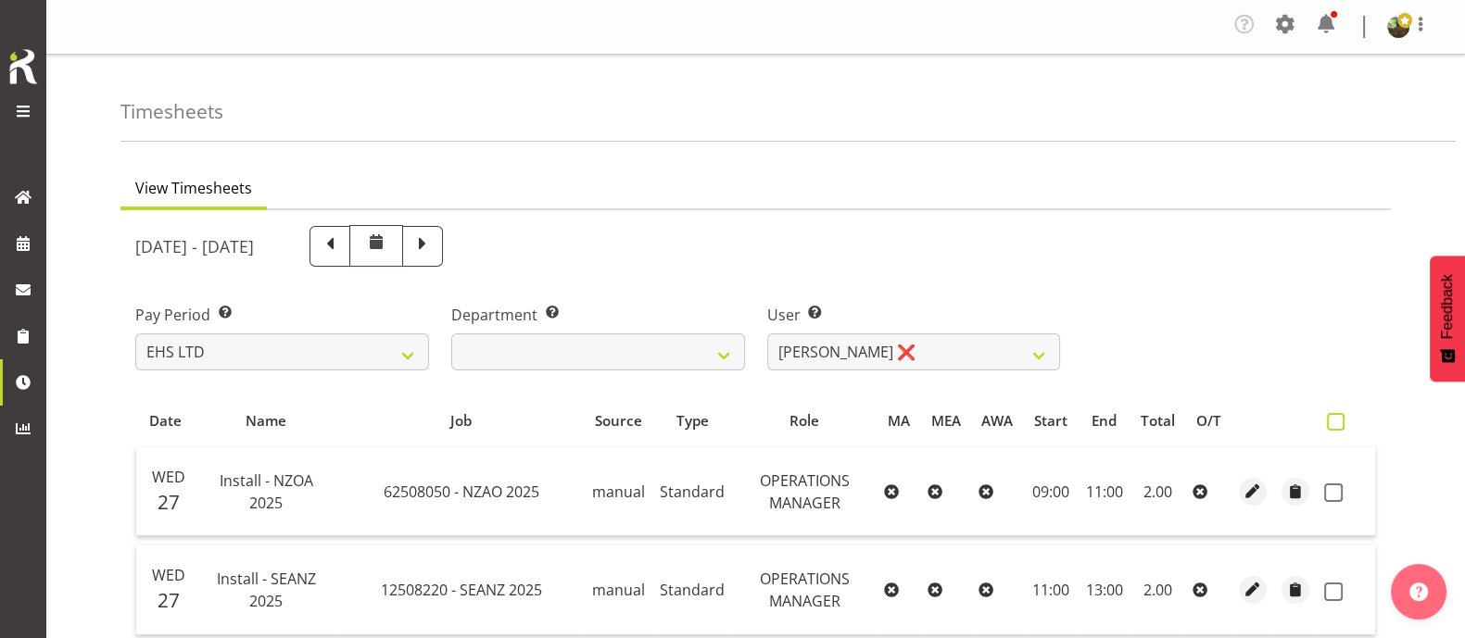
click at [1338, 418] on span at bounding box center [1336, 422] width 18 height 18
click at [1338, 418] on input "checkbox" at bounding box center [1333, 422] width 12 height 12
checkbox input "true"
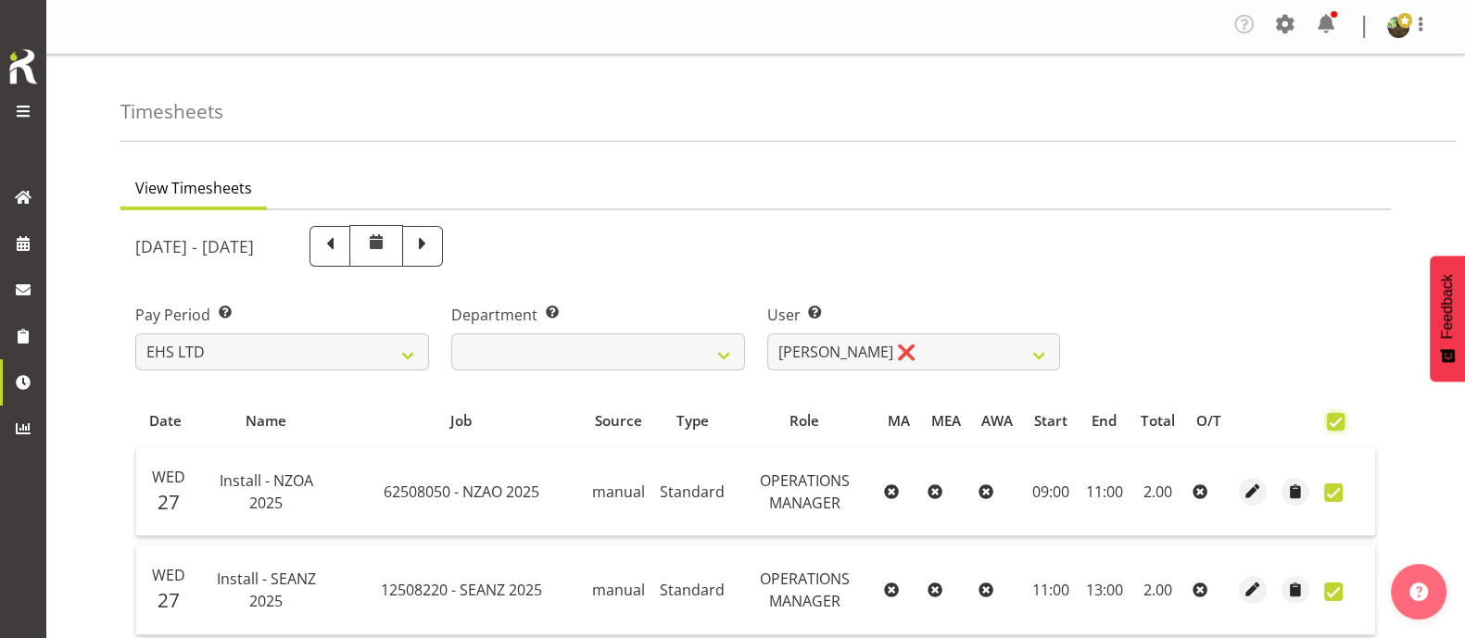
checkbox input "true"
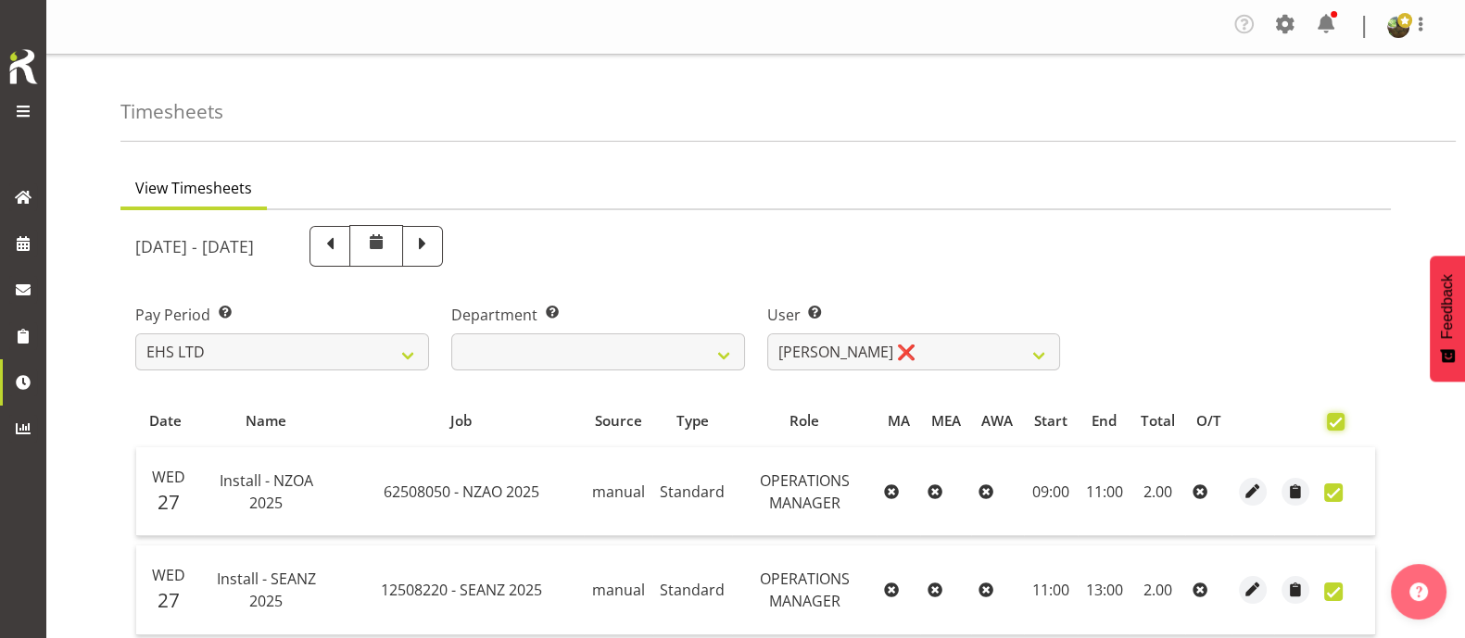
checkbox input "true"
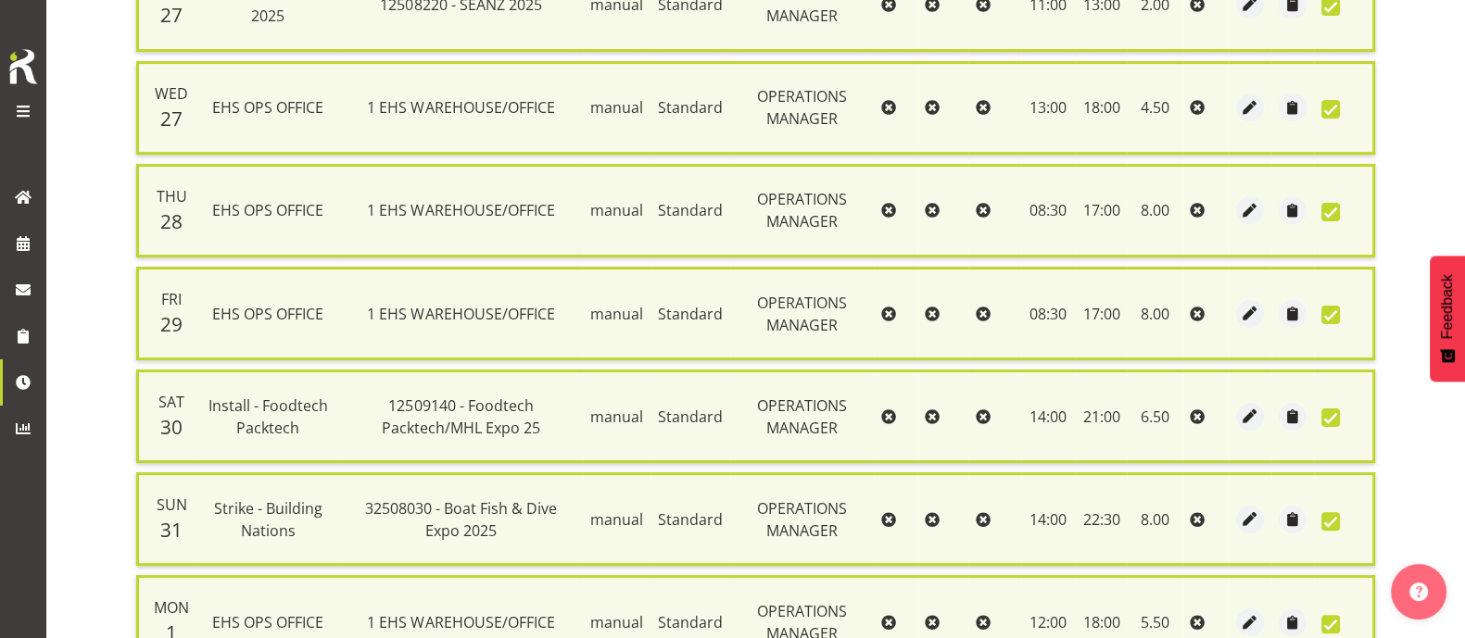
scroll to position [883, 0]
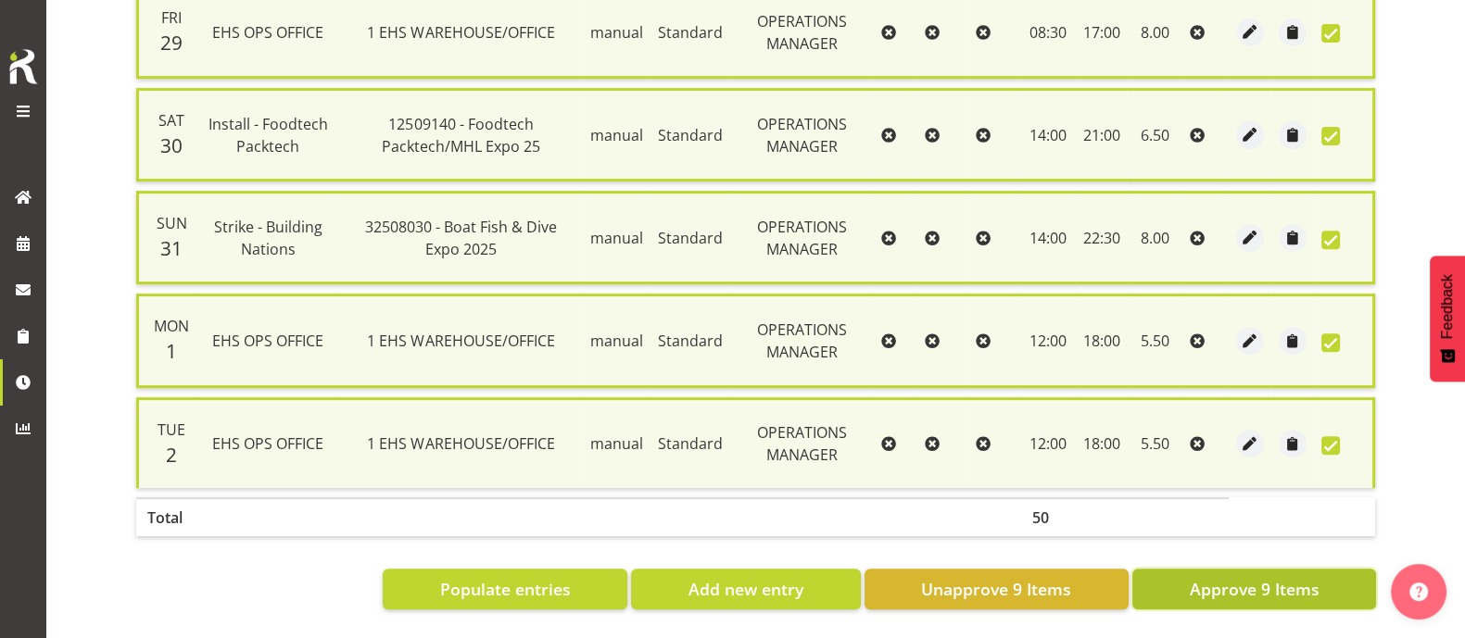
click at [1284, 577] on span "Approve 9 Items" at bounding box center [1254, 589] width 130 height 24
checkbox input "false"
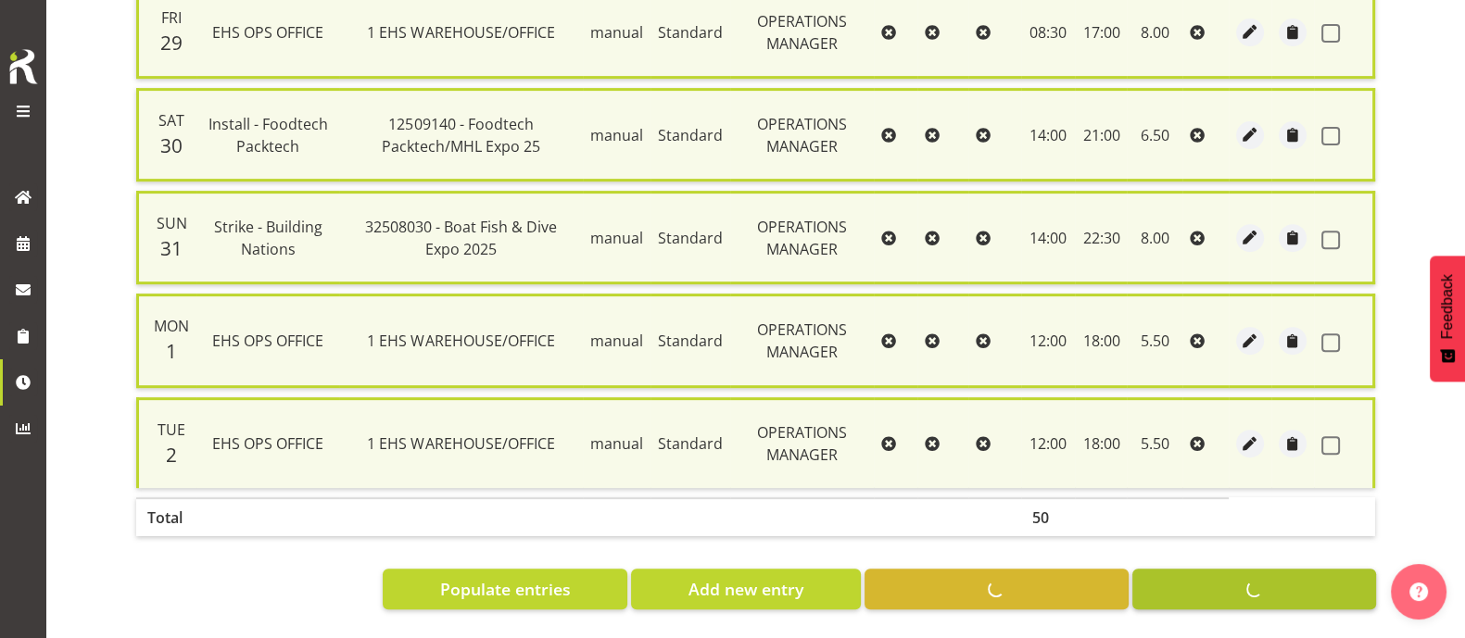
checkbox input "false"
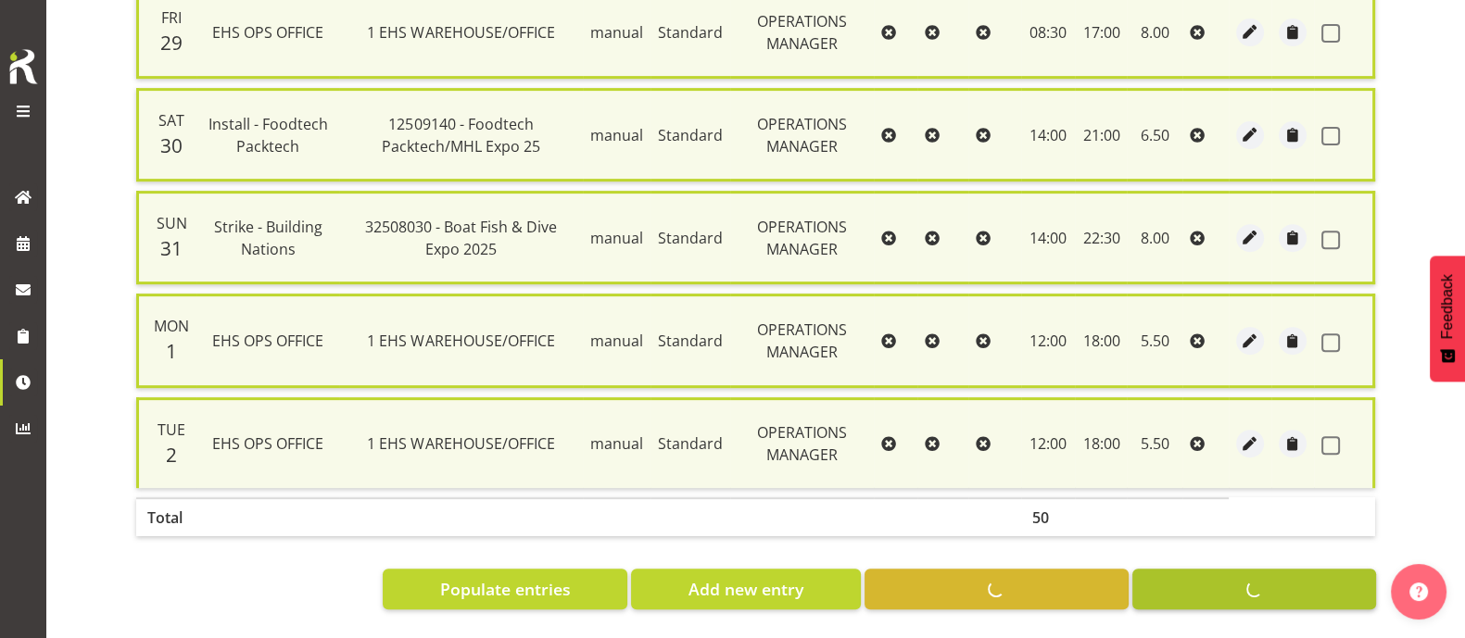
checkbox input "false"
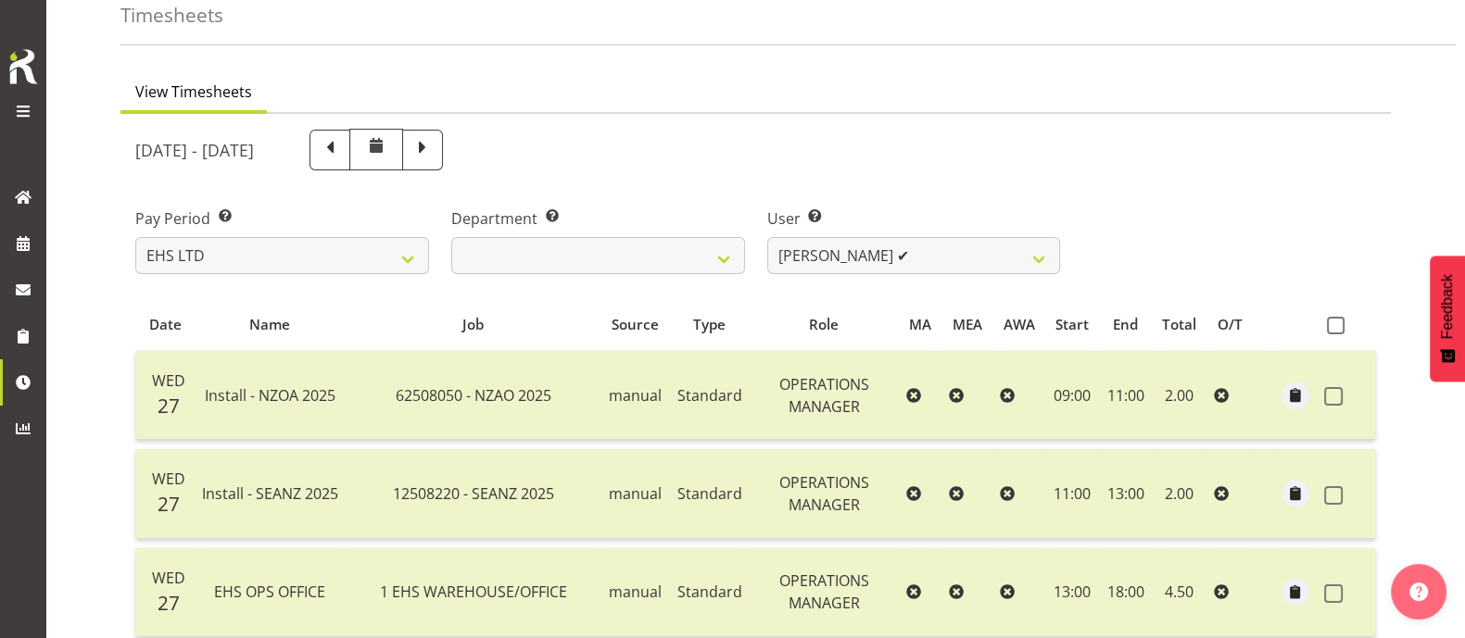
scroll to position [0, 0]
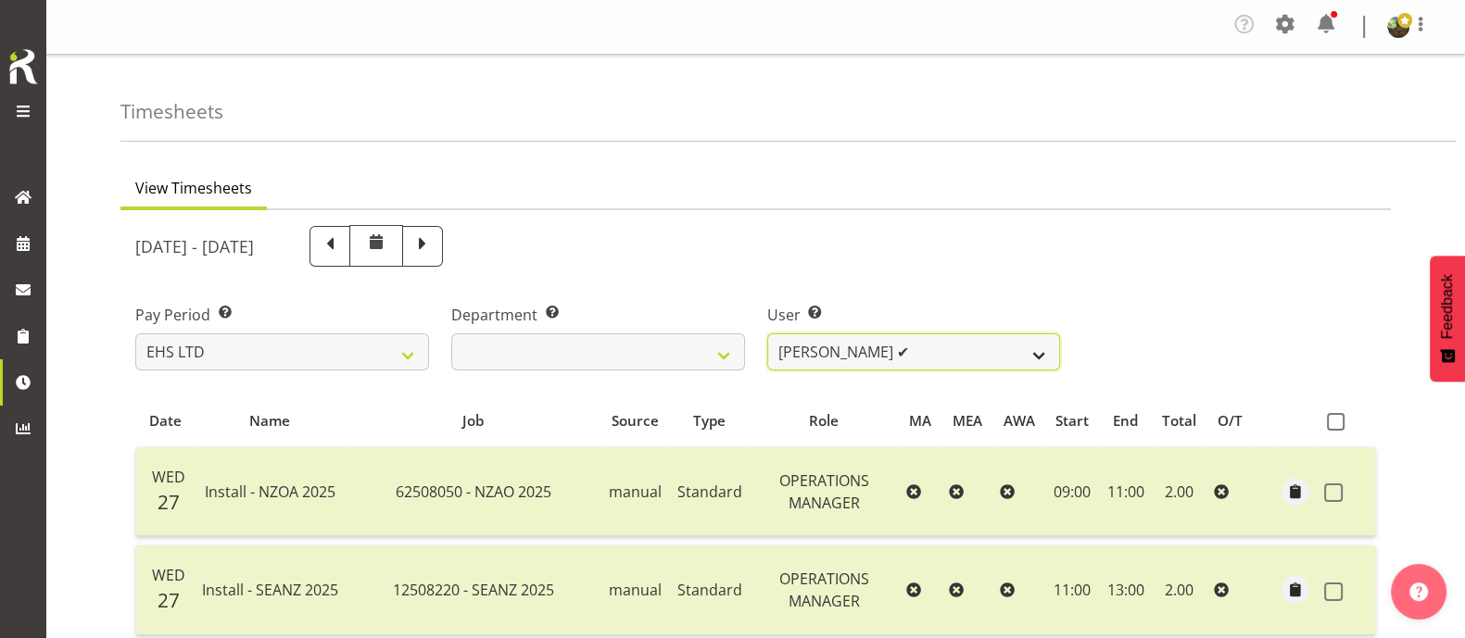
click at [960, 349] on select "[PERSON_NAME] ❌ [PERSON_NAME] ✔ [PERSON_NAME] ✔ [PERSON_NAME] ✔ [PERSON_NAME] ✔…" at bounding box center [914, 352] width 294 height 37
select select "8639"
click at [767, 334] on select "[PERSON_NAME] ❌ [PERSON_NAME] ✔ [PERSON_NAME] ✔ [PERSON_NAME] ✔ [PERSON_NAME] ✔…" at bounding box center [914, 352] width 294 height 37
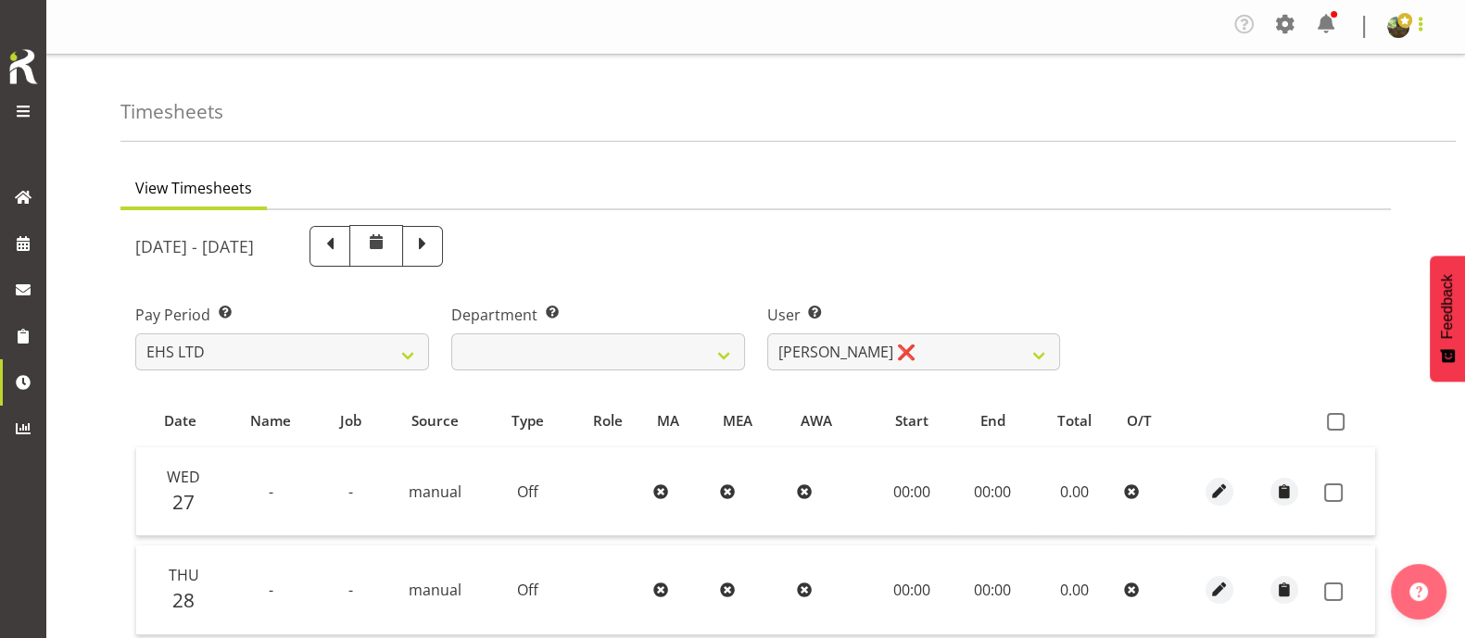
click at [1422, 26] on span at bounding box center [1420, 24] width 22 height 22
click at [1346, 101] on link "Log Out" at bounding box center [1343, 101] width 178 height 33
